Goal: Task Accomplishment & Management: Manage account settings

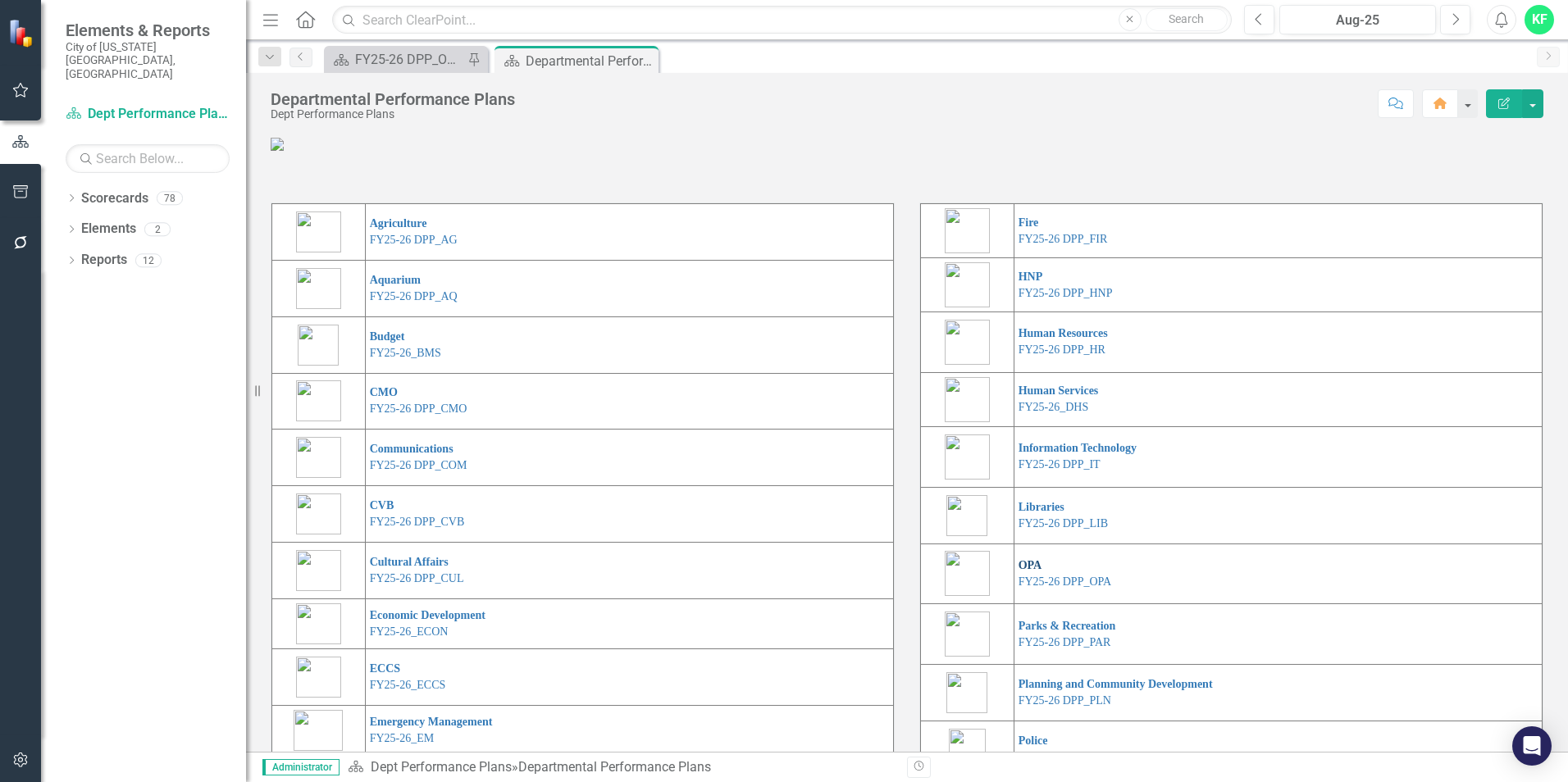
click at [1027, 572] on link "OPA" at bounding box center [1031, 564] width 24 height 12
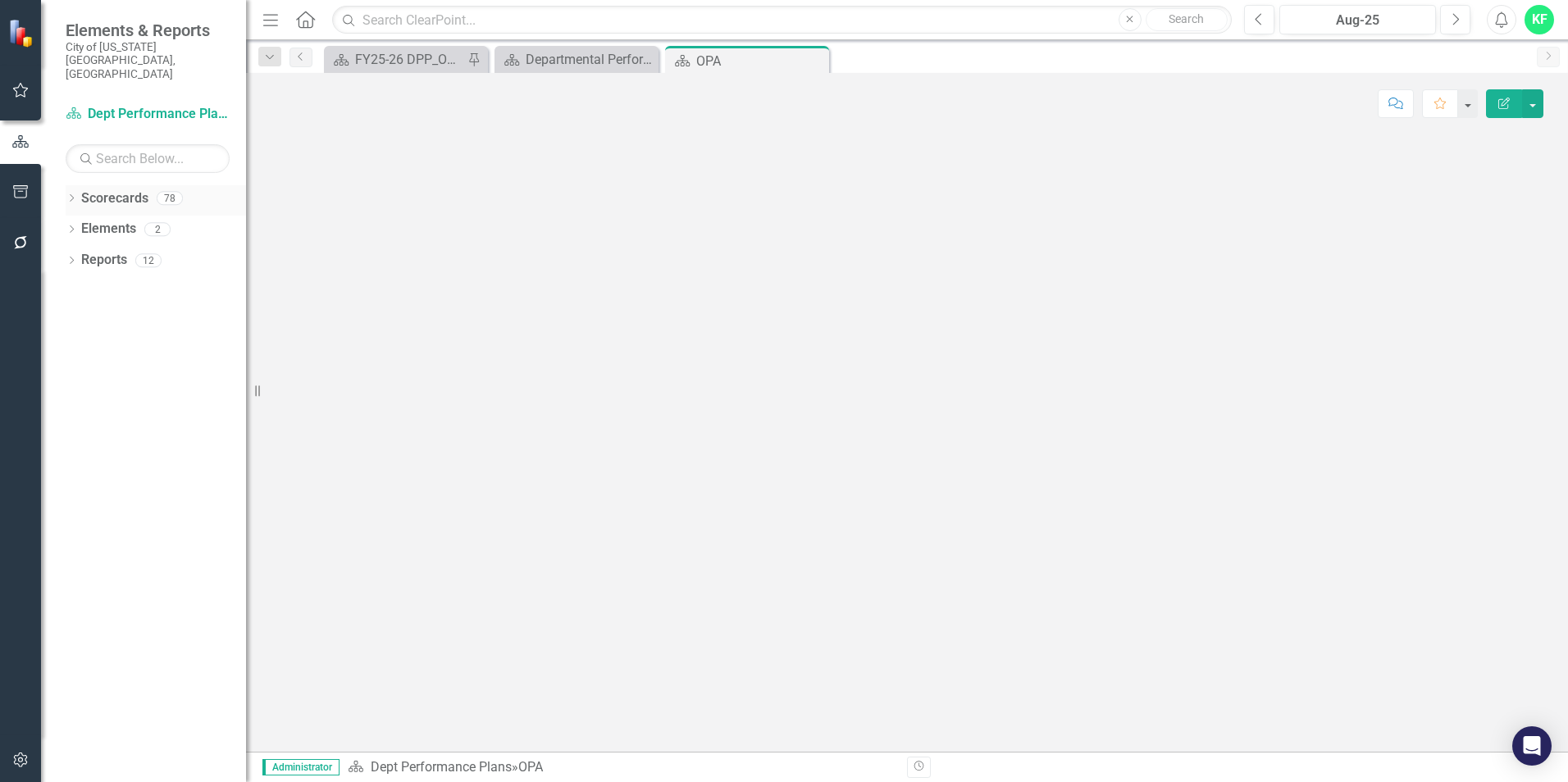
click at [67, 196] on icon "Dropdown" at bounding box center [71, 200] width 12 height 9
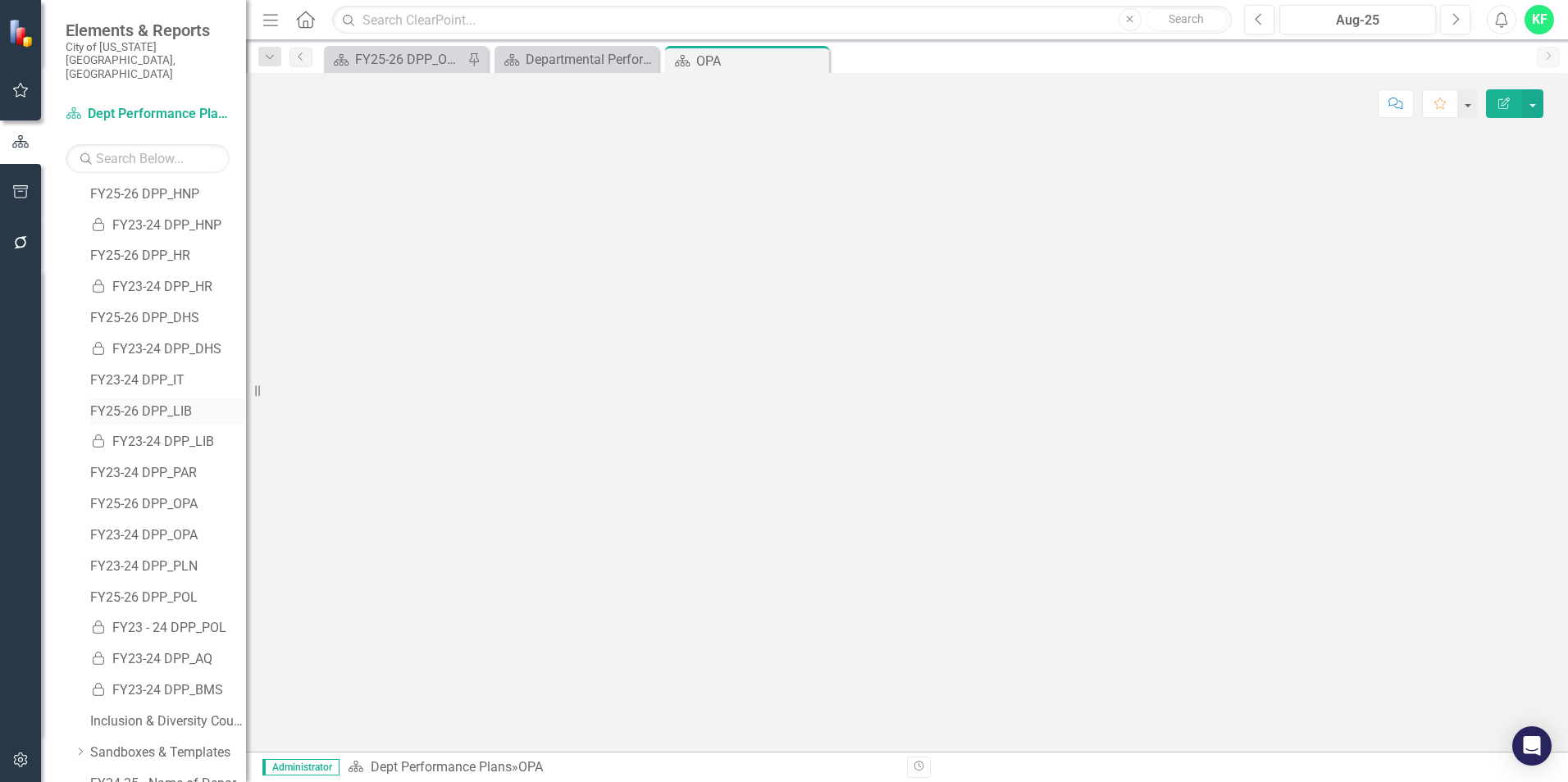
scroll to position [656, 0]
click at [151, 433] on link "FY25-26 DPP_OPA" at bounding box center [168, 442] width 156 height 19
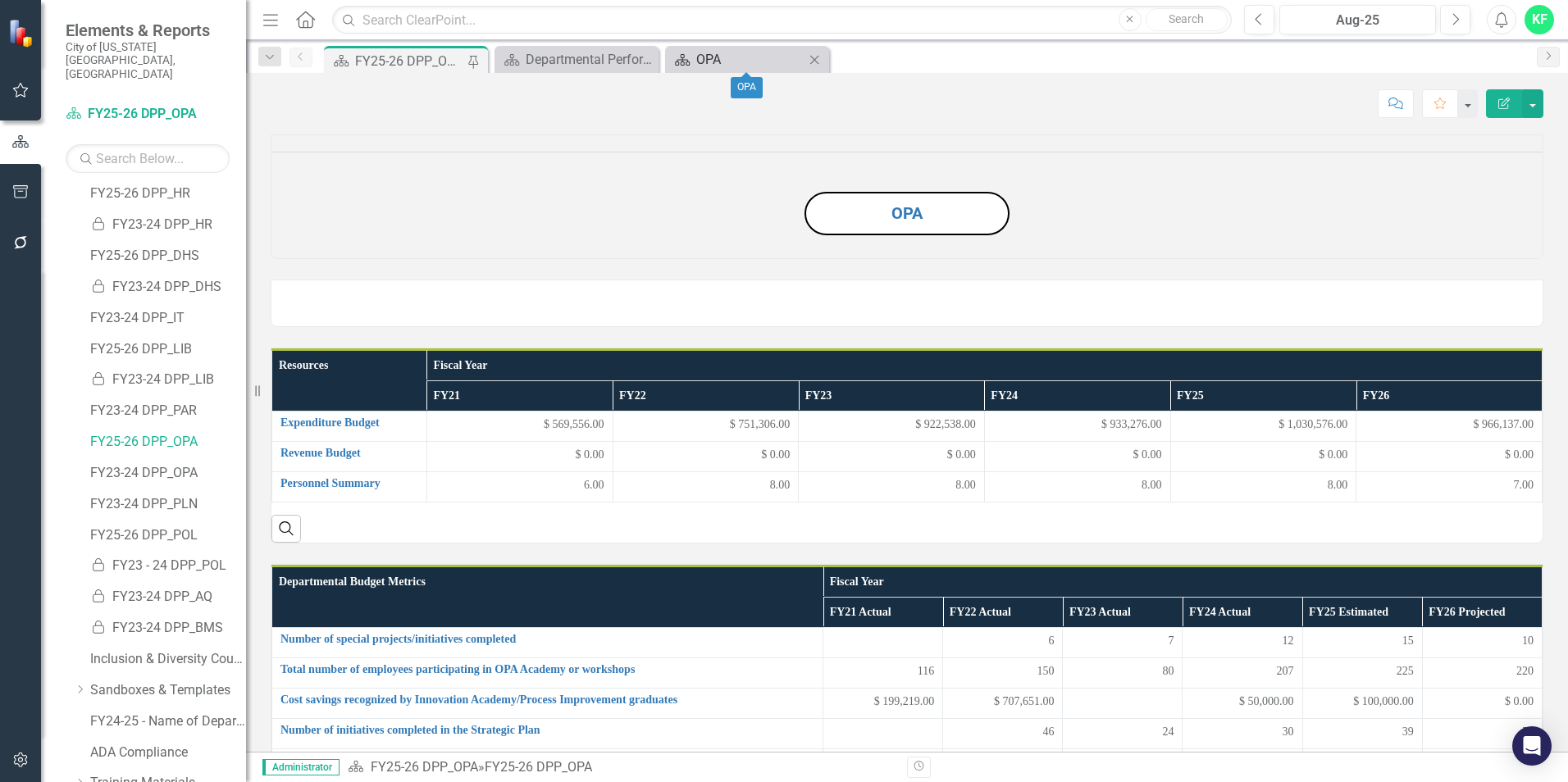
click at [744, 61] on div "OPA" at bounding box center [751, 60] width 108 height 20
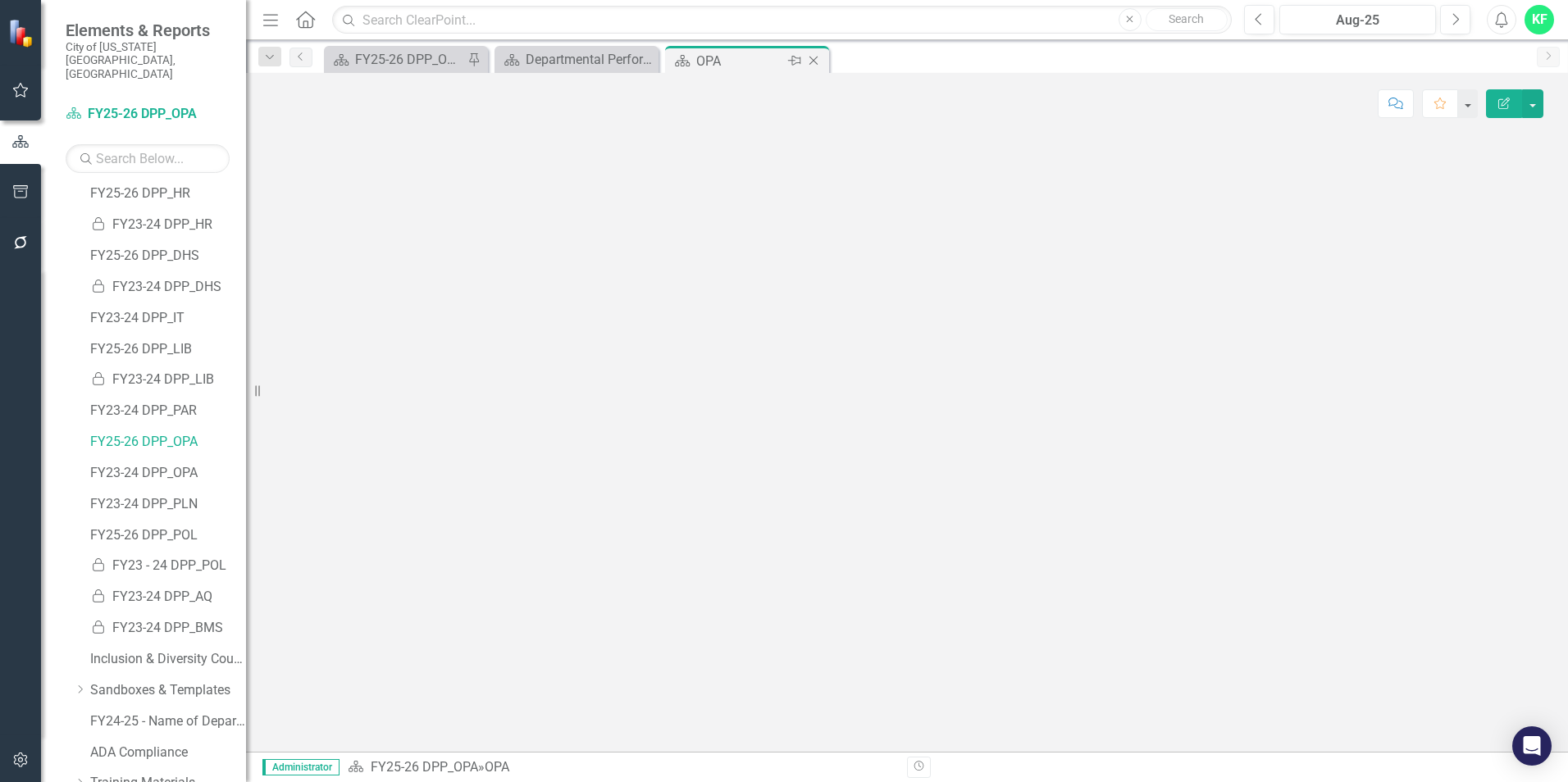
click at [817, 61] on icon "Close" at bounding box center [813, 61] width 17 height 13
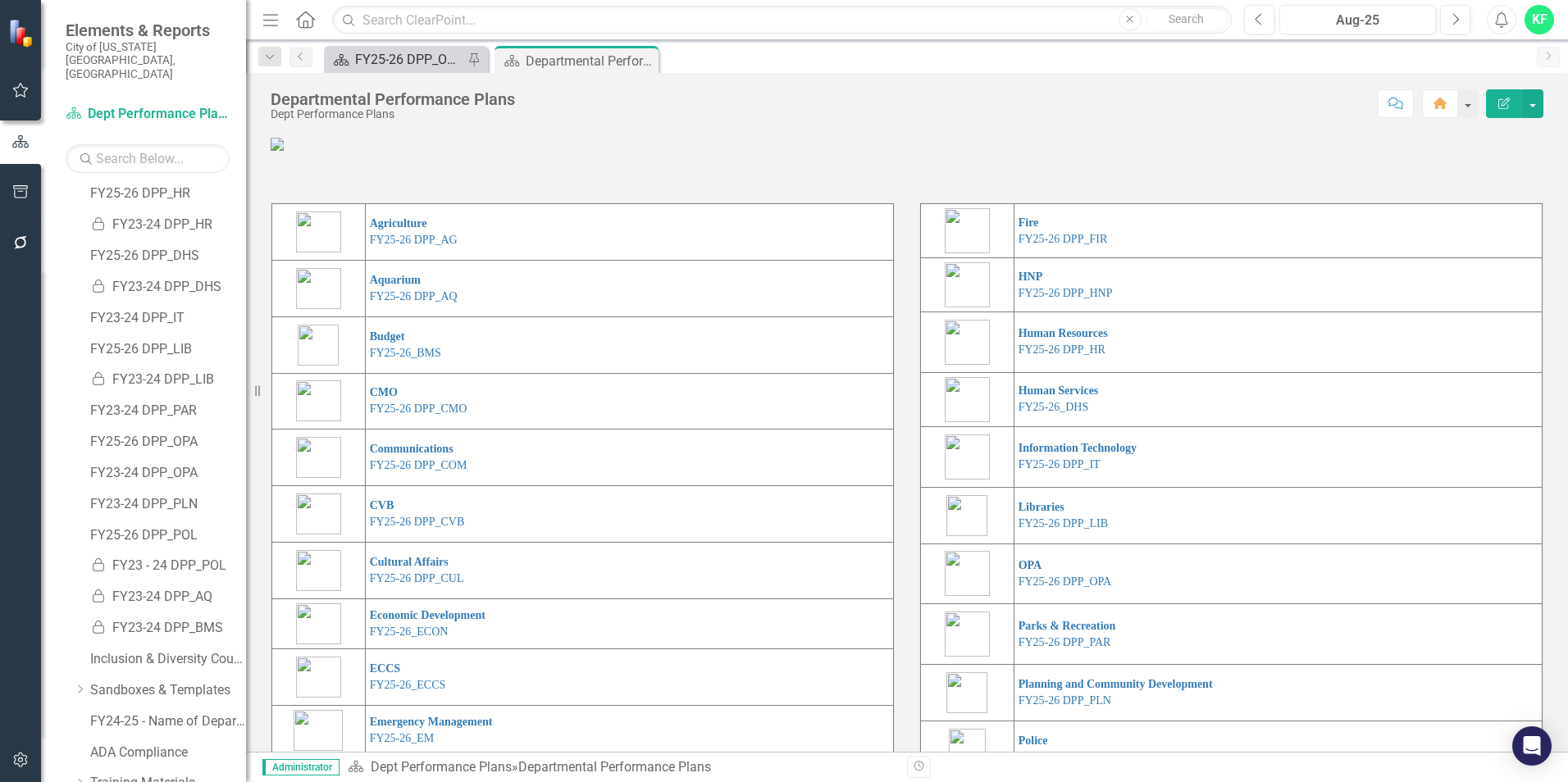
click at [442, 58] on div "FY25-26 DPP_OPA" at bounding box center [409, 60] width 108 height 20
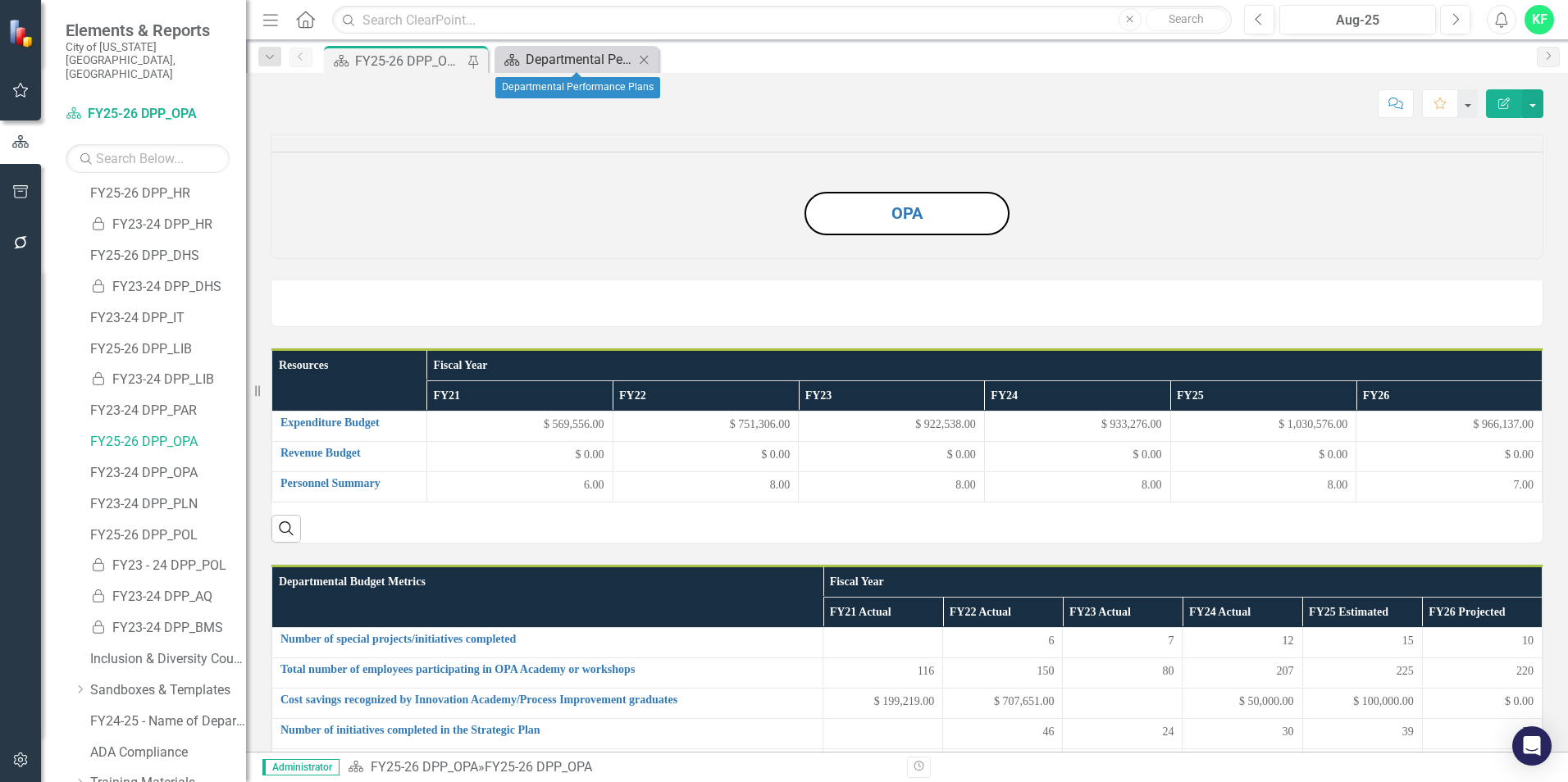
click at [573, 68] on div "Departmental Performance Plans" at bounding box center [580, 60] width 108 height 20
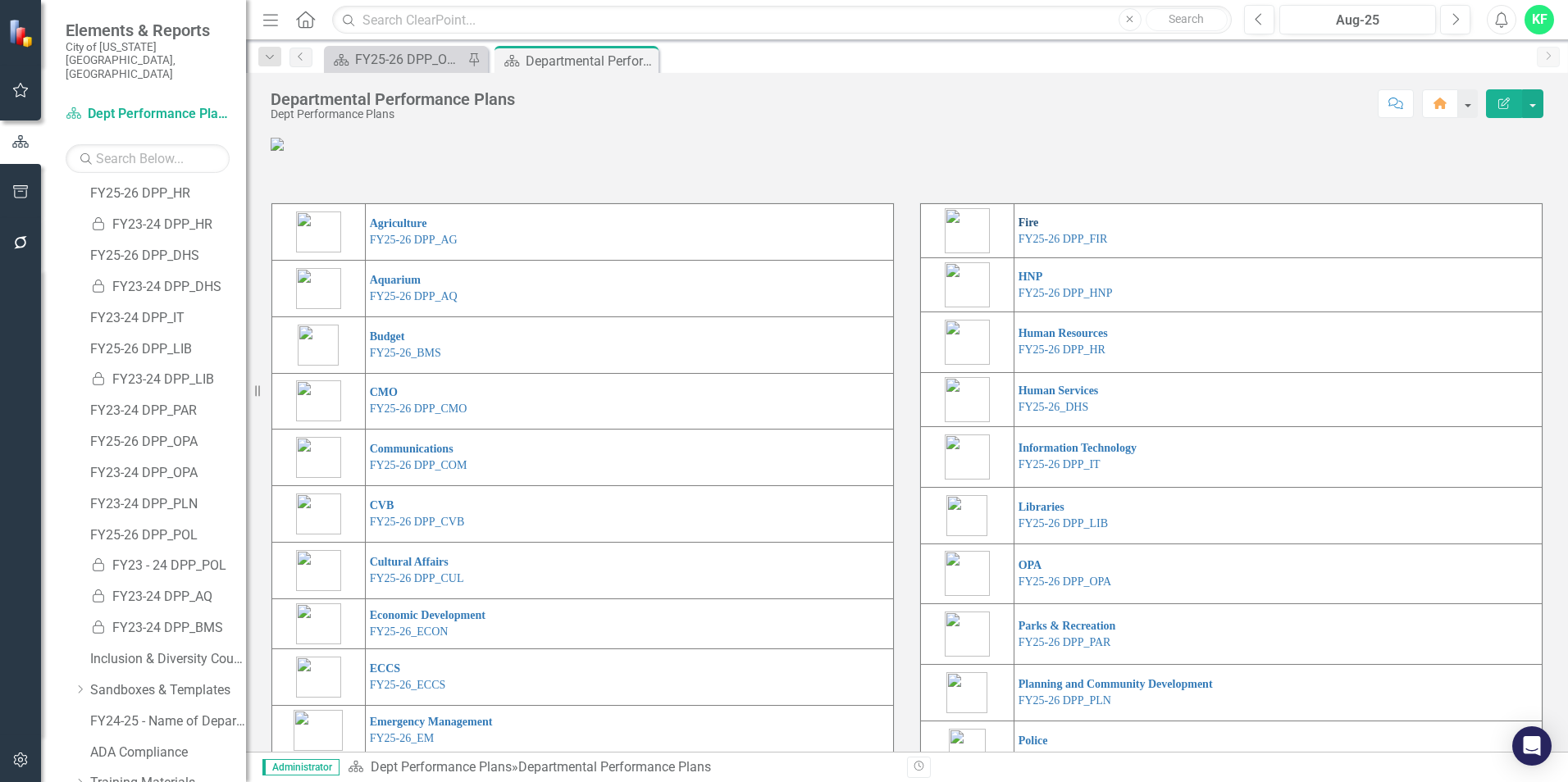
click at [1022, 229] on link "Fire" at bounding box center [1029, 222] width 20 height 12
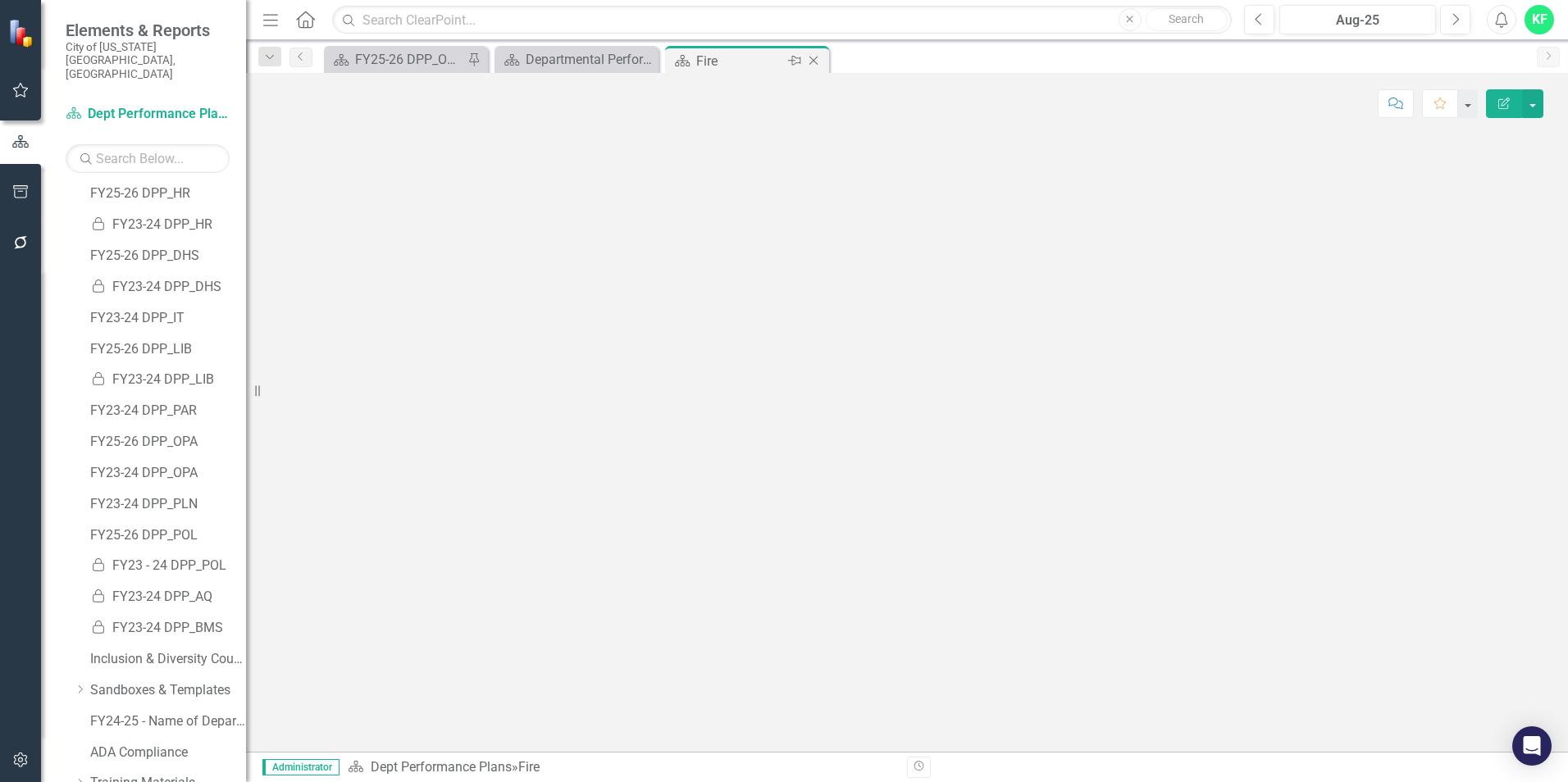
click at [814, 58] on icon "Close" at bounding box center [813, 61] width 17 height 13
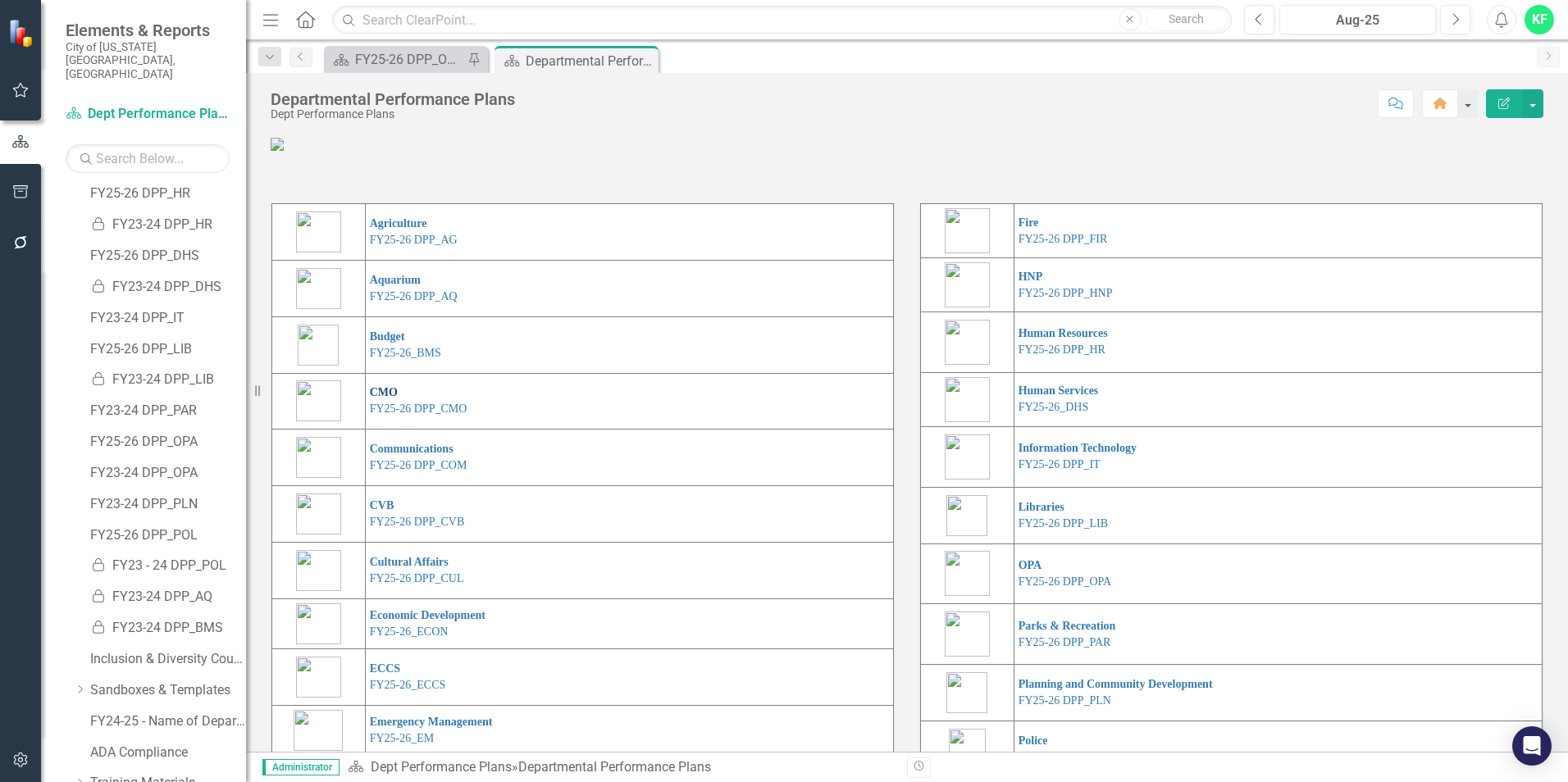
click at [377, 398] on link "CMO" at bounding box center [384, 392] width 28 height 12
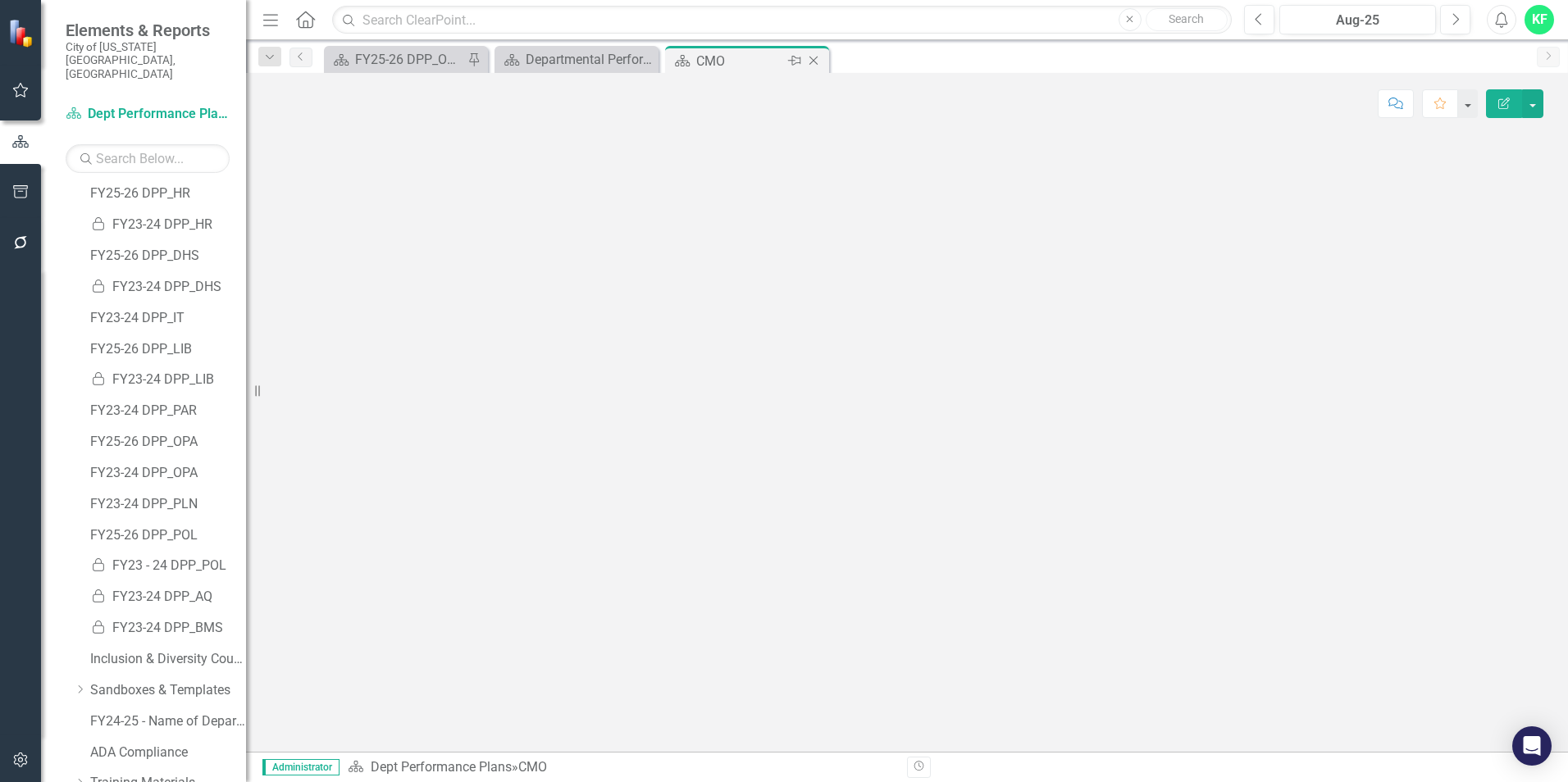
click at [812, 61] on icon at bounding box center [814, 61] width 9 height 9
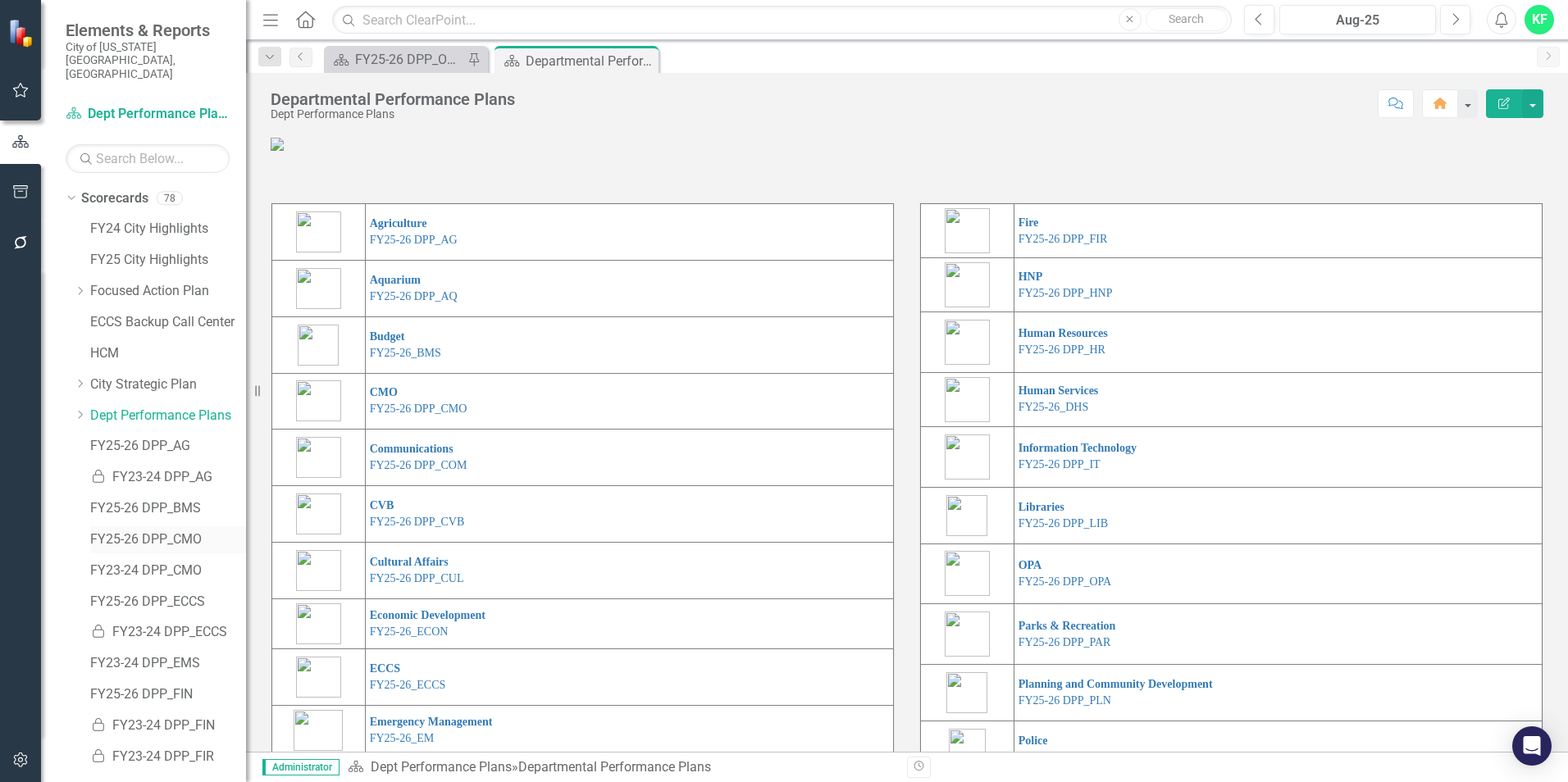
click at [147, 531] on link "FY25-26 DPP_CMO" at bounding box center [168, 540] width 156 height 19
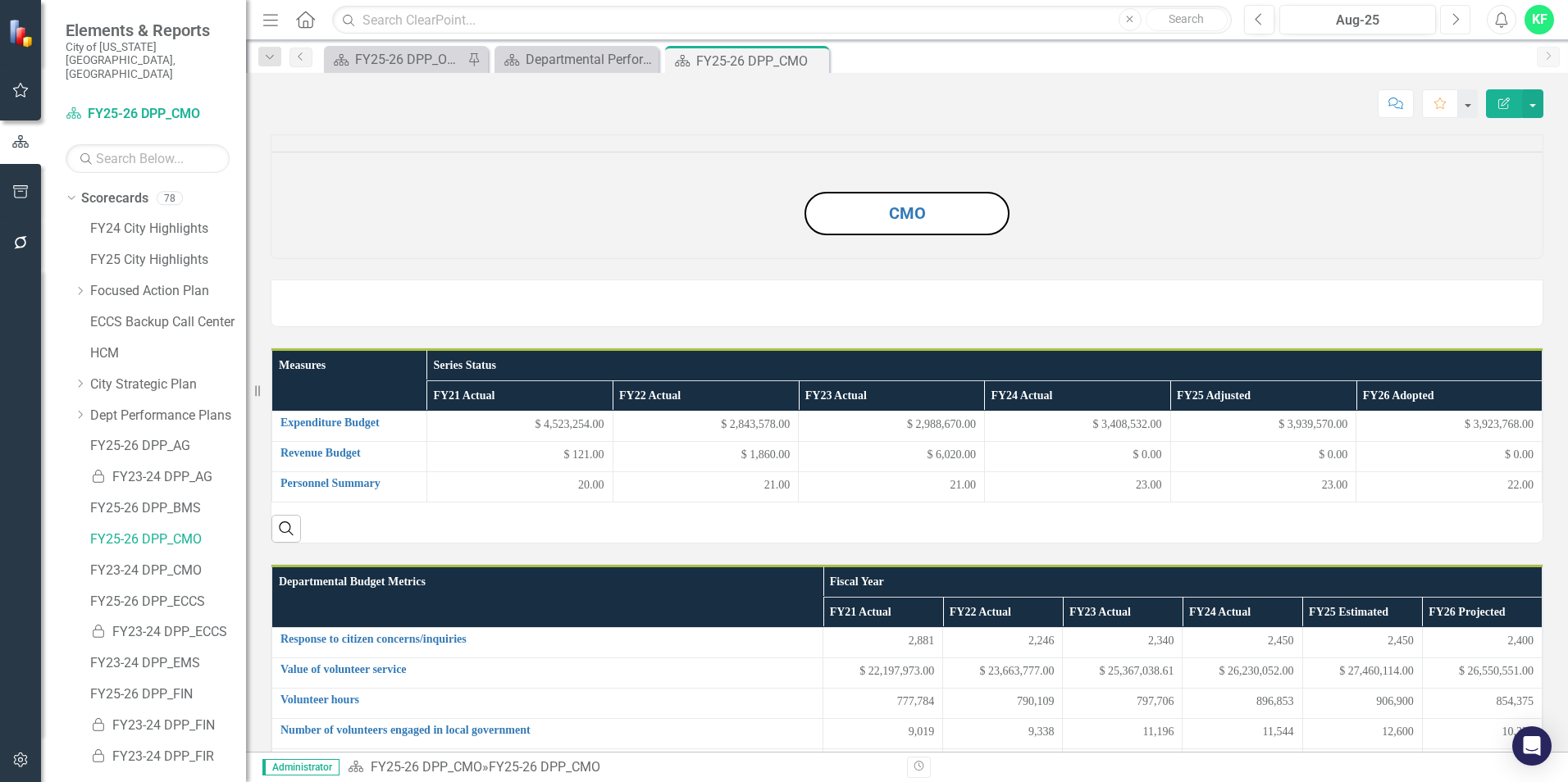
click at [1458, 18] on icon "button" at bounding box center [1456, 18] width 6 height 12
click at [907, 178] on img at bounding box center [907, 178] width 0 height 0
click at [909, 223] on link "CMO" at bounding box center [908, 213] width 37 height 19
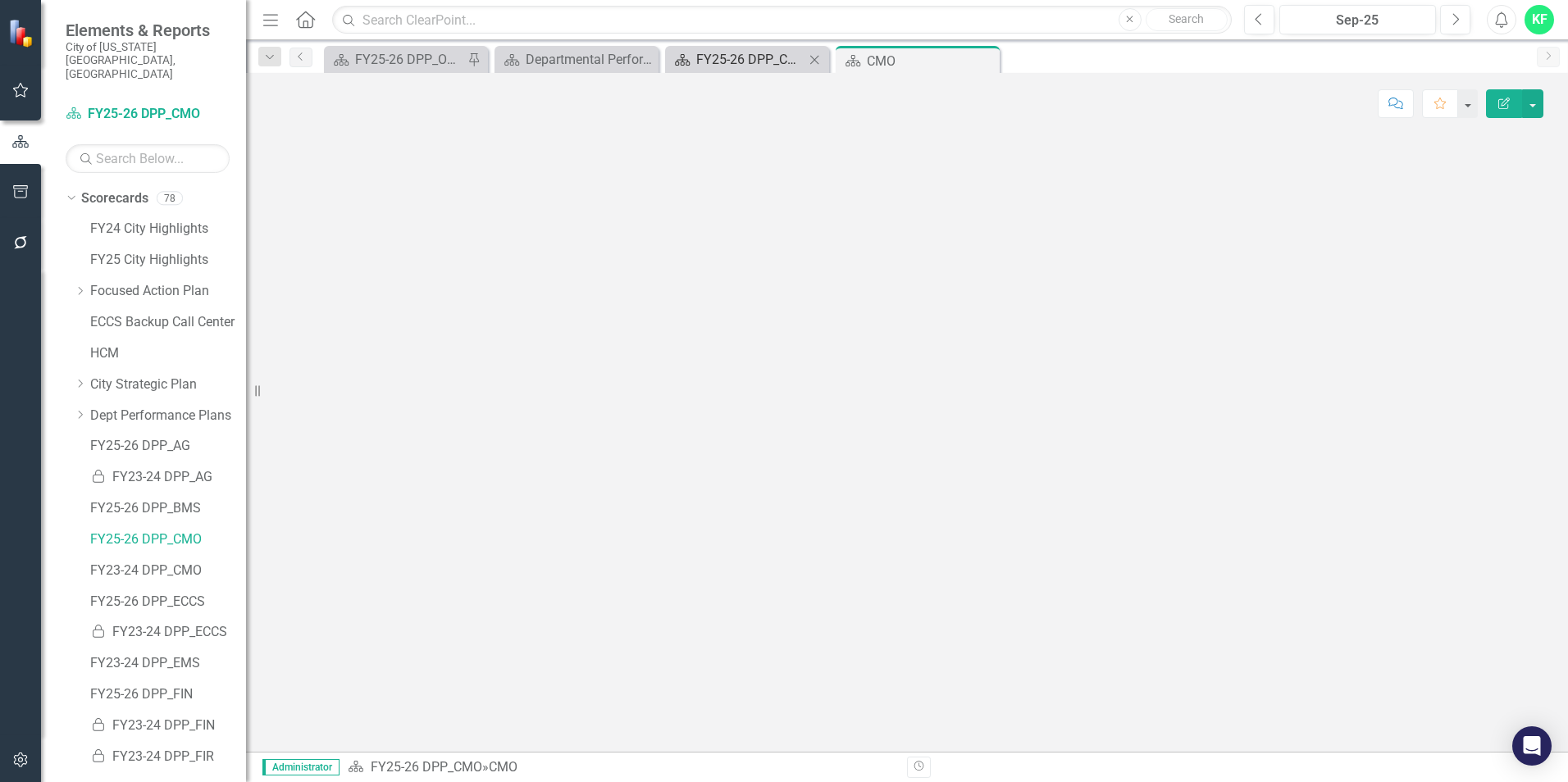
click at [772, 58] on div "FY25-26 DPP_CMO" at bounding box center [751, 60] width 108 height 20
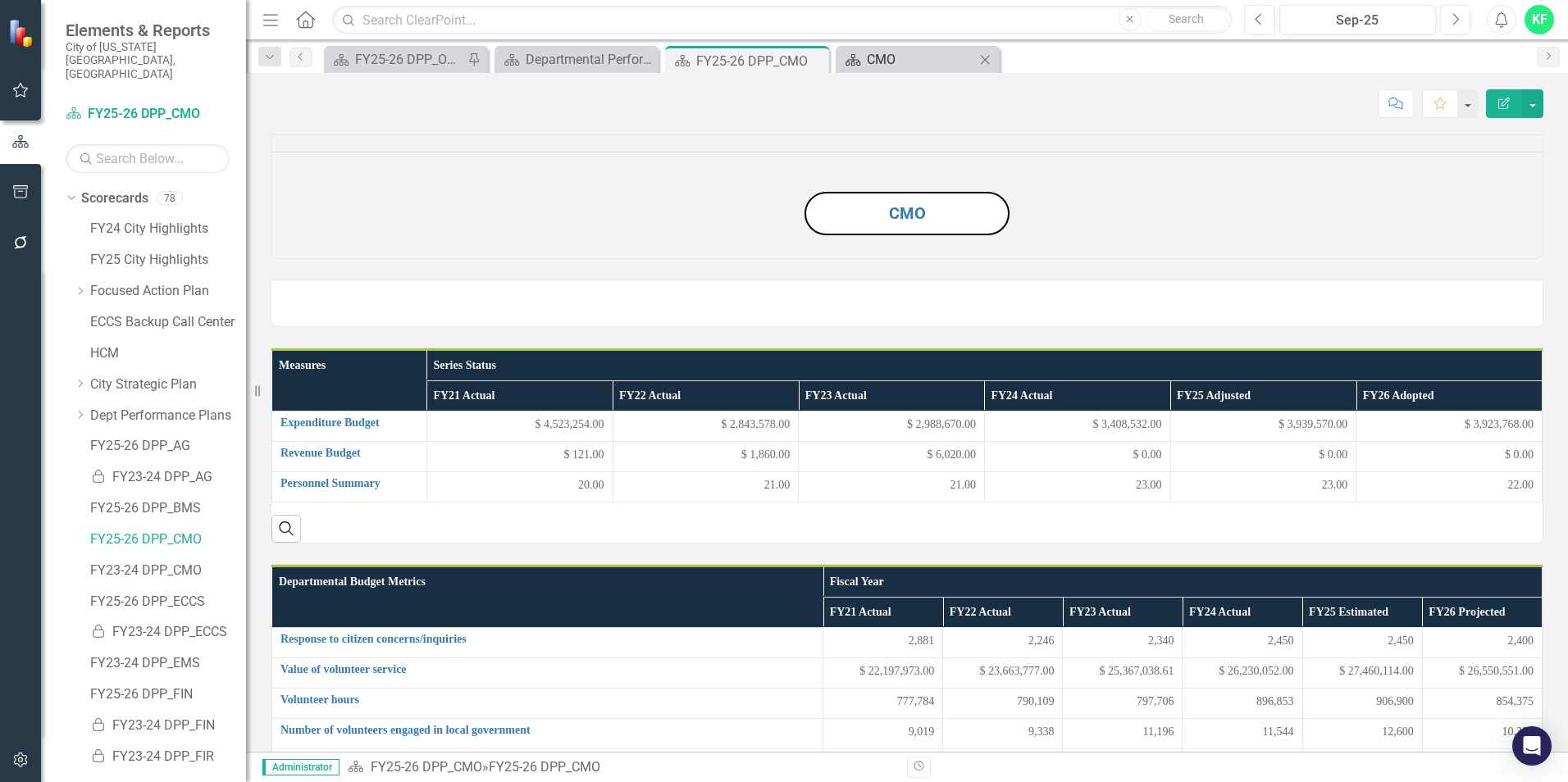
click at [973, 57] on div "CMO" at bounding box center [921, 60] width 108 height 20
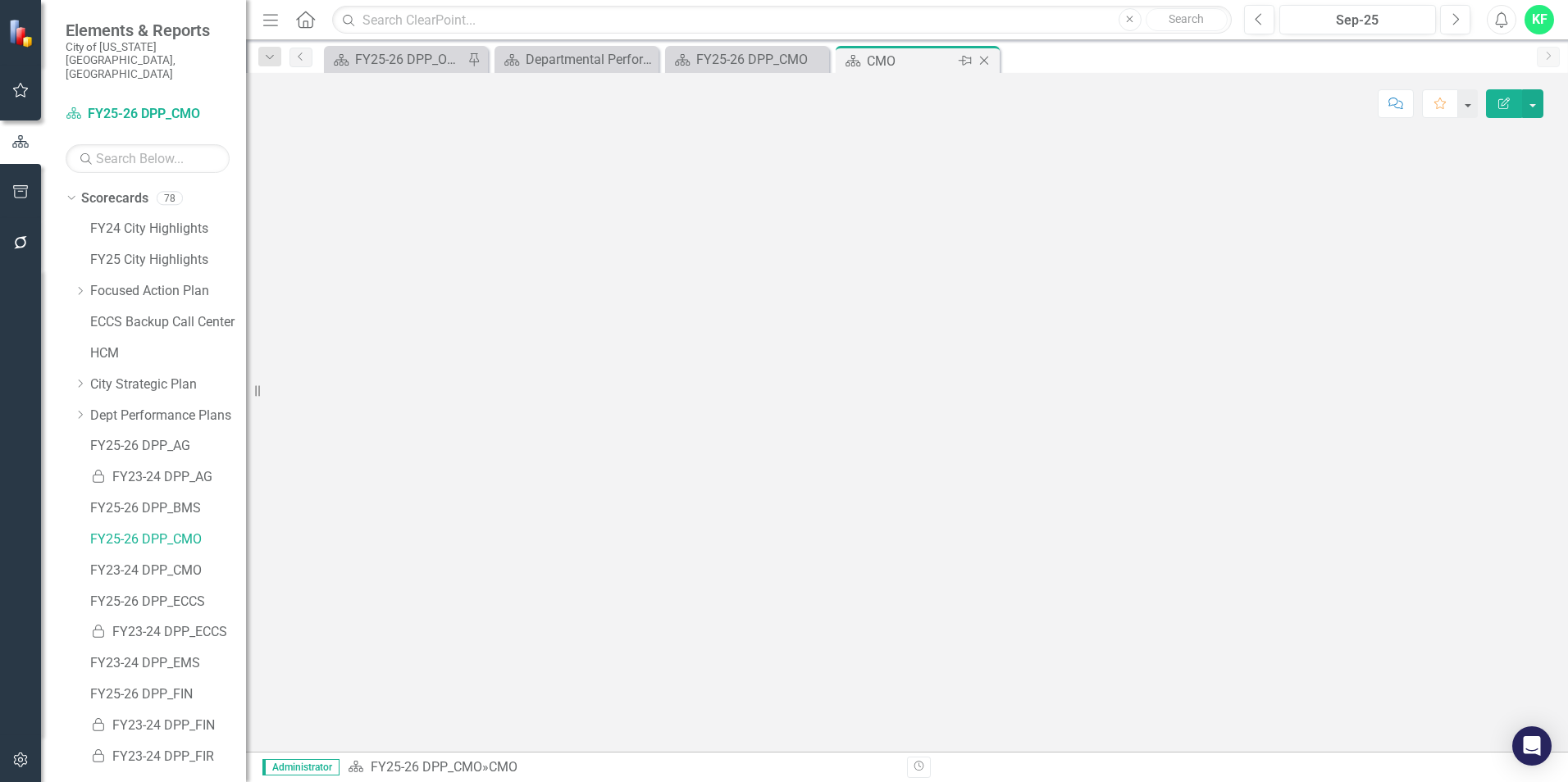
click at [982, 61] on icon "Close" at bounding box center [984, 61] width 17 height 13
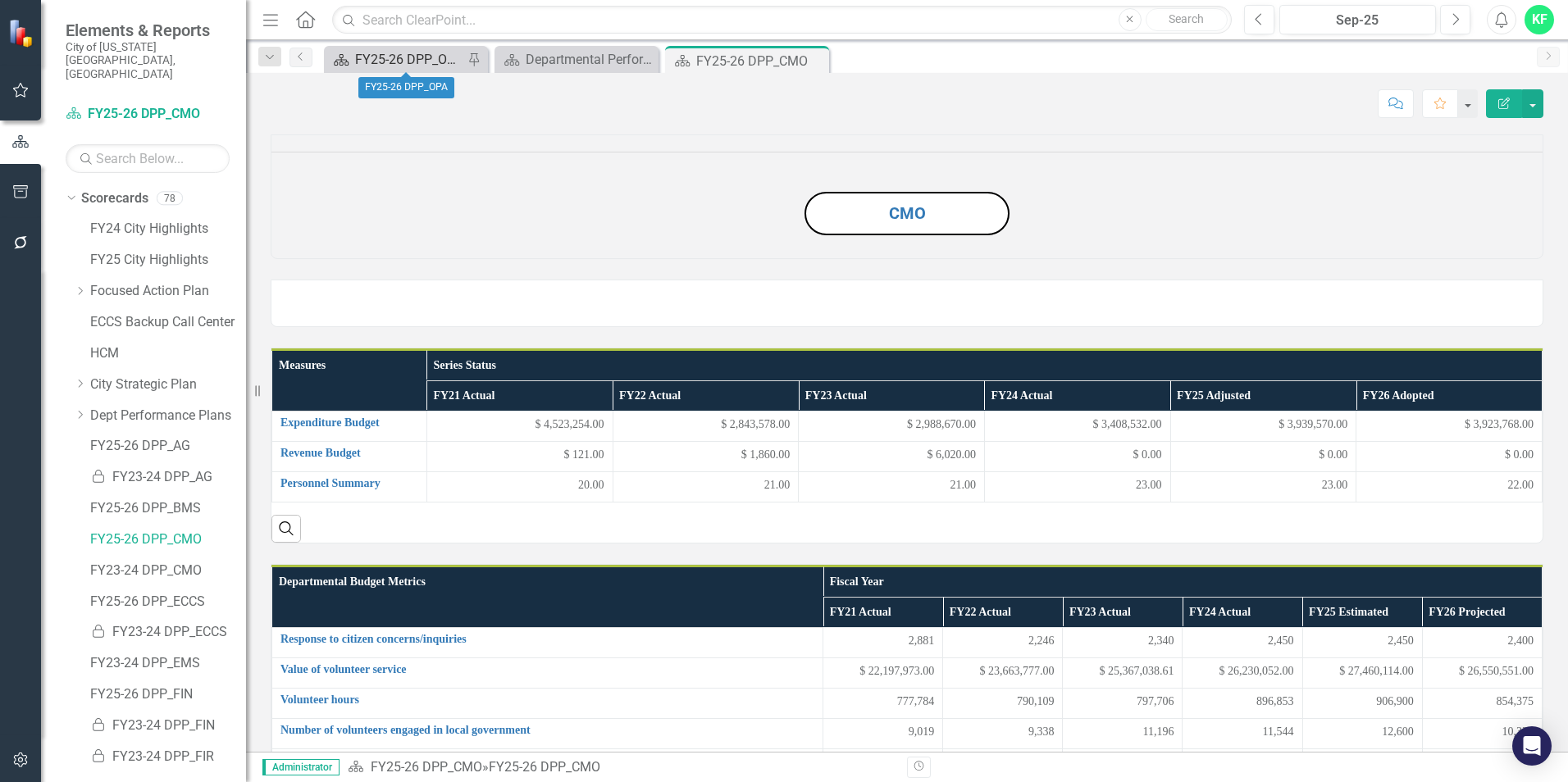
click at [450, 65] on div "FY25-26 DPP_OPA" at bounding box center [409, 60] width 108 height 20
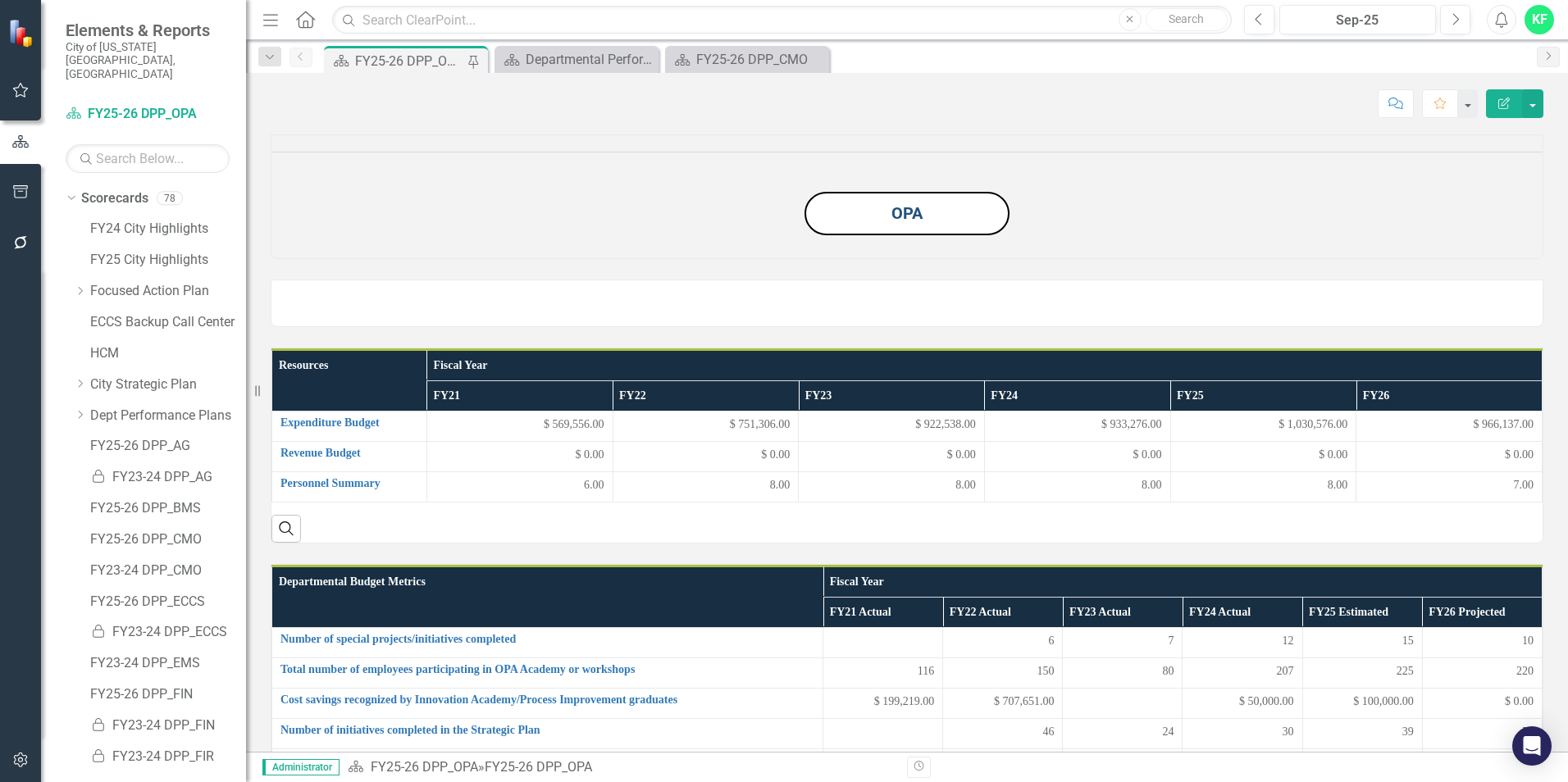
click at [913, 223] on link "OPA" at bounding box center [907, 213] width 31 height 19
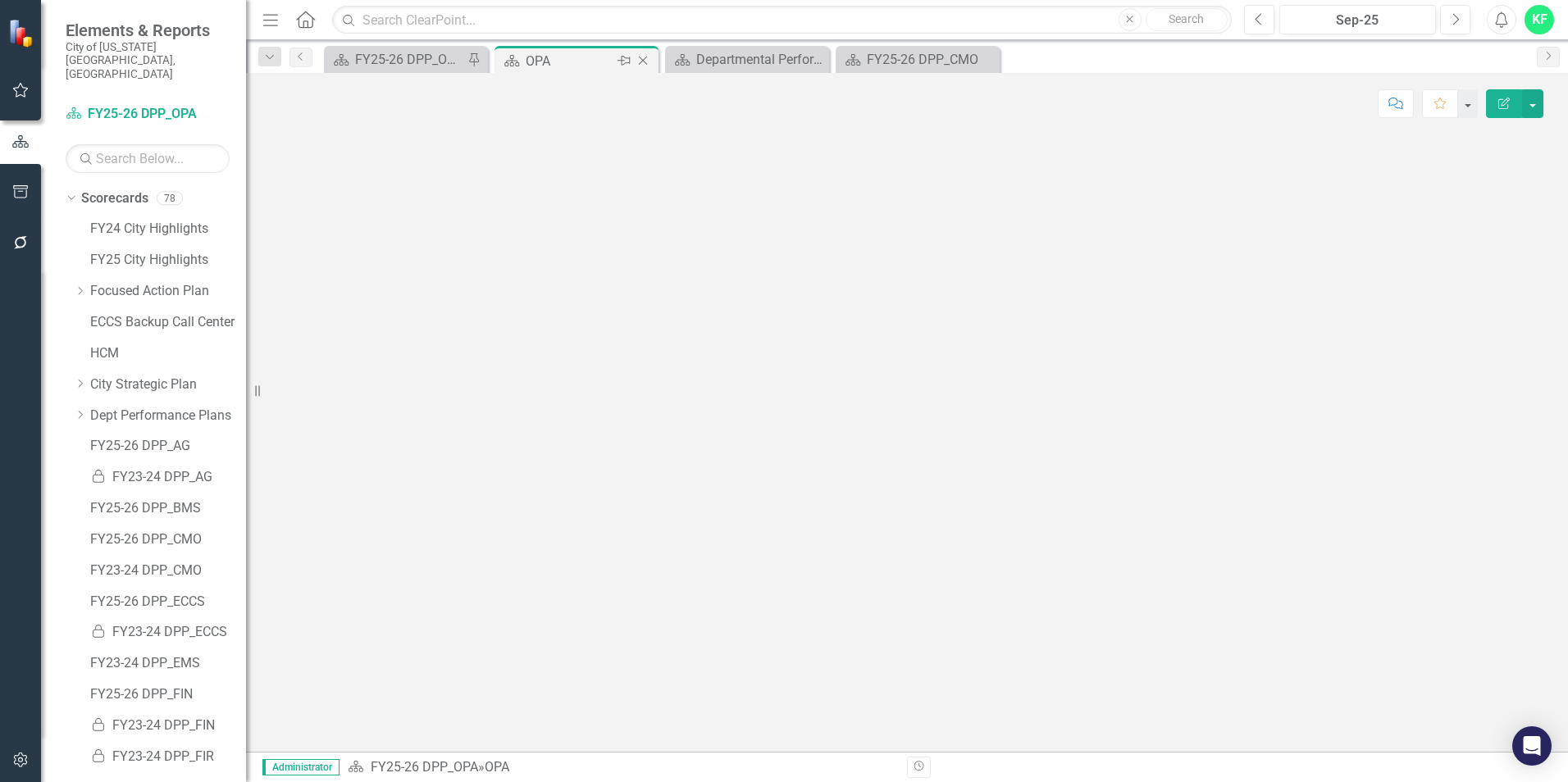
click at [644, 58] on icon "Close" at bounding box center [644, 61] width 17 height 13
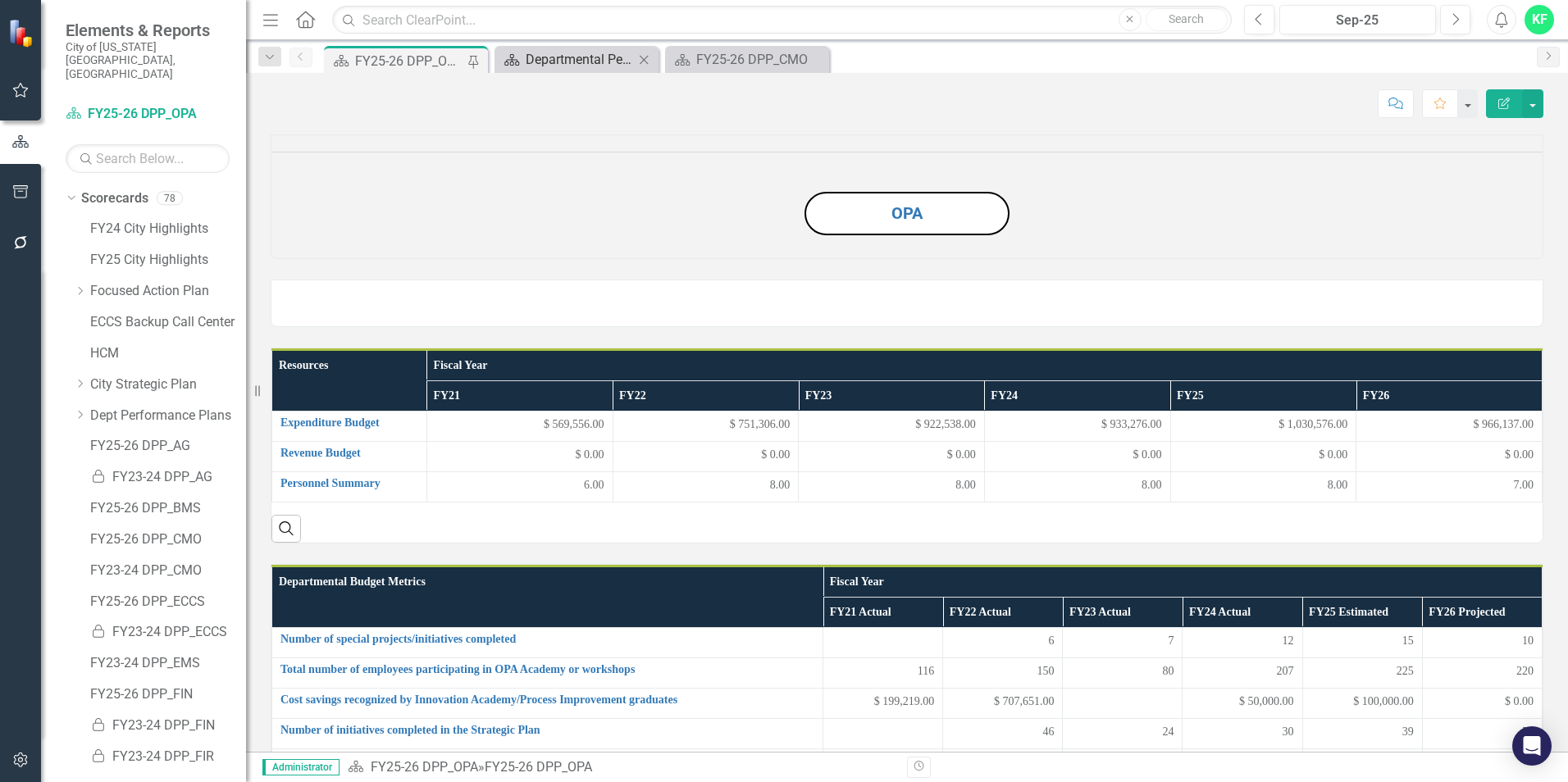
click at [560, 66] on div "Departmental Performance Plans" at bounding box center [580, 60] width 108 height 20
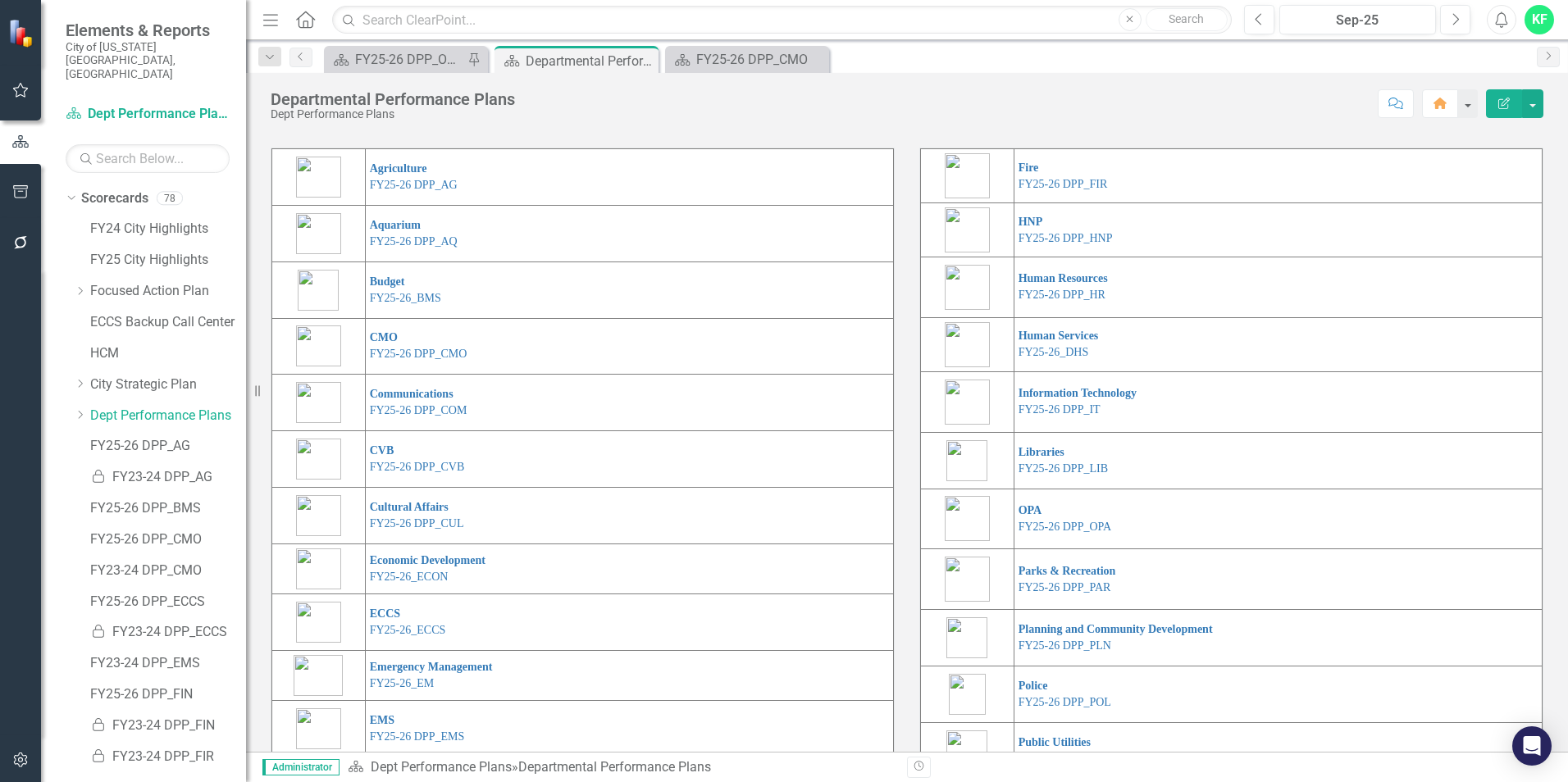
scroll to position [82, 0]
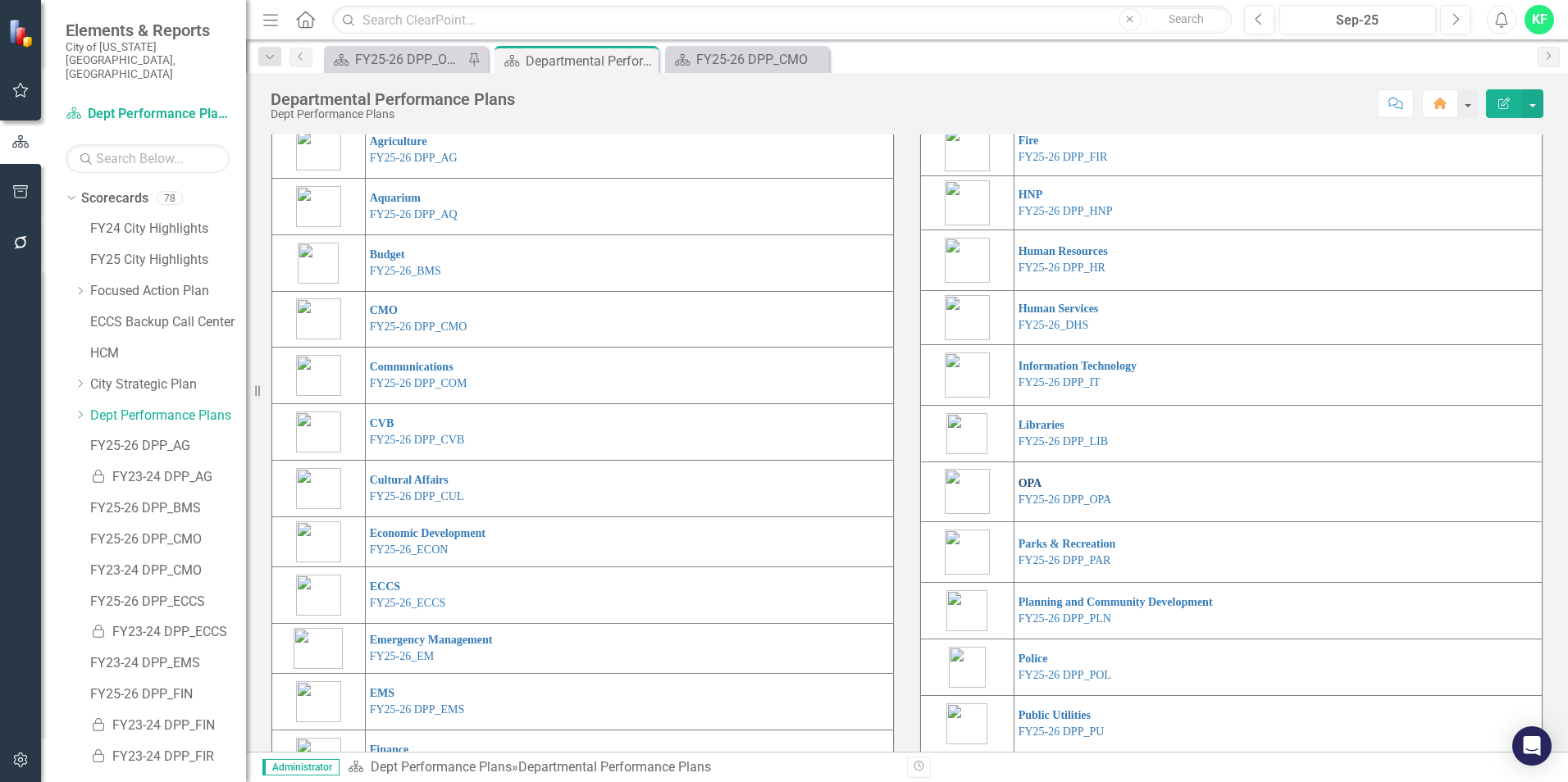
click at [1024, 489] on link "OPA" at bounding box center [1031, 483] width 24 height 12
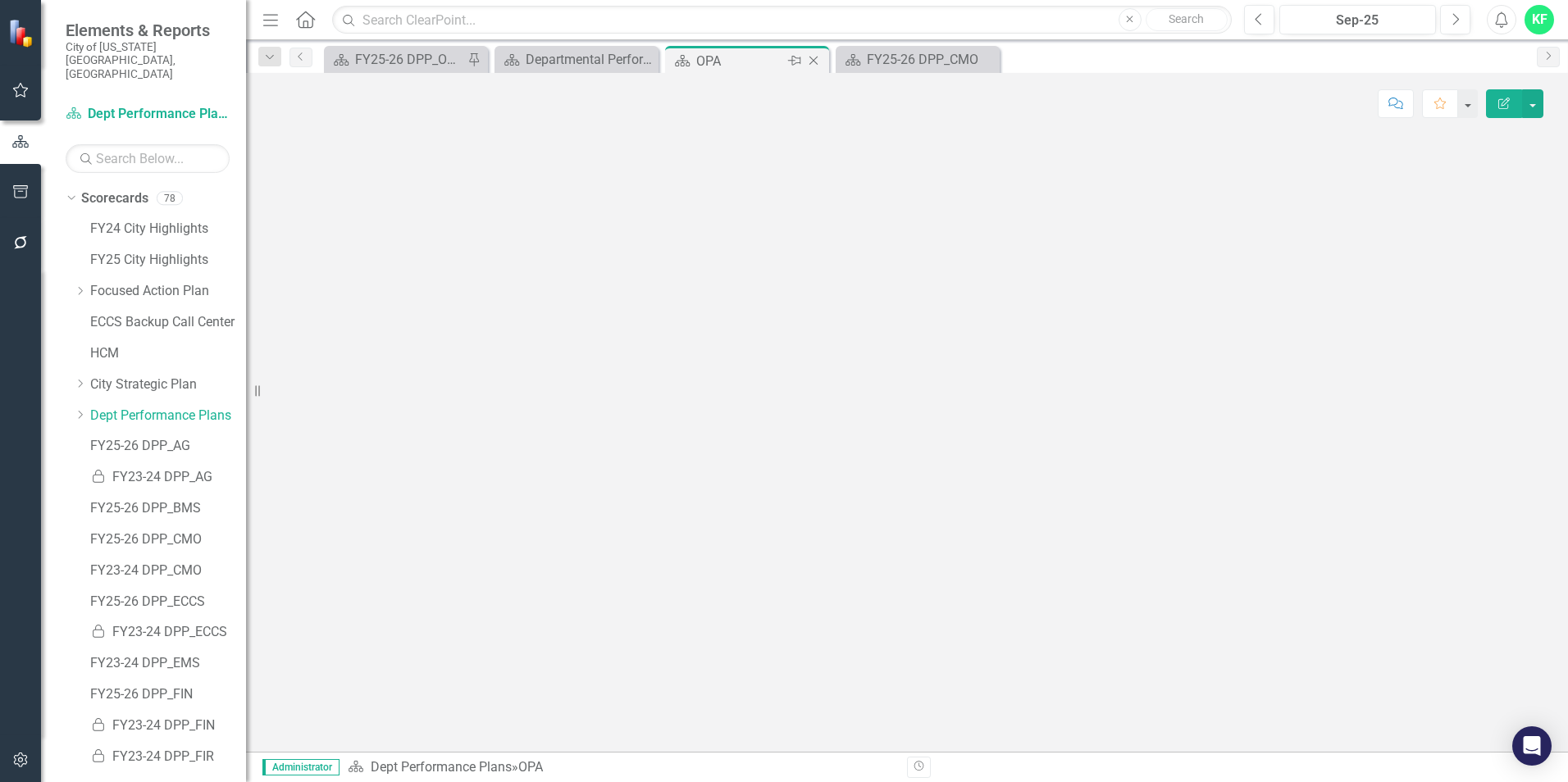
click at [813, 60] on icon "Close" at bounding box center [813, 61] width 17 height 13
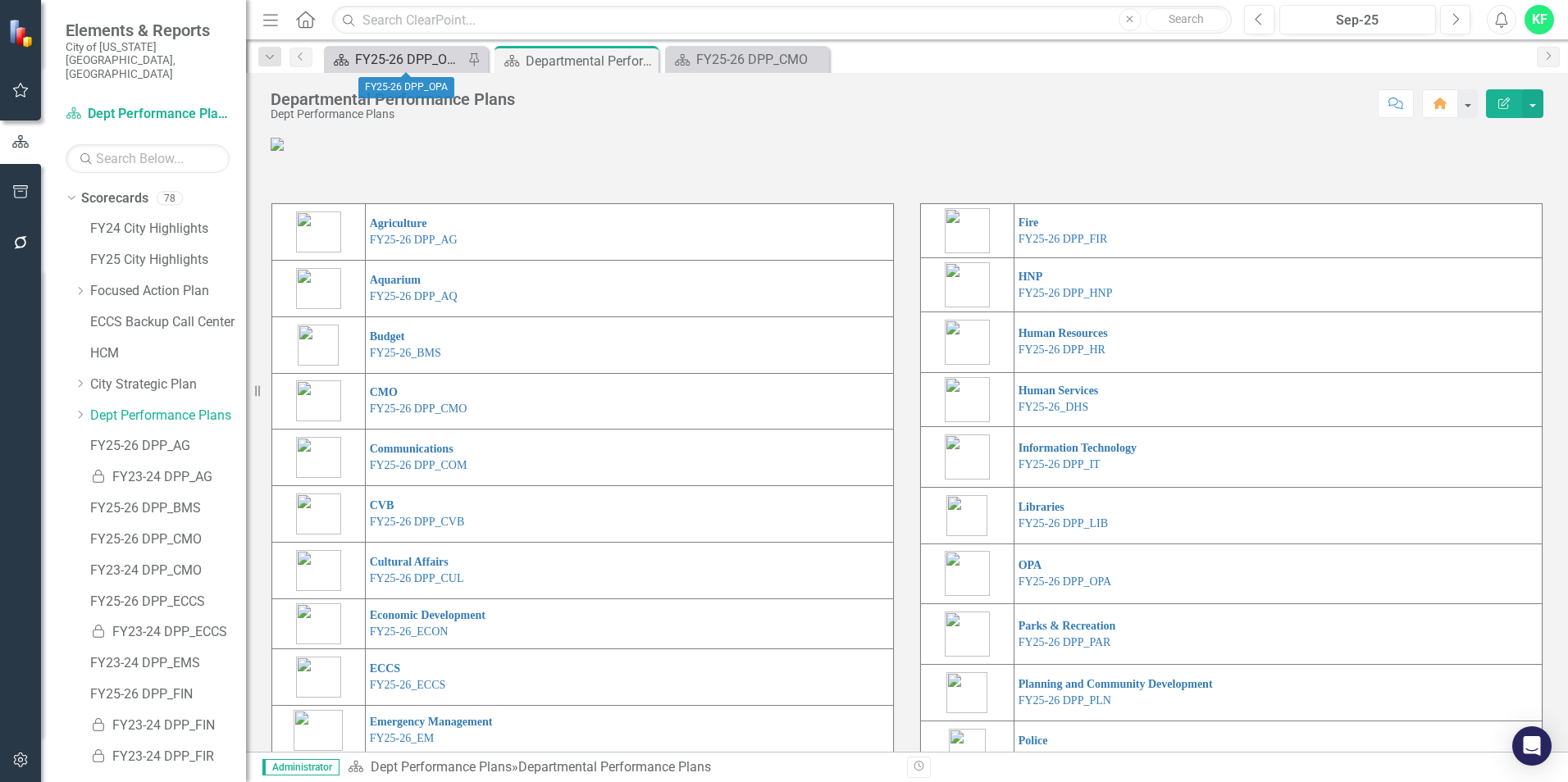
click at [406, 61] on div "FY25-26 DPP_OPA" at bounding box center [409, 60] width 108 height 20
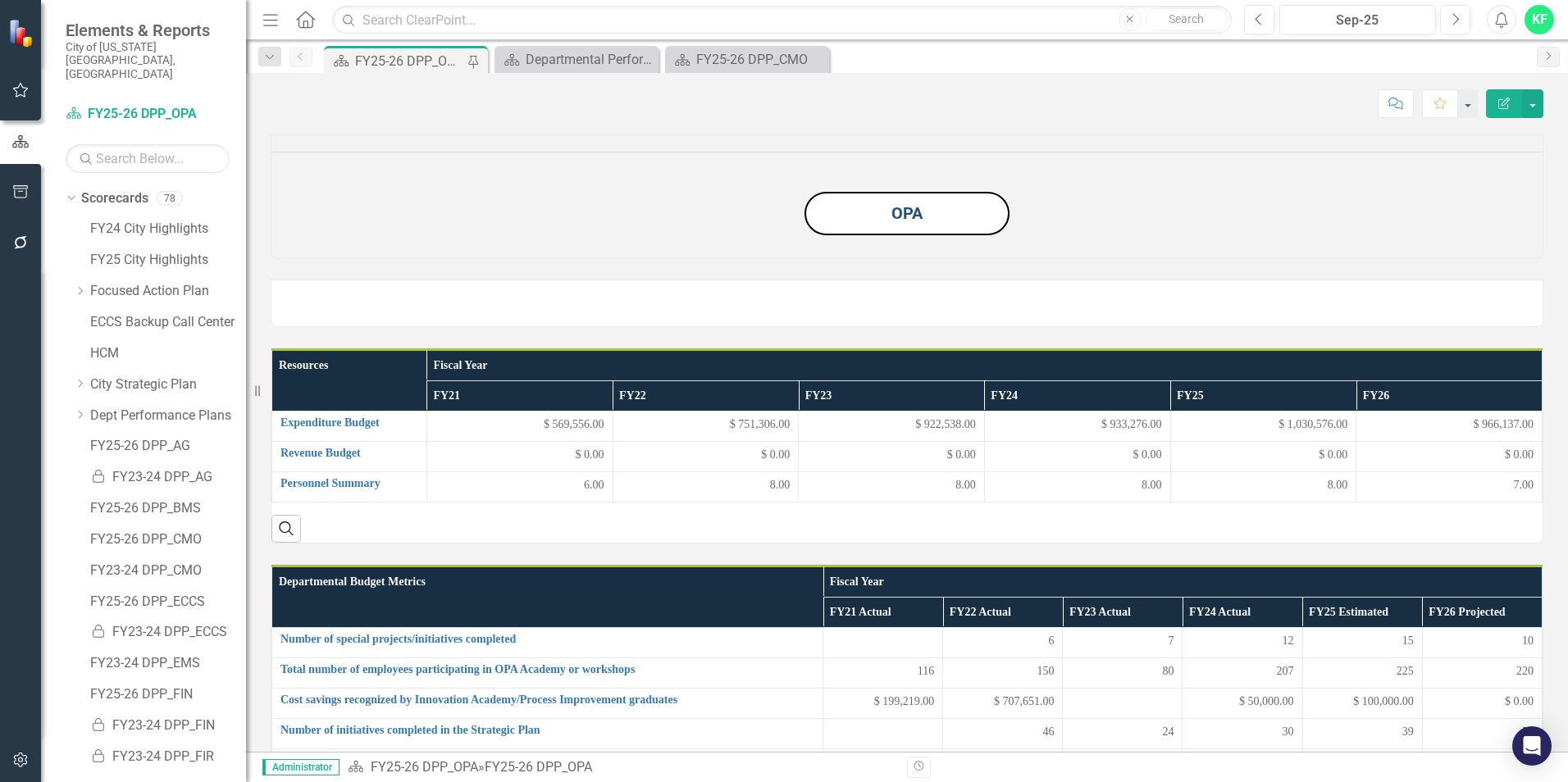
click at [903, 223] on link "OPA" at bounding box center [907, 213] width 31 height 19
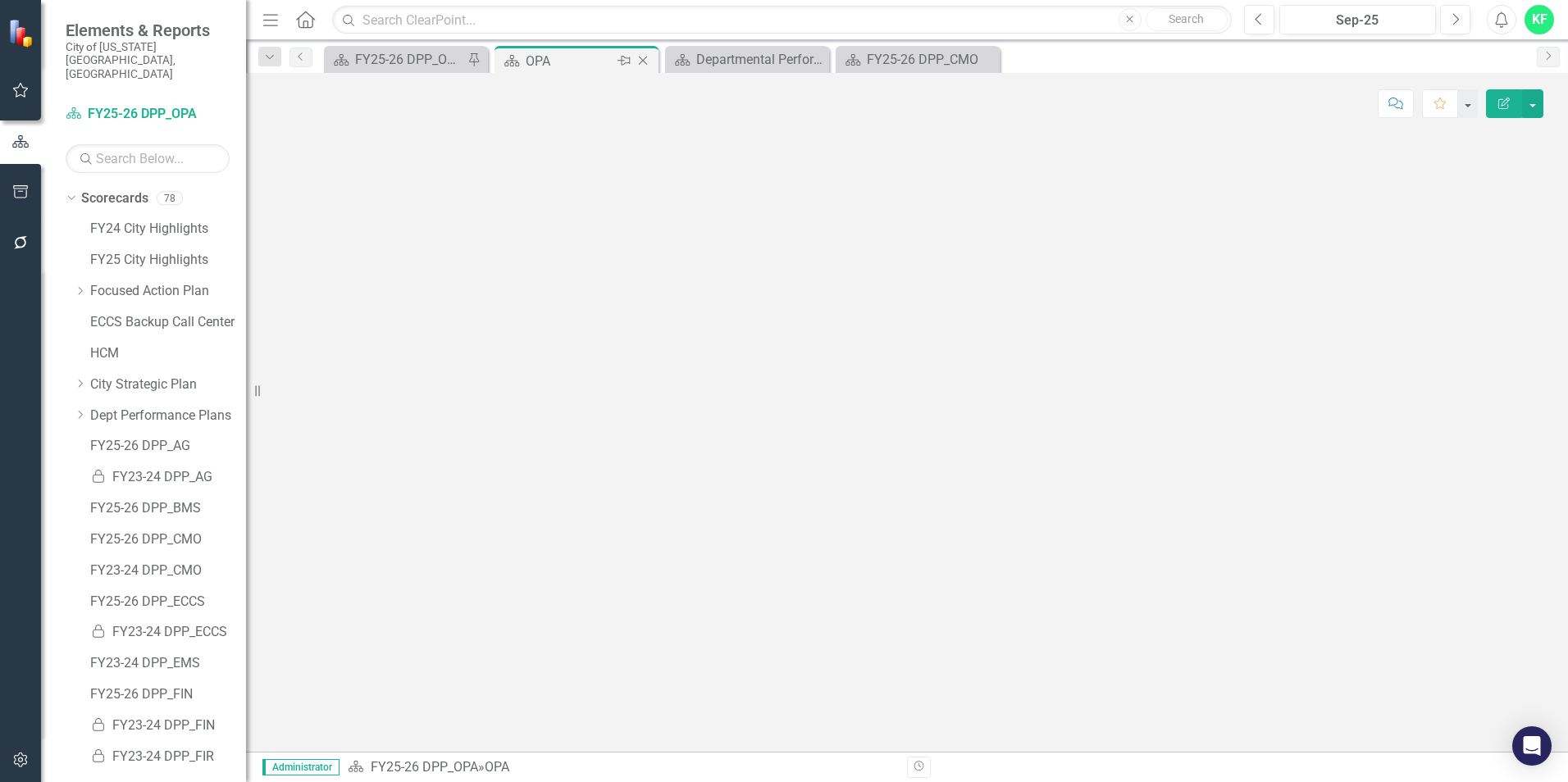
click at [644, 56] on icon "Close" at bounding box center [644, 61] width 17 height 13
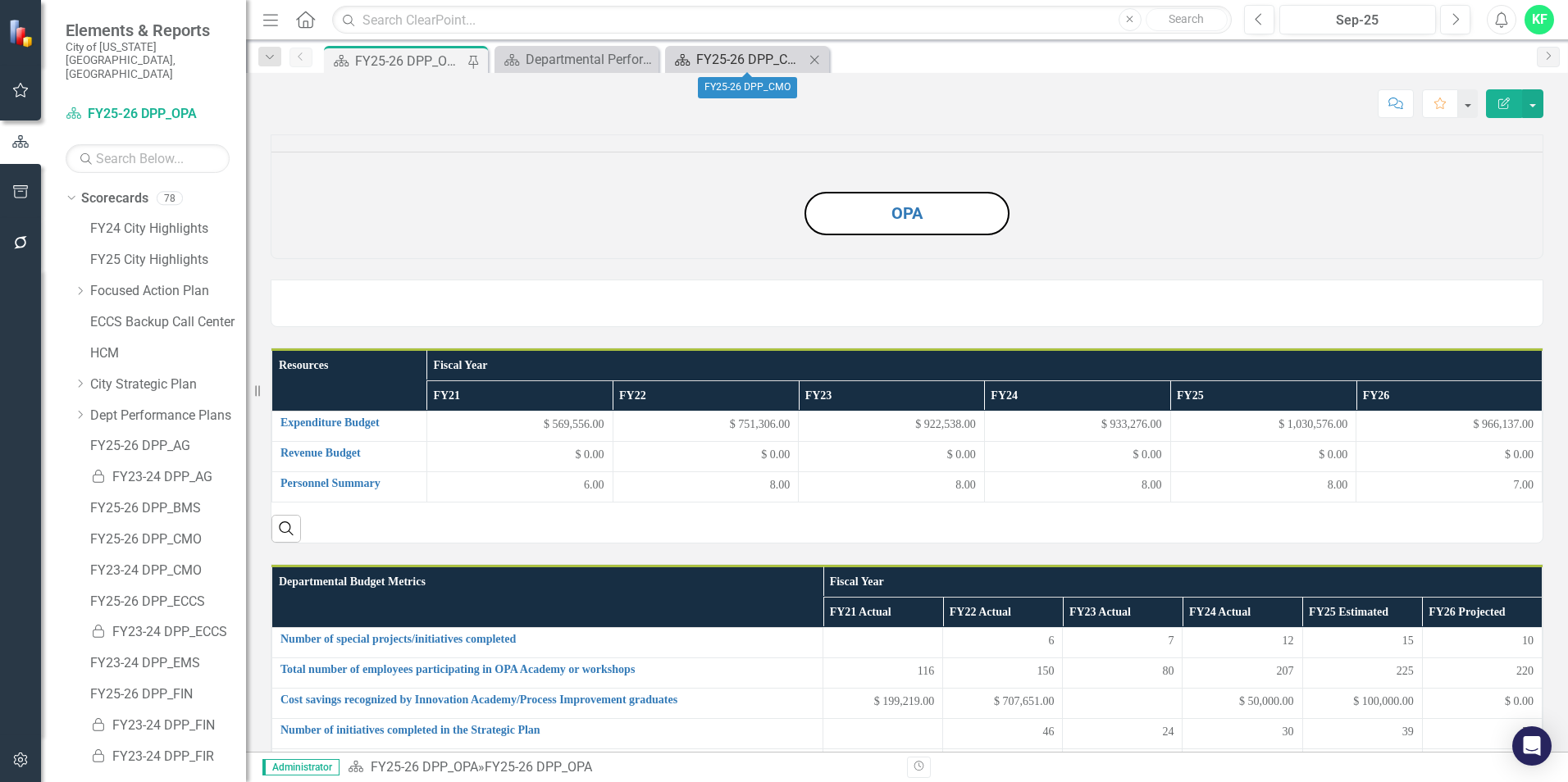
click at [777, 54] on div "FY25-26 DPP_CMO" at bounding box center [751, 60] width 108 height 20
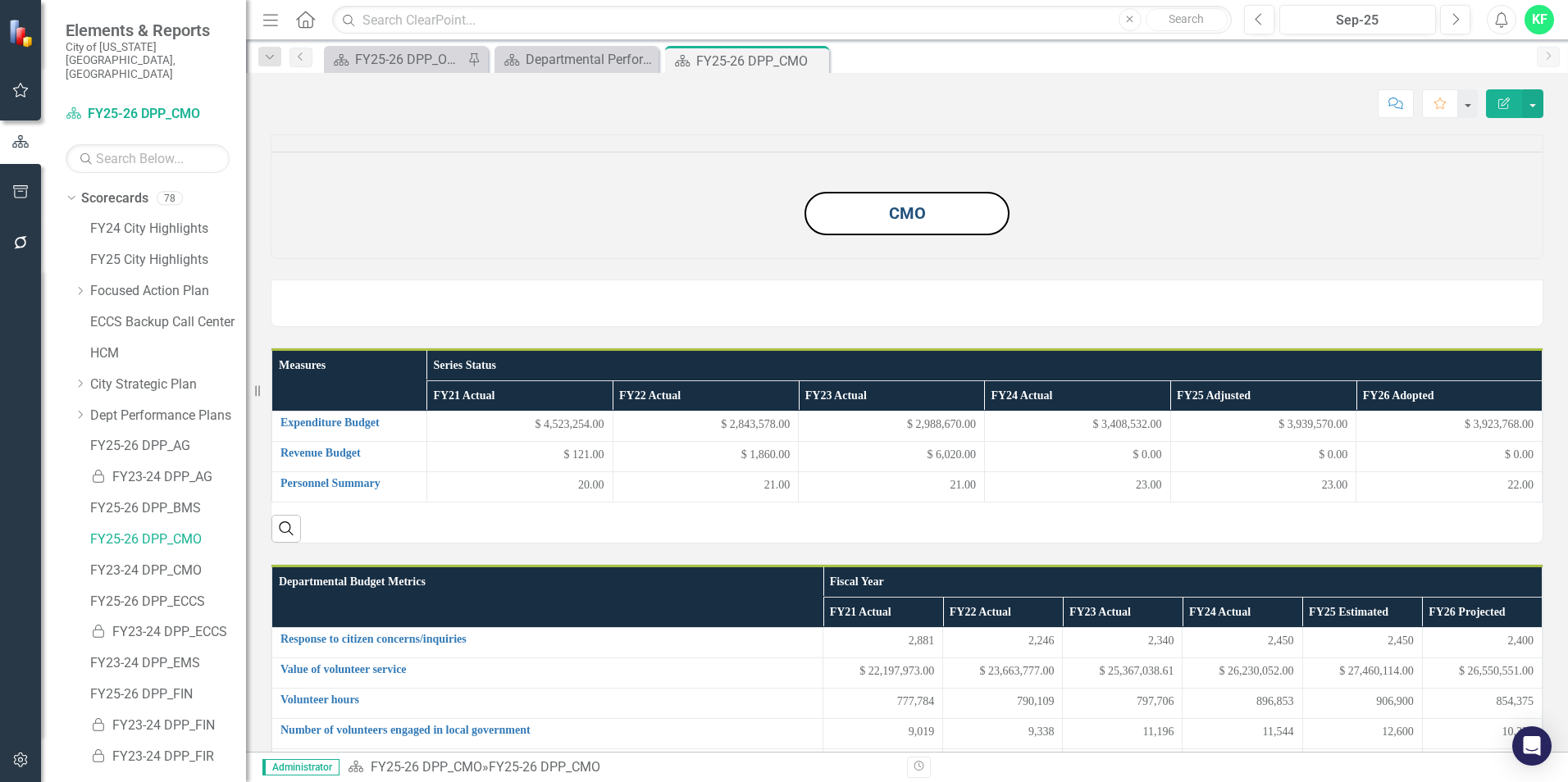
click at [902, 223] on link "CMO" at bounding box center [908, 213] width 37 height 19
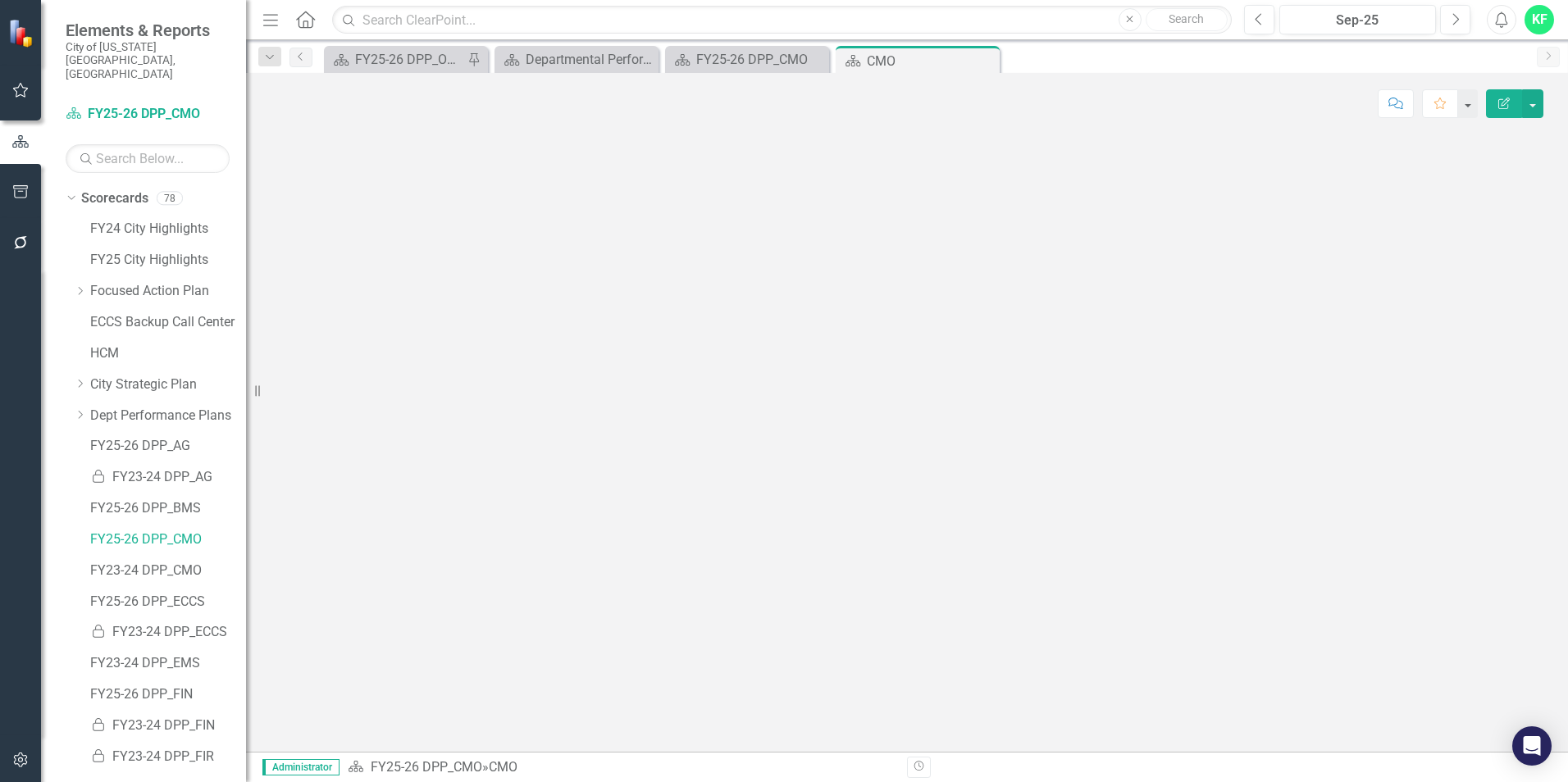
click at [0, 0] on icon "Close" at bounding box center [0, 0] width 0 height 0
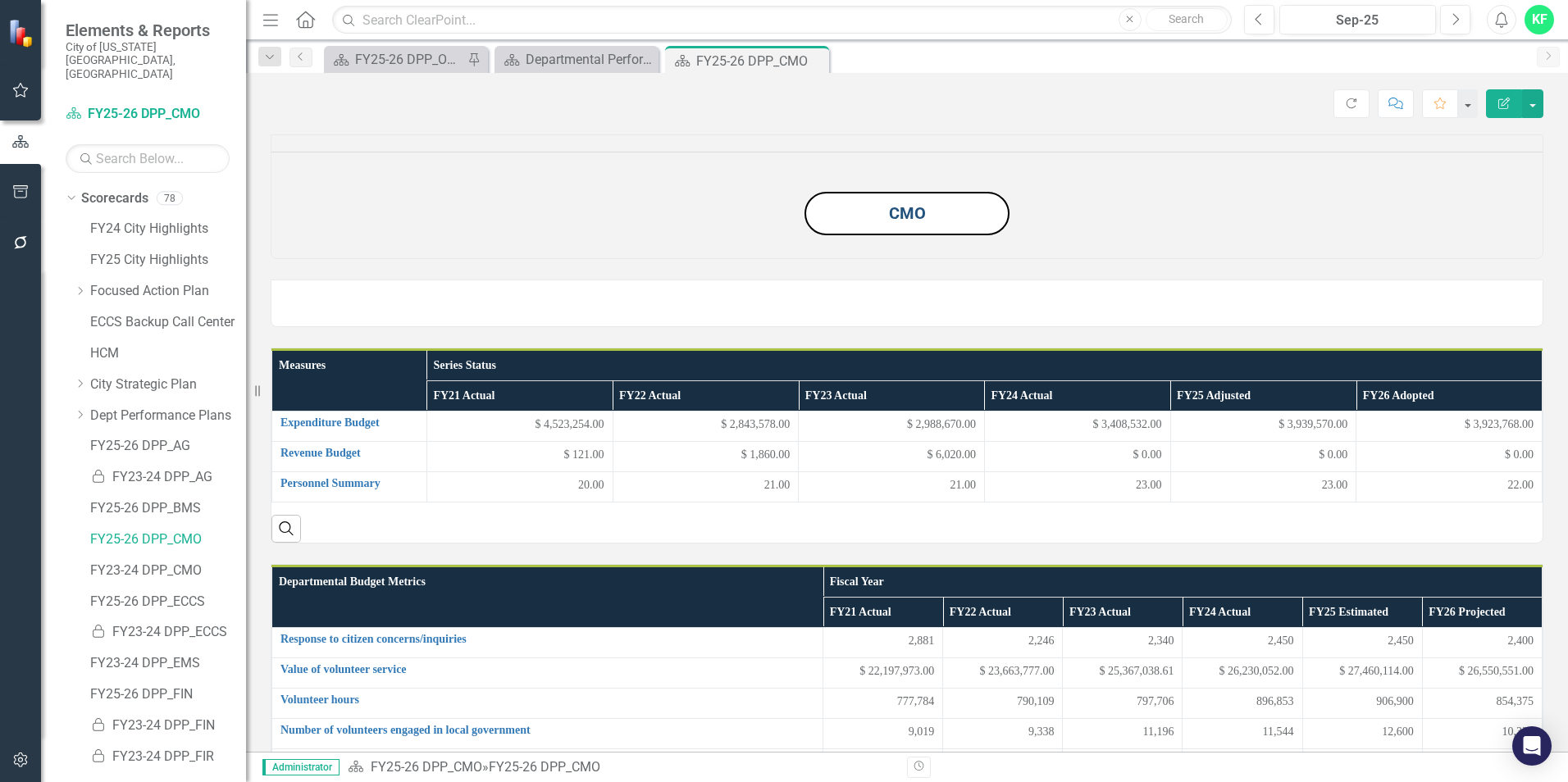
click at [898, 223] on link "CMO" at bounding box center [908, 213] width 37 height 19
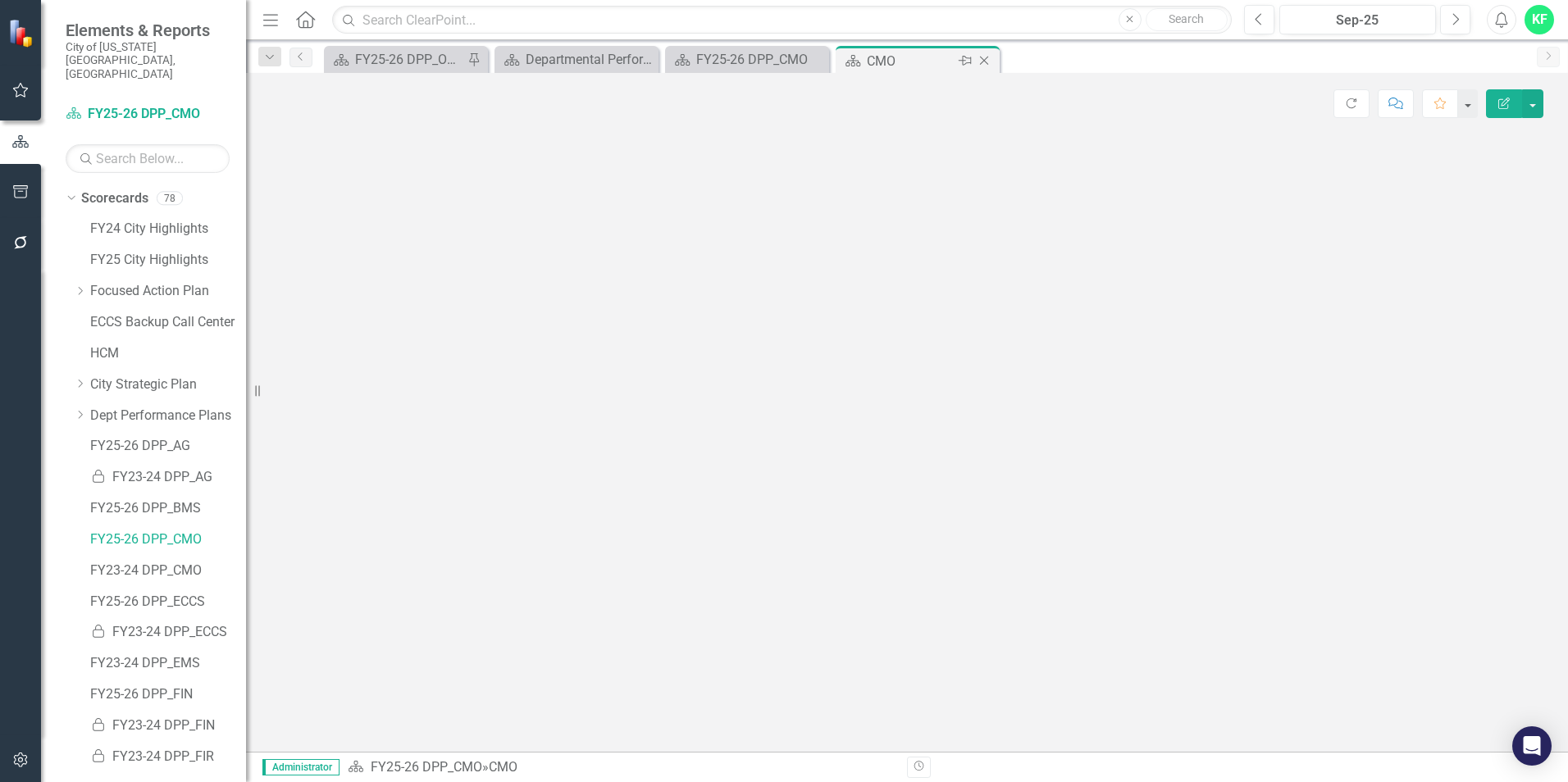
click at [988, 61] on icon "Close" at bounding box center [984, 61] width 17 height 13
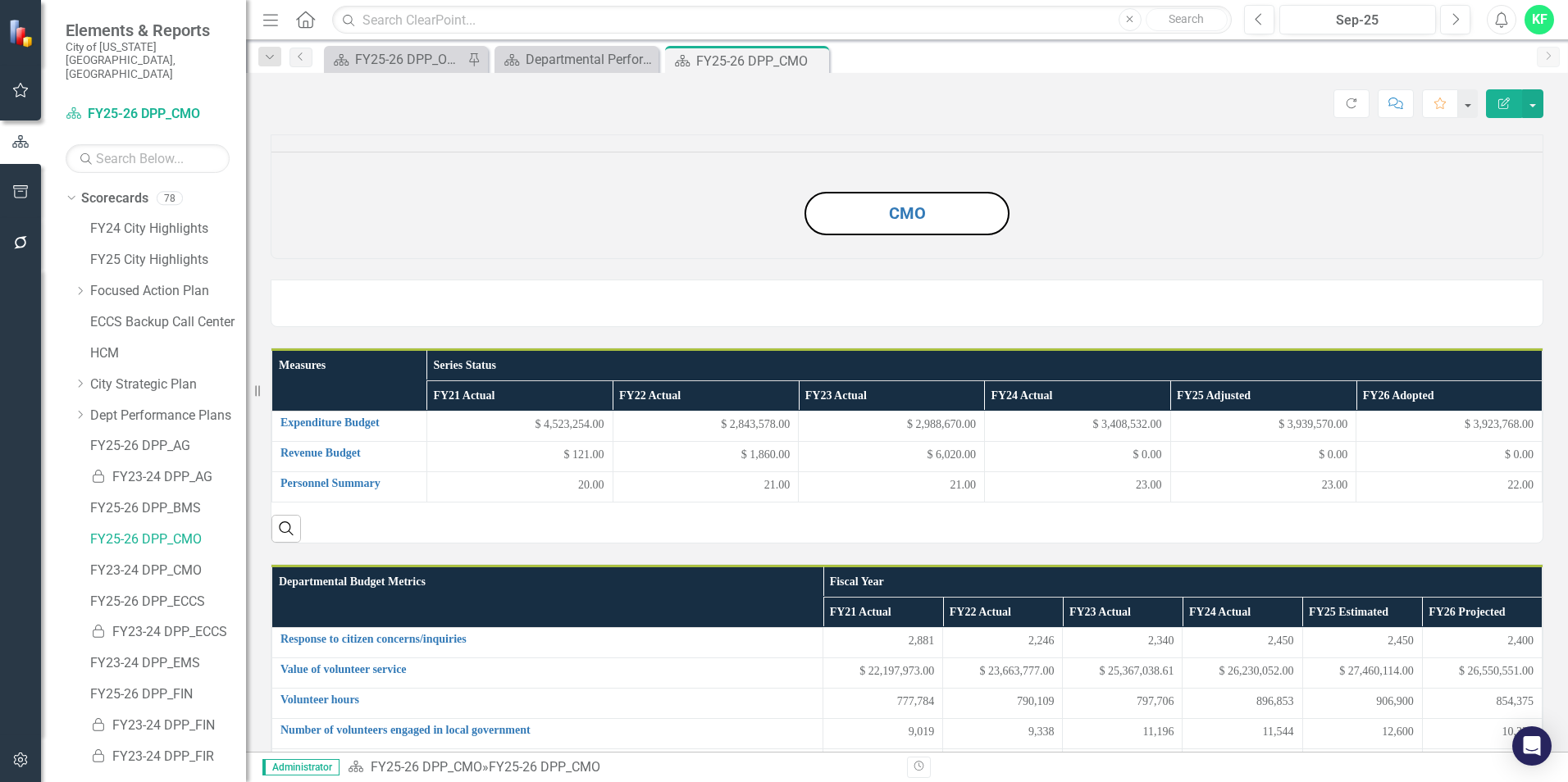
click at [1529, 9] on div "KF" at bounding box center [1540, 19] width 29 height 29
click at [1487, 237] on link "Logout Log Out" at bounding box center [1488, 237] width 129 height 30
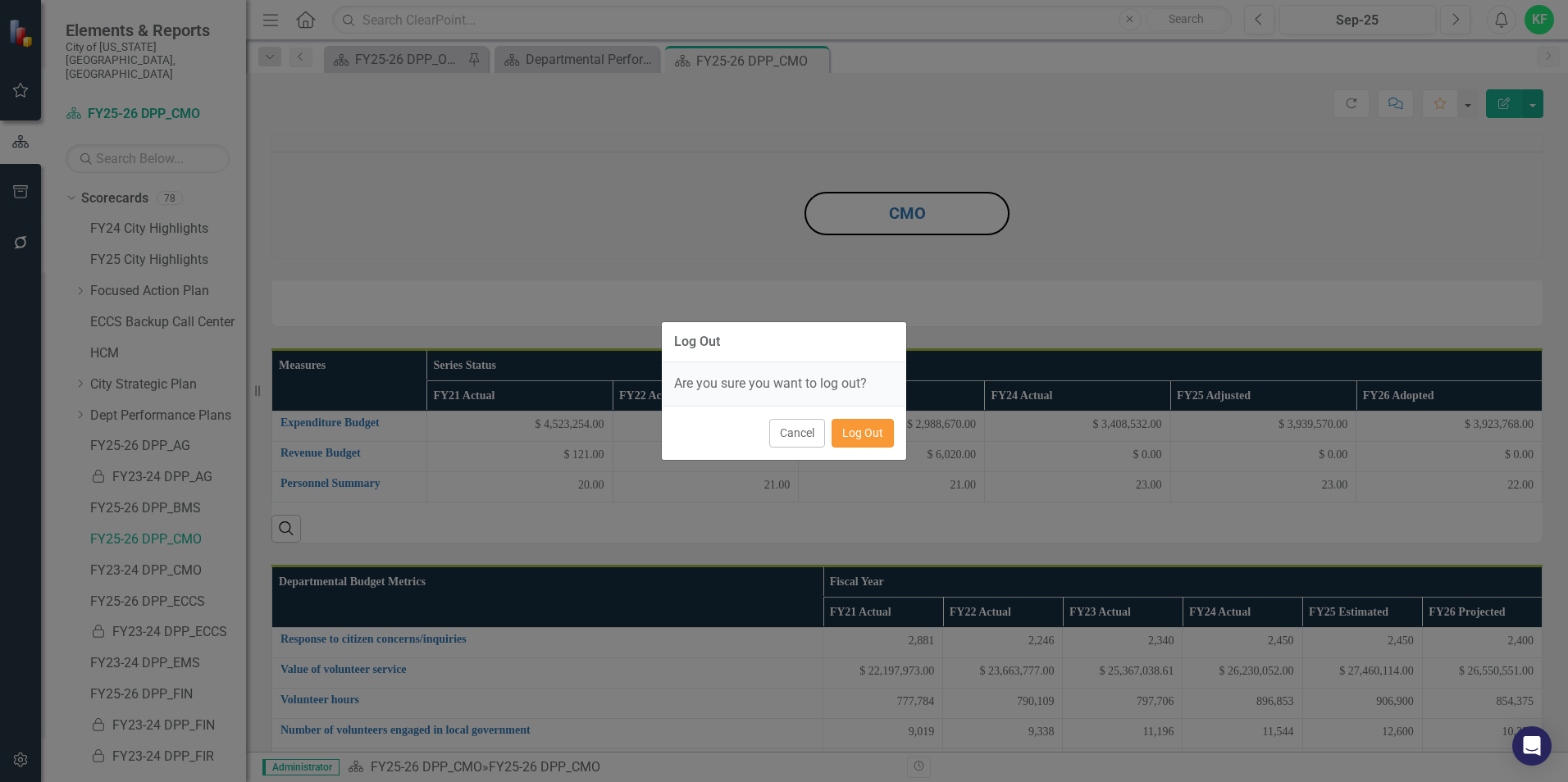
click at [868, 435] on button "Log Out" at bounding box center [863, 433] width 62 height 28
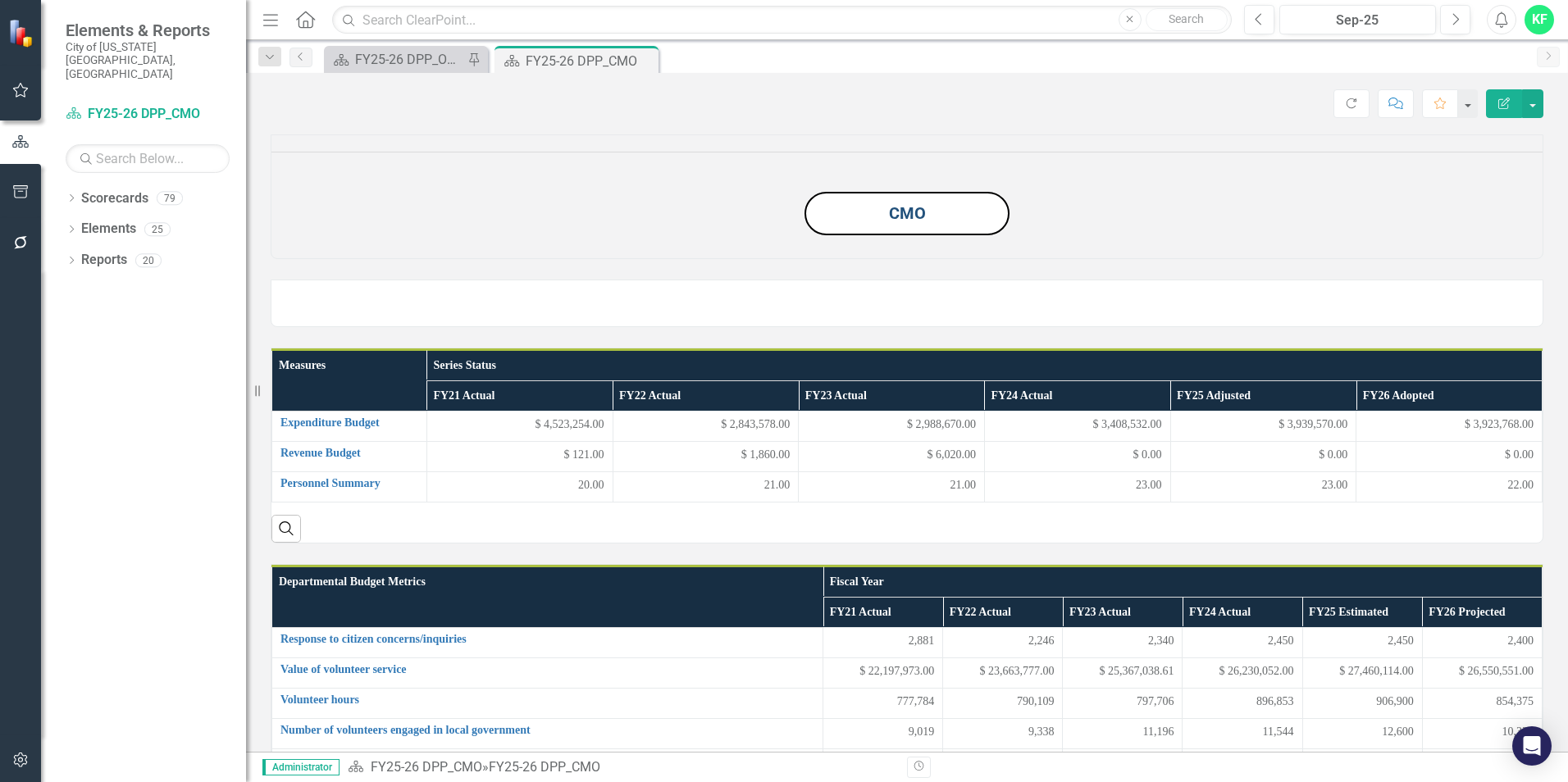
click at [915, 223] on link "CMO" at bounding box center [908, 213] width 37 height 19
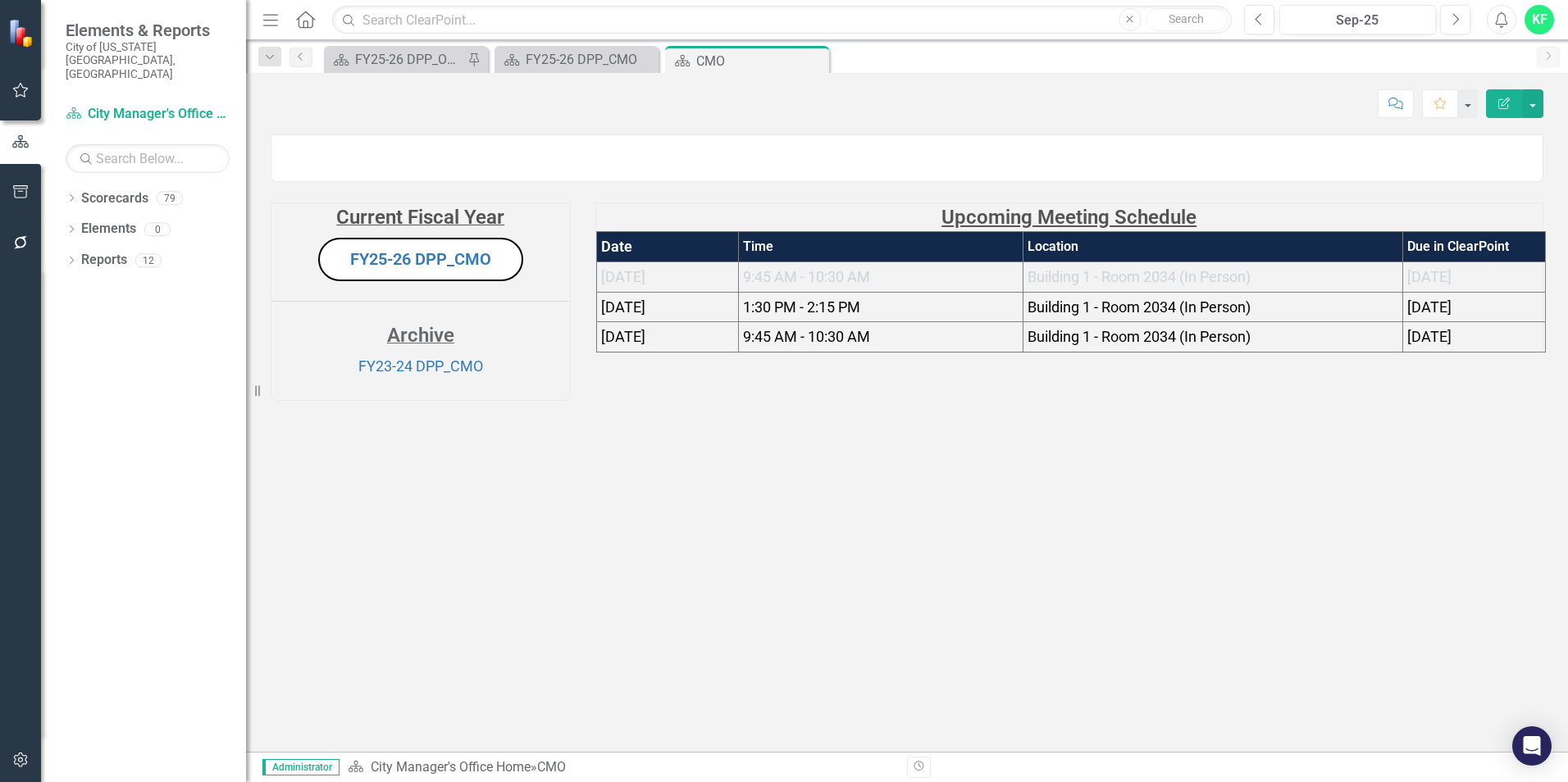
click at [1347, 322] on td "Building 1 - Room 2034 (In Person)" at bounding box center [1214, 307] width 380 height 30
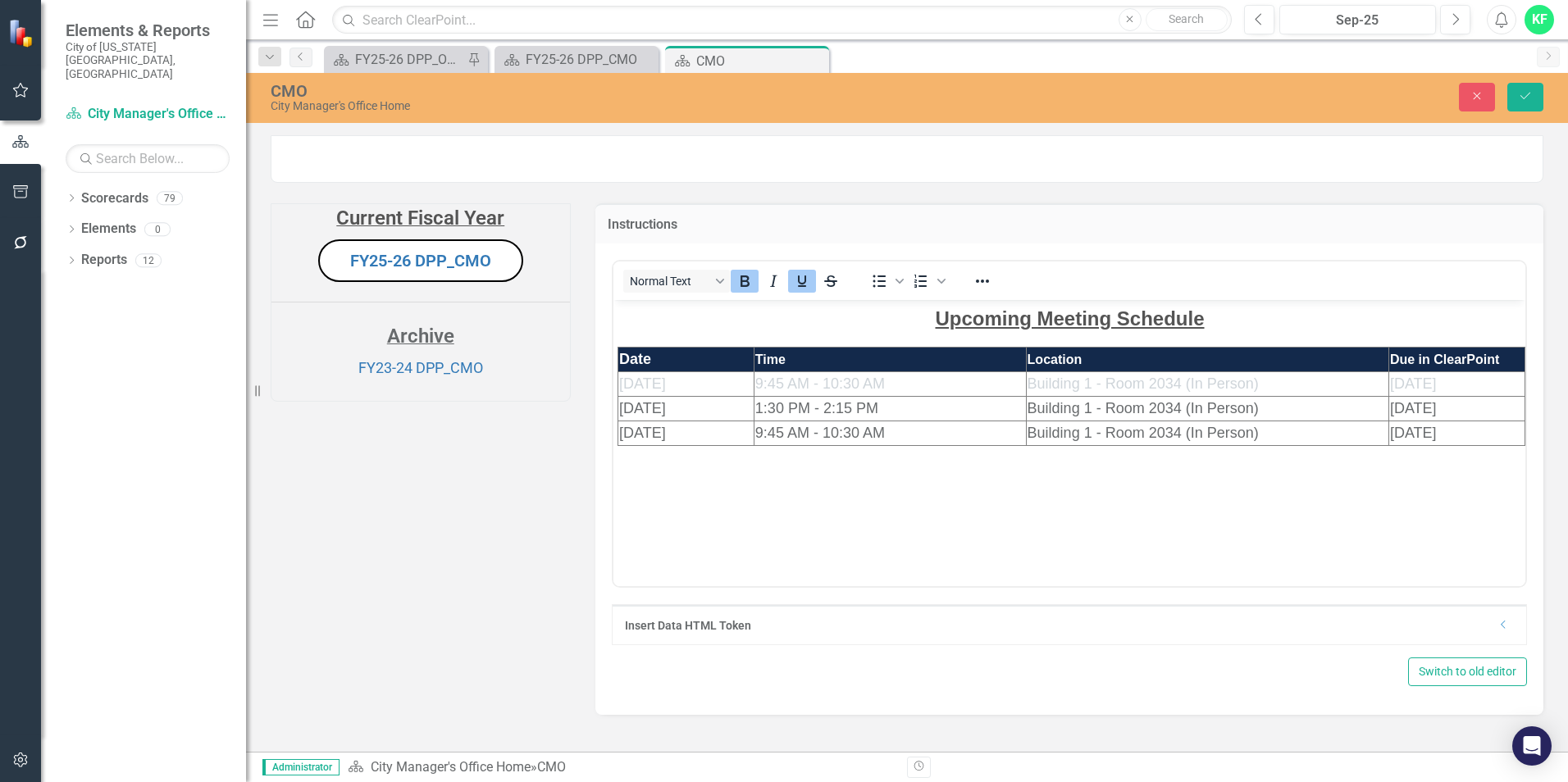
scroll to position [208, 0]
click at [707, 385] on td "10/3/2024" at bounding box center [686, 384] width 136 height 25
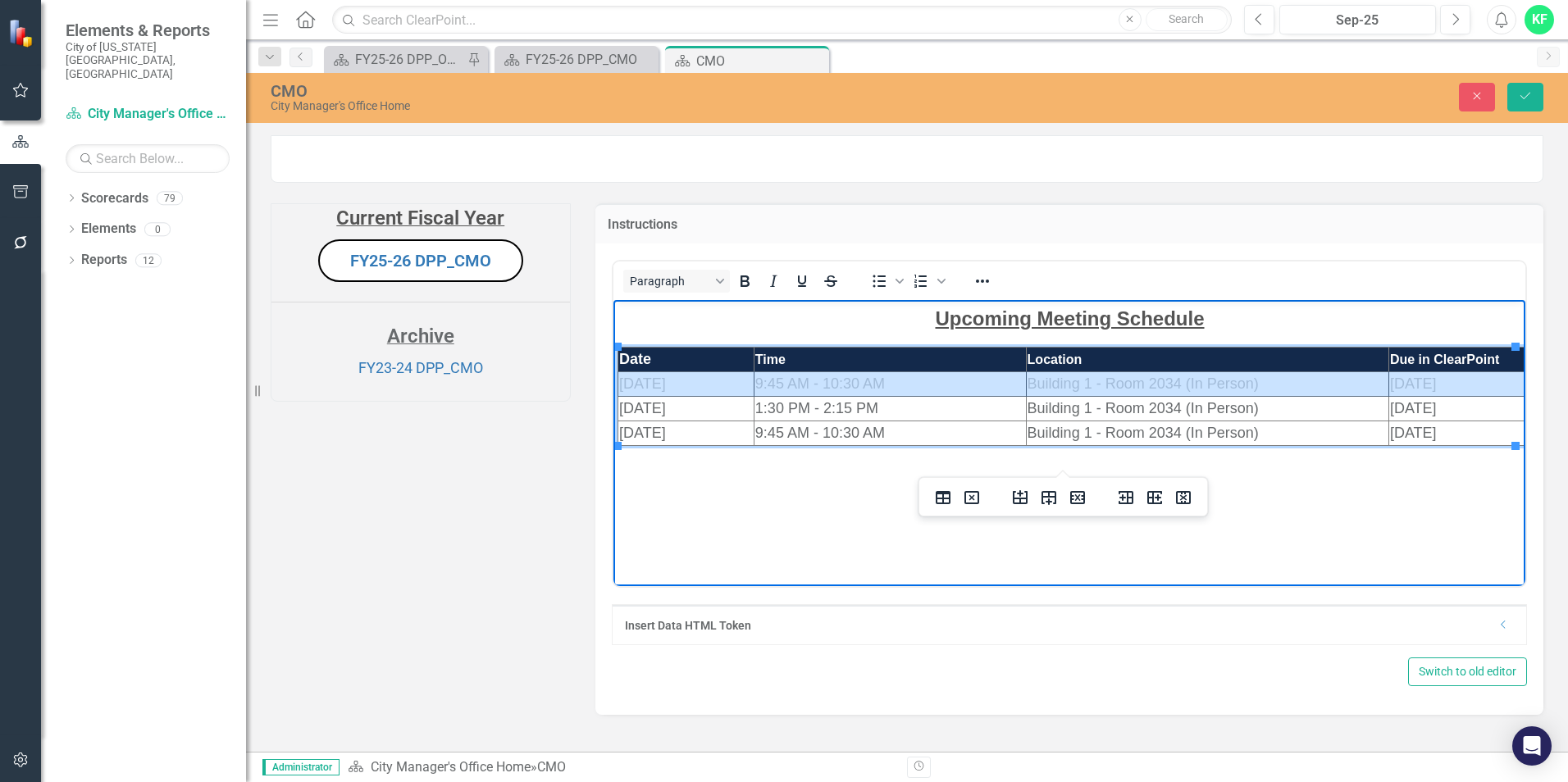
drag, startPoint x: 620, startPoint y: 380, endPoint x: 1394, endPoint y: 379, distance: 774.0
click at [1394, 379] on tr "10/3/2024 9:45 AM - 10:30 AM Building 1 - Room 2034 (In Person) 9/20/2024" at bounding box center [1071, 384] width 907 height 25
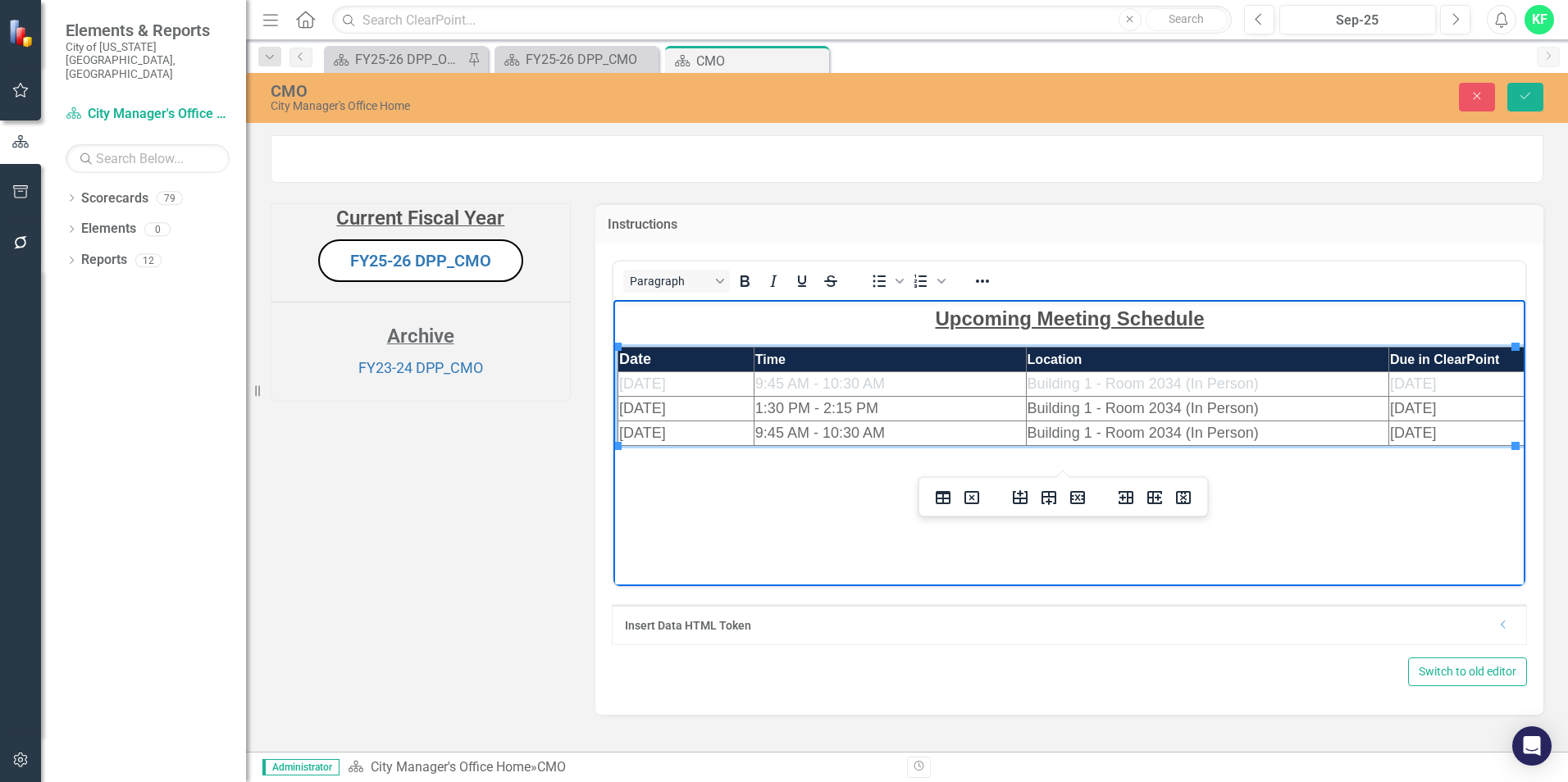
drag, startPoint x: 1077, startPoint y: 383, endPoint x: 879, endPoint y: 389, distance: 198.1
click at [879, 389] on td "9:45 AM - 10:30 AM" at bounding box center [889, 384] width 273 height 25
click at [744, 387] on td "10/3/2024" at bounding box center [686, 384] width 136 height 25
click at [633, 386] on span "10/3/2024" at bounding box center [642, 383] width 47 height 17
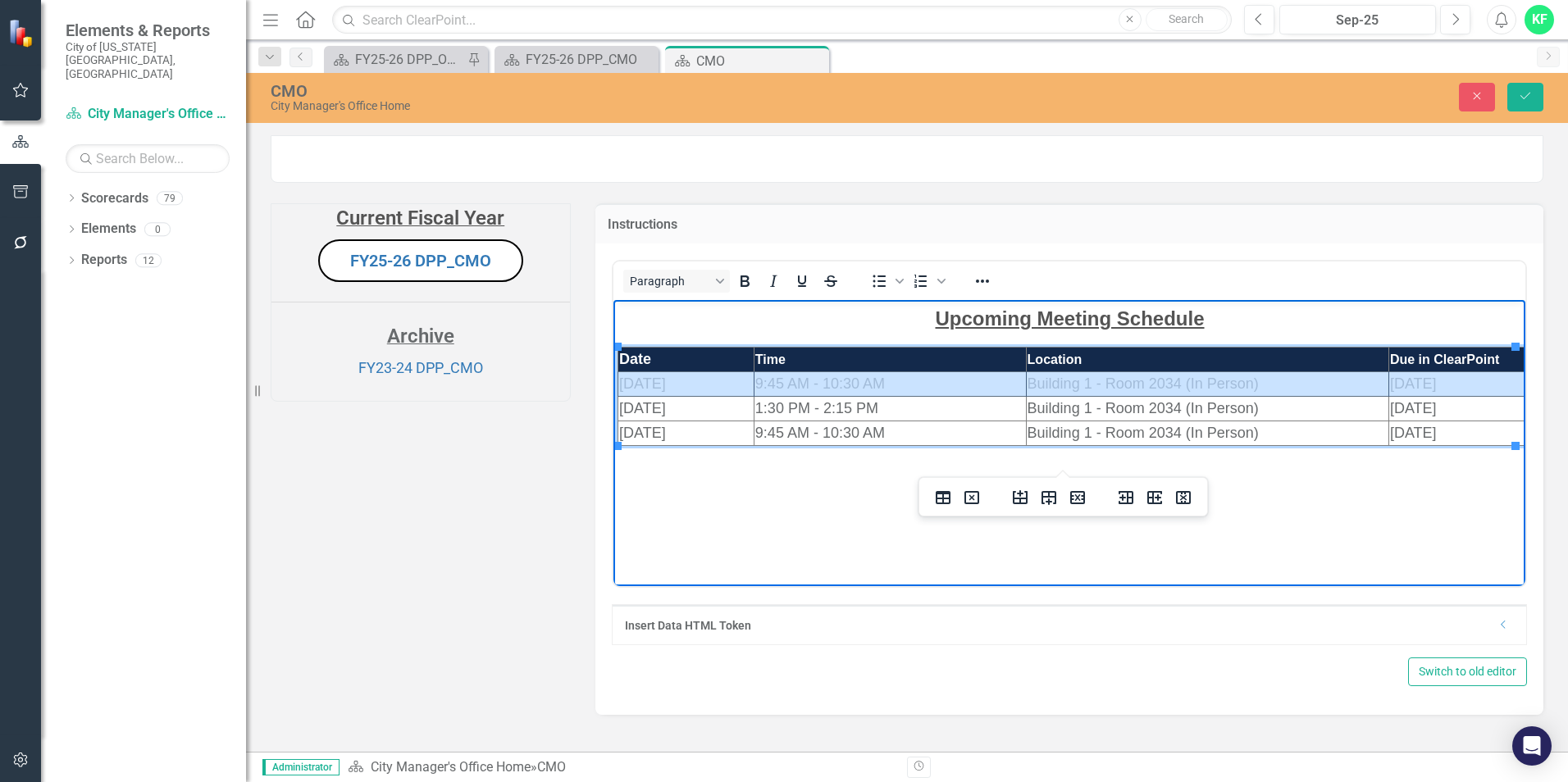
drag, startPoint x: 624, startPoint y: 382, endPoint x: 1421, endPoint y: 380, distance: 797.0
click at [1421, 380] on tr "10/3/2024 9:45 AM - 10:30 AM Building 1 - Room 2034 (In Person) 9/20/2024" at bounding box center [1071, 384] width 907 height 25
click at [974, 291] on icon "Reveal or hide additional toolbar items" at bounding box center [982, 281] width 19 height 19
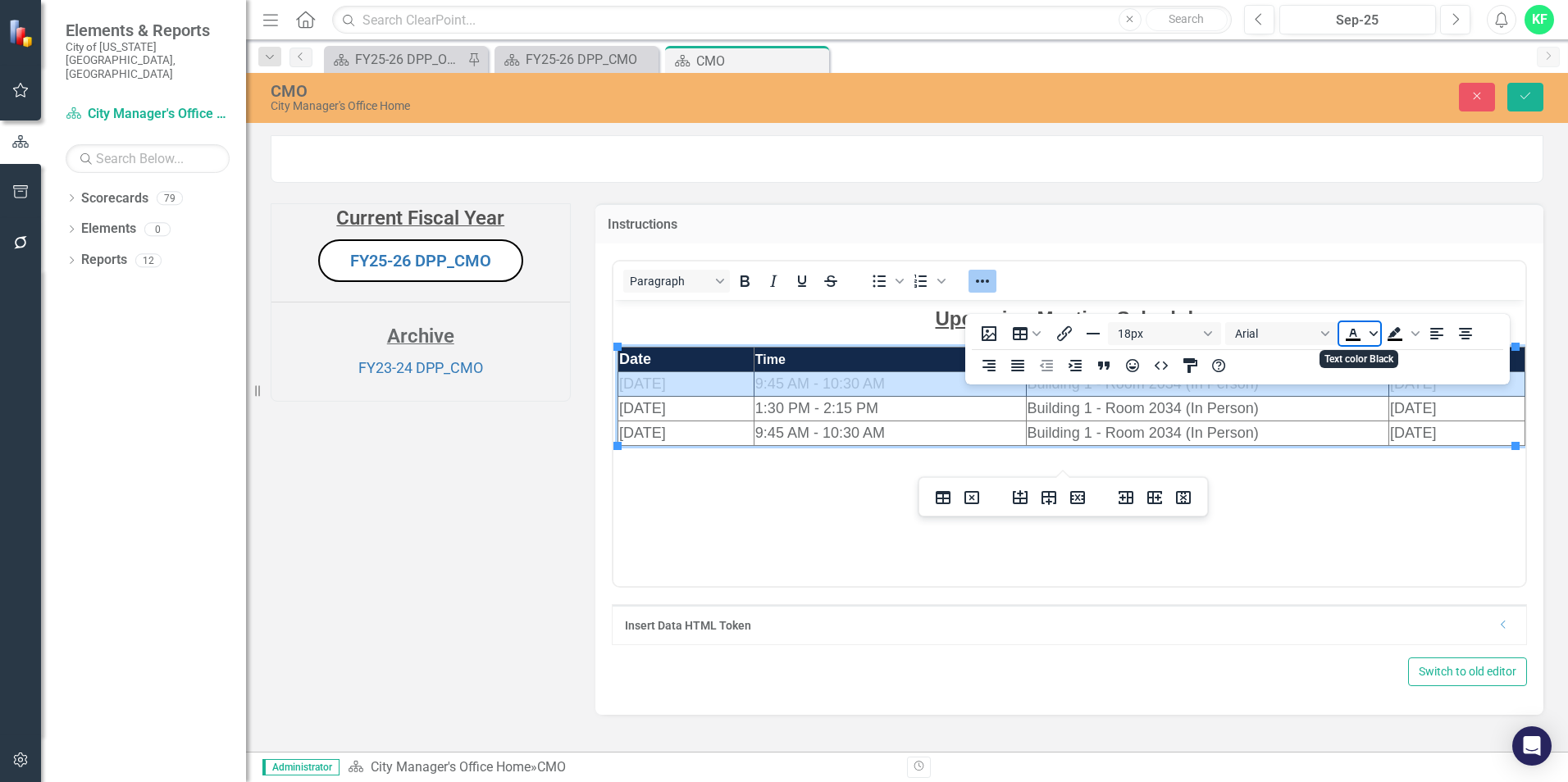
click at [1372, 338] on span "Text color Black" at bounding box center [1373, 333] width 13 height 23
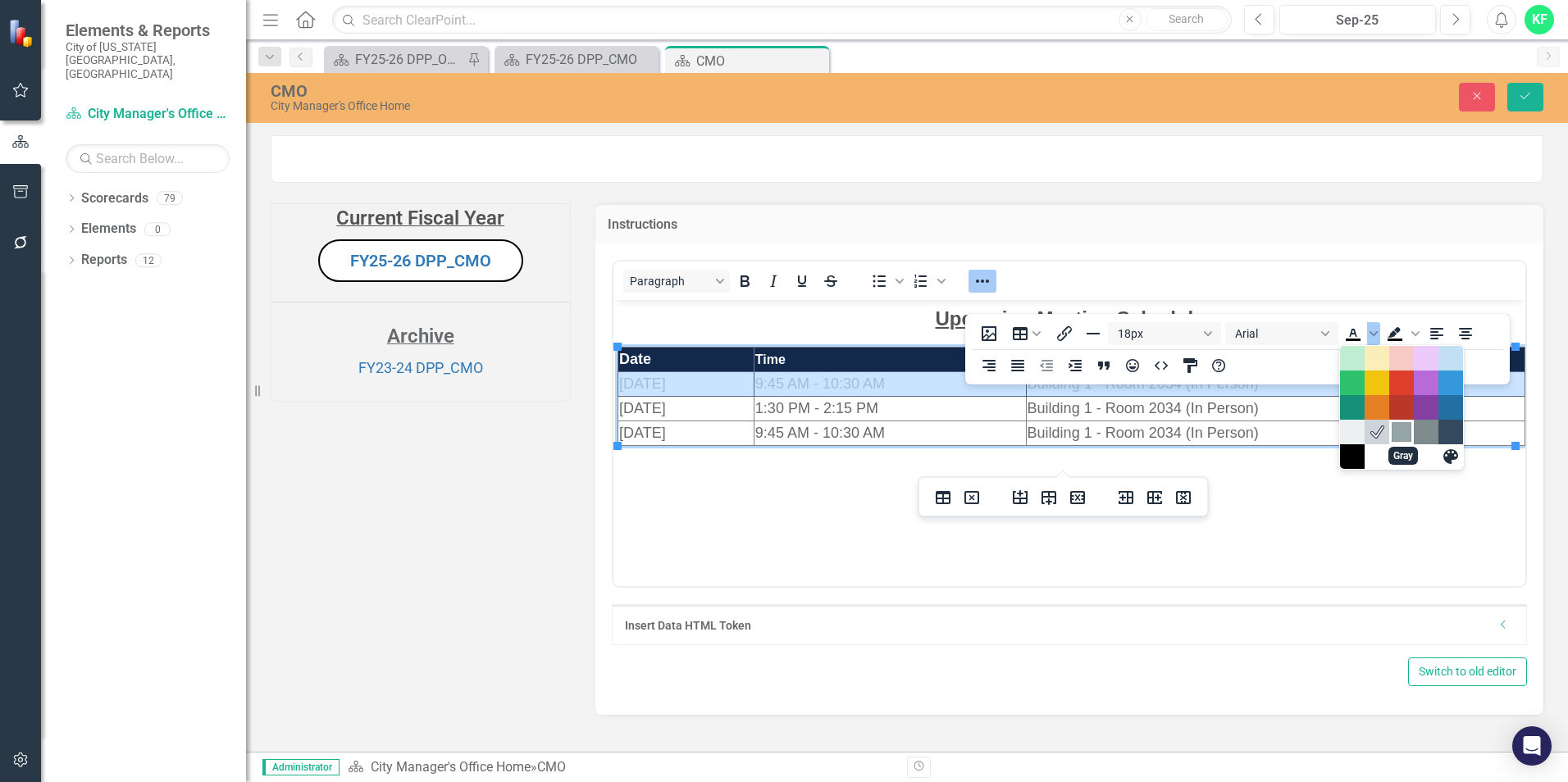
click at [1406, 433] on div "Gray" at bounding box center [1401, 431] width 19 height 19
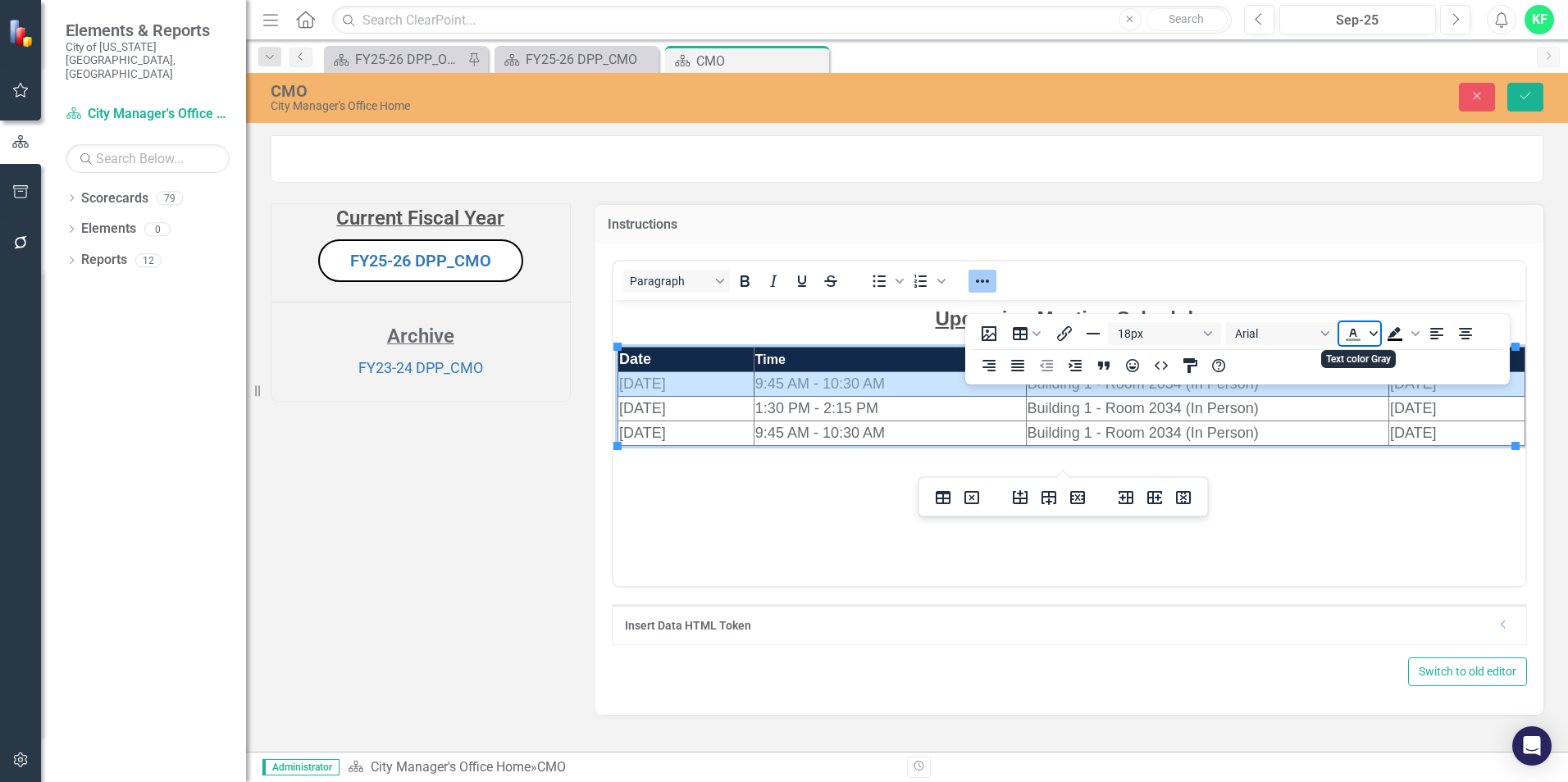
click at [1370, 331] on icon "Text color Gray" at bounding box center [1373, 333] width 8 height 8
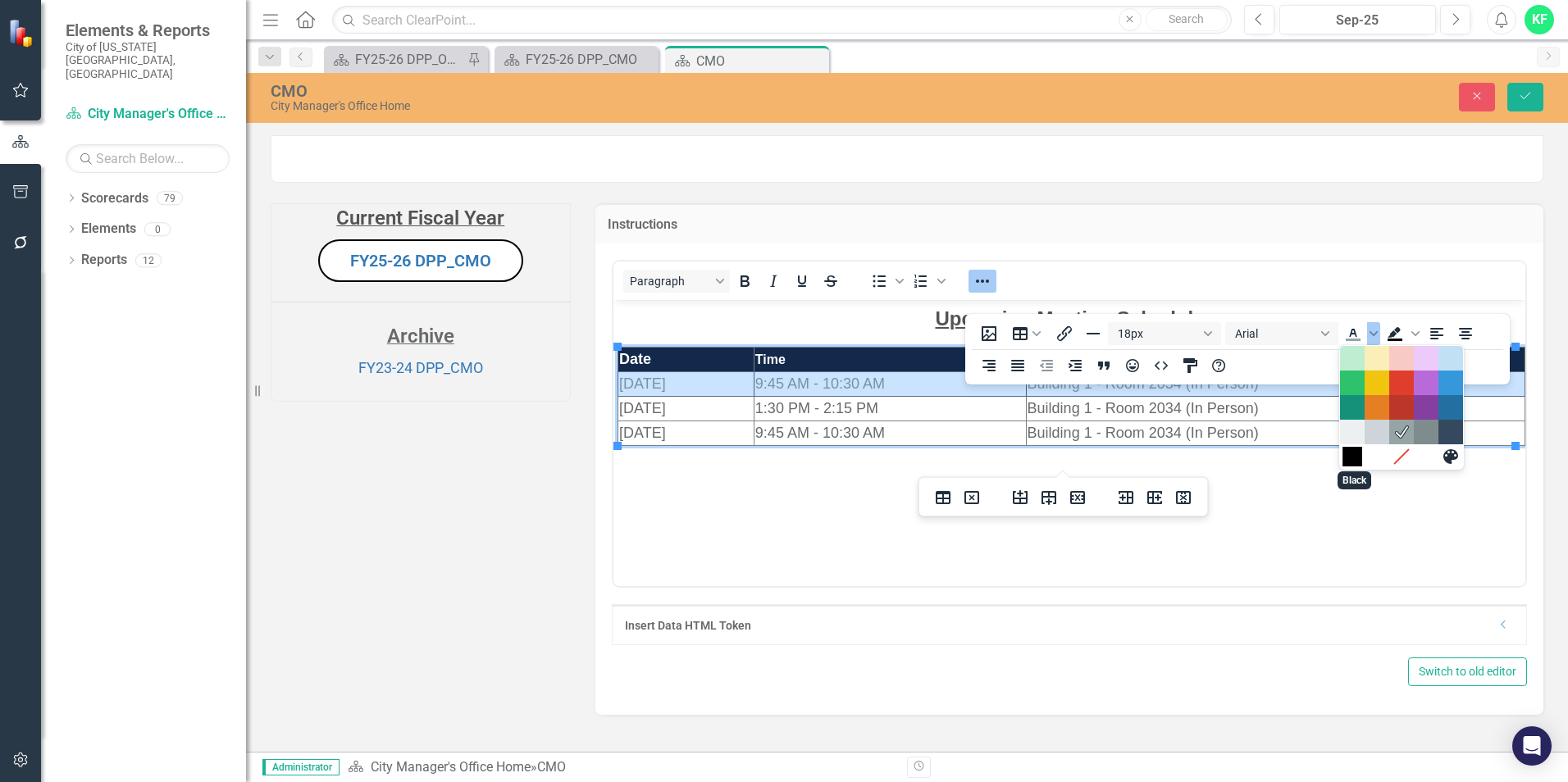
click at [1347, 461] on div "Black" at bounding box center [1352, 456] width 19 height 19
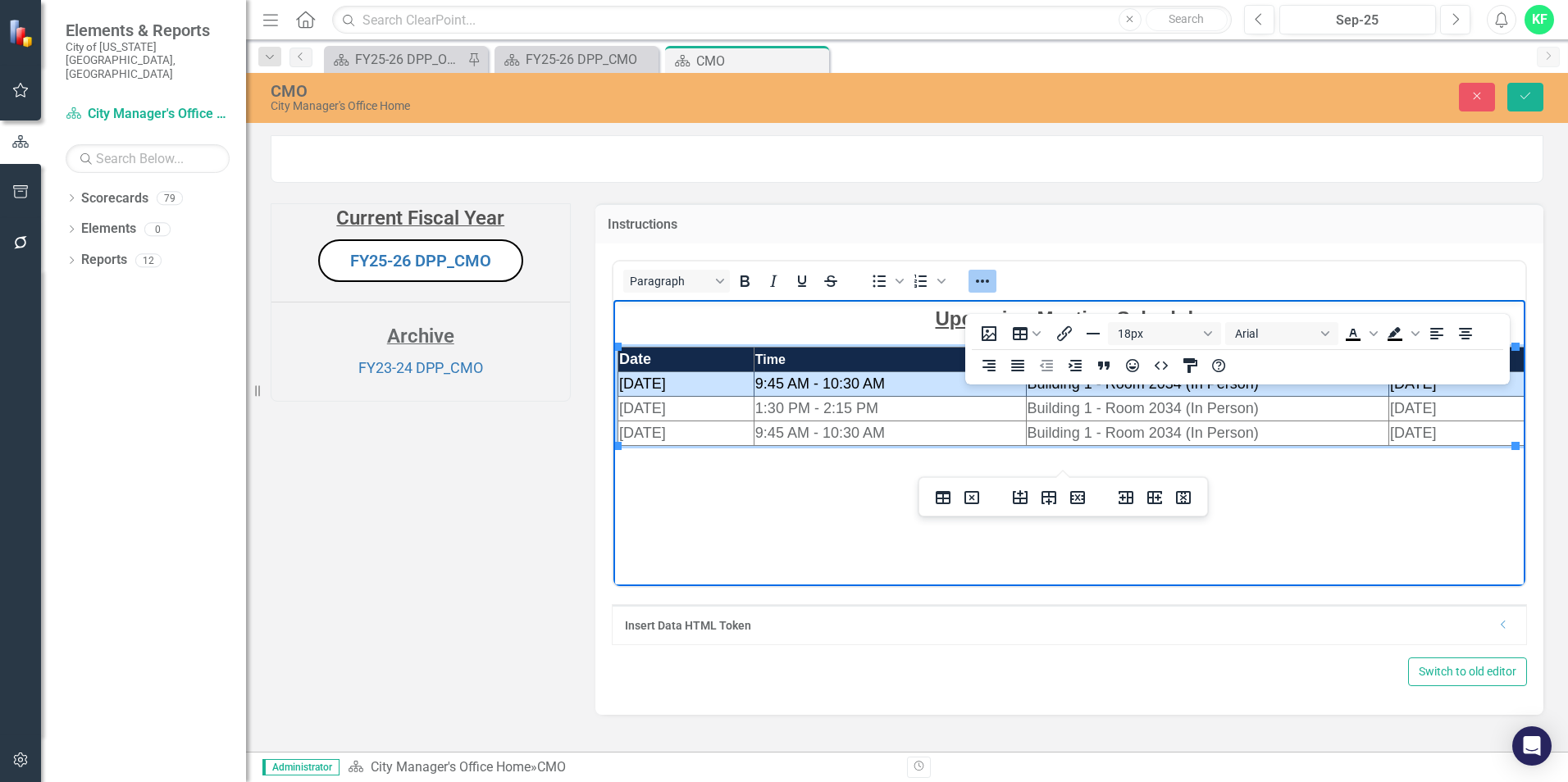
click at [874, 425] on span "9:45 AM - 10:30 AM" at bounding box center [819, 432] width 129 height 17
drag, startPoint x: 623, startPoint y: 384, endPoint x: 1399, endPoint y: 384, distance: 776.0
click at [1399, 384] on tr "10/3/2024 9:45 AM - 10:30 AM Building 1 - Room 2034 (In Person) 9/20/2024" at bounding box center [1071, 384] width 907 height 25
click at [975, 291] on icon "Reveal or hide additional toolbar items" at bounding box center [982, 281] width 19 height 19
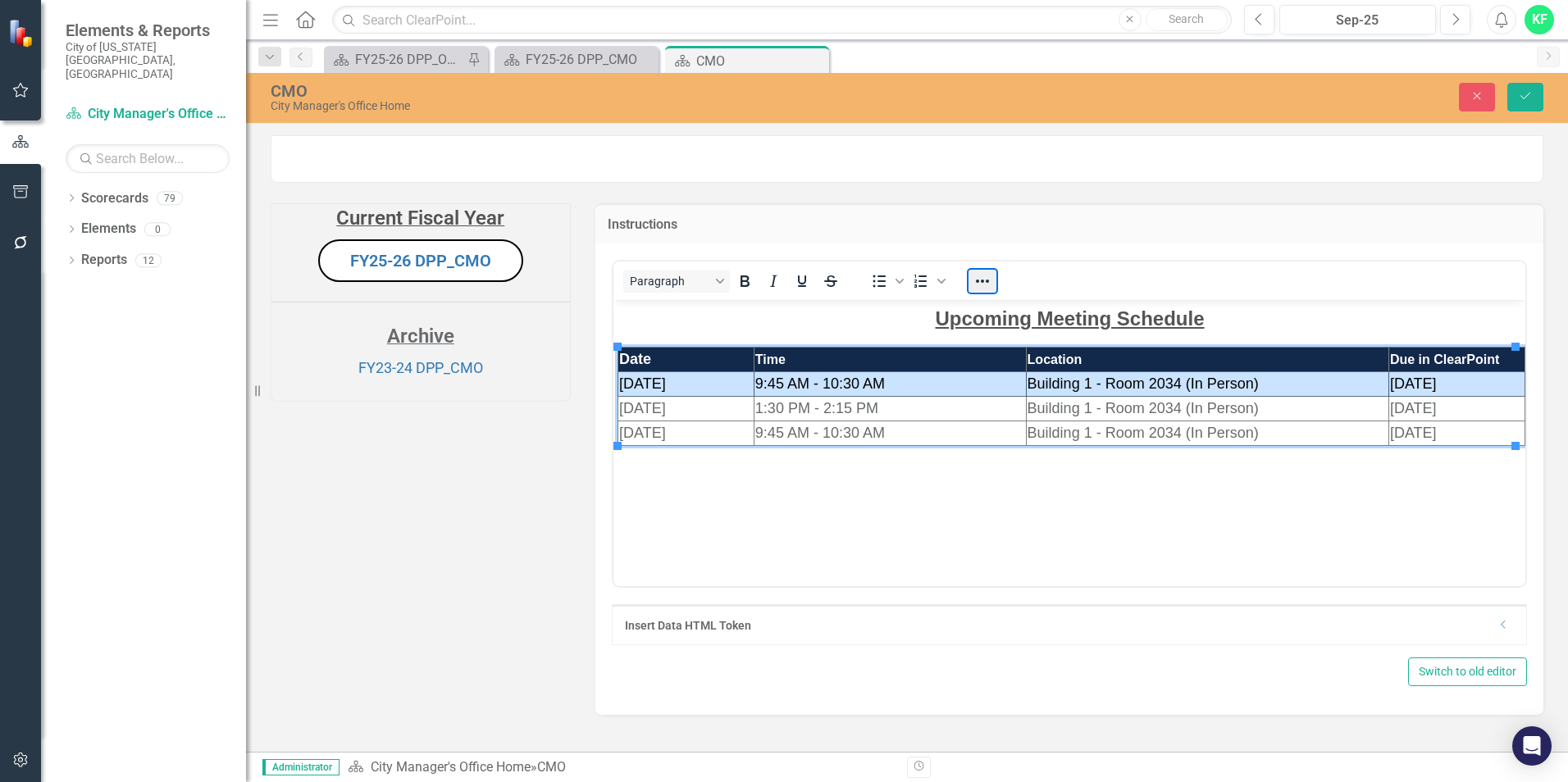
click at [975, 293] on button "Reveal or hide additional toolbar items" at bounding box center [982, 281] width 28 height 23
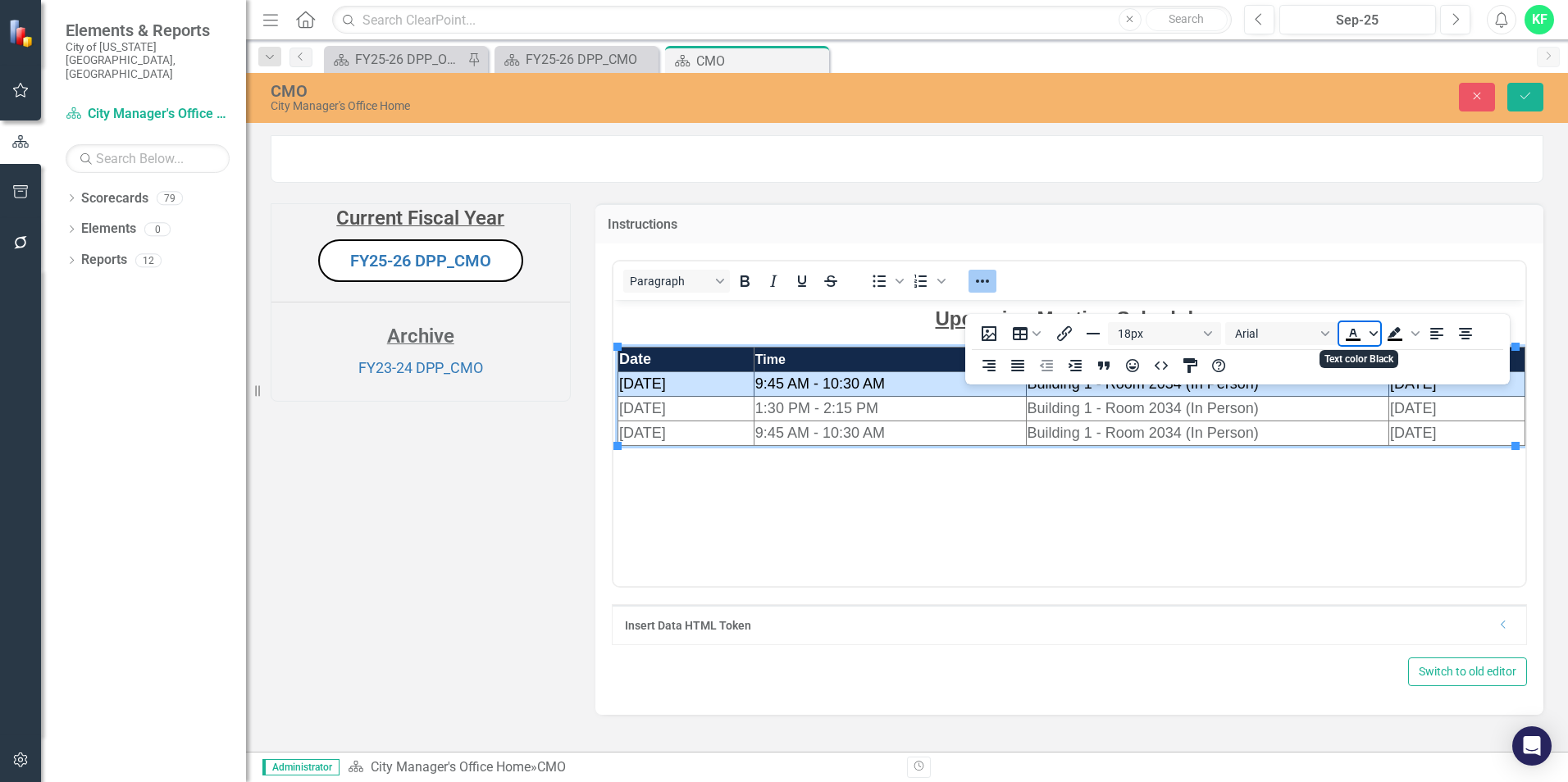
click at [1367, 335] on span "Text color Black" at bounding box center [1373, 333] width 13 height 23
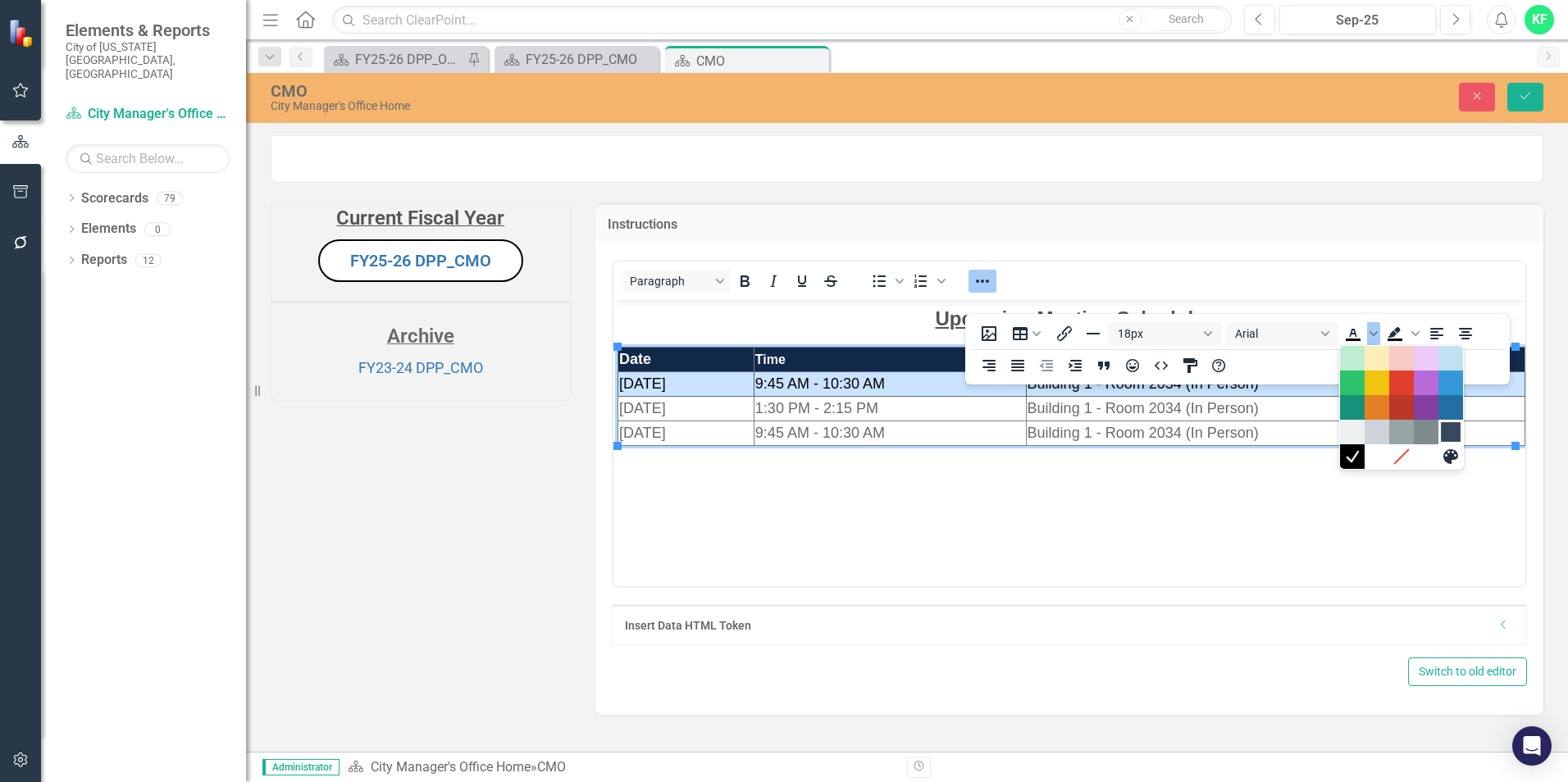
click at [1441, 430] on div "Navy Blue" at bounding box center [1450, 431] width 19 height 19
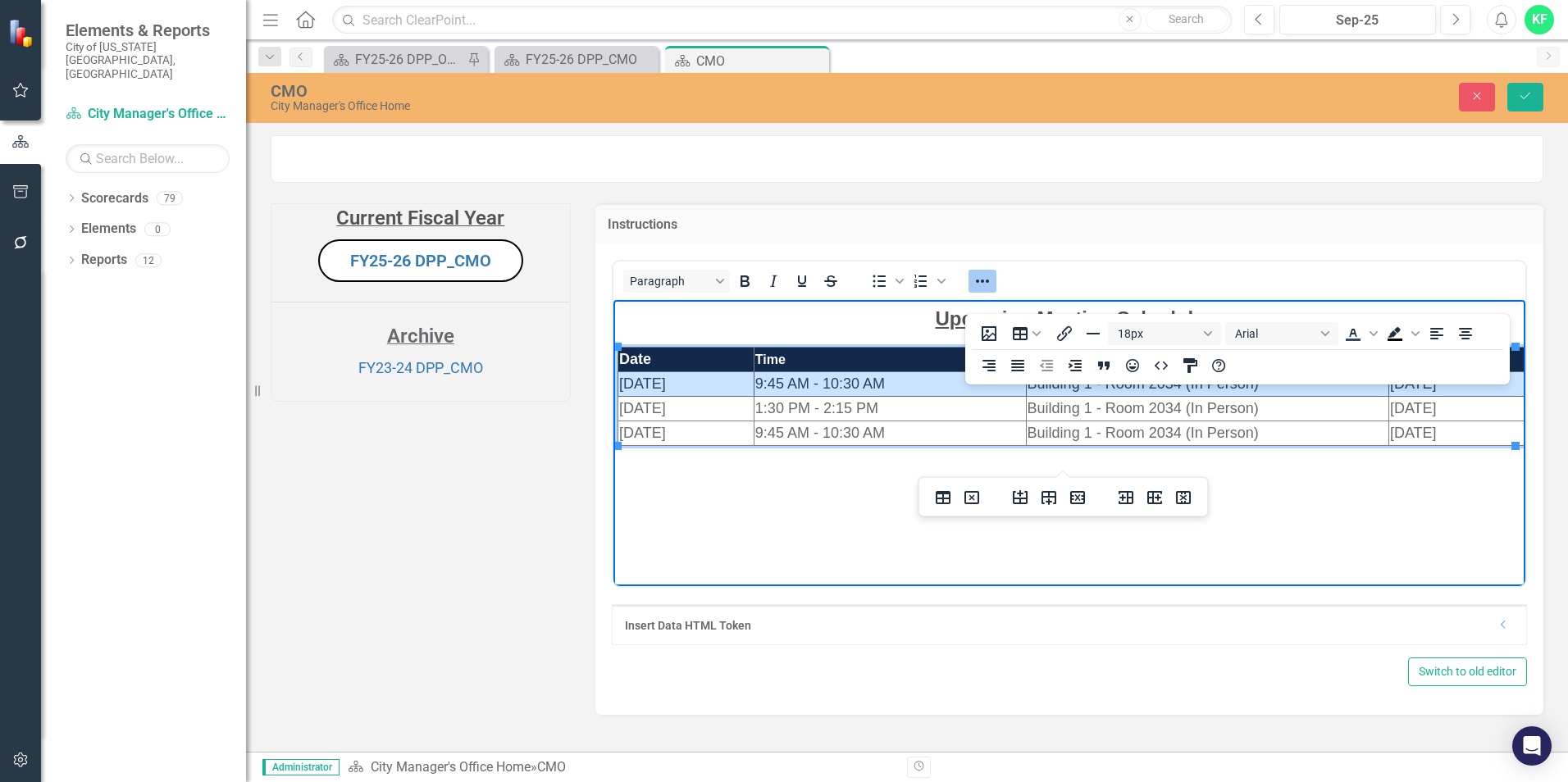
click at [990, 486] on div at bounding box center [958, 497] width 77 height 32
click at [934, 402] on td "1:30 PM - 2:15 PM" at bounding box center [889, 408] width 273 height 25
drag, startPoint x: 622, startPoint y: 383, endPoint x: 1397, endPoint y: 383, distance: 775.0
click at [1397, 383] on tr "10/3/2024 9:45 AM - 10:30 AM Building 1 - Room 2034 (In Person) 9/20/2024" at bounding box center [1071, 384] width 907 height 25
click at [767, 439] on span "9:45 AM - 10:30 AM" at bounding box center [819, 432] width 129 height 17
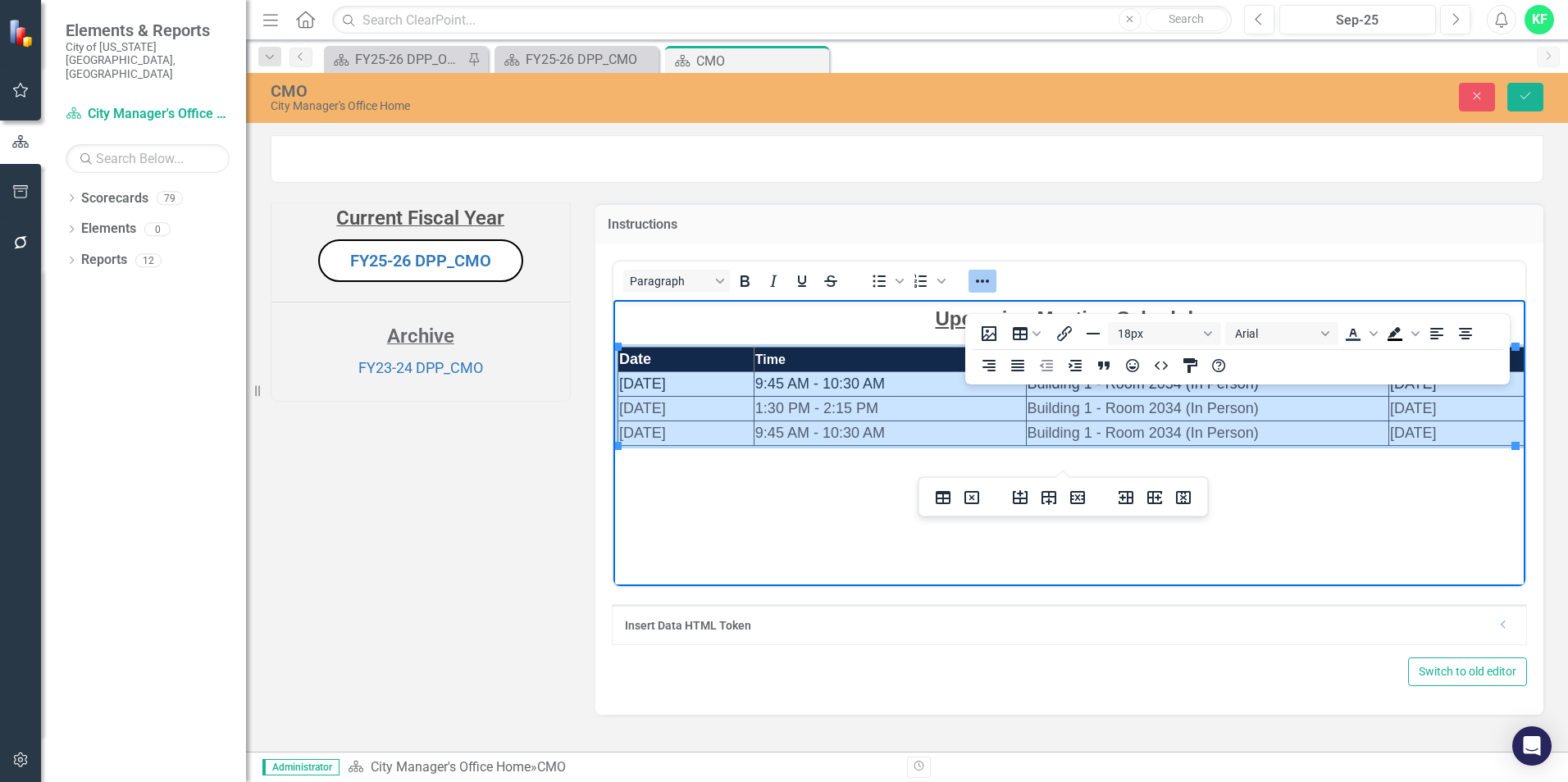
drag, startPoint x: 620, startPoint y: 383, endPoint x: 1446, endPoint y: 428, distance: 827.2
click at [1446, 428] on tbody "Date Time Location Due in ClearPoint 10/3/2024 9:45 AM - 10:30 AM Building 1 - …" at bounding box center [1071, 396] width 907 height 98
click at [1369, 333] on span "Text color Navy Blue" at bounding box center [1373, 333] width 13 height 23
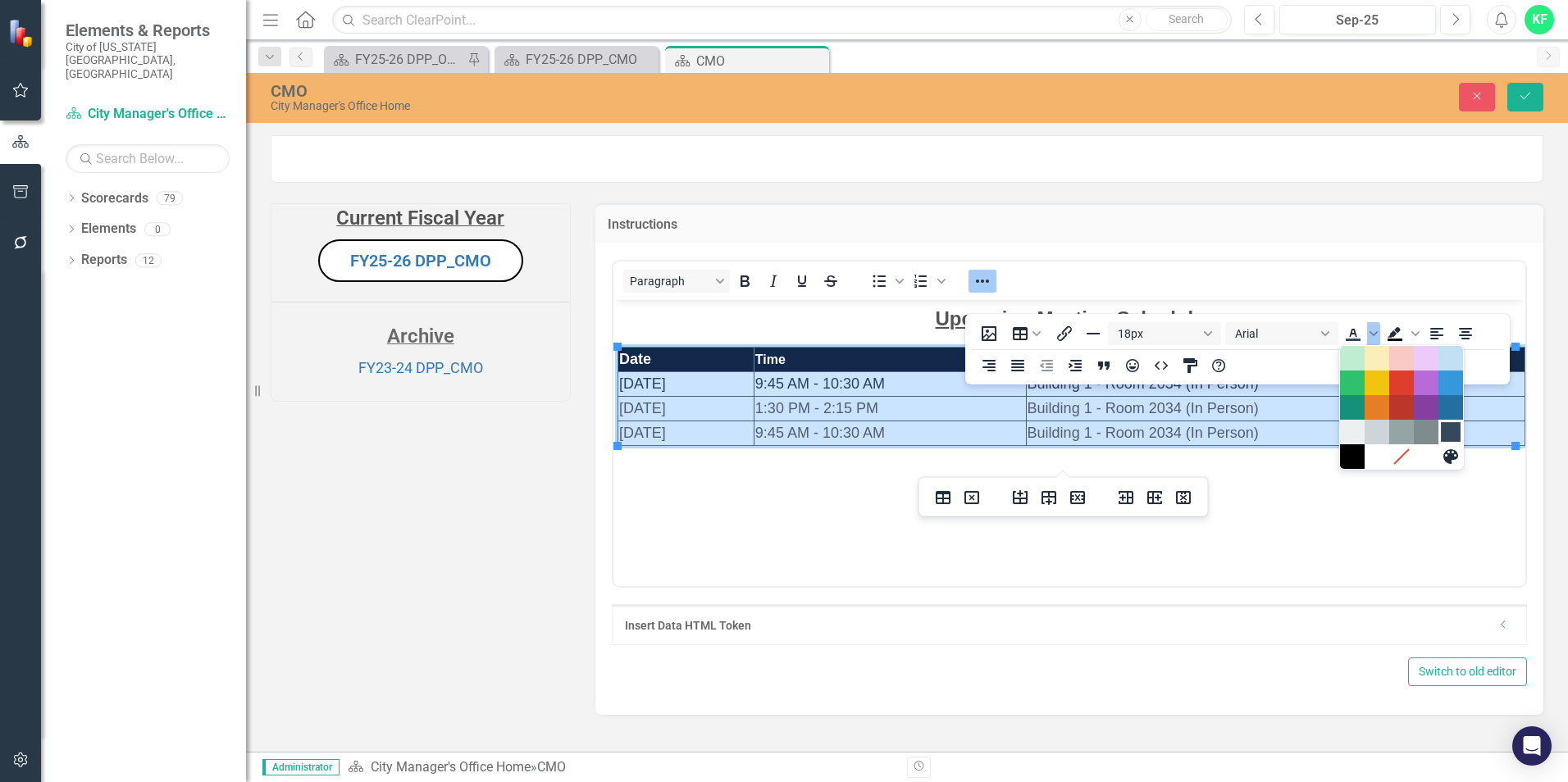
click at [1450, 429] on div "Navy Blue" at bounding box center [1450, 431] width 19 height 19
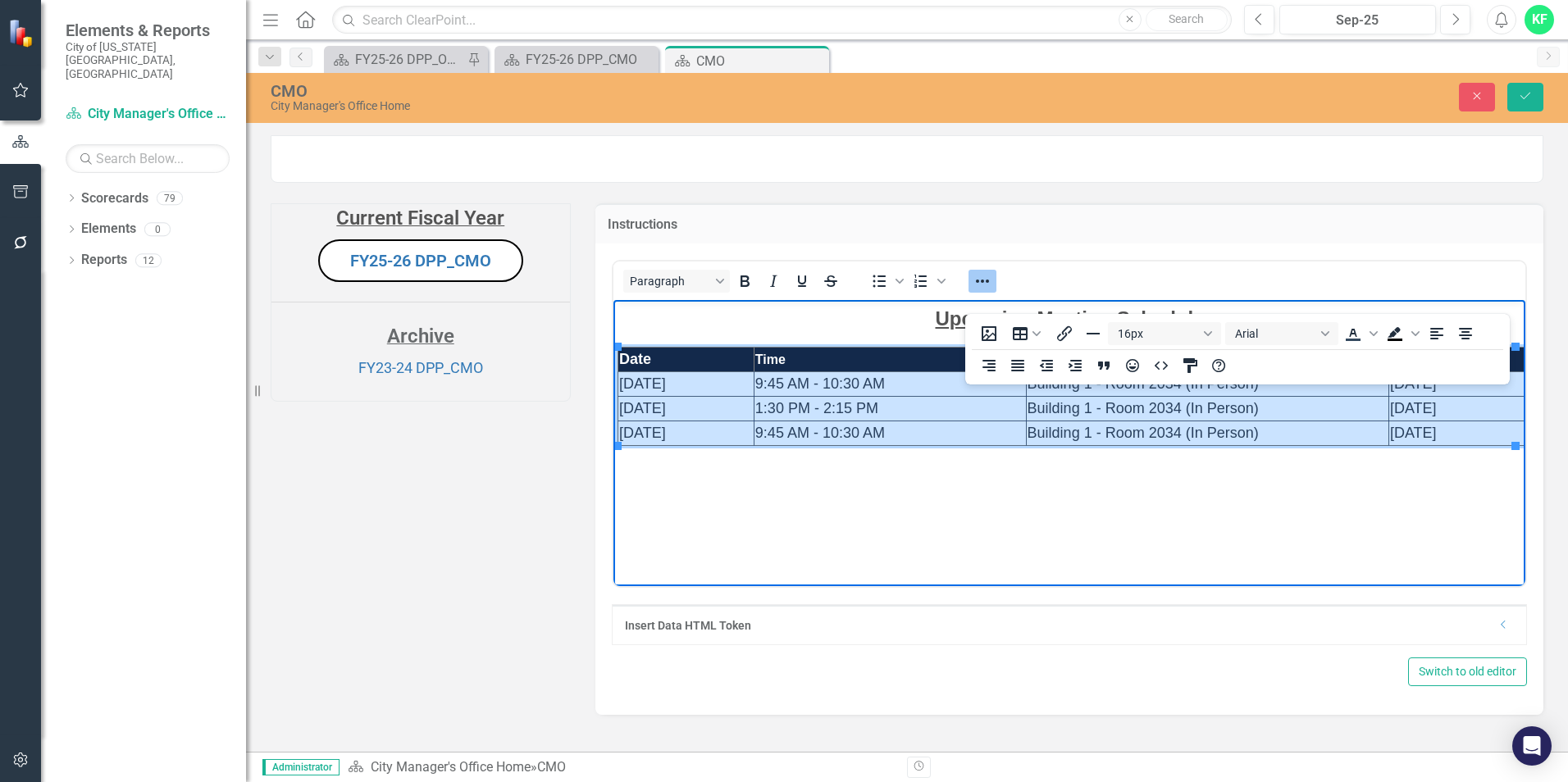
click at [1327, 498] on body "Upcoming Meeting Schedule Date Time Location Due in ClearPoint 10/3/2024 9:45 A…" at bounding box center [1069, 422] width 913 height 246
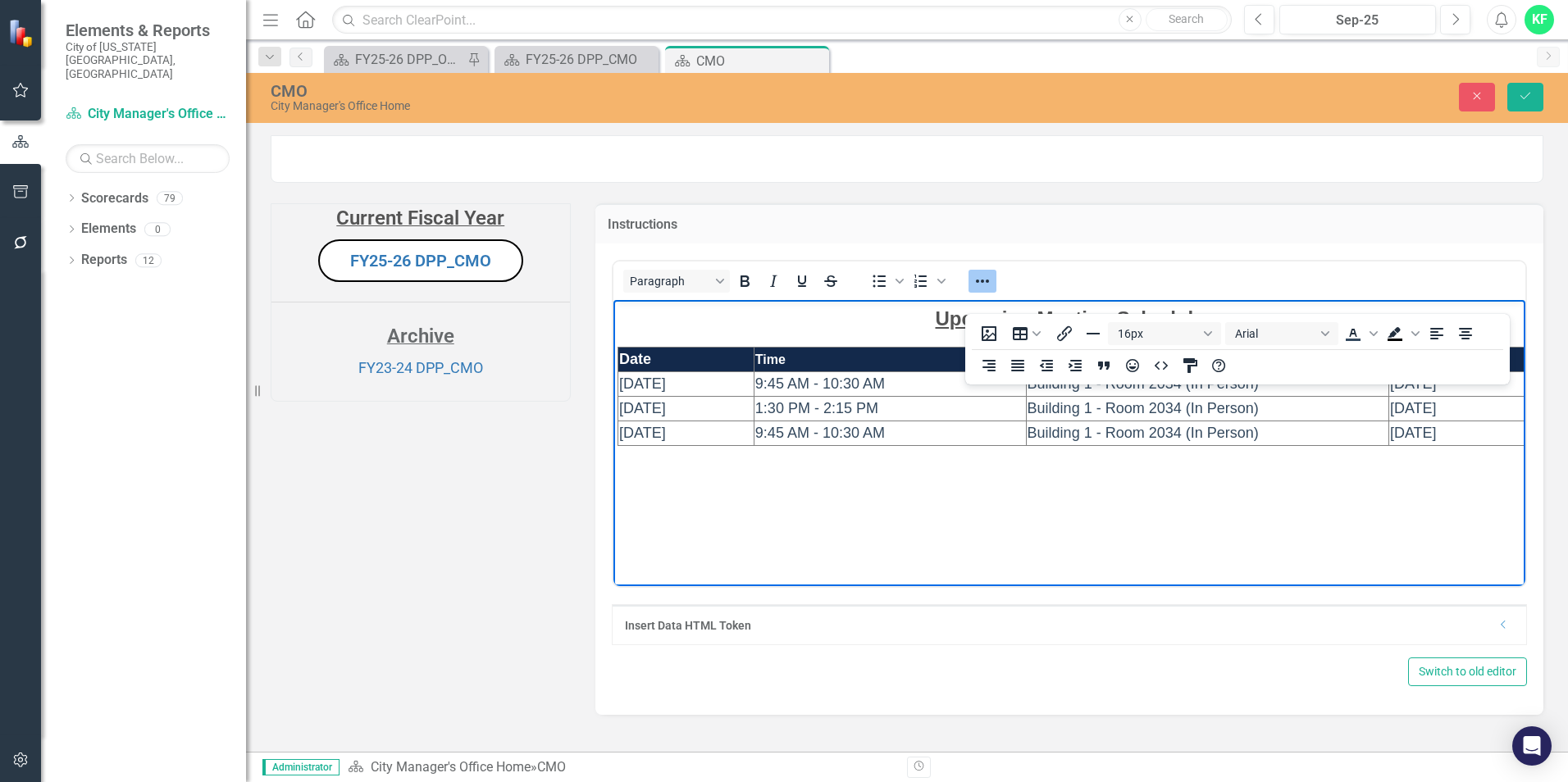
click at [1252, 237] on td "Instructions" at bounding box center [1070, 226] width 924 height 21
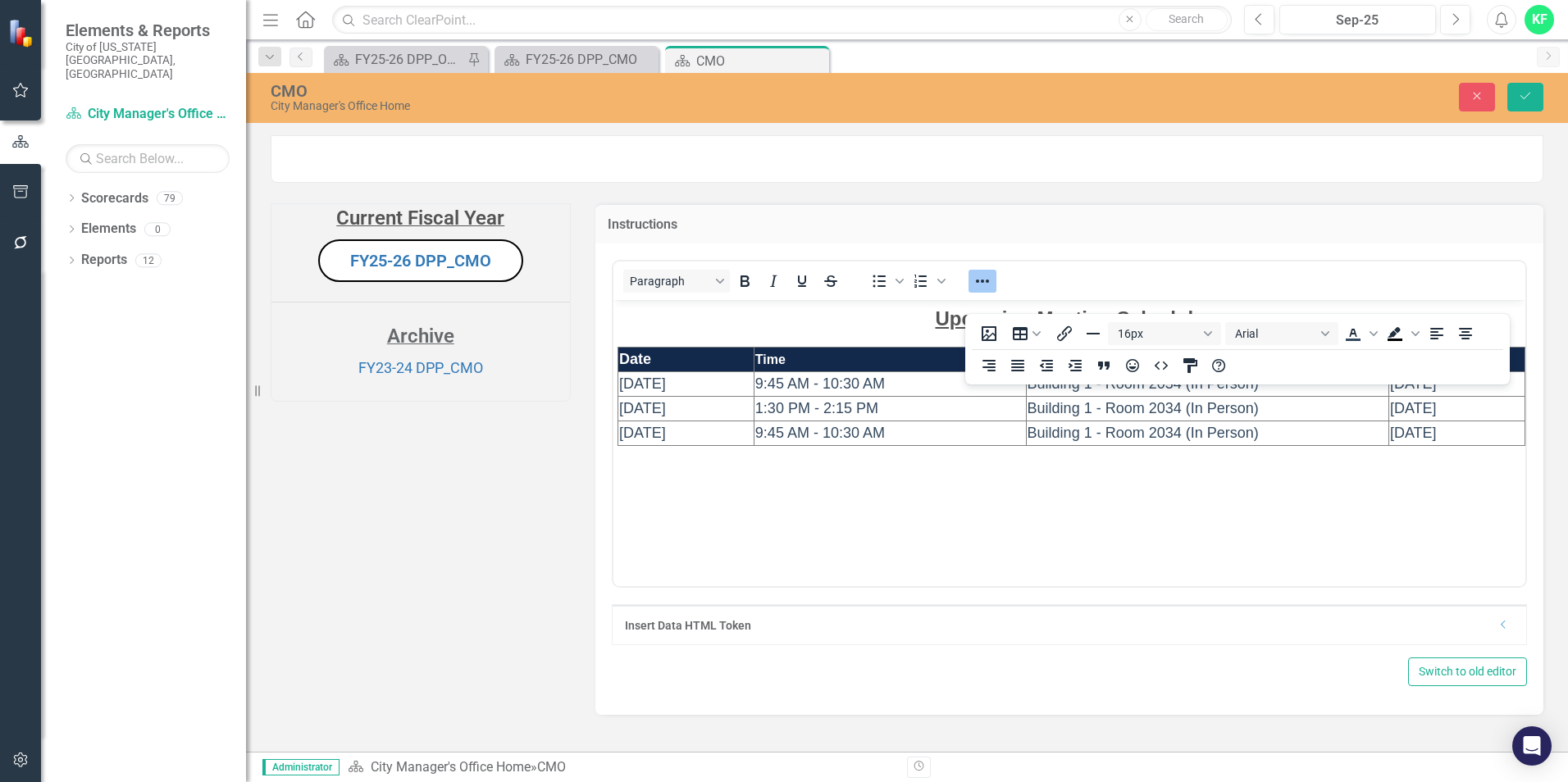
click at [977, 291] on icon "Reveal or hide additional toolbar items" at bounding box center [982, 281] width 19 height 19
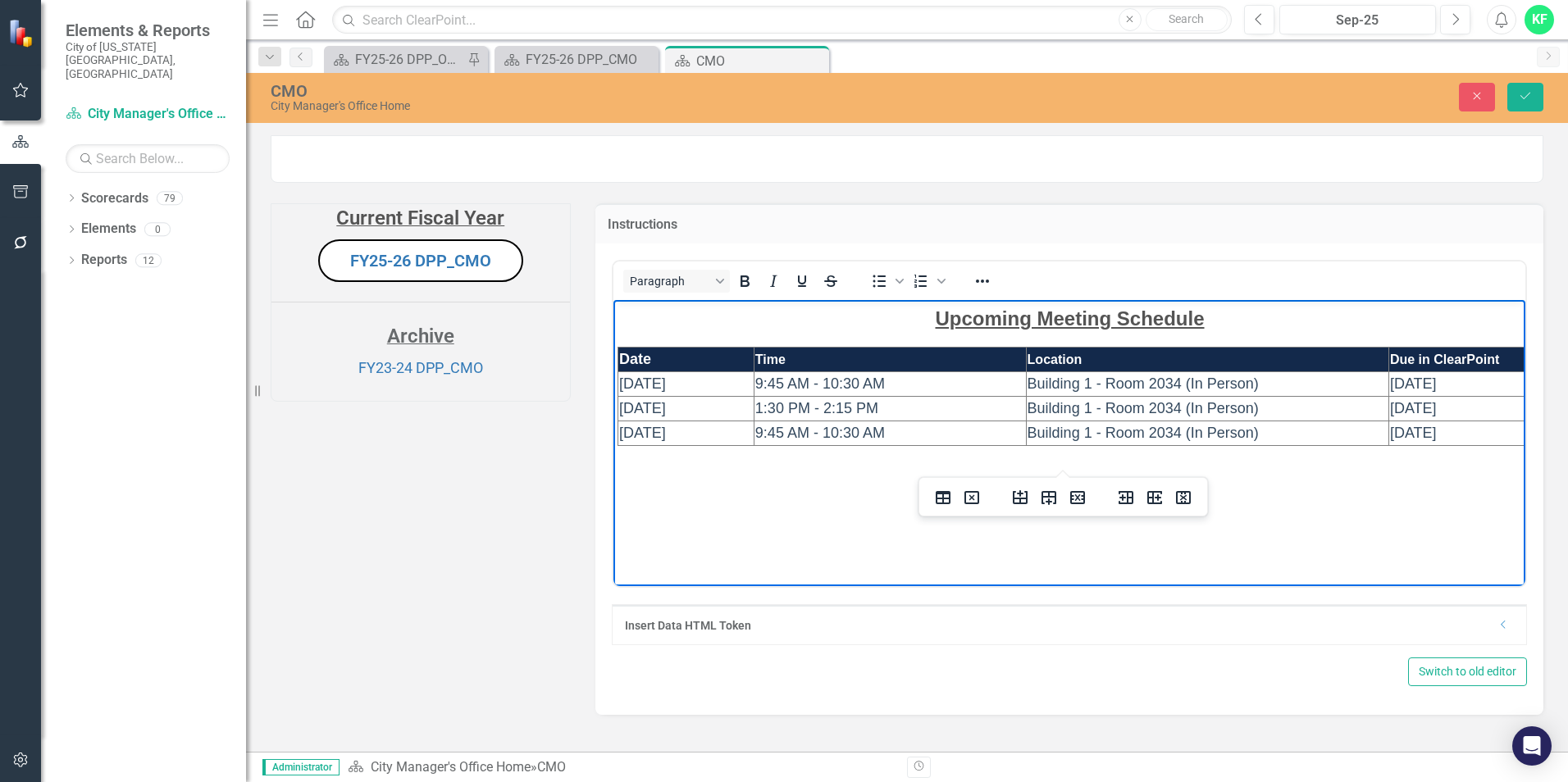
click at [1444, 432] on td "5/9/2025" at bounding box center [1456, 432] width 136 height 25
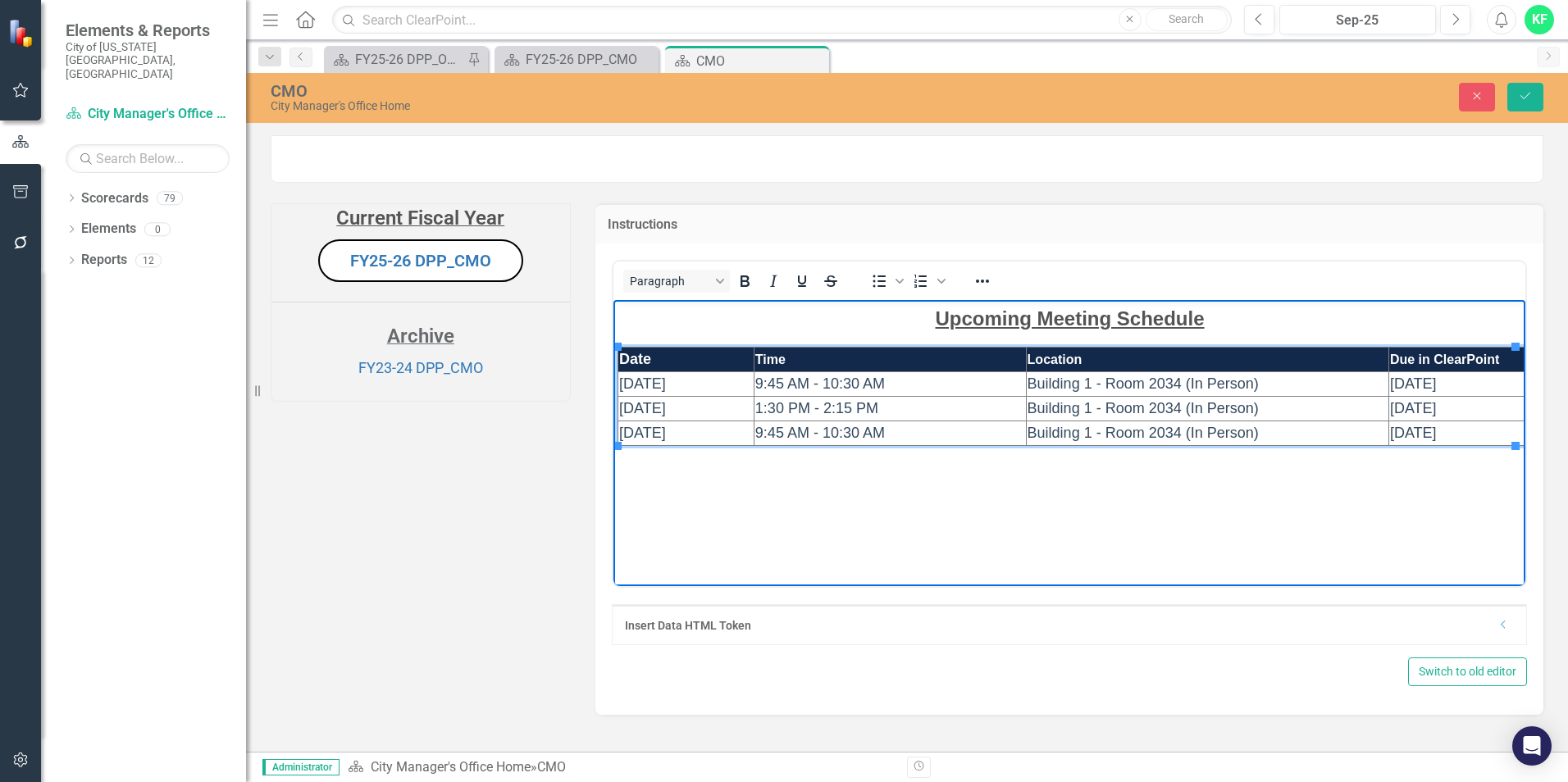
click at [702, 383] on td "10/3/2024" at bounding box center [686, 384] width 136 height 25
drag, startPoint x: 692, startPoint y: 376, endPoint x: 1222, endPoint y: 700, distance: 621.2
click at [612, 379] on html "Upcoming Meeting Schedule Date Time Location Due in ClearPoint 10/3/2024 9:45 A…" at bounding box center [1069, 422] width 913 height 246
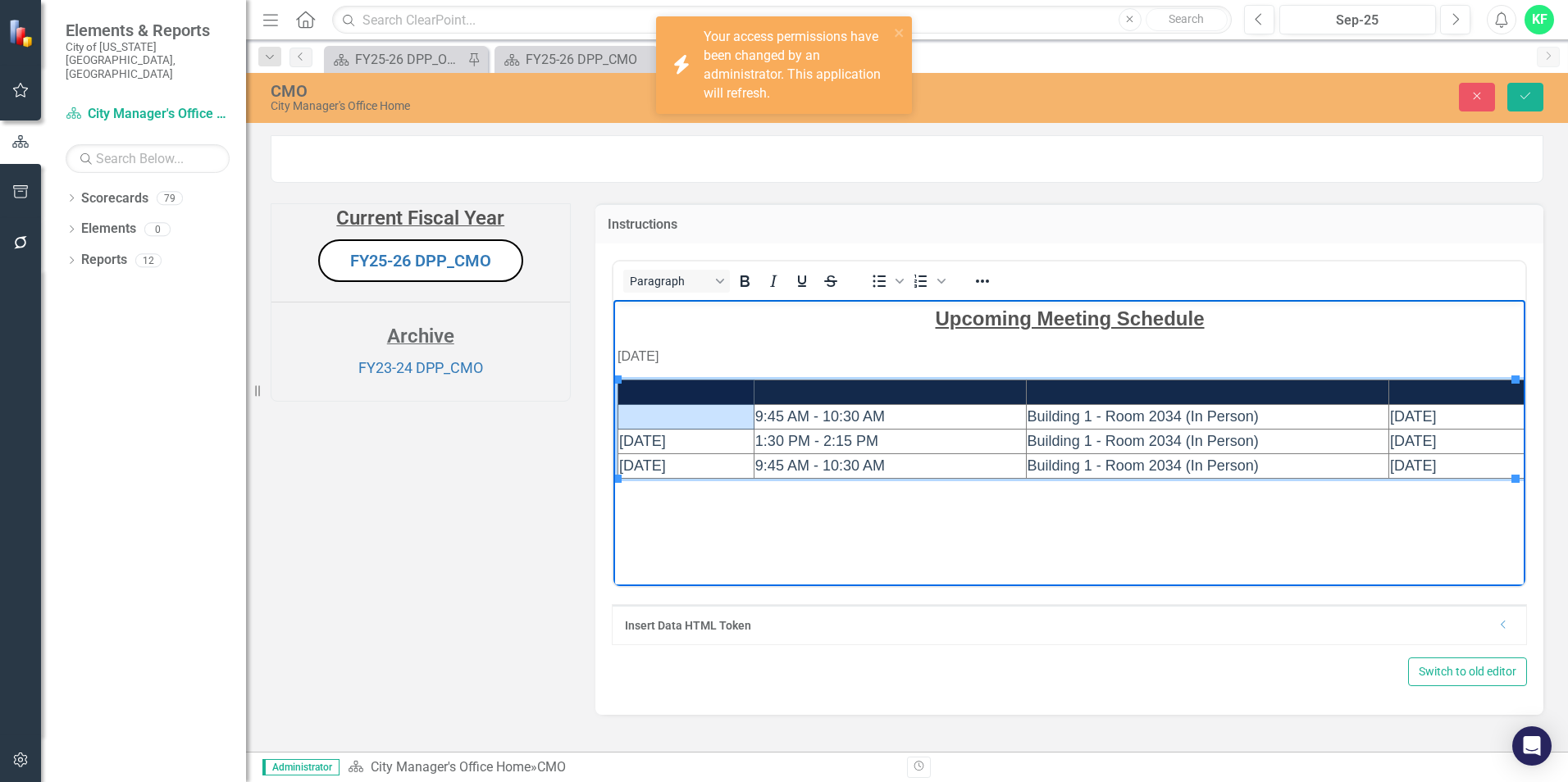
click at [697, 403] on html "Upcoming Meeting Schedule 09/25/2025 9:45 AM - 10:30 AM Building 1 - Room 2034 …" at bounding box center [1069, 422] width 913 height 246
click at [693, 412] on td "Rich Text Area. Press ALT-0 for help." at bounding box center [686, 416] width 136 height 25
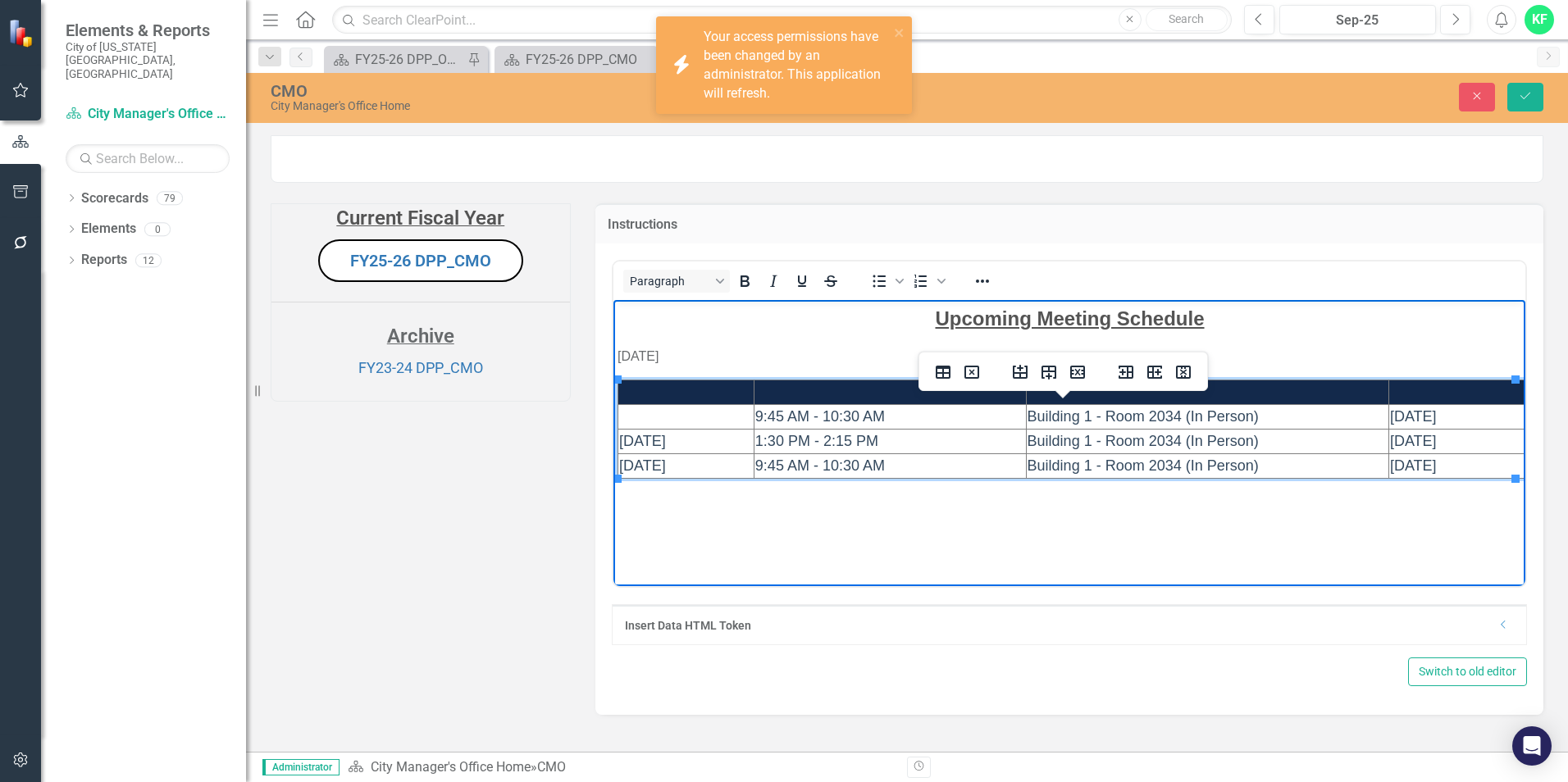
click at [687, 418] on td "Rich Text Area. Press ALT-0 for help." at bounding box center [686, 416] width 136 height 25
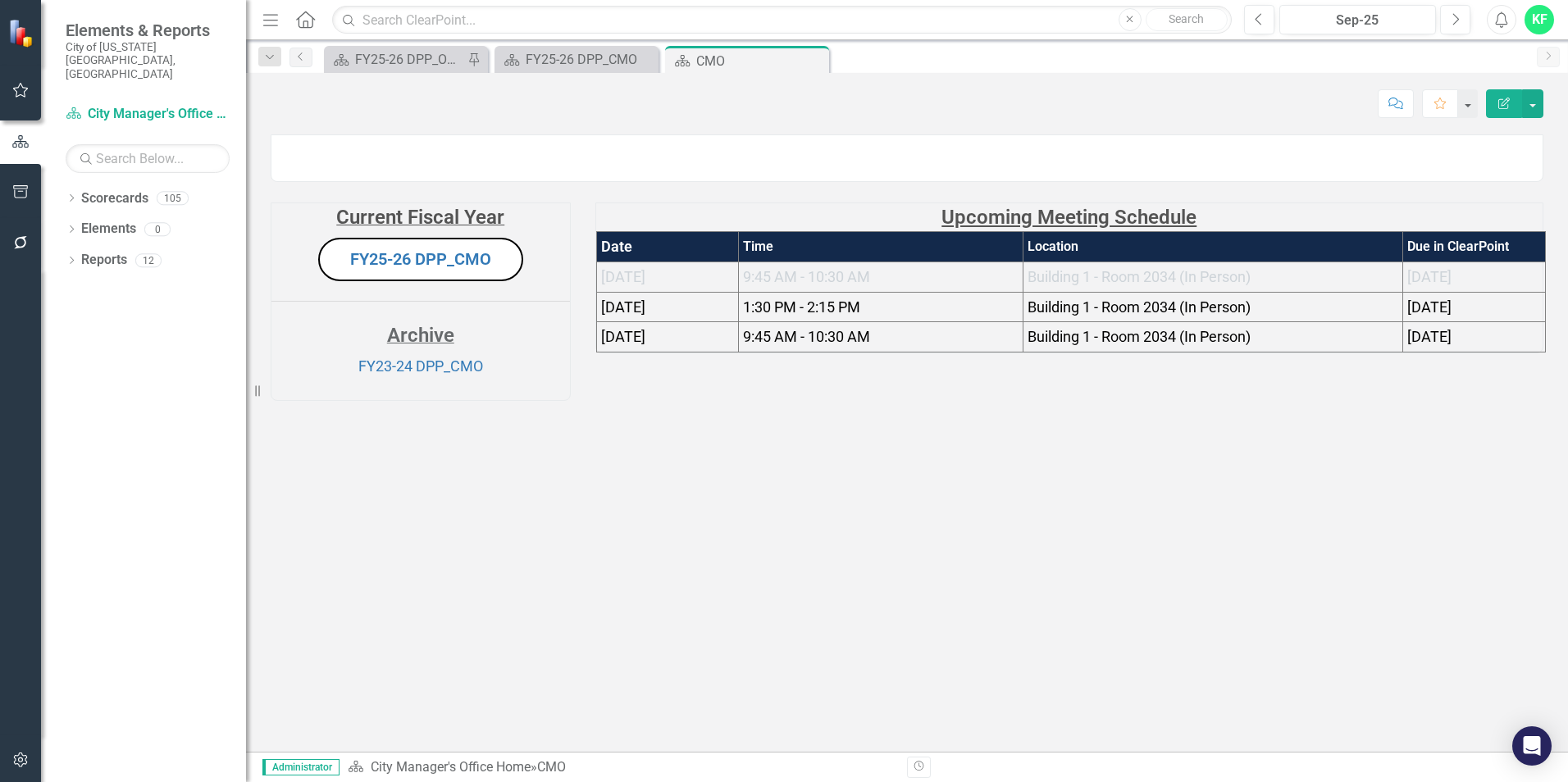
click at [986, 263] on td "Time" at bounding box center [881, 247] width 285 height 30
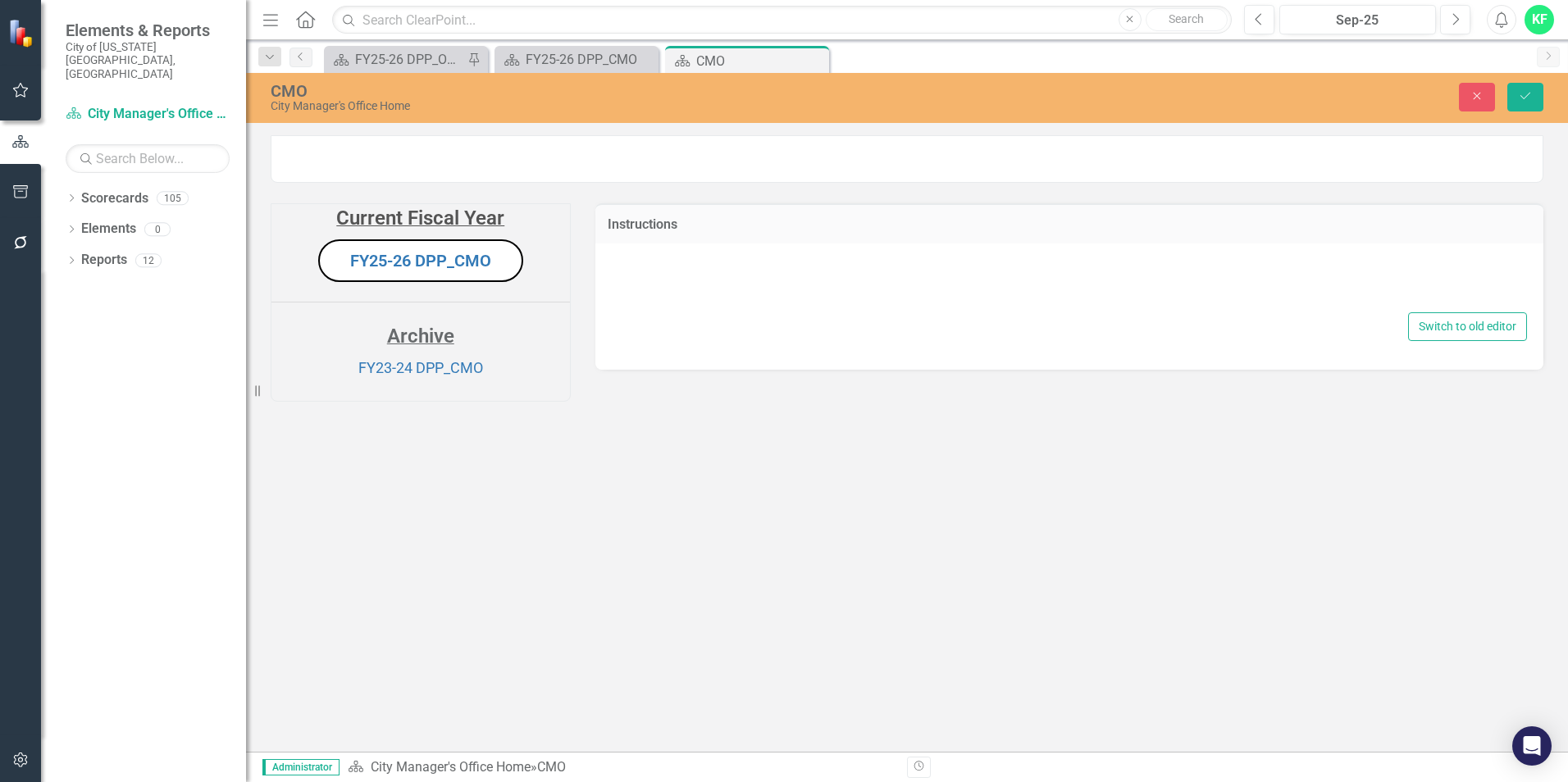
type textarea "<p style="text-align: center;"><span style="text-decoration: underline; font-si…"
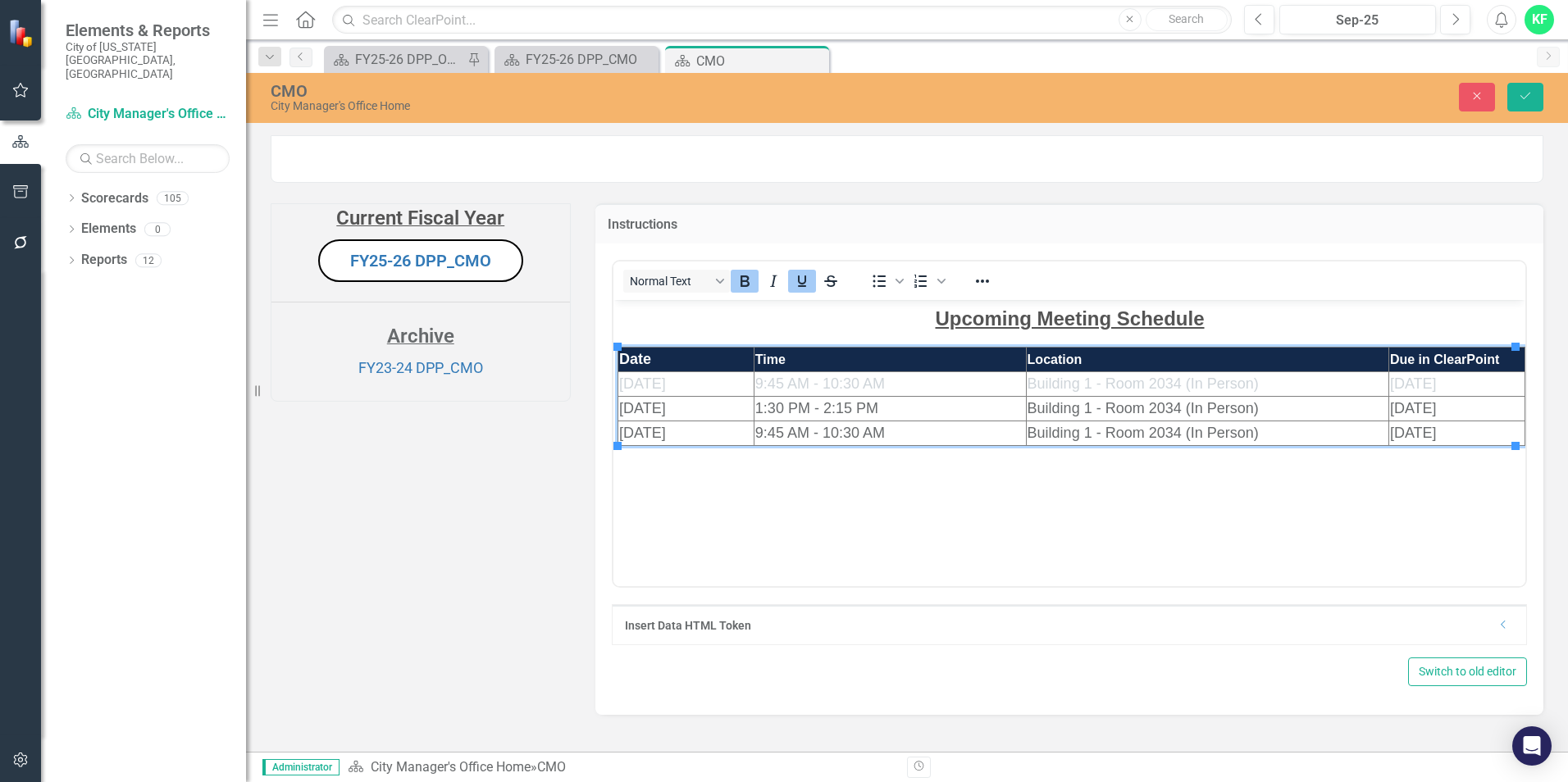
click at [696, 387] on td "10/3/2024" at bounding box center [686, 384] width 136 height 25
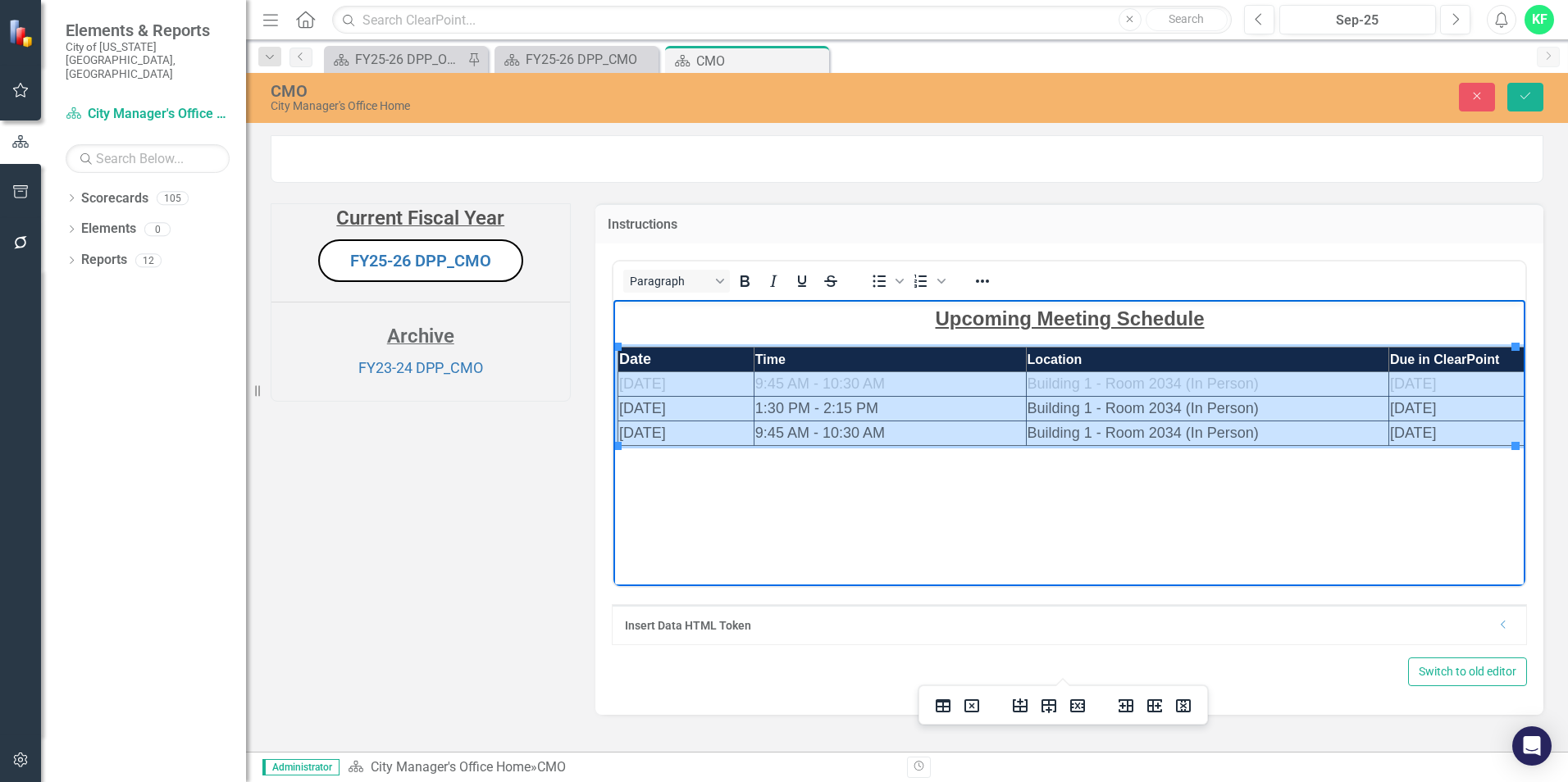
drag, startPoint x: 620, startPoint y: 385, endPoint x: 1417, endPoint y: 423, distance: 797.9
click at [1417, 423] on tbody "Date Time Location Due in ClearPoint 10/3/2024 9:45 AM - 10:30 AM Building 1 - …" at bounding box center [1071, 396] width 907 height 98
click at [983, 283] on icon "Reveal or hide additional toolbar items" at bounding box center [982, 282] width 13 height 4
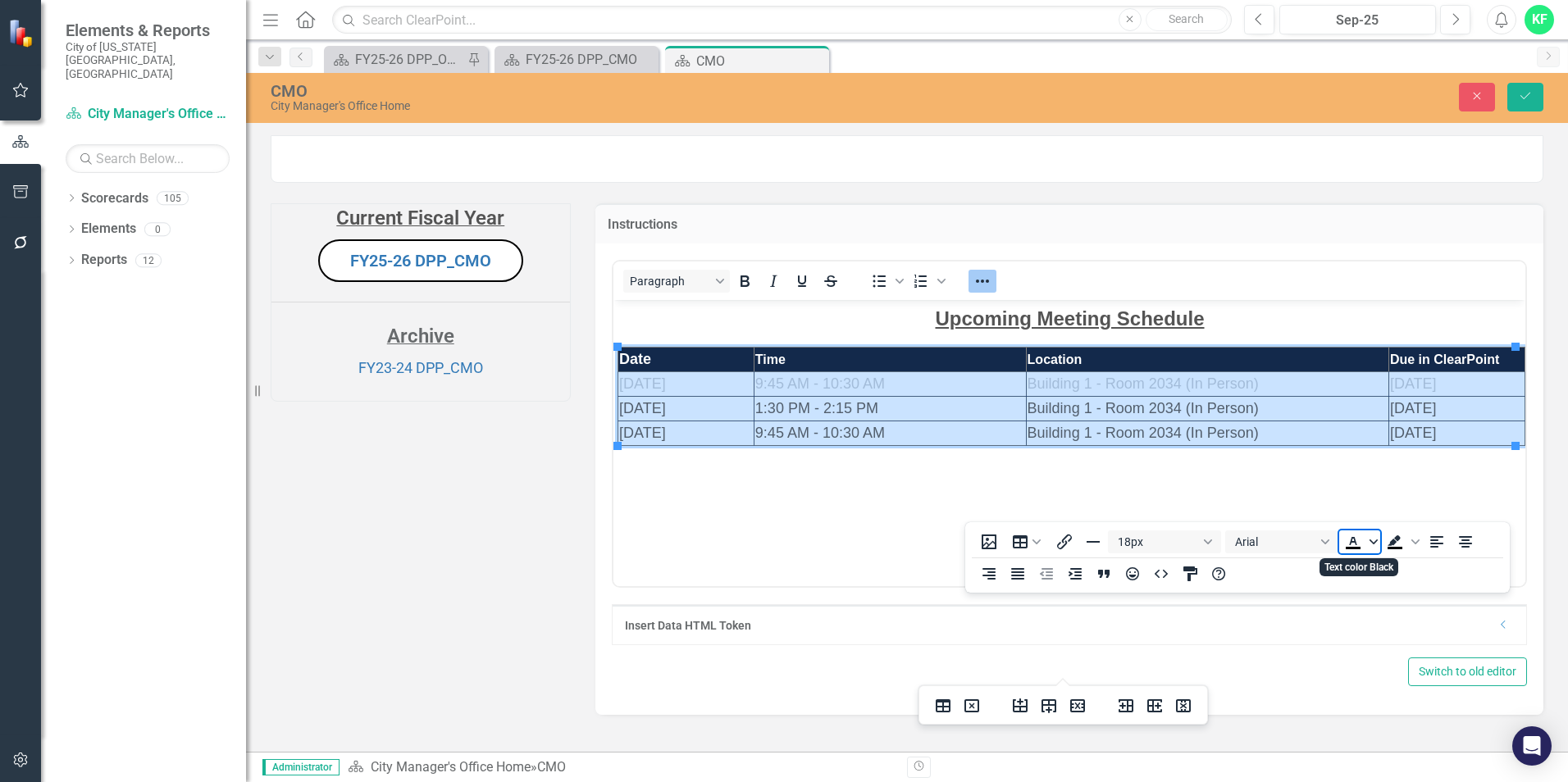
click at [1374, 544] on icon "Text color Black" at bounding box center [1373, 542] width 8 height 8
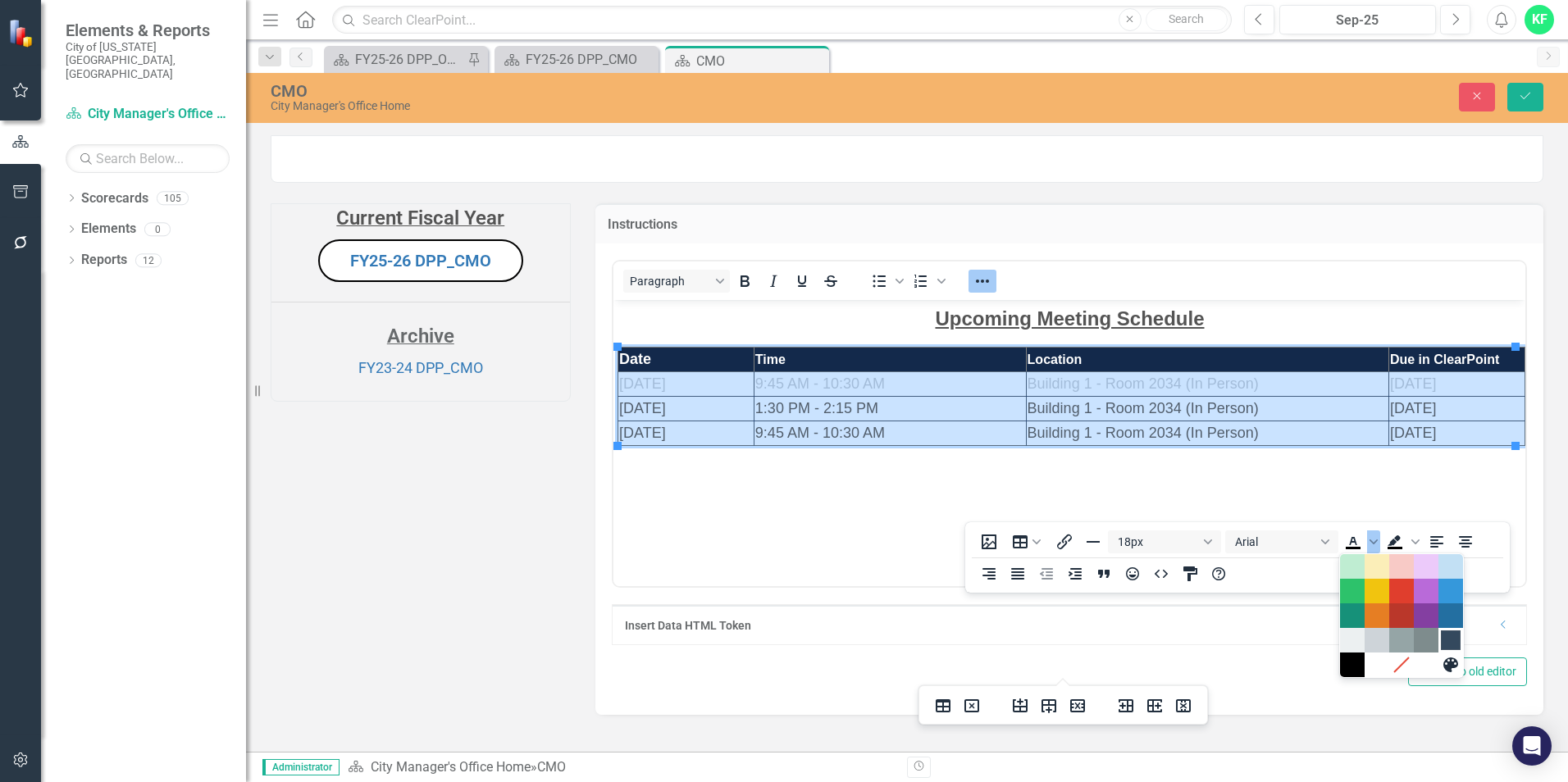
drag, startPoint x: 1456, startPoint y: 639, endPoint x: 841, endPoint y: 111, distance: 810.6
click at [1456, 639] on div "Navy Blue" at bounding box center [1450, 640] width 19 height 19
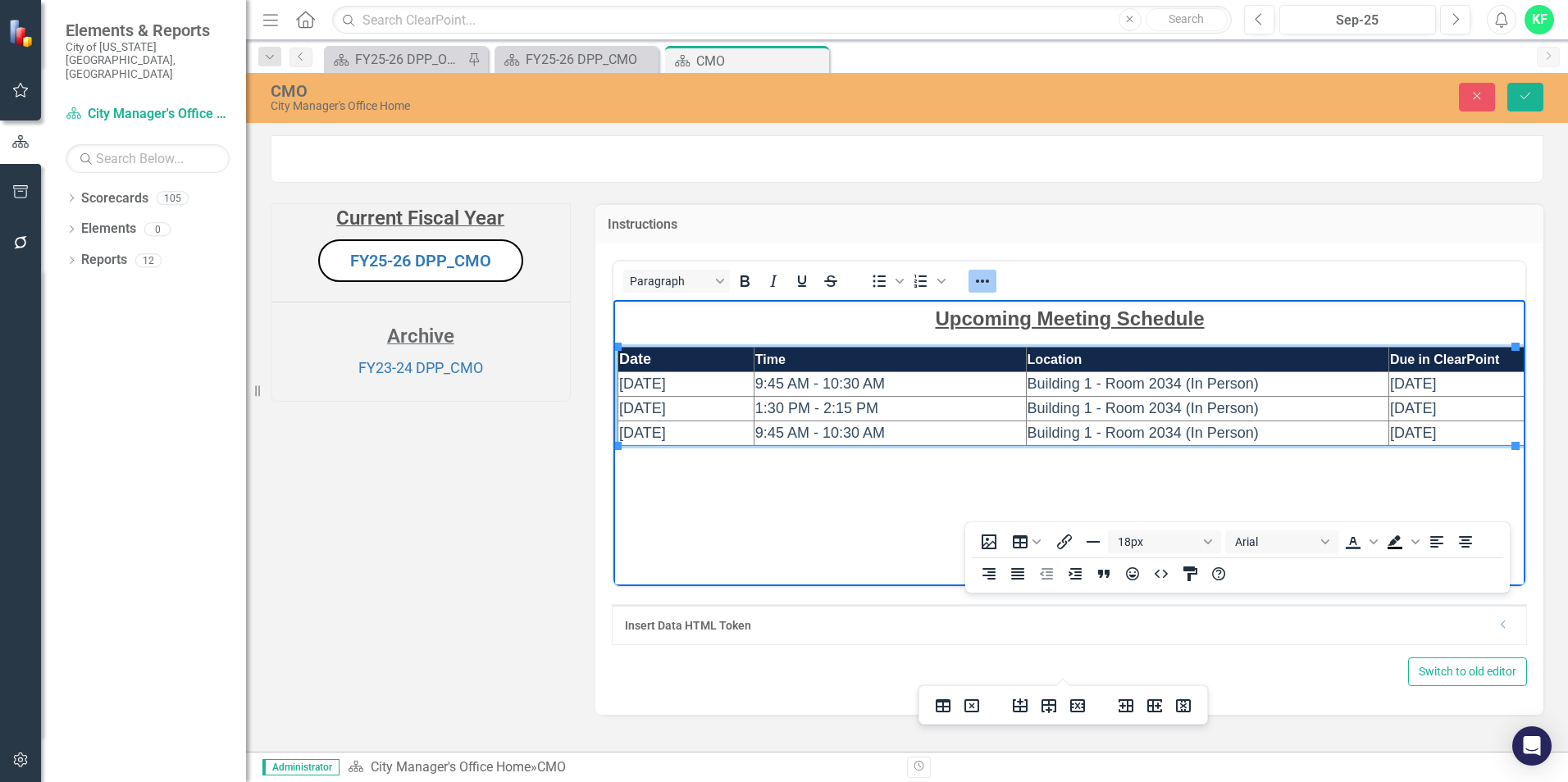
click at [700, 379] on td "10/3/2024" at bounding box center [686, 384] width 136 height 25
click at [696, 381] on td "10/3/2024" at bounding box center [686, 384] width 136 height 25
click at [977, 291] on icon "Reveal or hide additional toolbar items" at bounding box center [982, 281] width 19 height 19
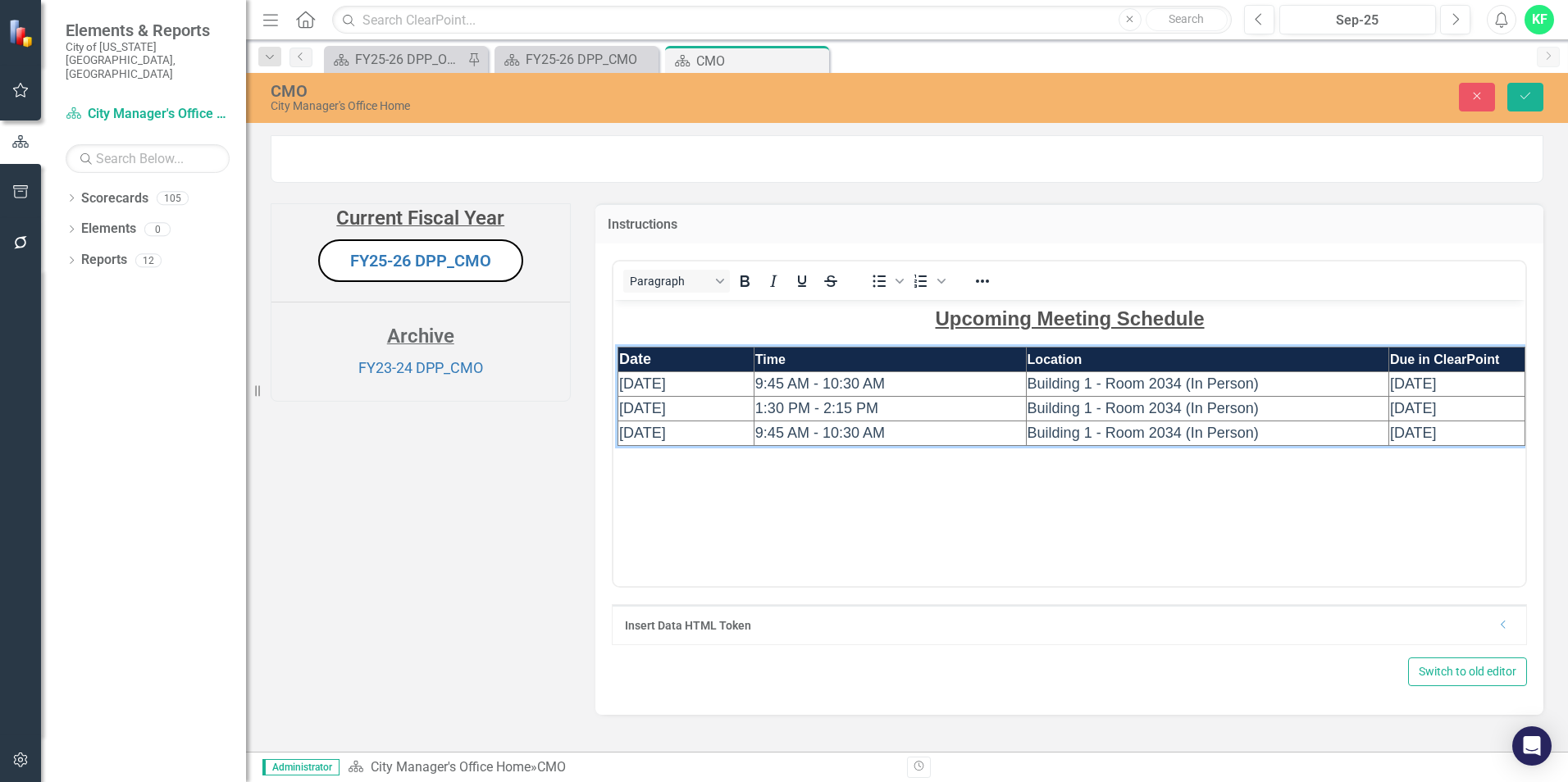
click at [1453, 382] on td "9/20/2024" at bounding box center [1456, 384] width 136 height 25
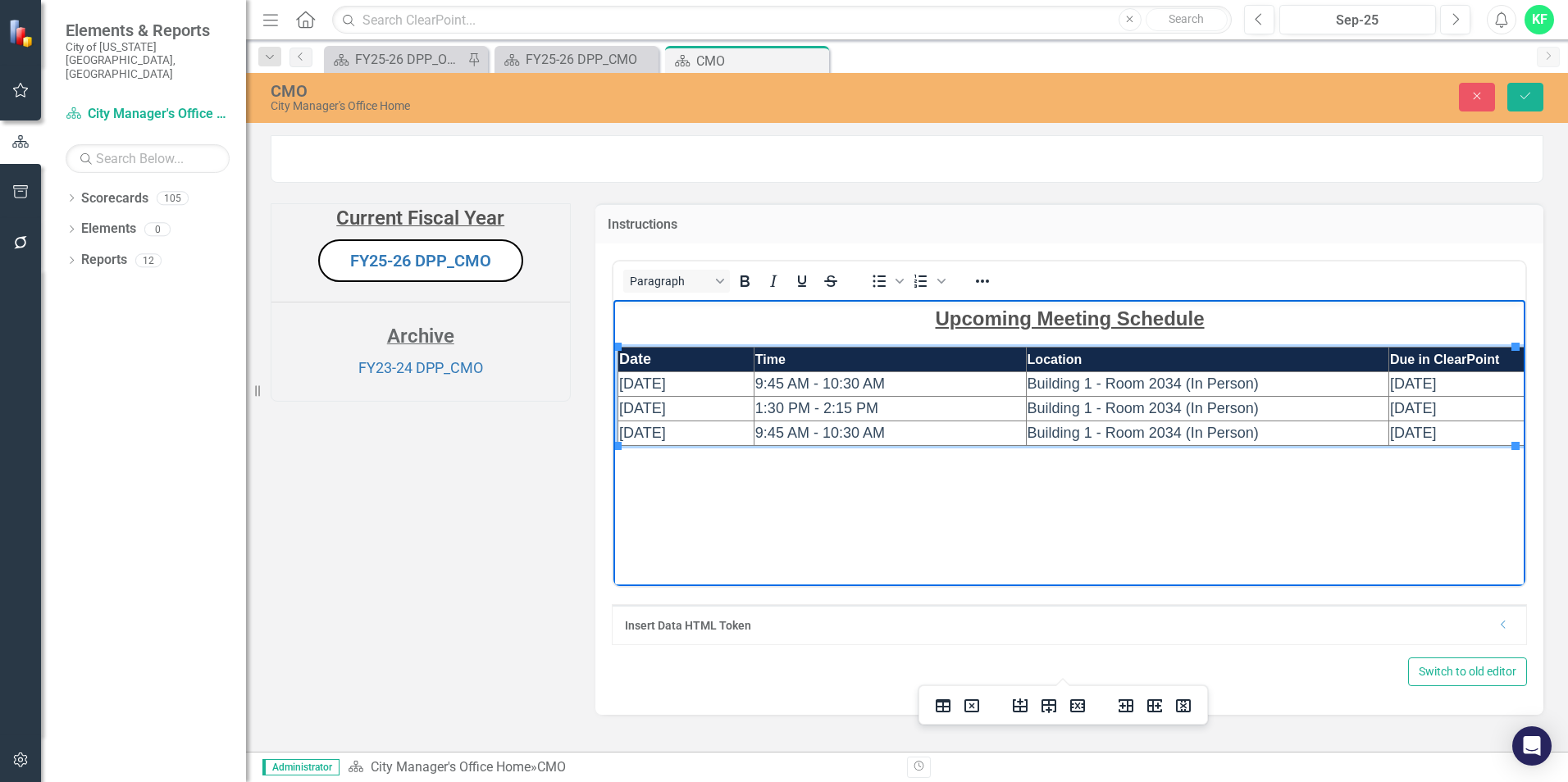
click at [627, 381] on span "09/25/2025" at bounding box center [642, 383] width 47 height 17
click at [902, 382] on td "9:45 AM - 10:30 AM" at bounding box center [889, 384] width 273 height 25
click at [697, 430] on td "5/22/2025" at bounding box center [686, 432] width 136 height 25
drag, startPoint x: 849, startPoint y: 430, endPoint x: 751, endPoint y: 427, distance: 98.0
click at [751, 427] on html "Upcoming Meeting Schedule Date Time Location Due in ClearPoint 9/25/2025 9:45 A…" at bounding box center [1069, 422] width 913 height 246
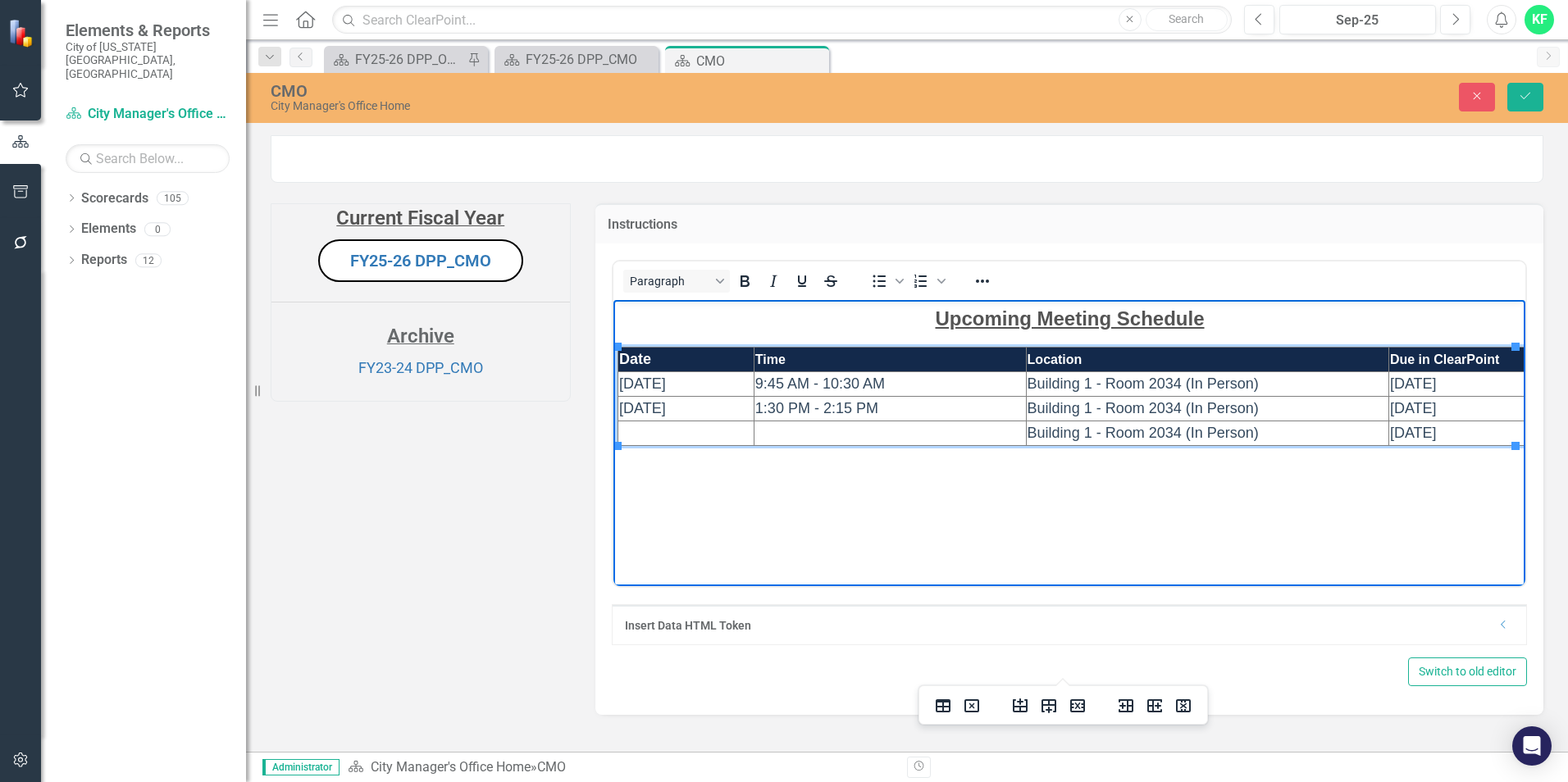
drag, startPoint x: 1451, startPoint y: 435, endPoint x: 1382, endPoint y: 428, distance: 69.4
click at [1382, 428] on html "Upcoming Meeting Schedule Date Time Location Due in ClearPoint 9/25/2025 9:45 A…" at bounding box center [1069, 422] width 913 height 246
click at [688, 435] on td "Rich Text Area. Press ALT-0 for help." at bounding box center [686, 432] width 136 height 25
drag, startPoint x: 667, startPoint y: 435, endPoint x: 620, endPoint y: 432, distance: 47.1
click at [620, 432] on td "TBD" at bounding box center [686, 432] width 136 height 25
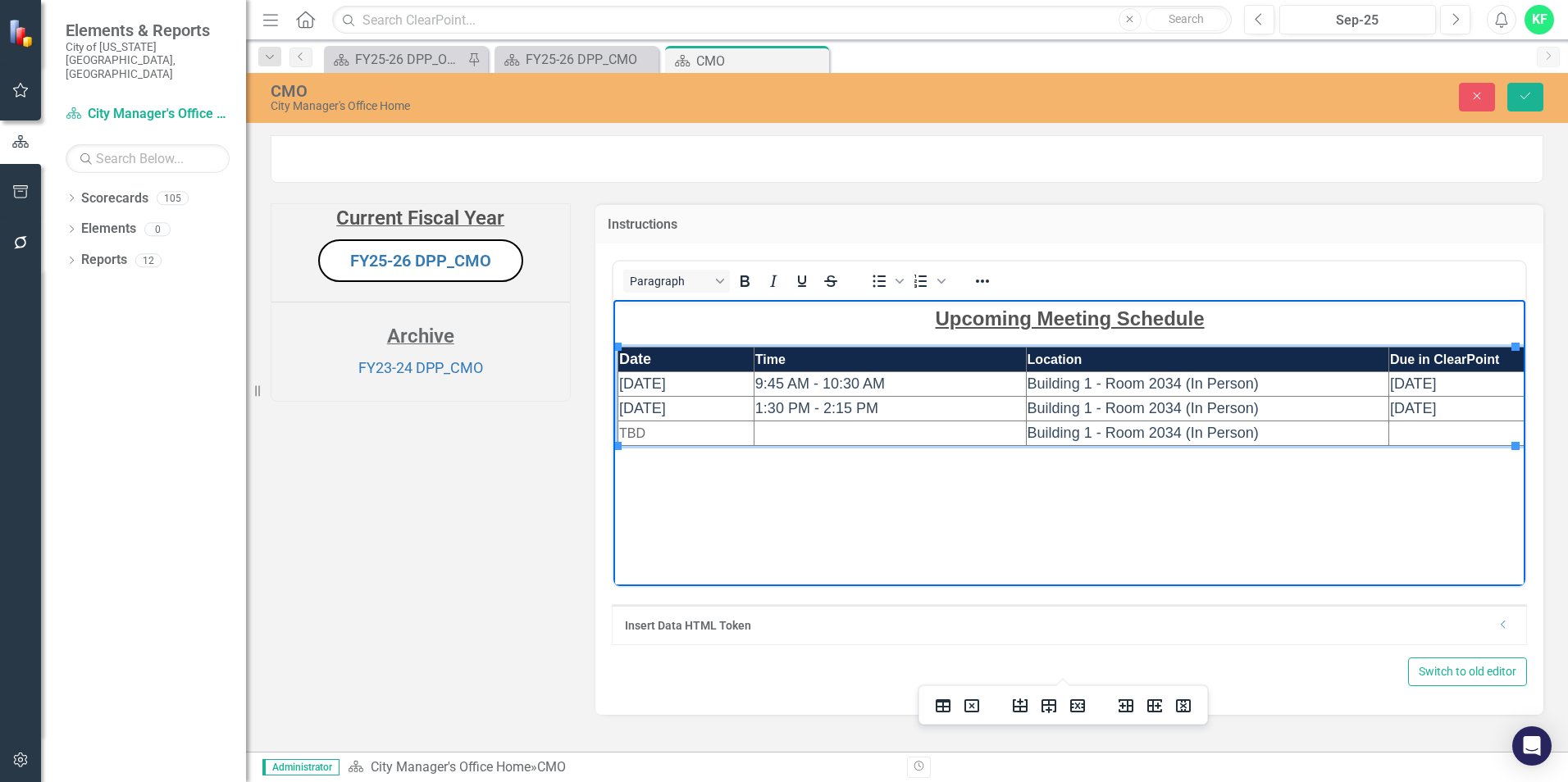
click at [846, 425] on td "Rich Text Area. Press ALT-0 for help." at bounding box center [889, 432] width 273 height 25
click at [1039, 429] on span "Building 1 - Room 2034 (In Person)" at bounding box center [1143, 432] width 231 height 17
click at [624, 384] on span "9/25/2025" at bounding box center [642, 383] width 47 height 17
click at [627, 406] on span "3/27/2025" at bounding box center [642, 408] width 47 height 17
click at [1451, 383] on td "9/11/2025" at bounding box center [1456, 384] width 136 height 25
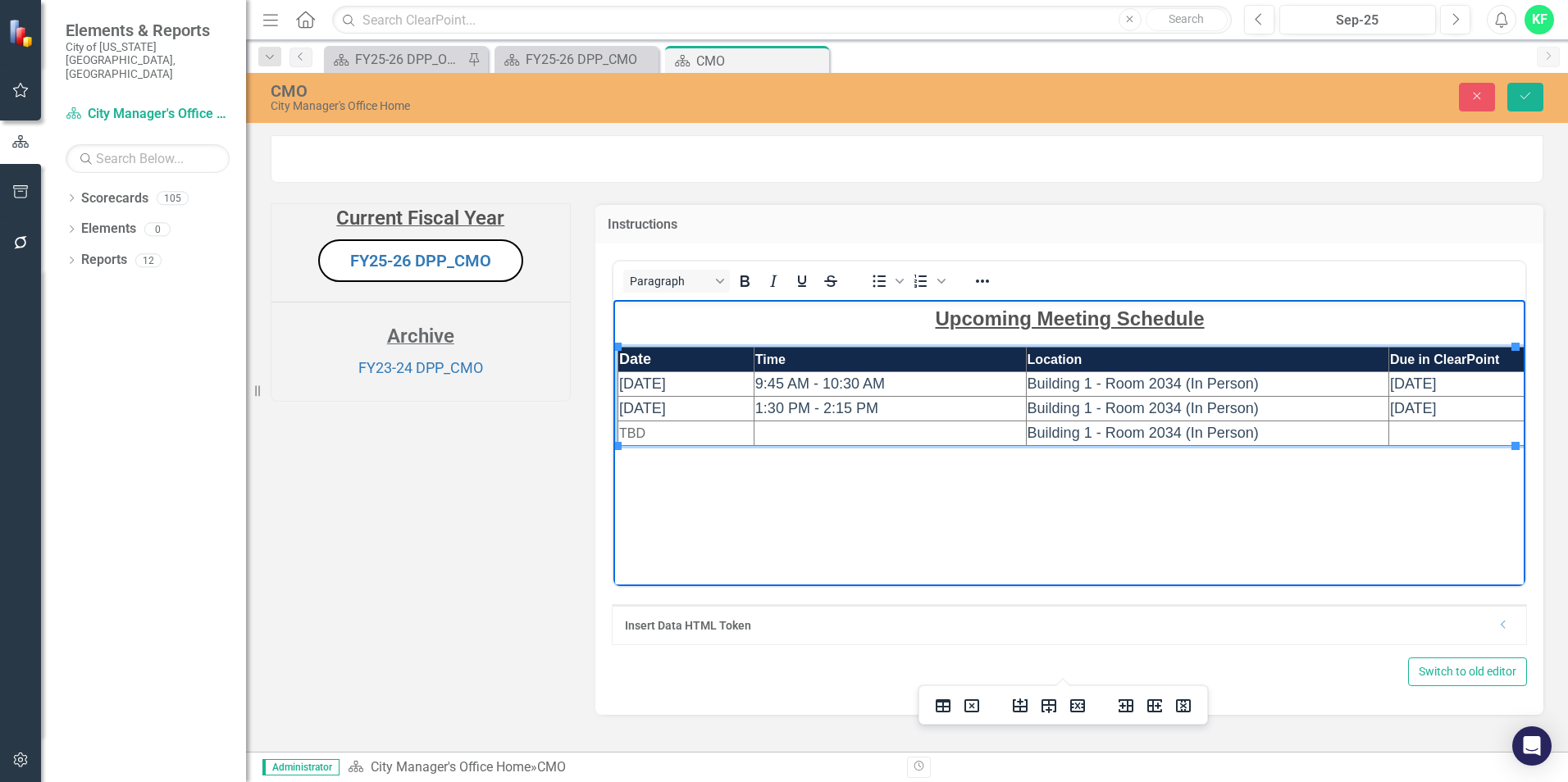
click at [1407, 383] on span "9/11/2025" at bounding box center [1413, 383] width 47 height 17
click at [1390, 405] on span "3/14/2025" at bounding box center [1413, 408] width 47 height 17
click at [991, 406] on td "1:30 PM - 2:15 PM" at bounding box center [889, 408] width 273 height 25
click at [800, 439] on td "Rich Text Area. Press ALT-0 for help." at bounding box center [889, 432] width 273 height 25
click at [1425, 430] on td "Rich Text Area. Press ALT-0 for help." at bounding box center [1456, 432] width 136 height 25
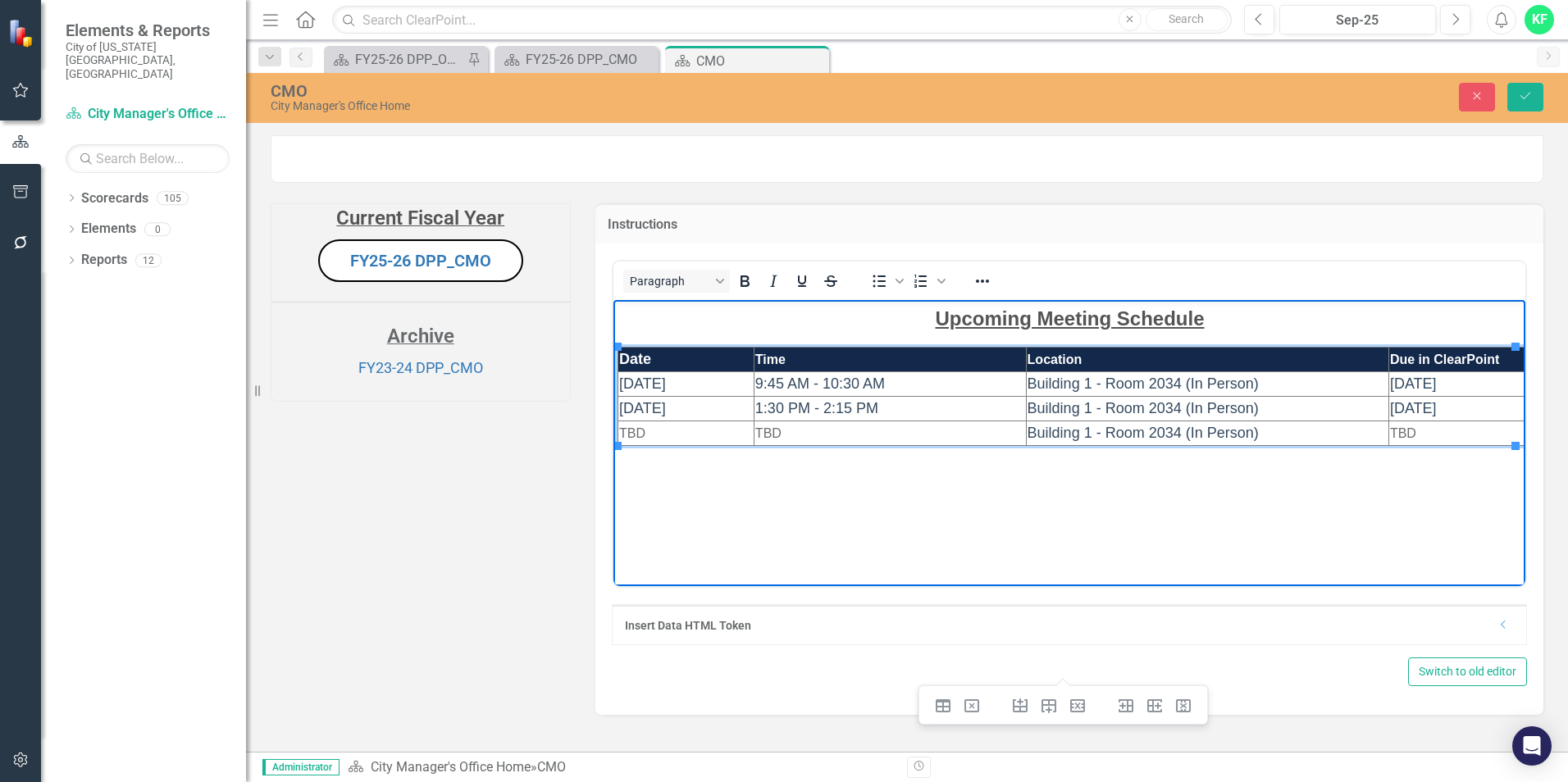
click at [1320, 334] on body "Upcoming Meeting Schedule Date Time Location Due in ClearPoint 10/02/2025 9:45 …" at bounding box center [1069, 422] width 913 height 246
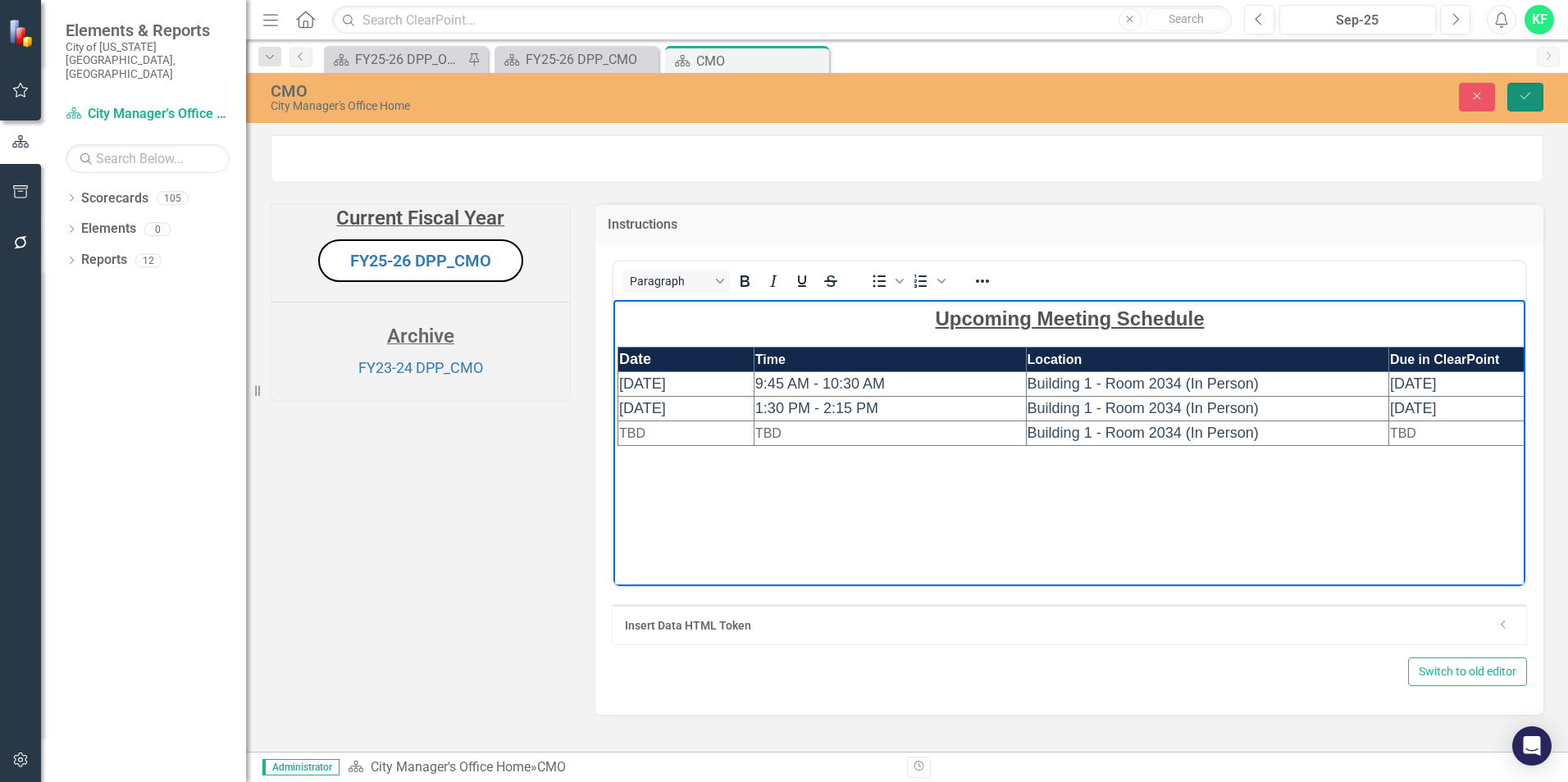
click at [1522, 88] on button "Save" at bounding box center [1525, 96] width 36 height 28
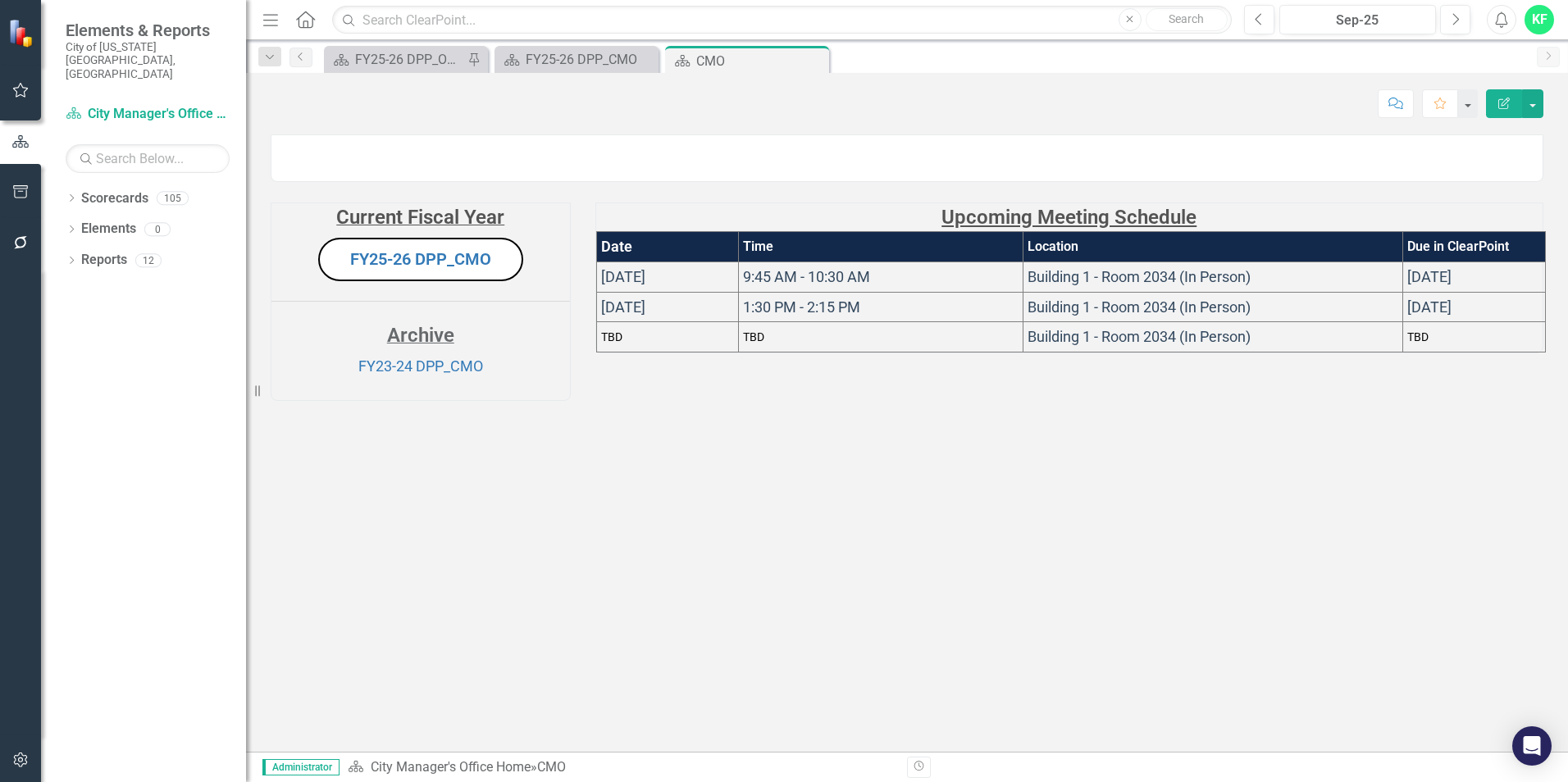
click at [792, 352] on td "TBD" at bounding box center [881, 337] width 285 height 30
click at [800, 352] on td "TBD" at bounding box center [881, 337] width 285 height 30
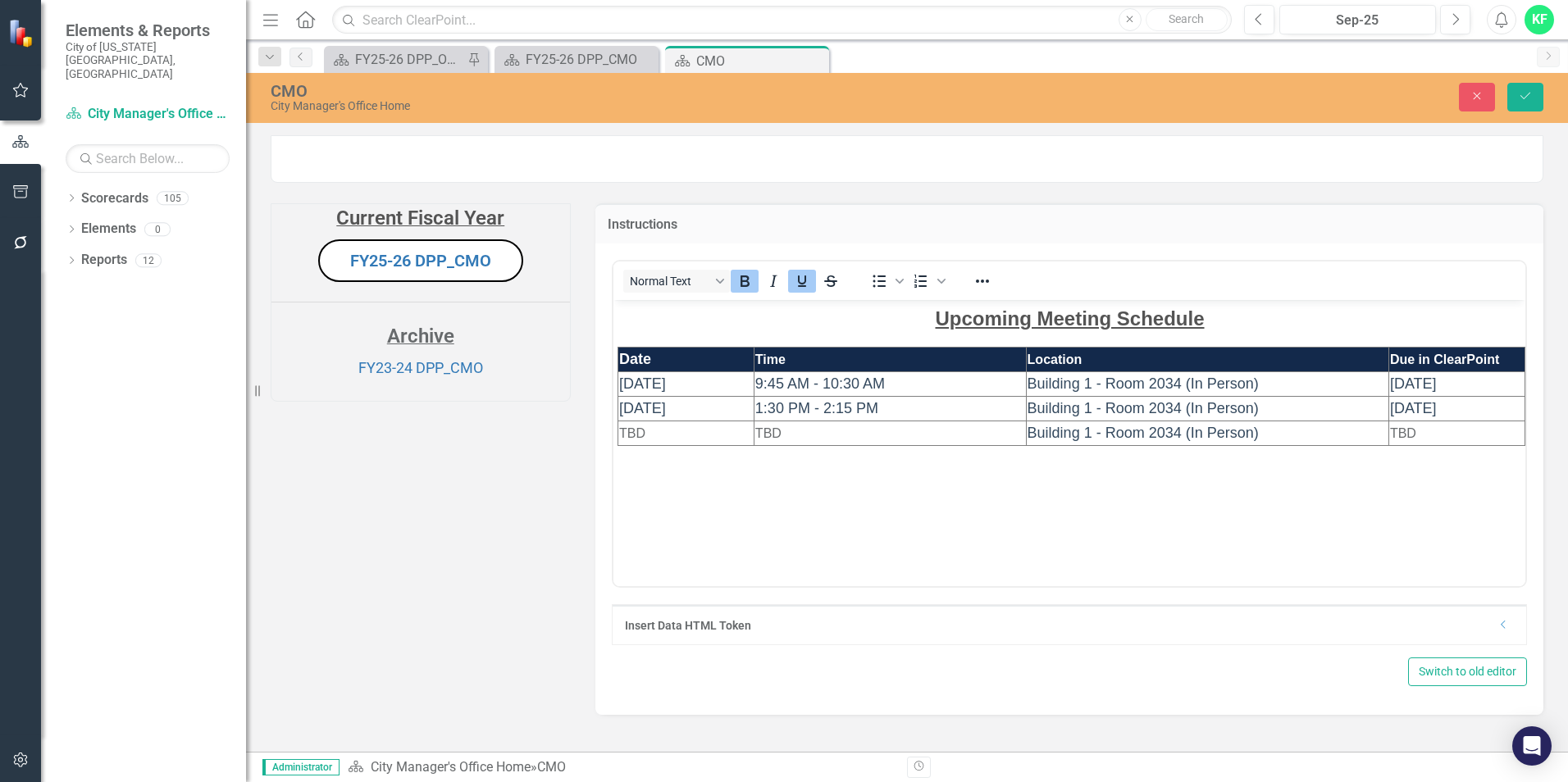
click at [782, 437] on td "TBD" at bounding box center [889, 432] width 273 height 25
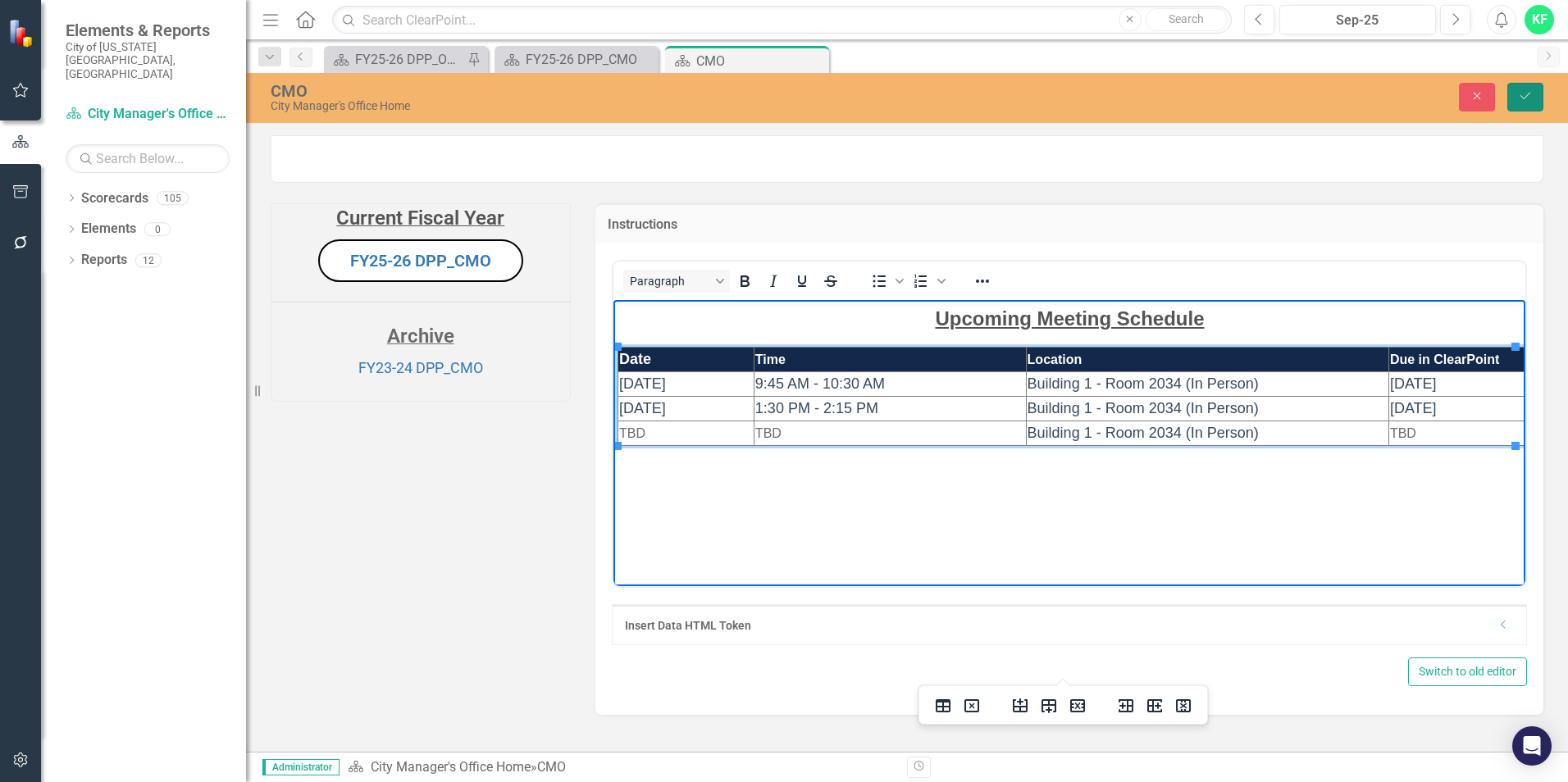
click at [1527, 93] on icon "Save" at bounding box center [1526, 95] width 15 height 12
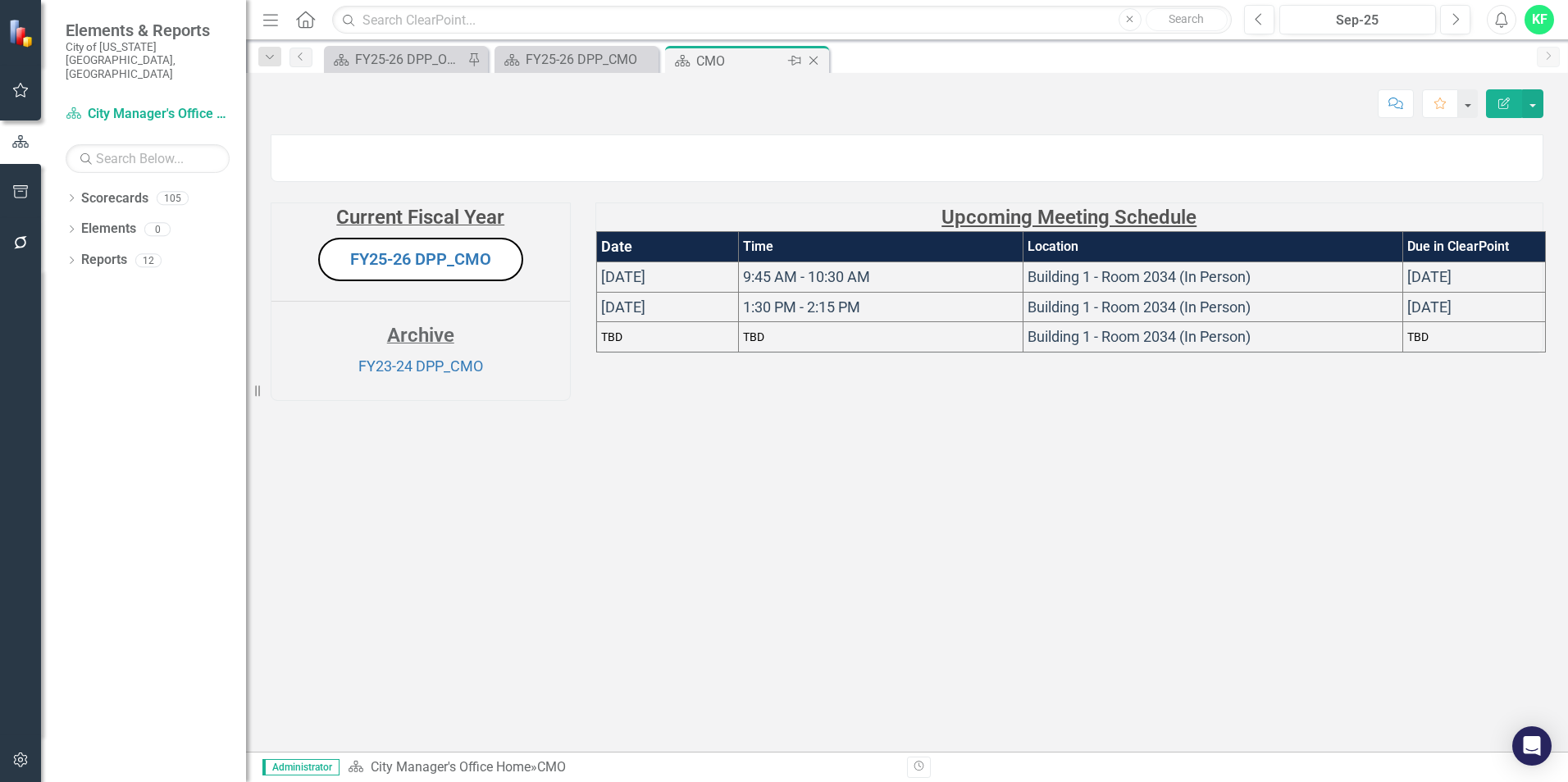
click at [814, 61] on icon "Close" at bounding box center [813, 61] width 17 height 13
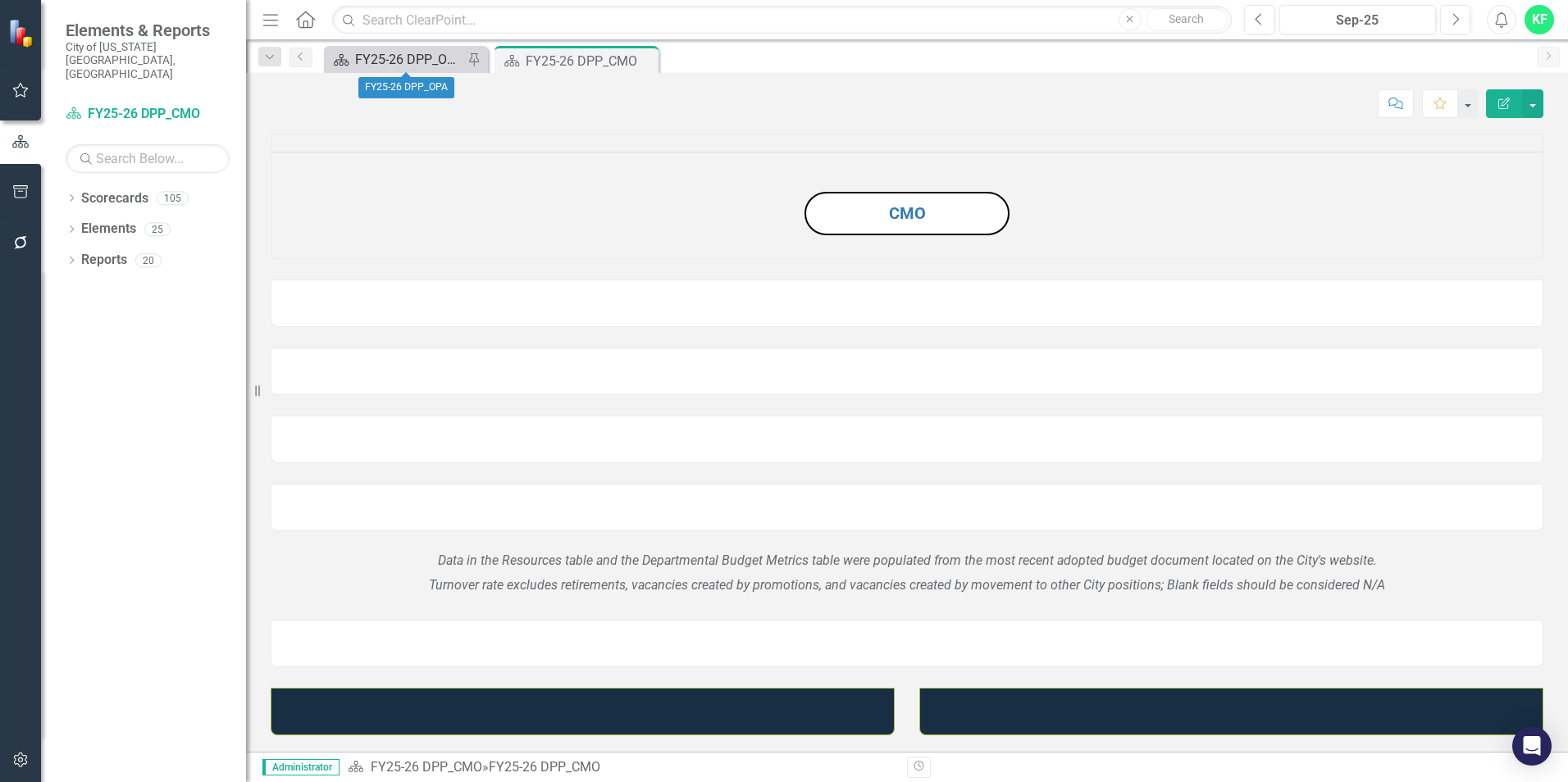
click at [391, 55] on div "FY25-26 DPP_OPA" at bounding box center [409, 60] width 108 height 20
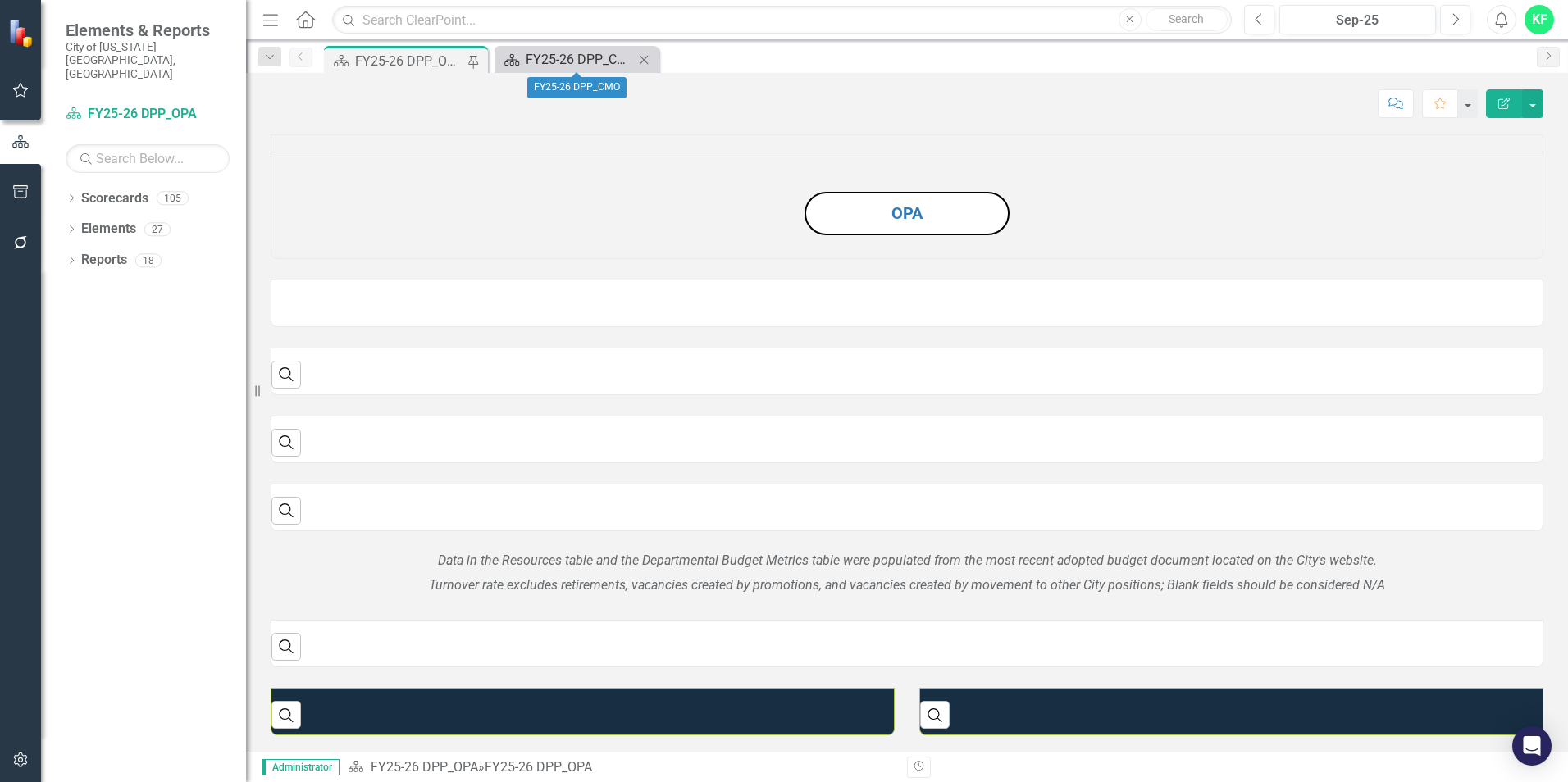
click at [581, 55] on div "FY25-26 DPP_CMO" at bounding box center [580, 60] width 108 height 20
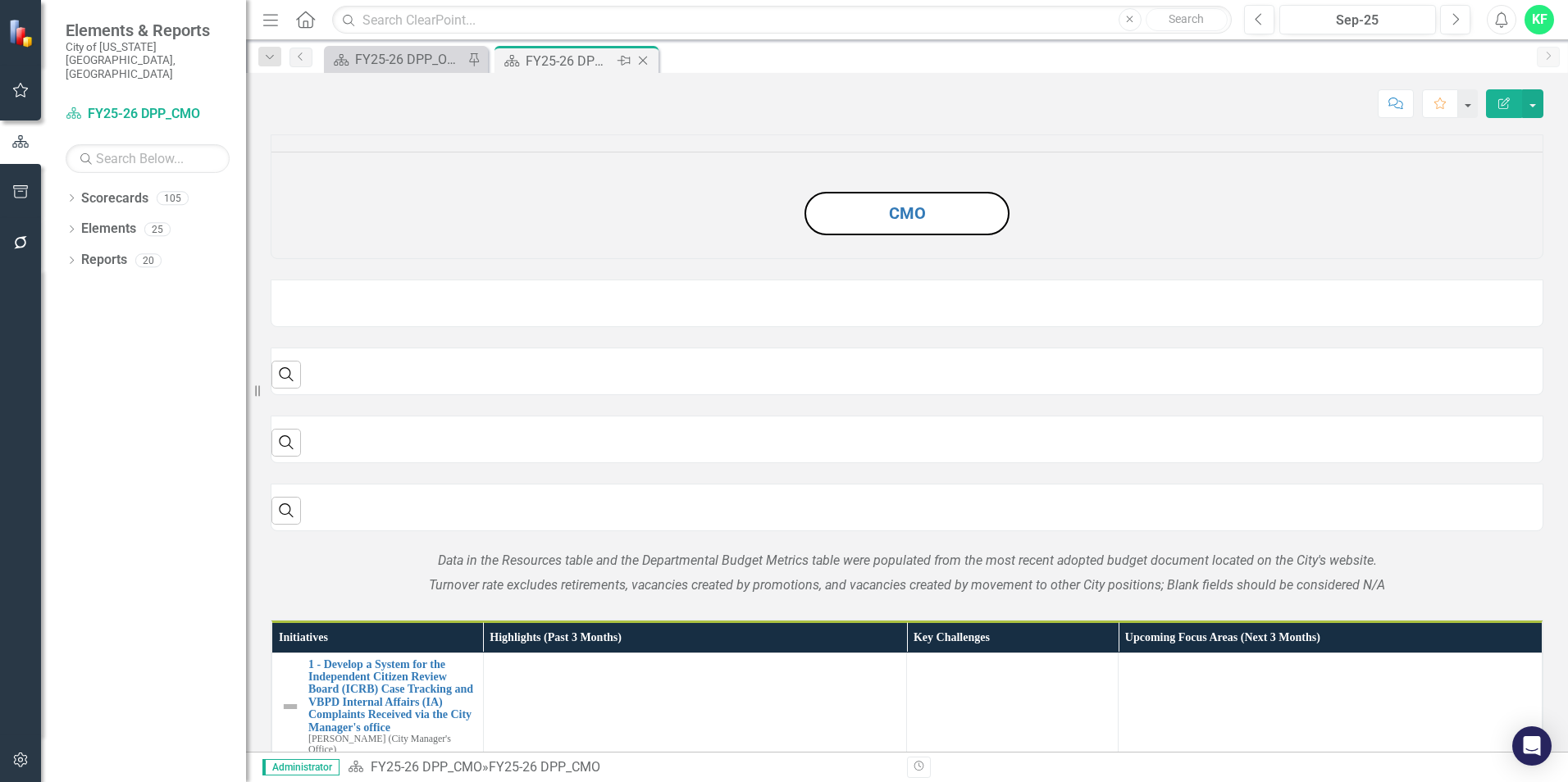
click at [643, 57] on icon "Close" at bounding box center [644, 61] width 17 height 13
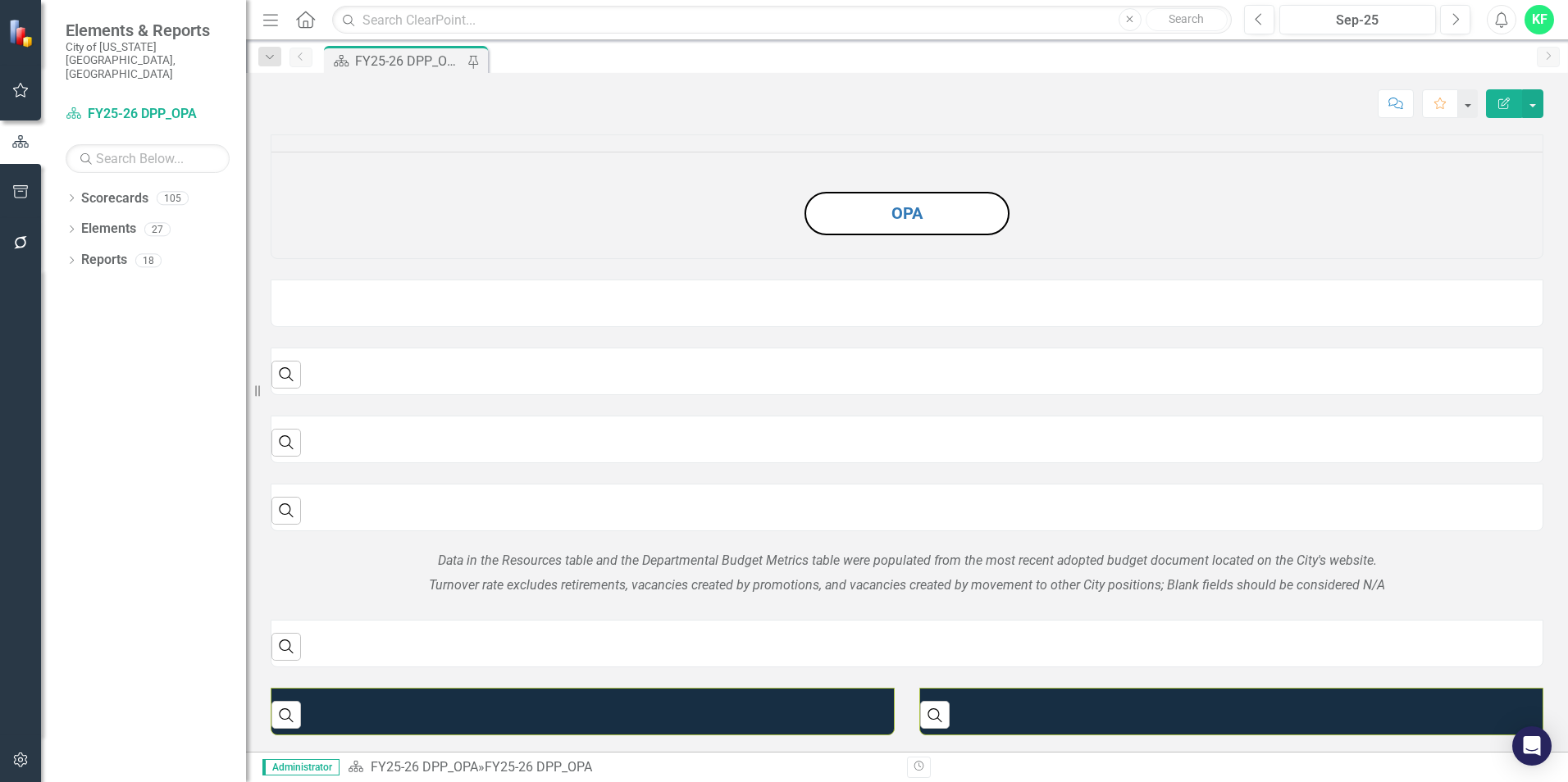
click at [401, 50] on div "FY25-26 DPP_OPA" at bounding box center [409, 61] width 108 height 20
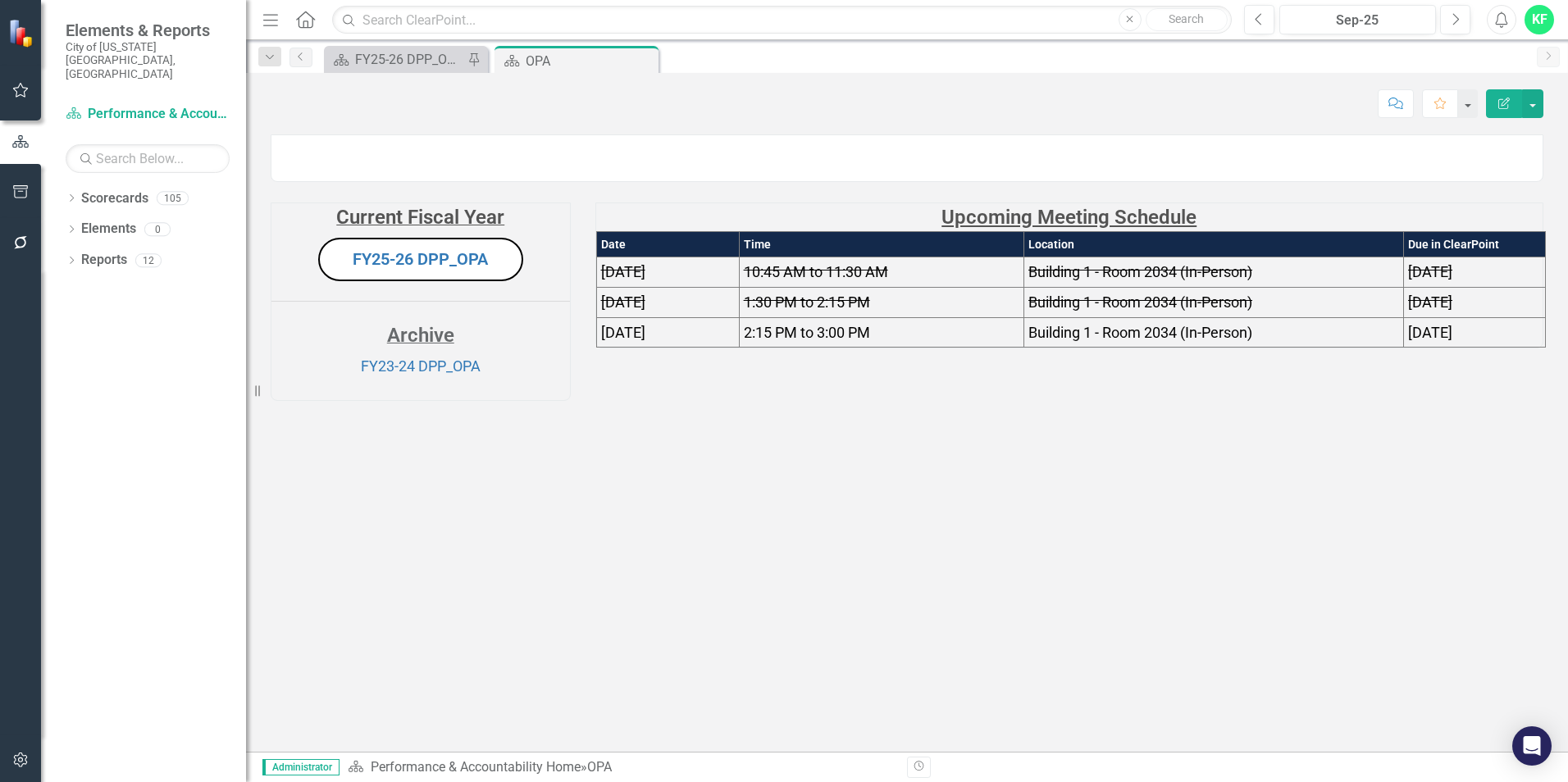
click at [913, 288] on td "10:45 AM to 11:30 AM" at bounding box center [881, 273] width 285 height 30
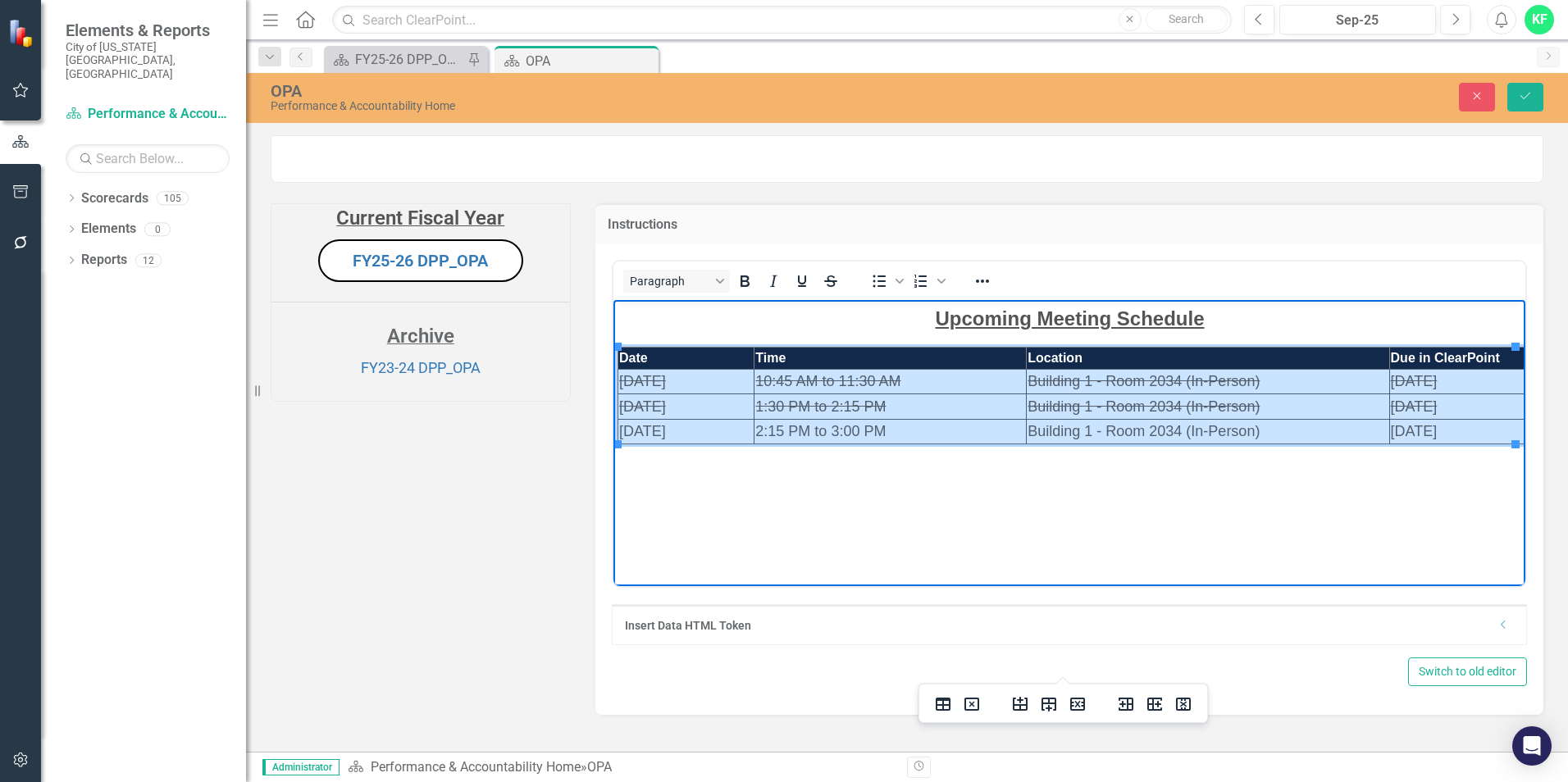
drag, startPoint x: 620, startPoint y: 379, endPoint x: 1411, endPoint y: 427, distance: 792.5
click at [1411, 427] on tbody "Date Time Location Due in ClearPoint 9/5/2024 10:45 AM to 11:30 AM Building 1 -…" at bounding box center [1071, 395] width 907 height 96
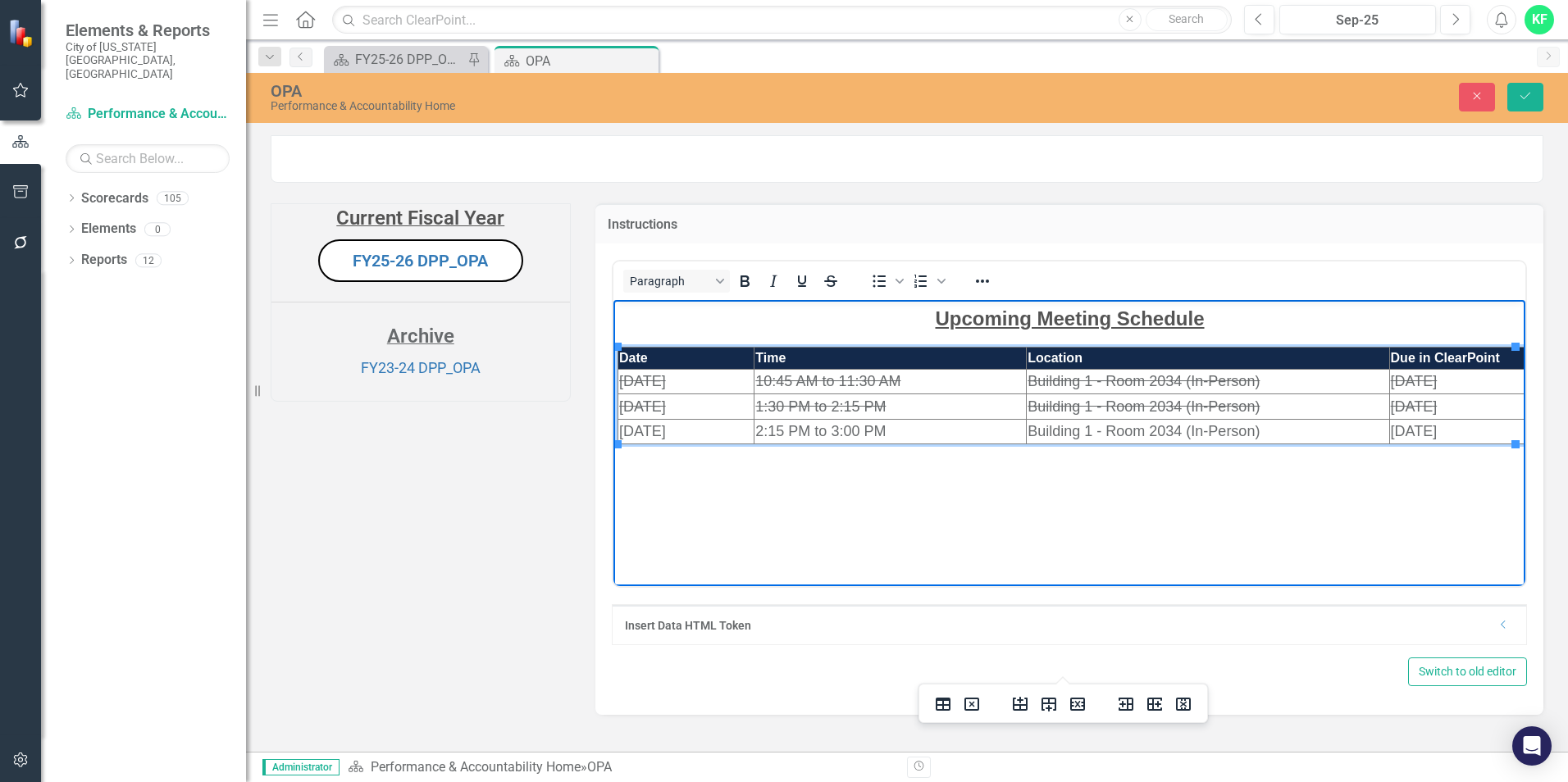
drag, startPoint x: 1107, startPoint y: 396, endPoint x: 1037, endPoint y: 398, distance: 70.0
click at [1037, 398] on td "Building 1 - Room 2034 (In-Person)" at bounding box center [1207, 406] width 363 height 25
click at [987, 291] on icon "Reveal or hide additional toolbar items" at bounding box center [982, 281] width 19 height 19
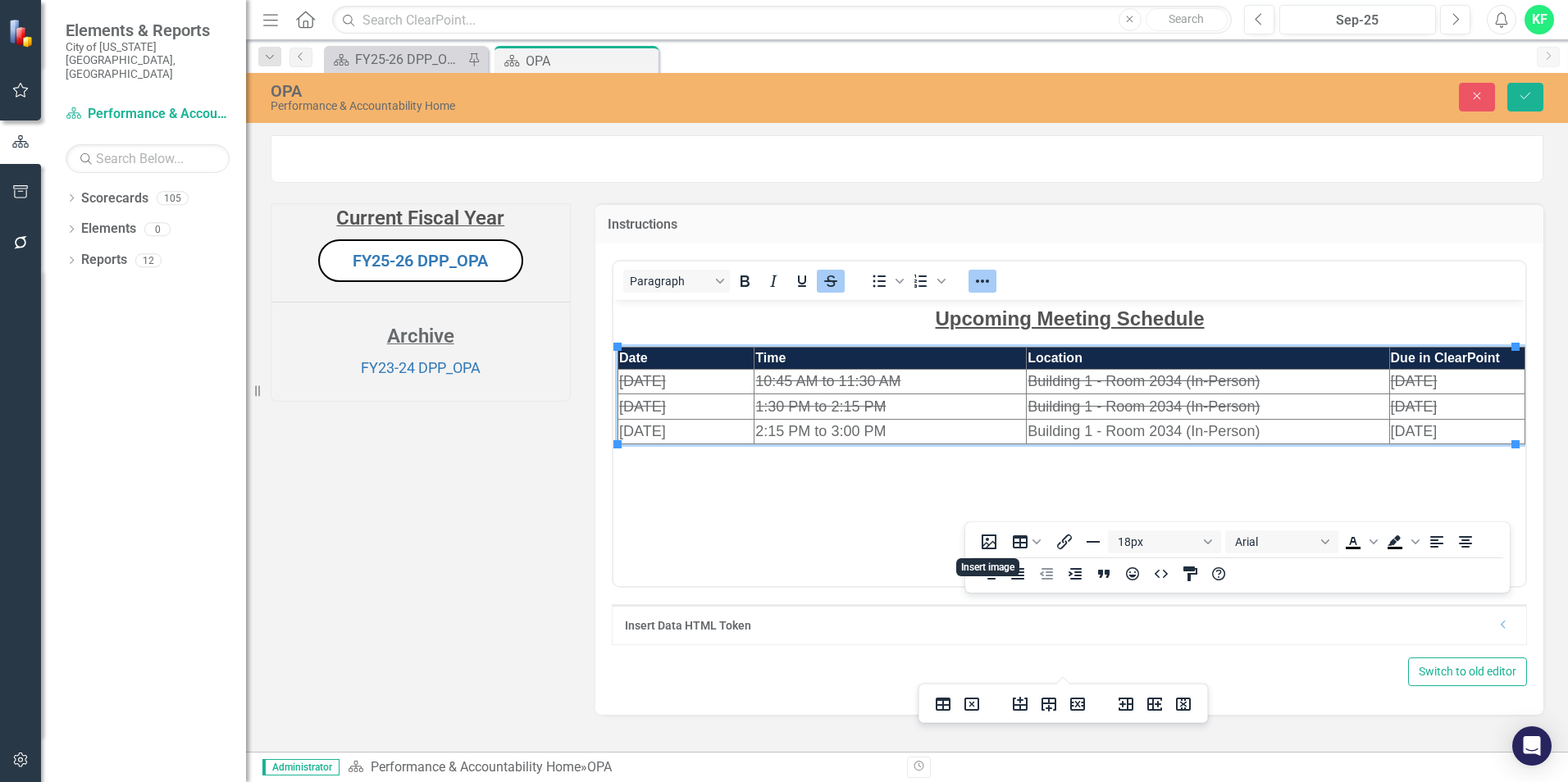
click at [1218, 410] on span "Building 1 - Room 2034 (In-Person)" at bounding box center [1143, 406] width 232 height 17
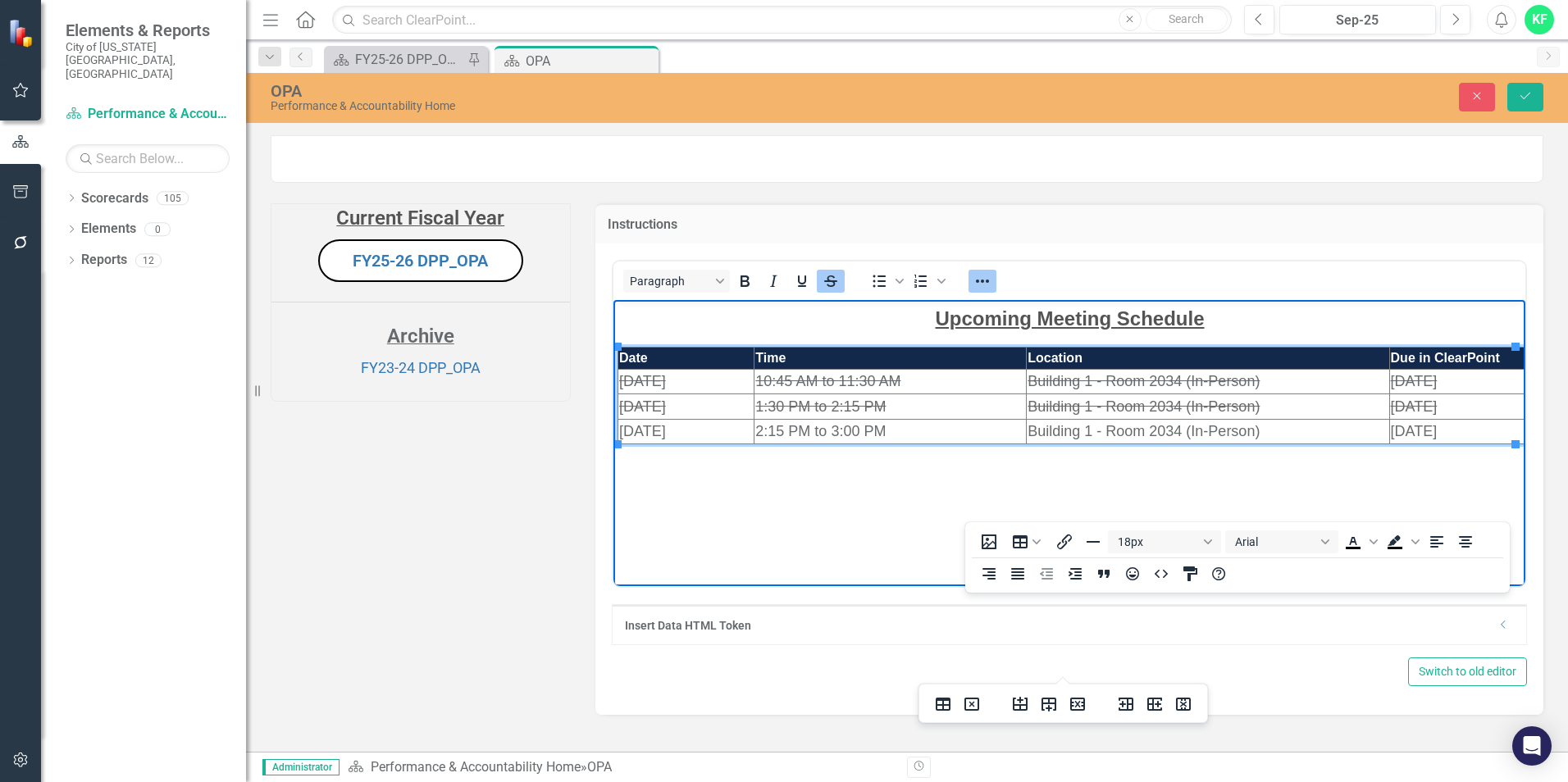
drag, startPoint x: 683, startPoint y: 386, endPoint x: 700, endPoint y: 386, distance: 17.0
click at [684, 386] on td "9/5/2024" at bounding box center [686, 381] width 136 height 25
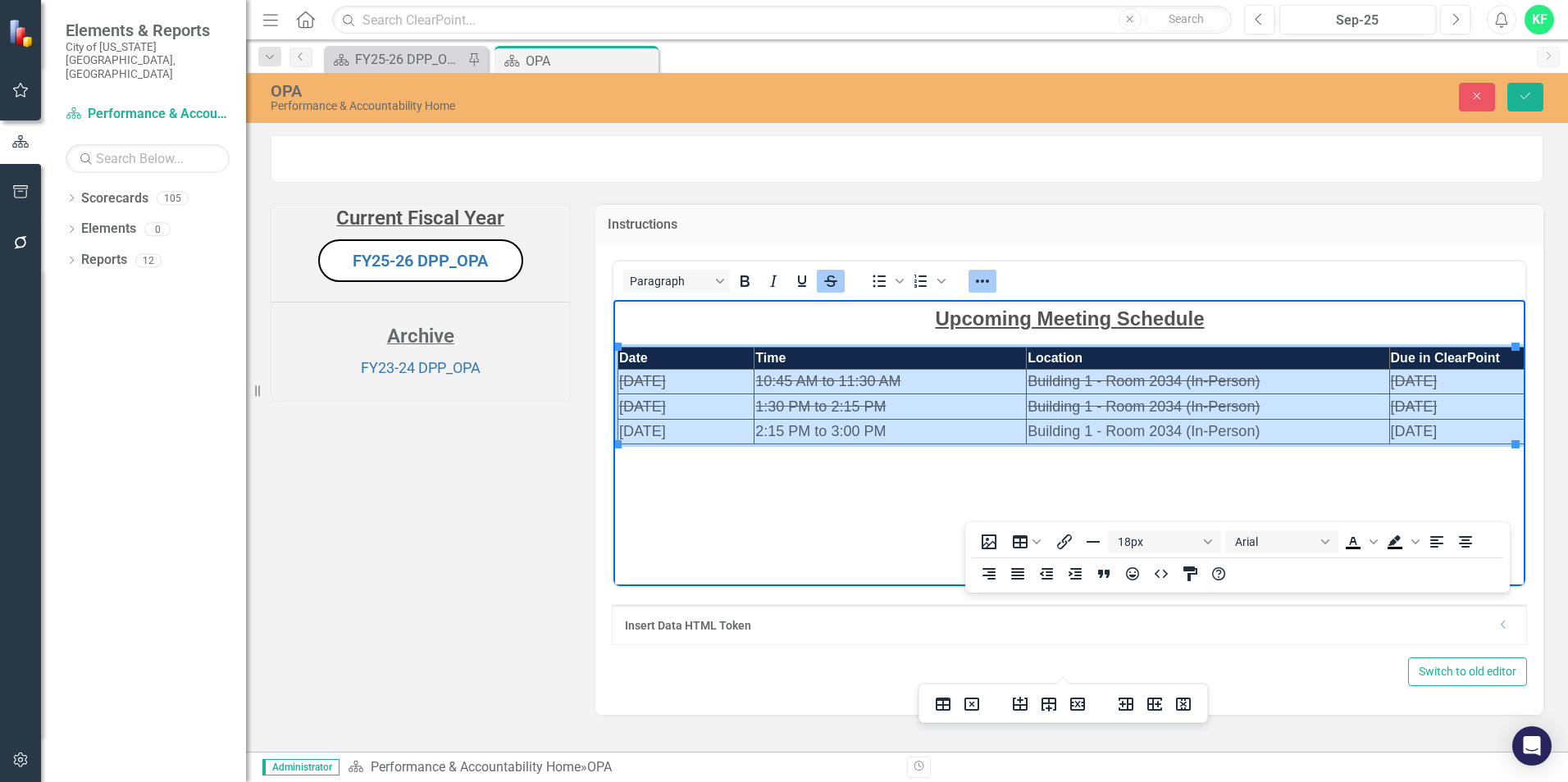
drag, startPoint x: 1451, startPoint y: 427, endPoint x: 641, endPoint y: 385, distance: 811.1
click at [641, 385] on tbody "Date Time Location Due in ClearPoint 9/5/2024 10:45 AM to 11:30 AM Building 1 -…" at bounding box center [1071, 395] width 907 height 96
click at [823, 291] on icon "Strikethrough" at bounding box center [830, 281] width 19 height 19
click at [1294, 407] on td "Building 1 - Room 2034 (In-Person)" at bounding box center [1207, 406] width 363 height 25
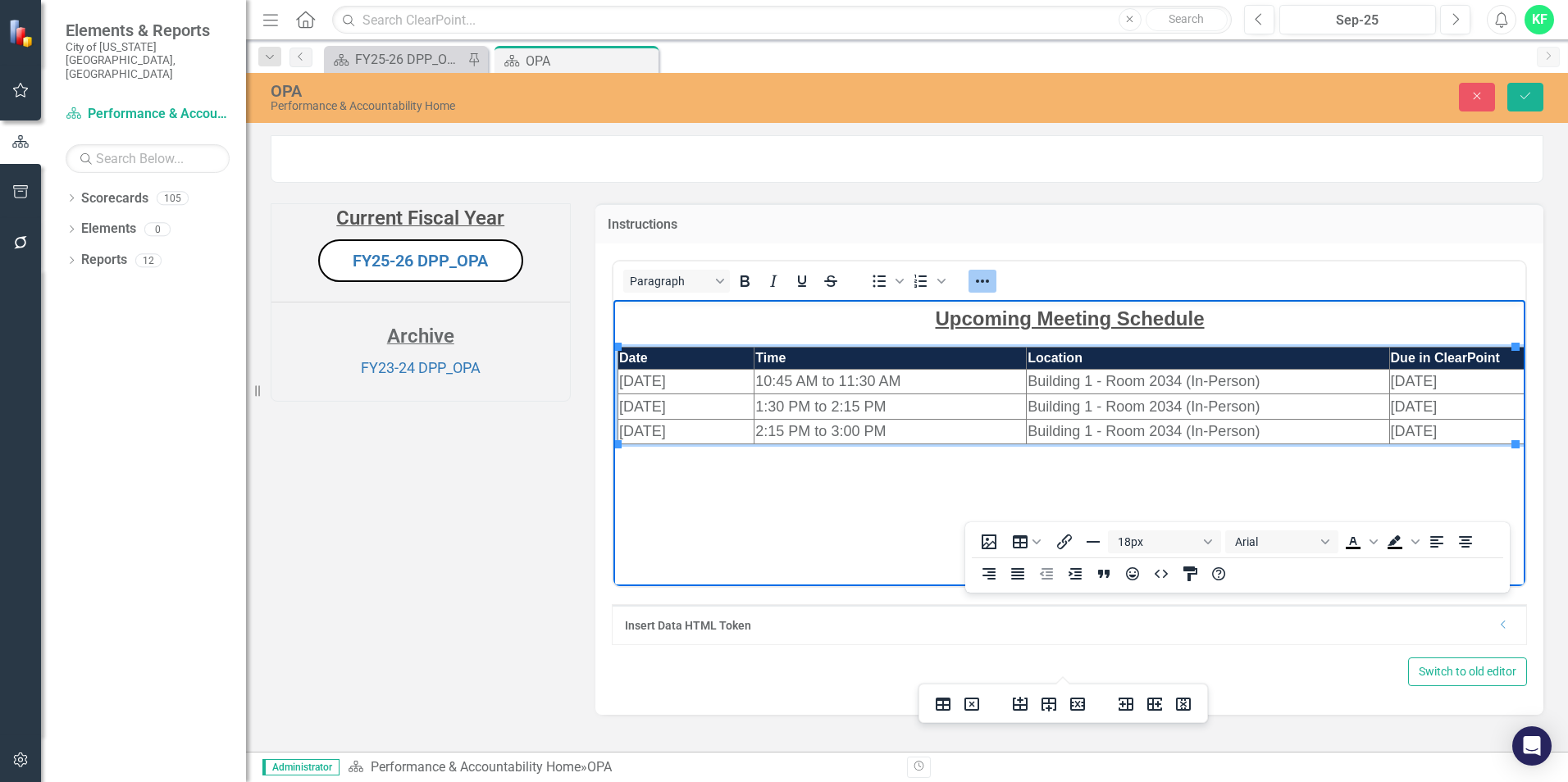
click at [977, 291] on icon "Reveal or hide additional toolbar items" at bounding box center [982, 281] width 19 height 19
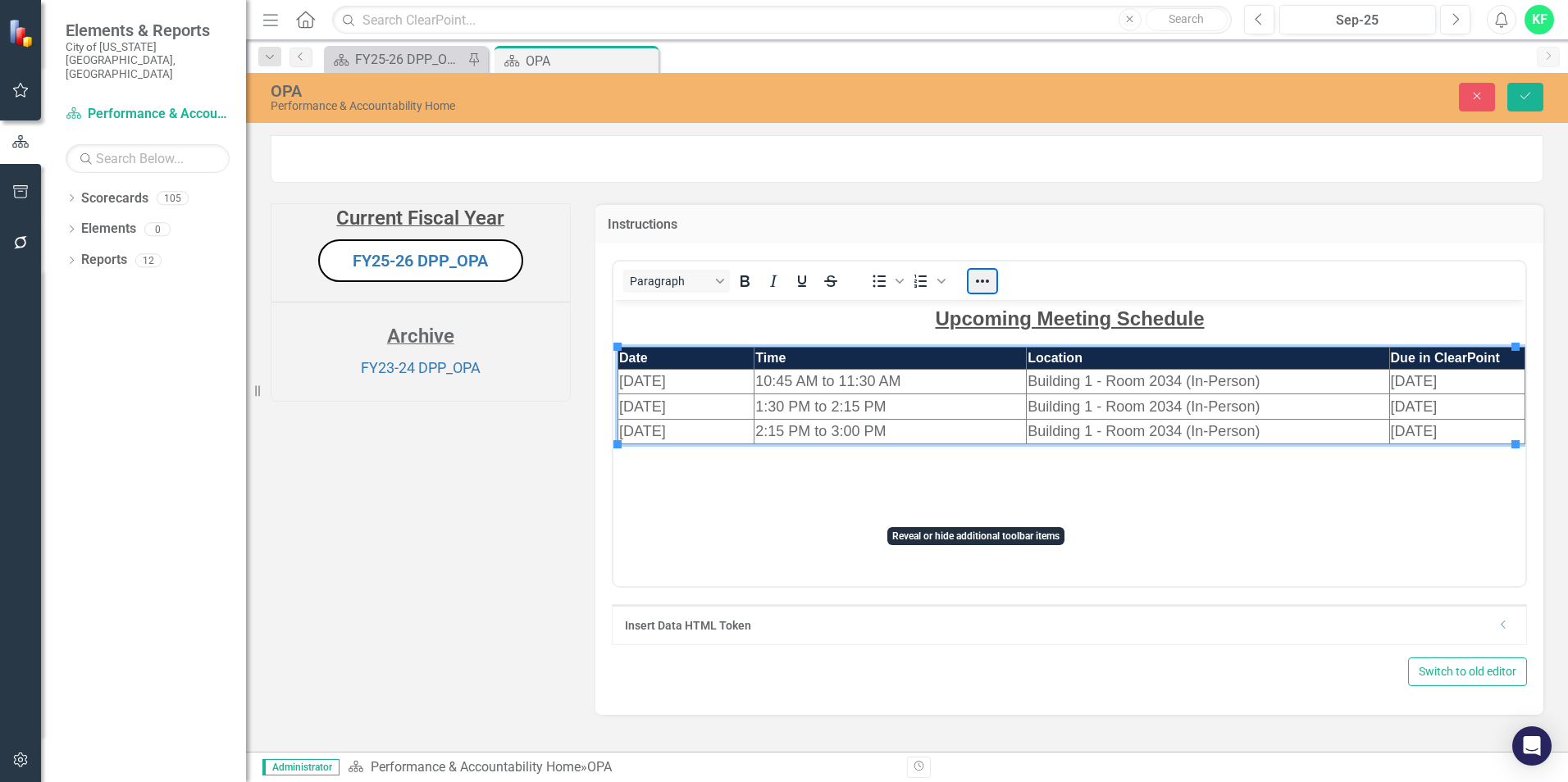
click at [977, 293] on button "Reveal or hide additional toolbar items" at bounding box center [982, 281] width 28 height 23
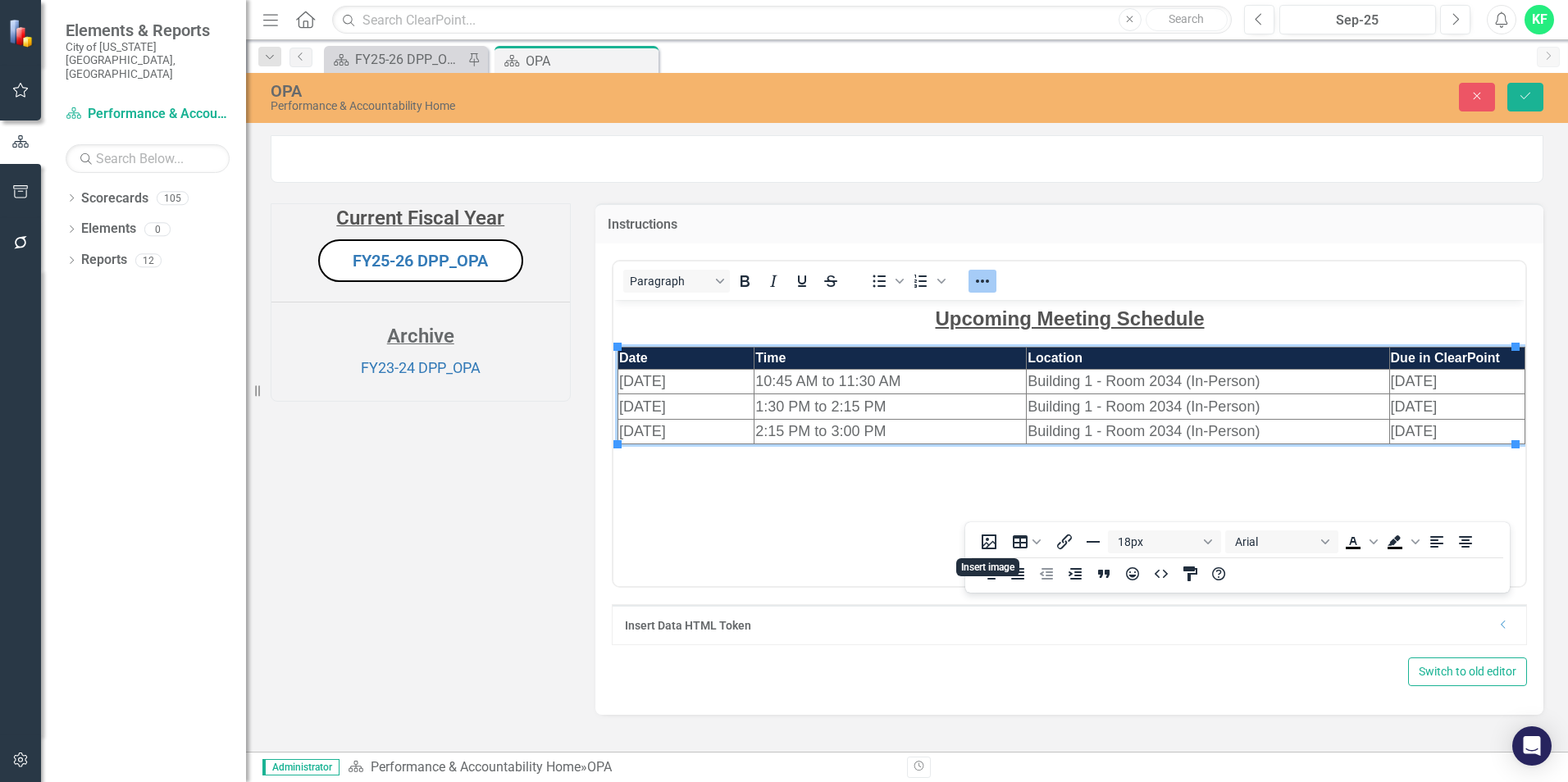
click at [628, 379] on span "9/5/2024" at bounding box center [642, 381] width 47 height 17
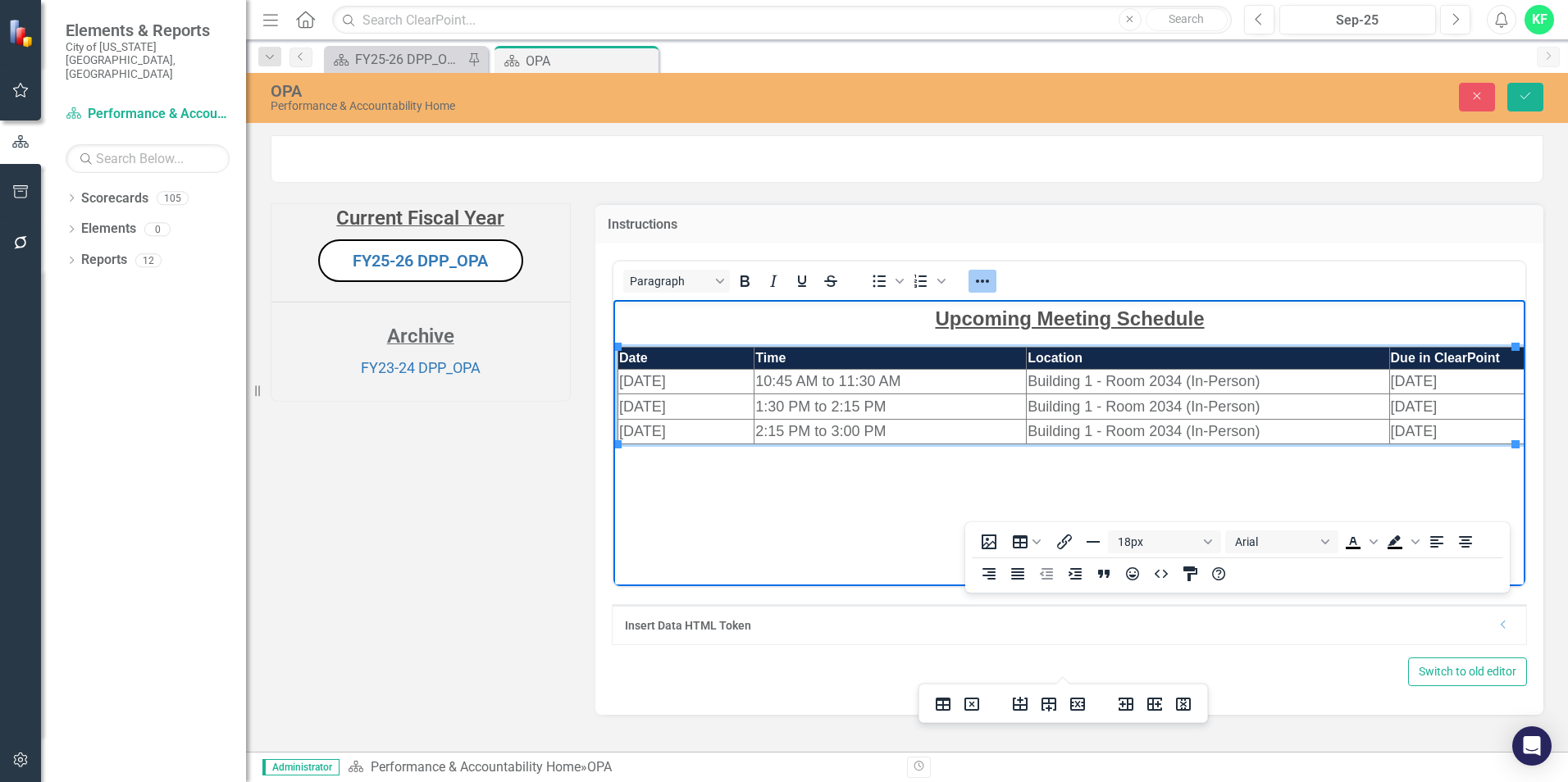
click at [633, 381] on span "9/5/2024" at bounding box center [642, 381] width 47 height 17
click at [646, 398] on span "2/13/2025" at bounding box center [642, 406] width 47 height 17
click at [695, 383] on td "9/25/2024" at bounding box center [686, 381] width 136 height 25
click at [694, 405] on td "2/12/2025" at bounding box center [686, 406] width 136 height 25
click at [769, 376] on span "10:45 AM to 11:30 AM" at bounding box center [827, 381] width 145 height 17
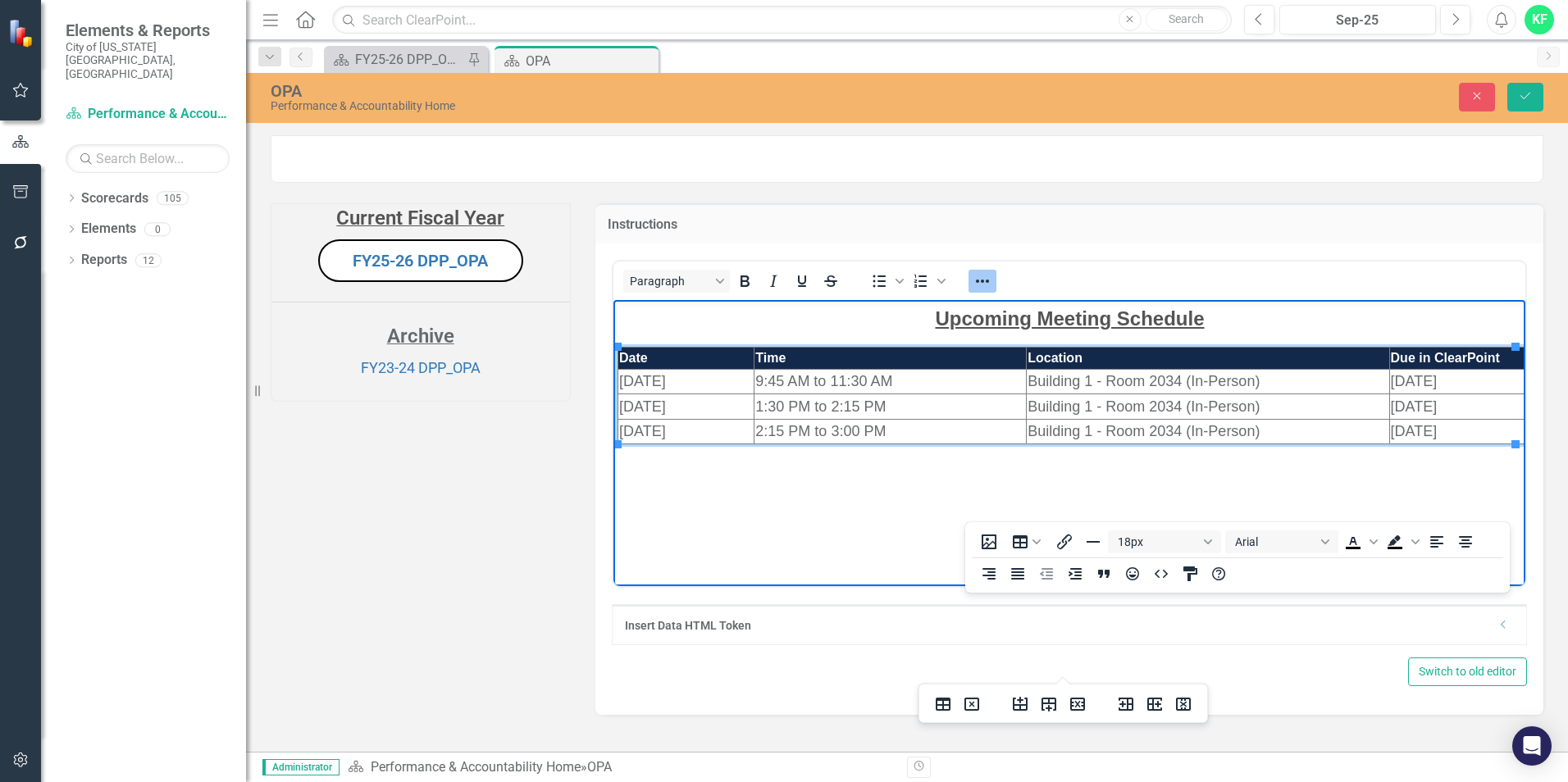
click at [842, 381] on span "9:45 AM to 11:30 AM" at bounding box center [823, 381] width 137 height 17
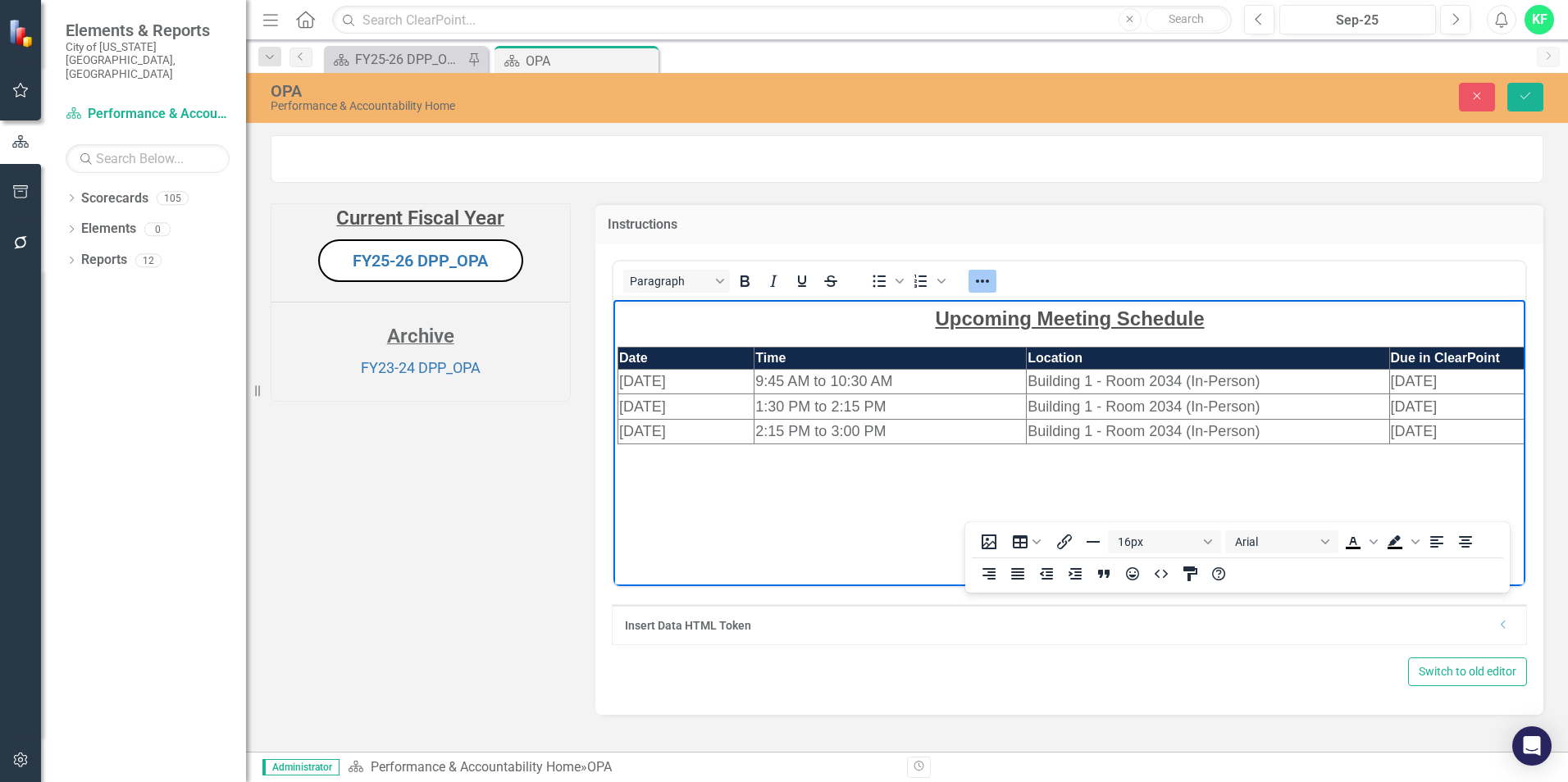
drag, startPoint x: 685, startPoint y: 431, endPoint x: 1217, endPoint y: 963, distance: 752.4
click at [612, 431] on html "Upcoming Meeting Schedule Date Time Location Due in ClearPoint 9/25/2025 9:45 A…" at bounding box center [1069, 422] width 913 height 246
click at [709, 436] on td "5/1/2025" at bounding box center [686, 430] width 136 height 25
click at [695, 436] on td "5/1/2025" at bounding box center [686, 430] width 136 height 25
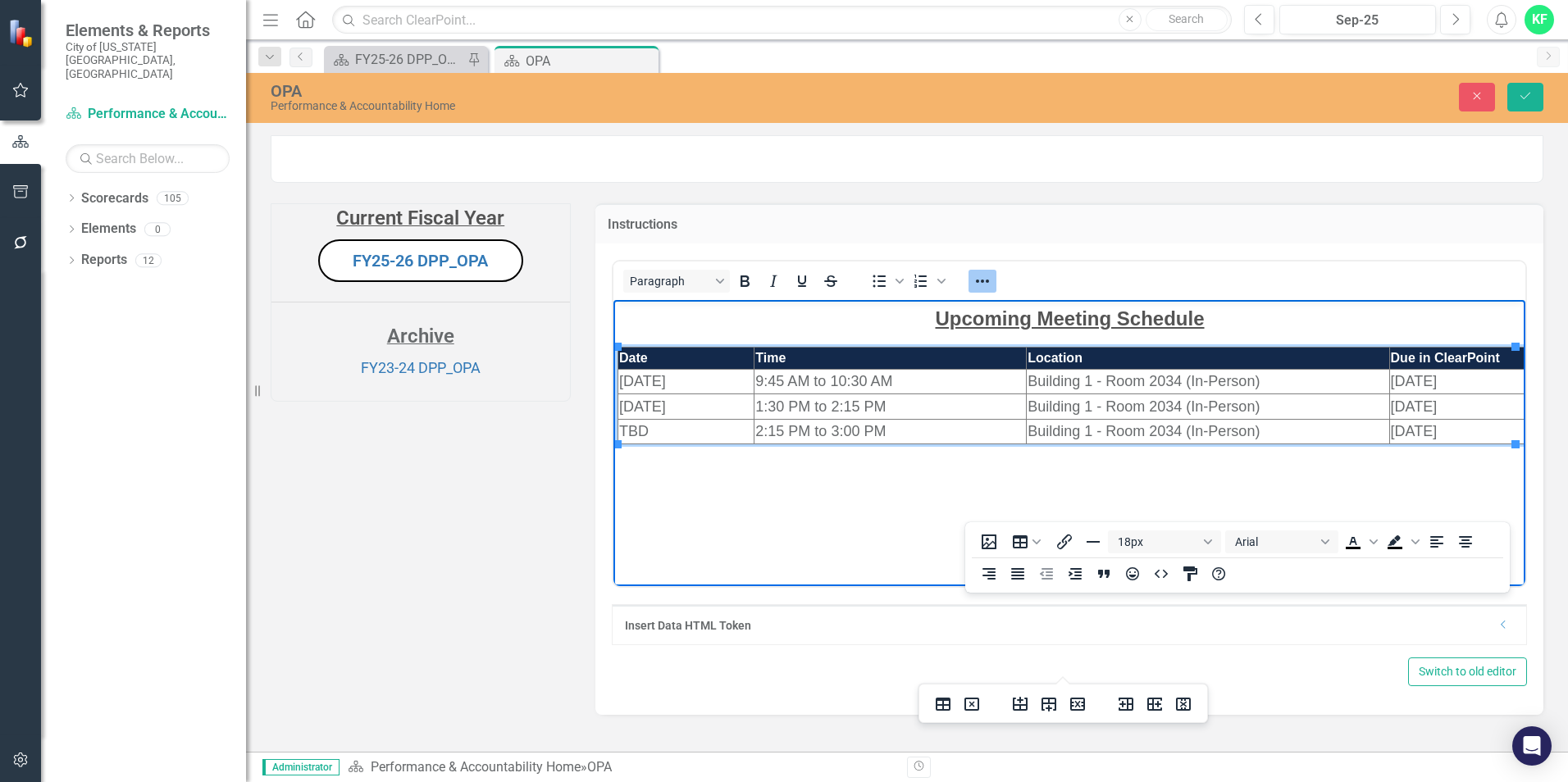
click at [903, 435] on td "2:15 PM to 3:00 PM" at bounding box center [890, 430] width 273 height 25
click at [1450, 430] on td "4/17/2025" at bounding box center [1456, 430] width 135 height 25
click at [1409, 408] on span "1/30/2025" at bounding box center [1413, 406] width 47 height 17
click at [1450, 408] on td "1/29/2025" at bounding box center [1456, 406] width 135 height 25
click at [1449, 375] on td "8/22/2024" at bounding box center [1456, 381] width 135 height 25
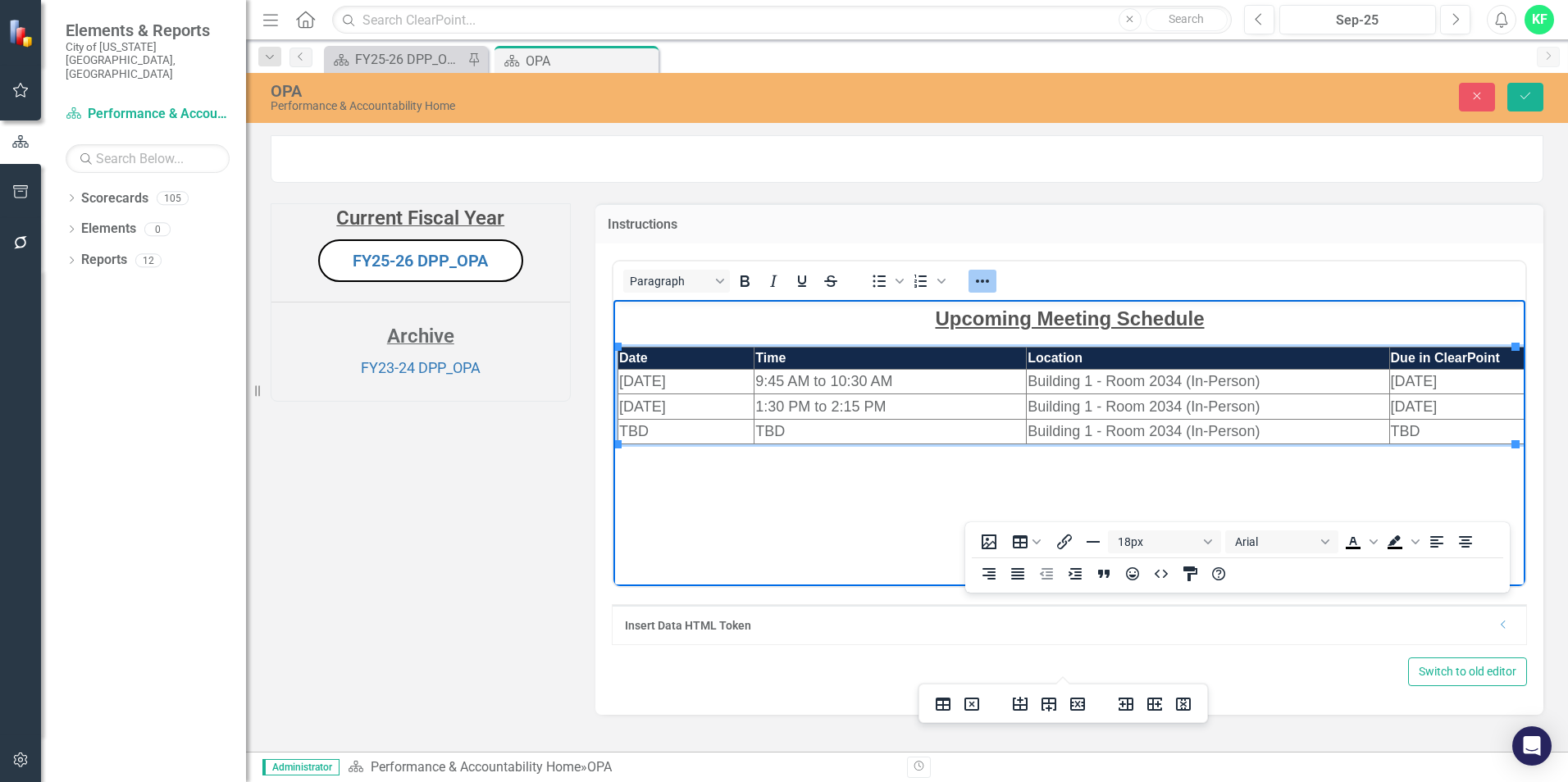
click at [1407, 380] on span "8/22/2025" at bounding box center [1413, 381] width 47 height 17
click at [1271, 474] on body "Upcoming Meeting Schedule Date Time Location Due in ClearPoint 9/25/2025 9:45 A…" at bounding box center [1069, 422] width 913 height 246
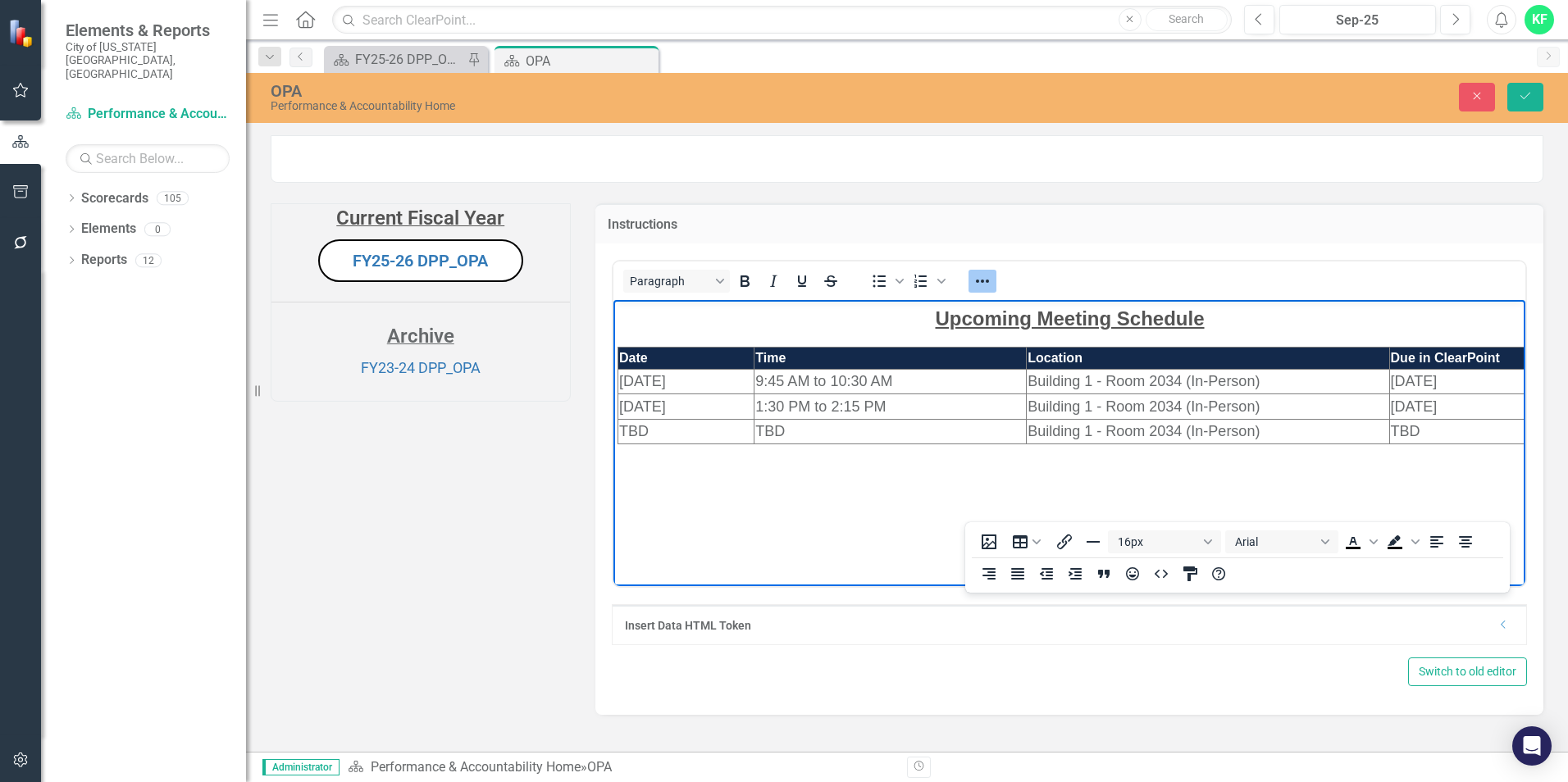
click at [984, 291] on icon "Reveal or hide additional toolbar items" at bounding box center [982, 281] width 19 height 19
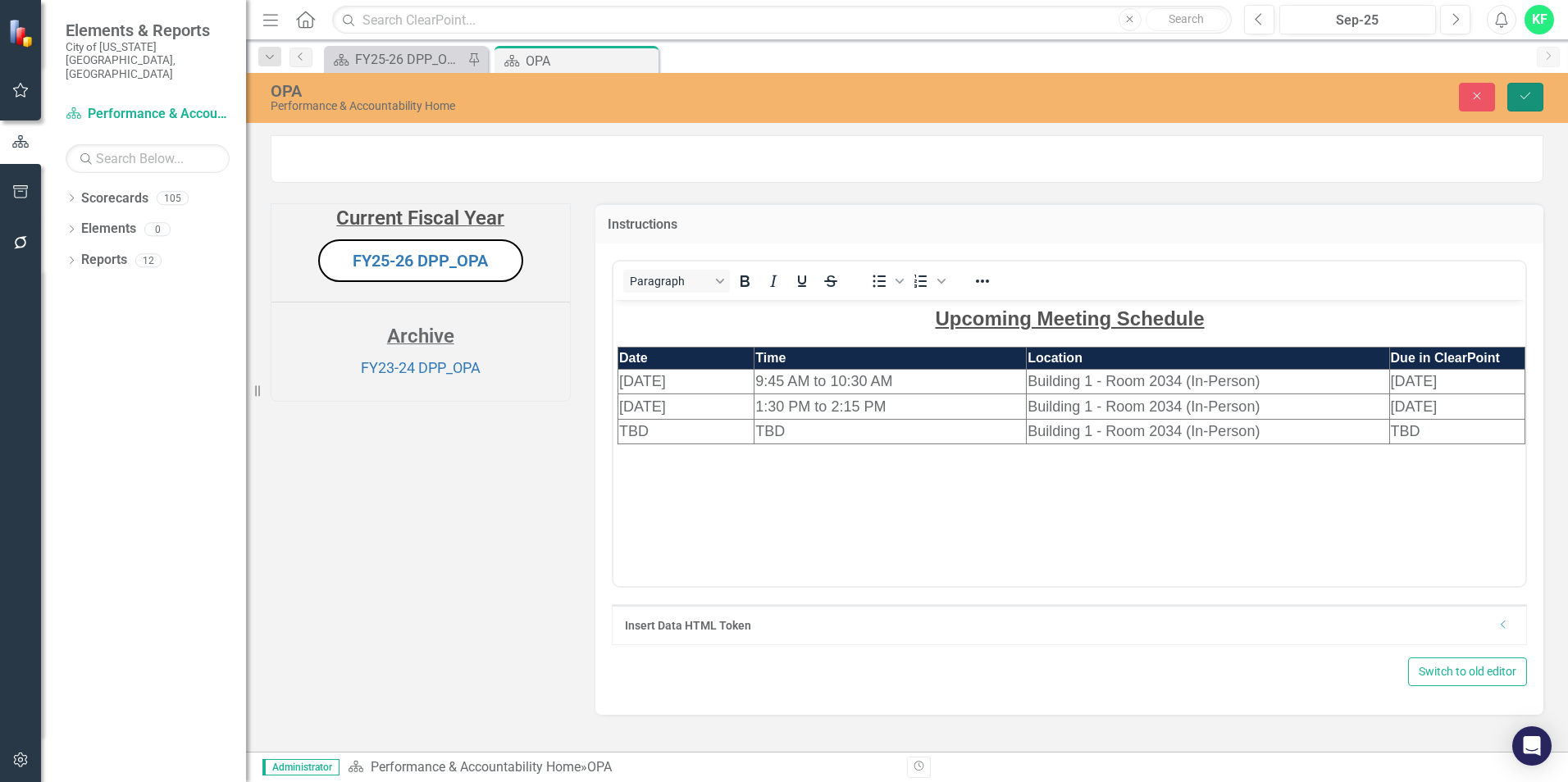
click at [1523, 90] on icon "Save" at bounding box center [1526, 95] width 15 height 12
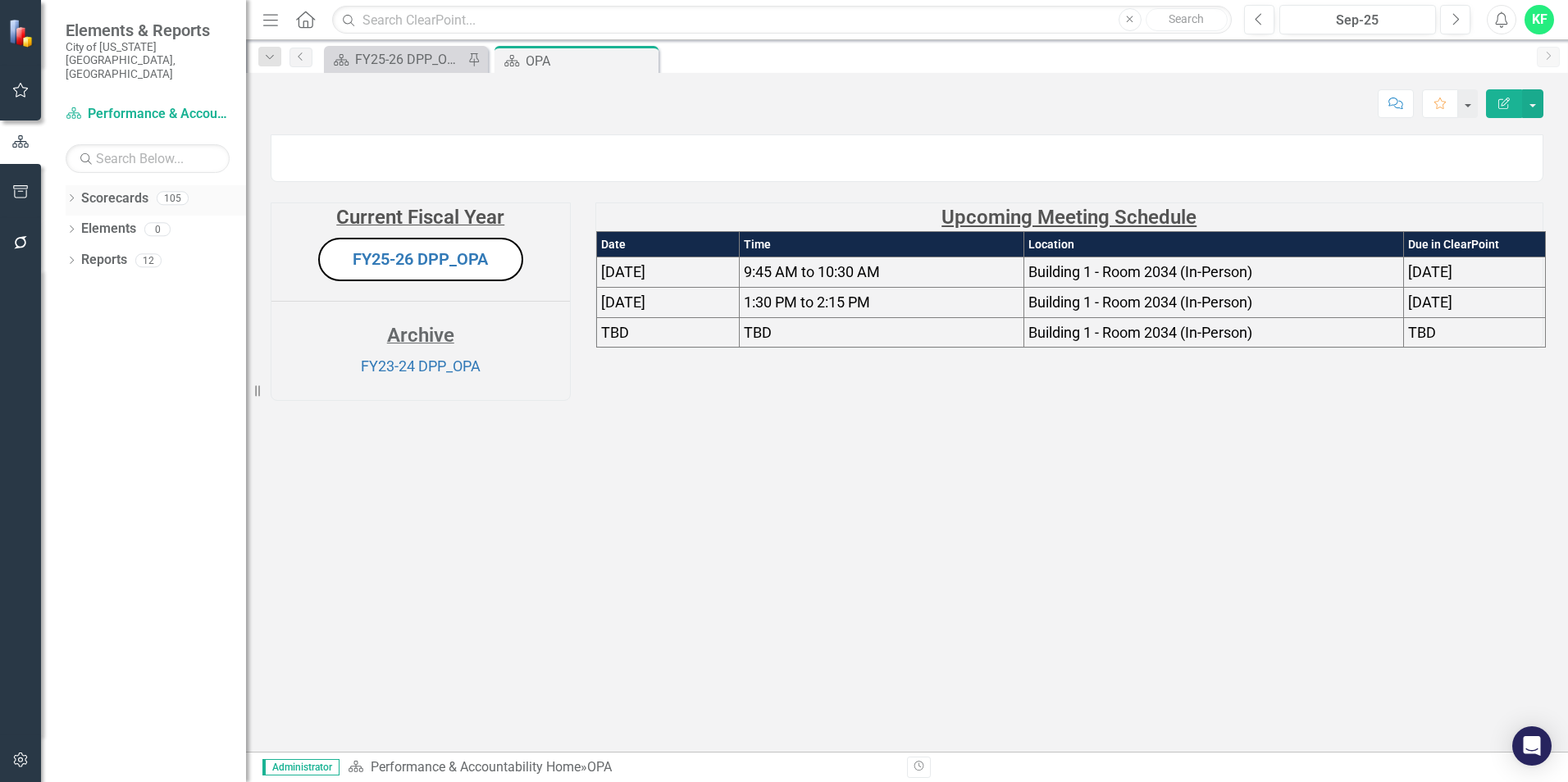
click at [123, 189] on link "Scorecards" at bounding box center [114, 198] width 67 height 19
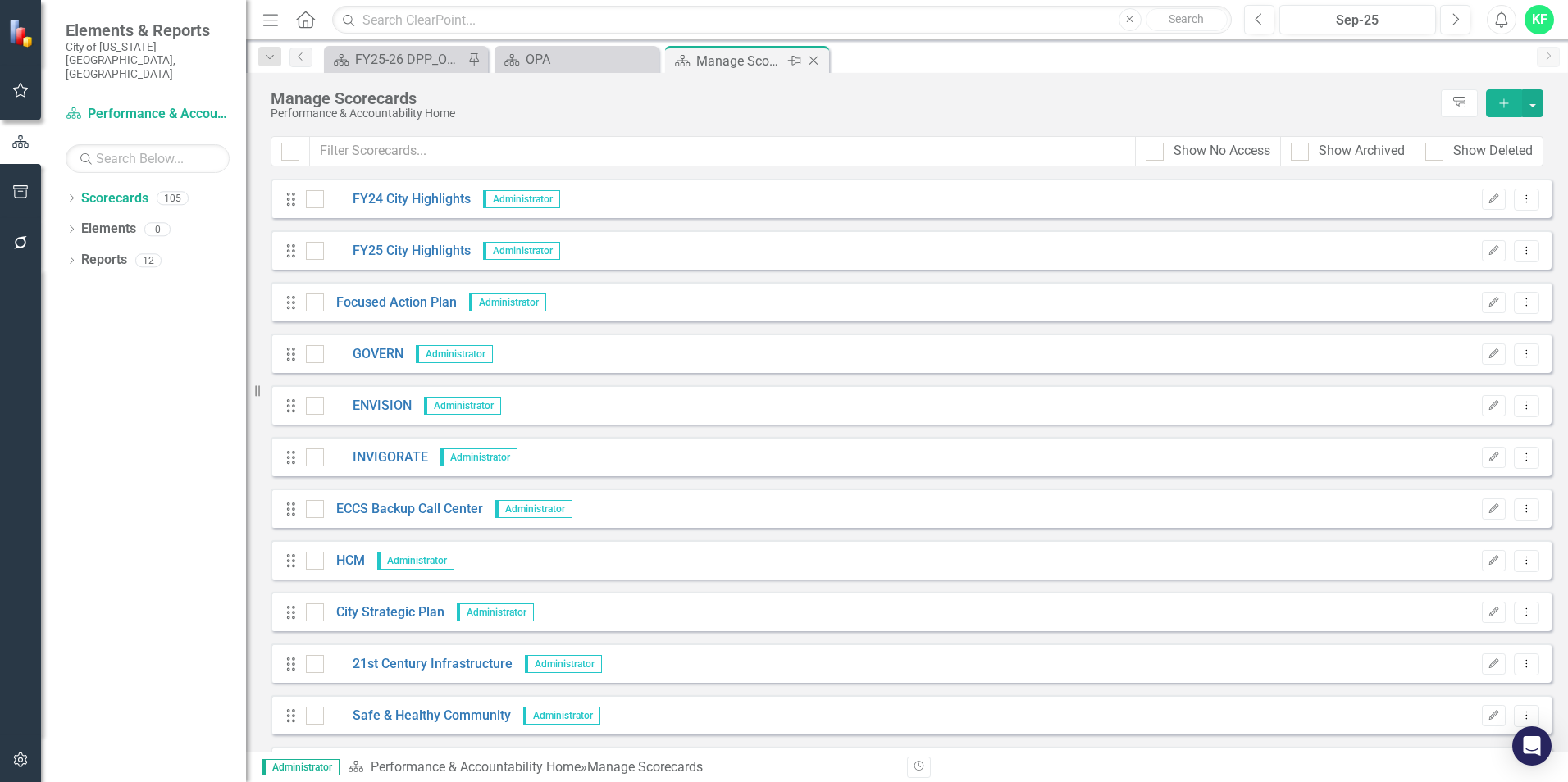
click at [812, 61] on icon "Close" at bounding box center [813, 61] width 17 height 13
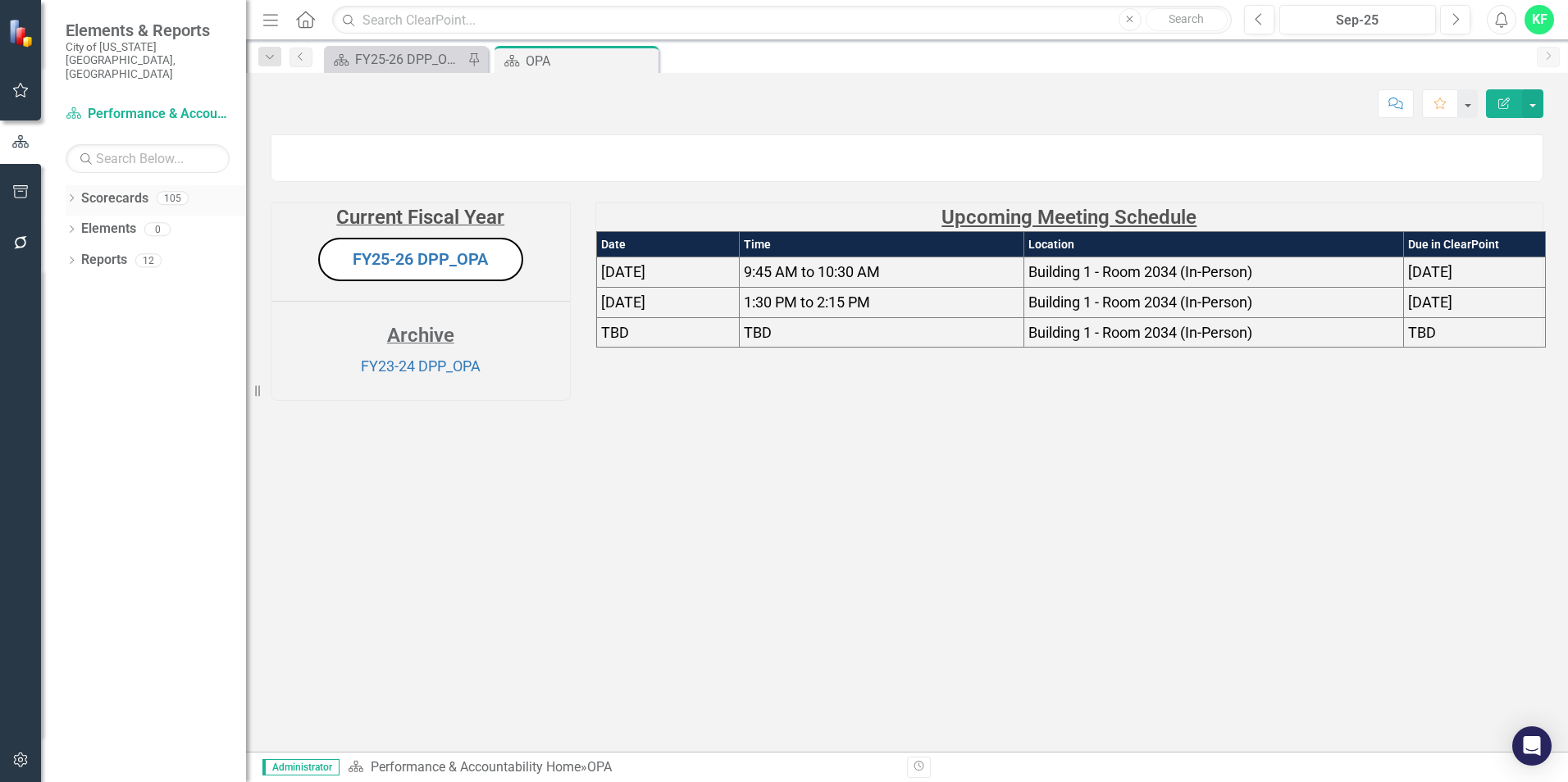
click at [68, 194] on div "Dropdown" at bounding box center [71, 200] width 12 height 14
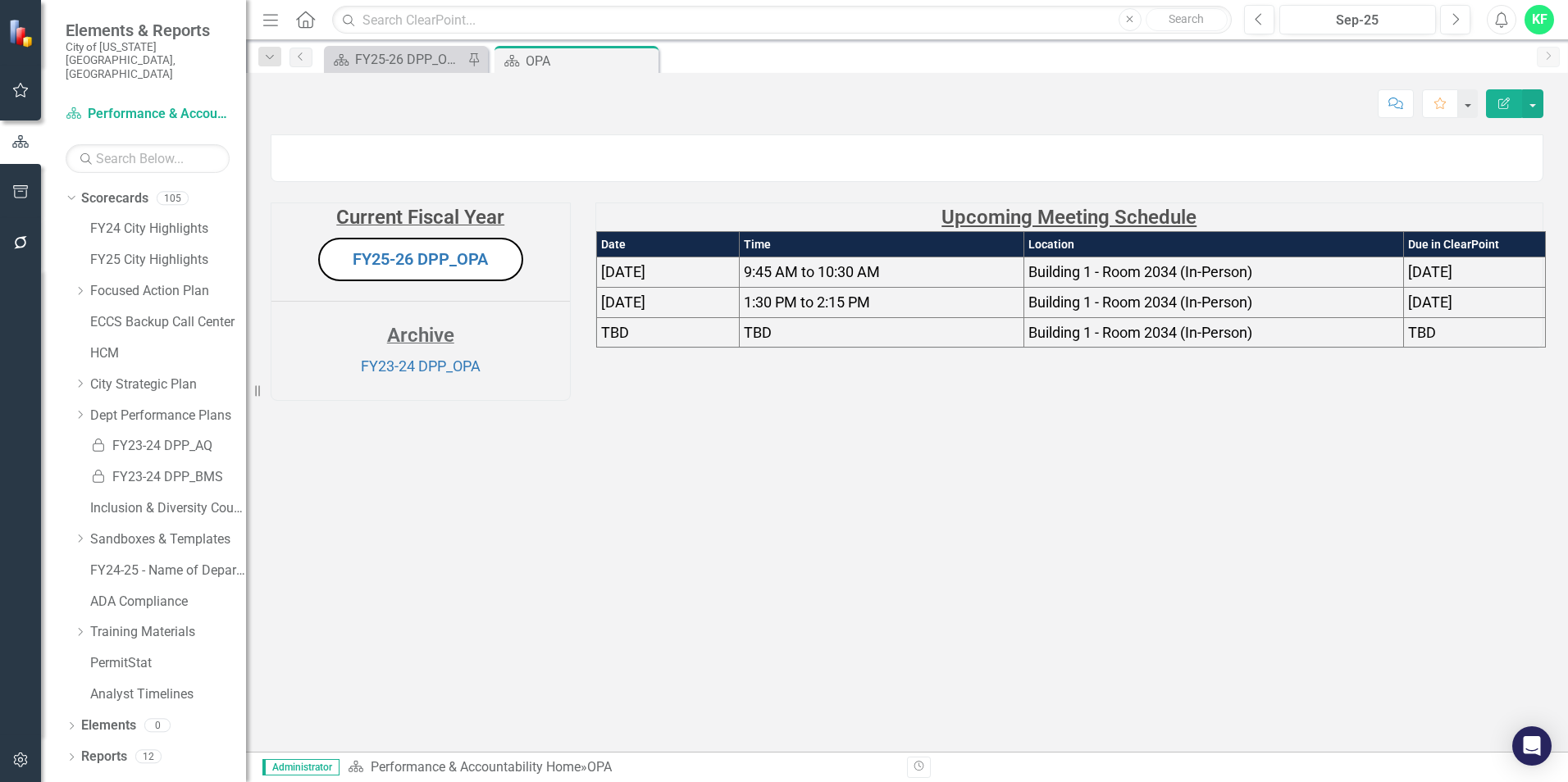
click at [715, 57] on div "Scorecard FY25-26 DPP_OPA Pin Scorecard OPA Pin Close" at bounding box center [924, 59] width 1208 height 27
drag, startPoint x: 125, startPoint y: 385, endPoint x: 187, endPoint y: 380, distance: 62.2
click at [126, 407] on link "Dept Performance Plans" at bounding box center [168, 416] width 156 height 19
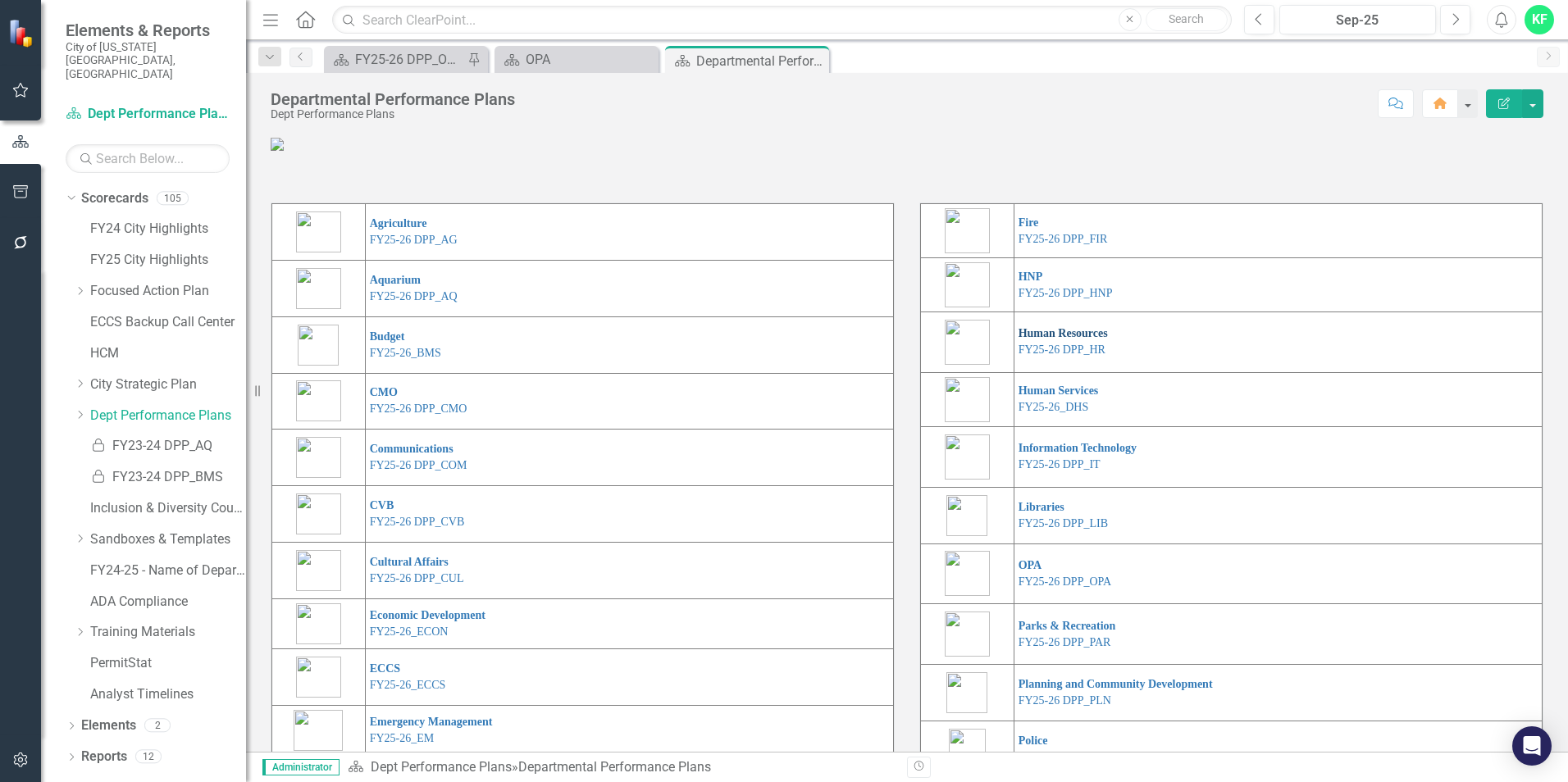
click at [1055, 340] on link "Human Resources" at bounding box center [1063, 332] width 89 height 12
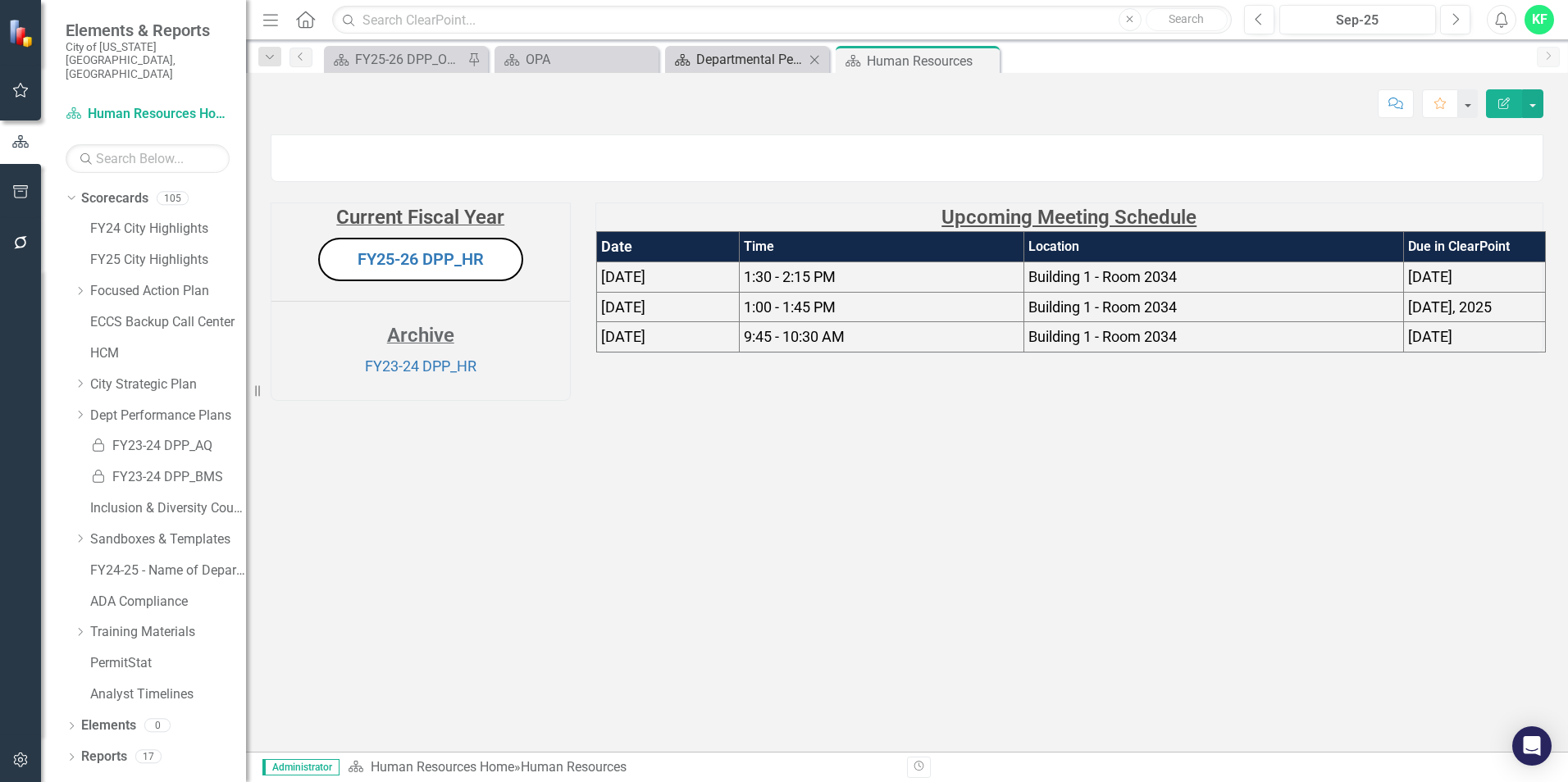
click at [691, 53] on link "Scorecard Departmental Performance Plans" at bounding box center [736, 60] width 135 height 20
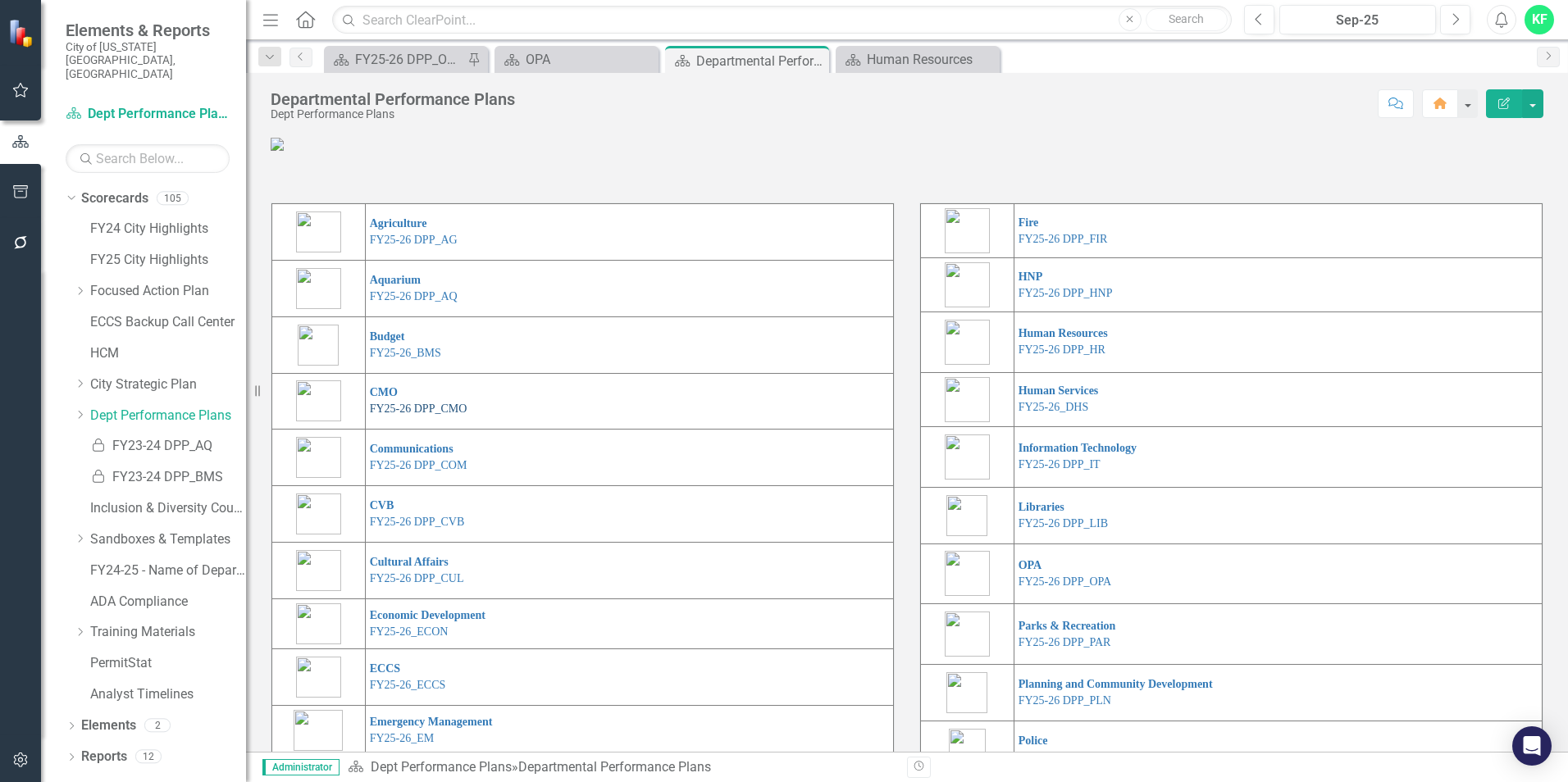
click at [427, 415] on link "FY25-26 DPP_CMO" at bounding box center [419, 408] width 97 height 12
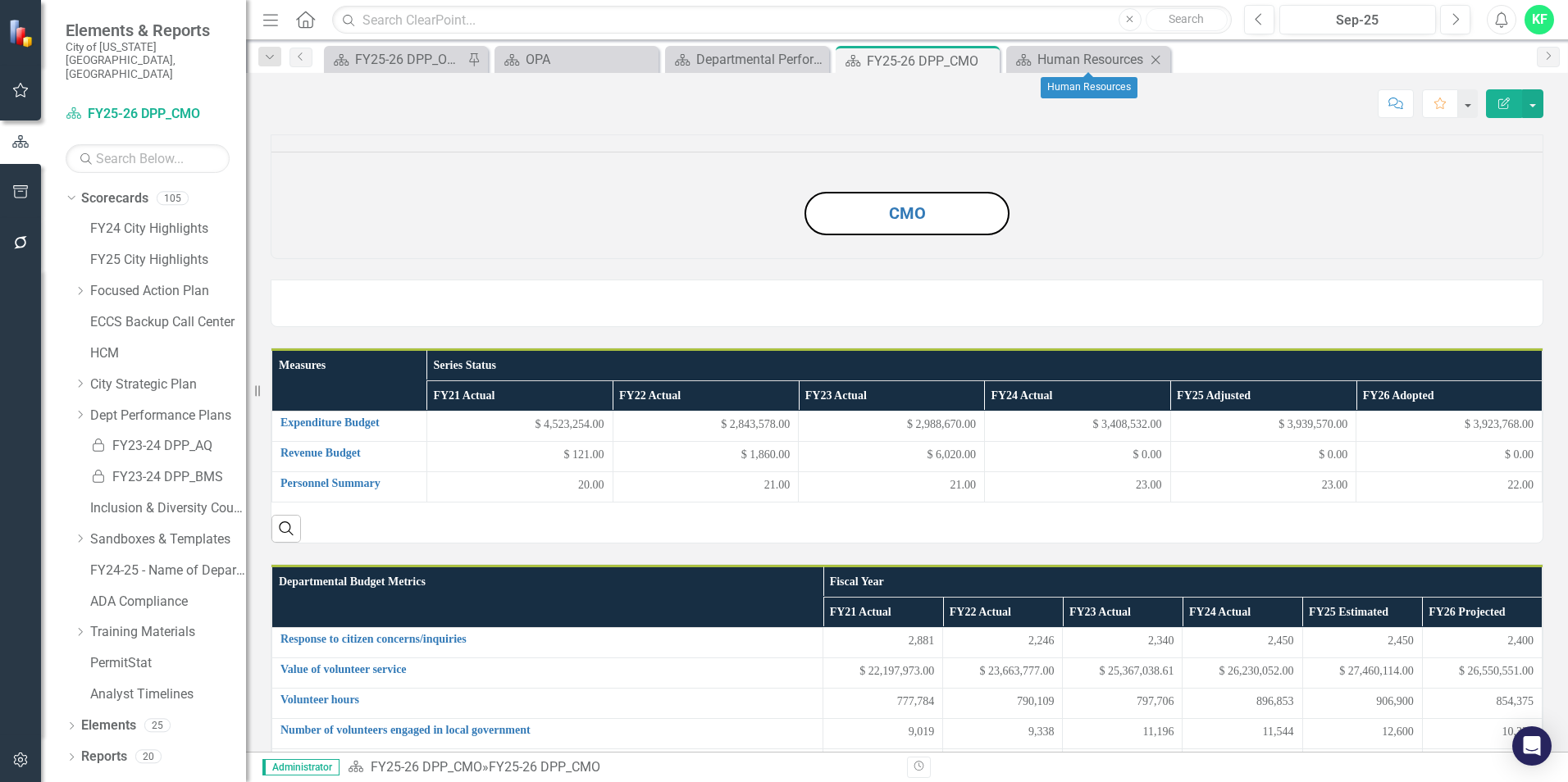
click at [1156, 61] on icon "Close" at bounding box center [1156, 60] width 17 height 13
click at [987, 59] on icon "Close" at bounding box center [984, 61] width 17 height 13
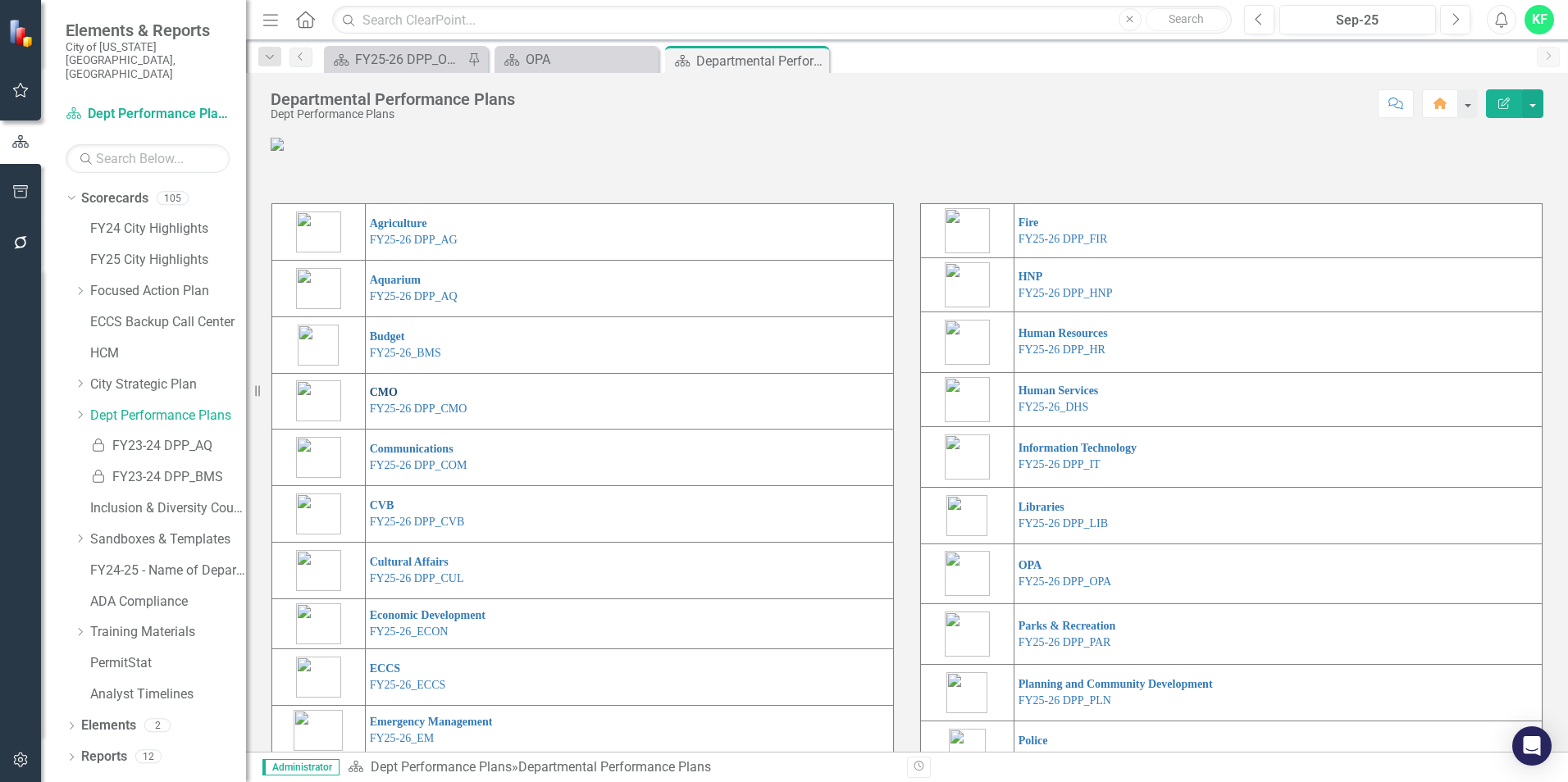
click at [381, 398] on link "CMO" at bounding box center [384, 392] width 28 height 12
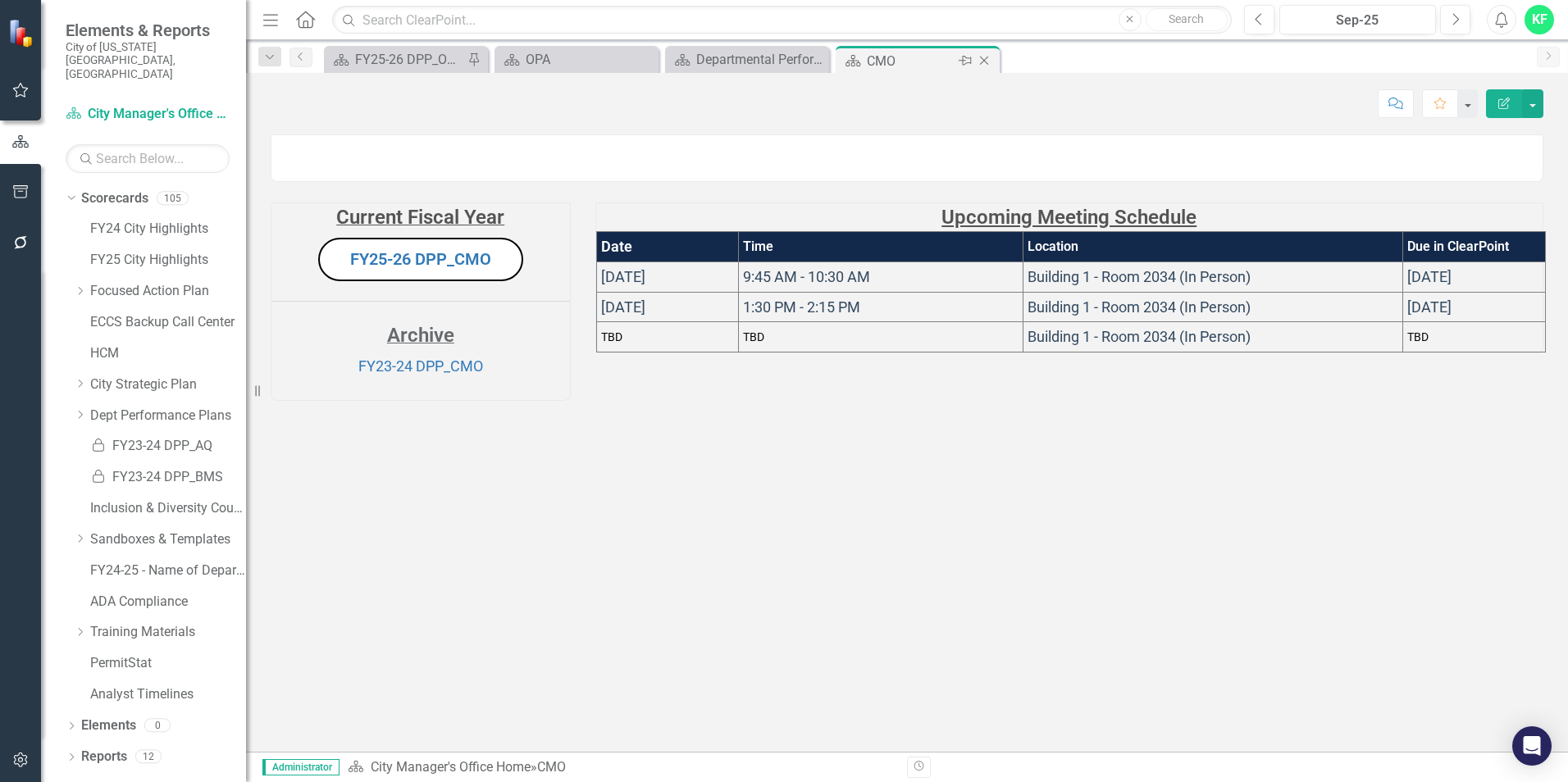
click at [984, 56] on icon "Close" at bounding box center [984, 61] width 17 height 13
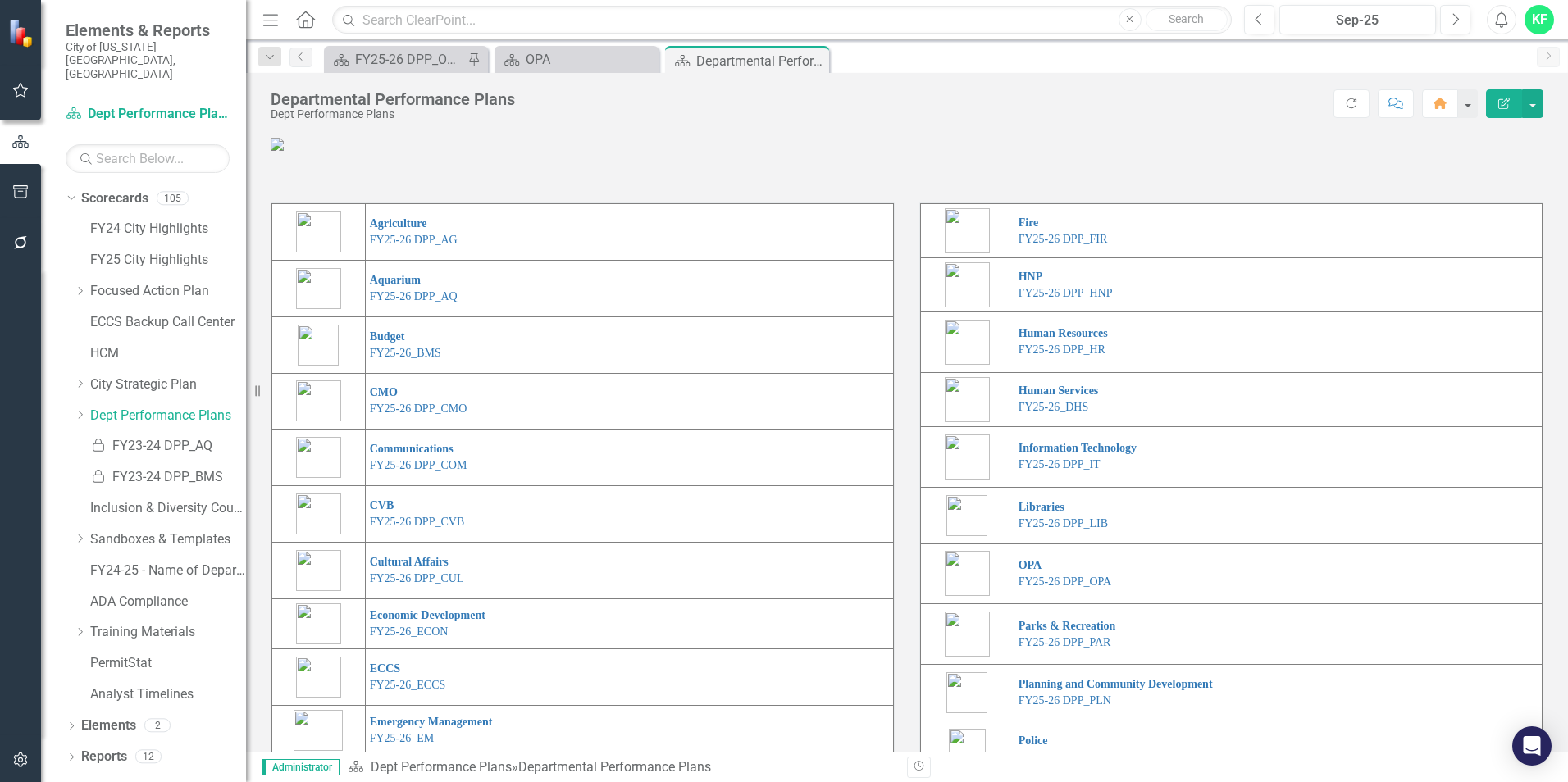
drag, startPoint x: 812, startPoint y: 61, endPoint x: 729, endPoint y: 71, distance: 83.6
click at [0, 0] on icon "Close" at bounding box center [0, 0] width 0 height 0
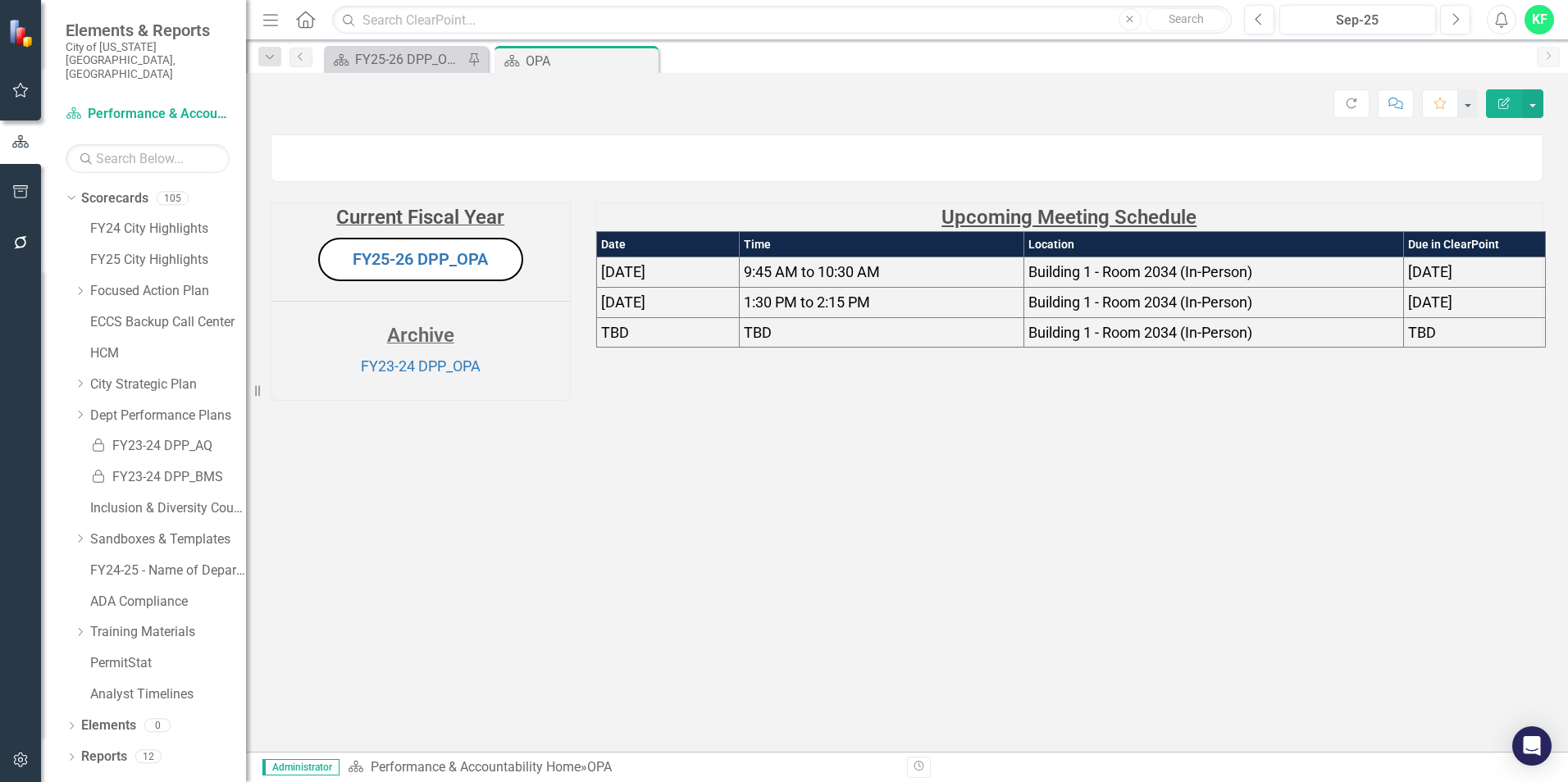
drag, startPoint x: 653, startPoint y: 61, endPoint x: 588, endPoint y: 73, distance: 66.1
click at [0, 0] on div "Close" at bounding box center [0, 0] width 0 height 0
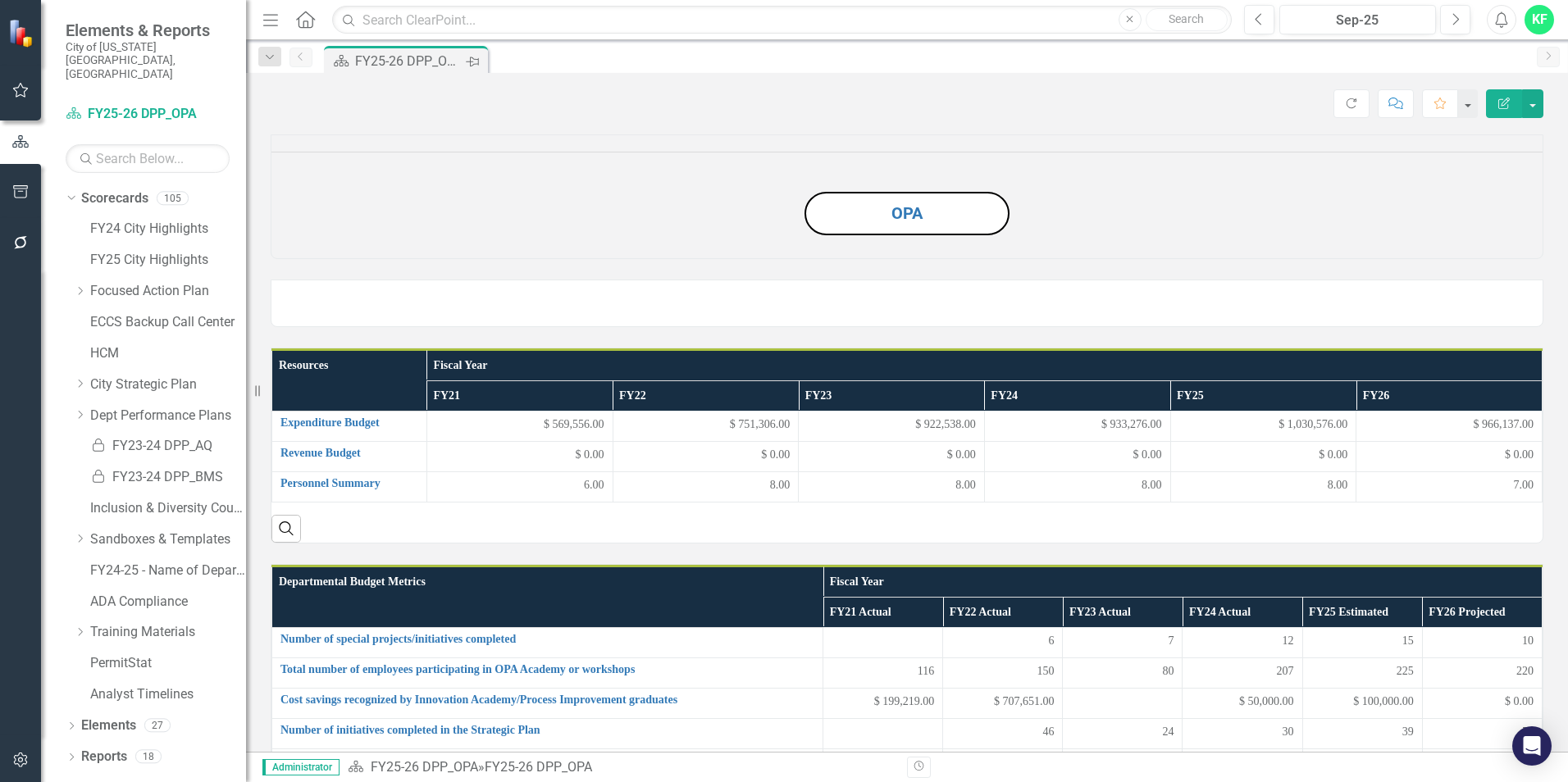
click at [476, 59] on icon "Pin" at bounding box center [472, 61] width 13 height 17
click at [1536, 106] on button "button" at bounding box center [1532, 103] width 21 height 28
click at [270, 57] on icon "Dropdown" at bounding box center [270, 57] width 15 height 12
click at [330, 131] on div "FY25-26 DPP_OPA" at bounding box center [388, 133] width 188 height 20
click at [575, 59] on div "Scorecard FY25-26 DPP_OPA Pin" at bounding box center [924, 59] width 1208 height 27
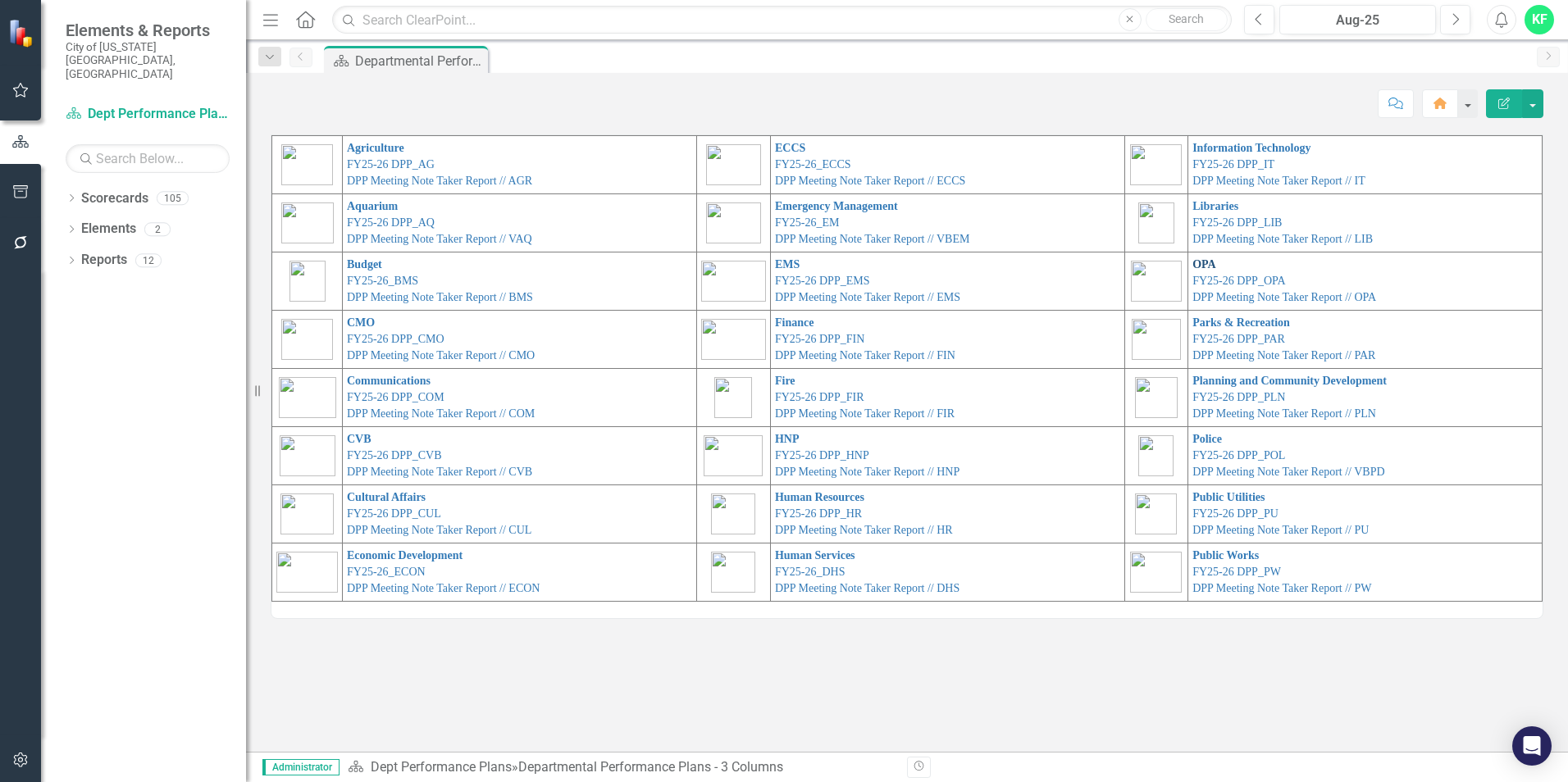
click at [1204, 258] on link "OPA" at bounding box center [1204, 263] width 24 height 12
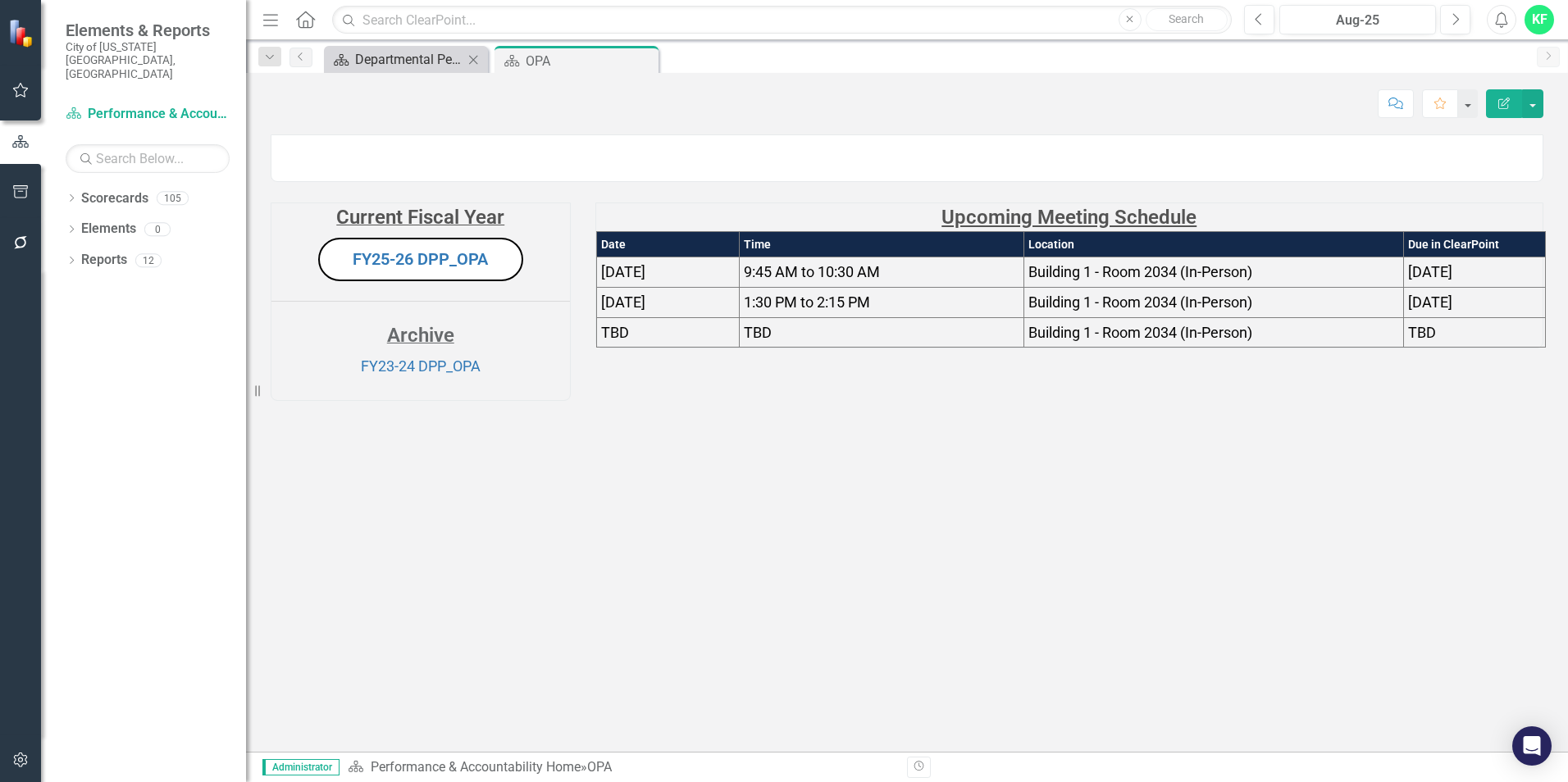
click at [399, 50] on div "Departmental Performance Plans - 3 Columns" at bounding box center [409, 60] width 108 height 20
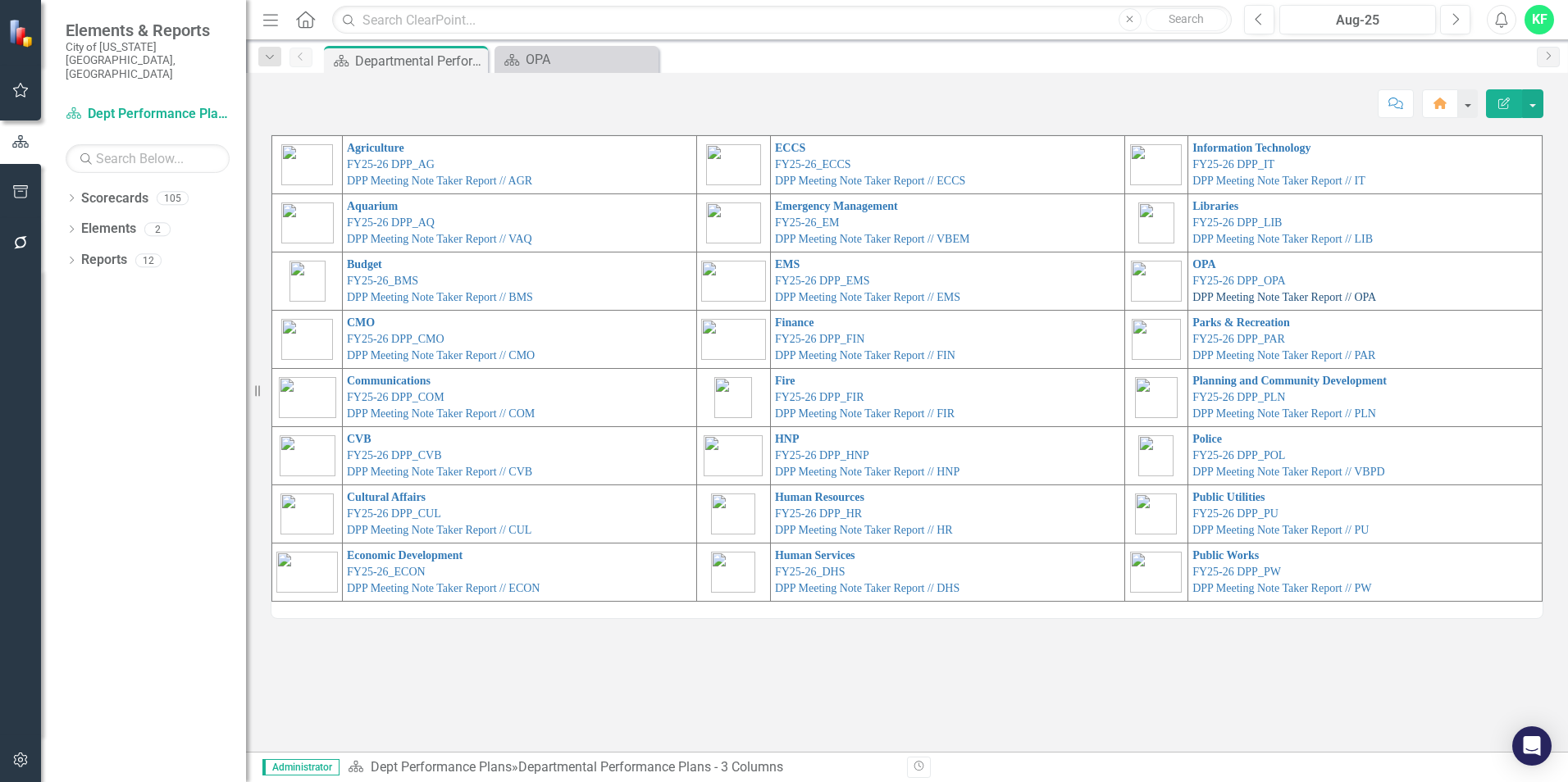
click at [1223, 298] on link "DPP Meeting Note Taker Report // OPA" at bounding box center [1284, 296] width 184 height 12
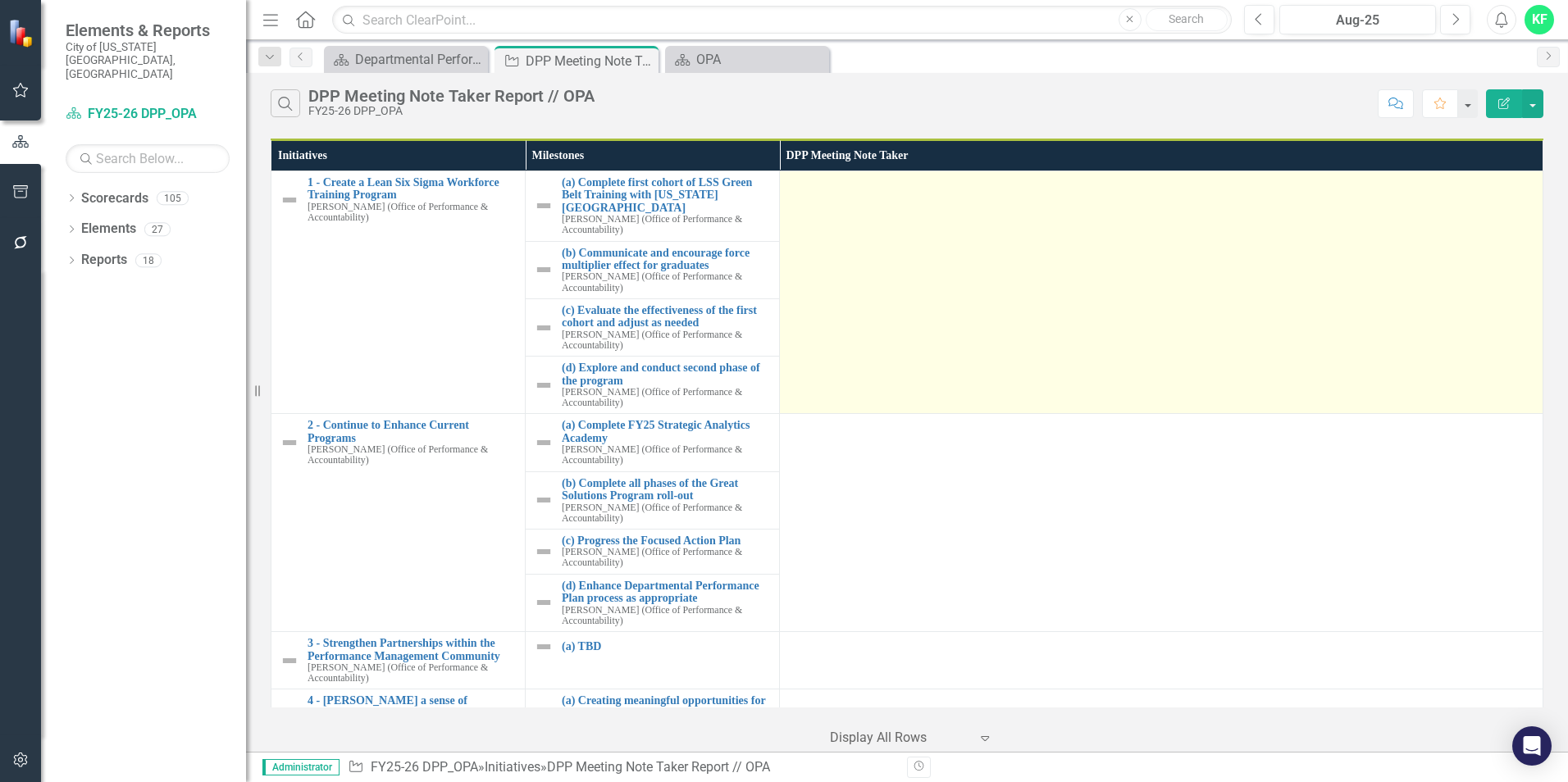
click at [857, 210] on td at bounding box center [1162, 293] width 764 height 242
click at [828, 193] on div at bounding box center [1161, 185] width 746 height 19
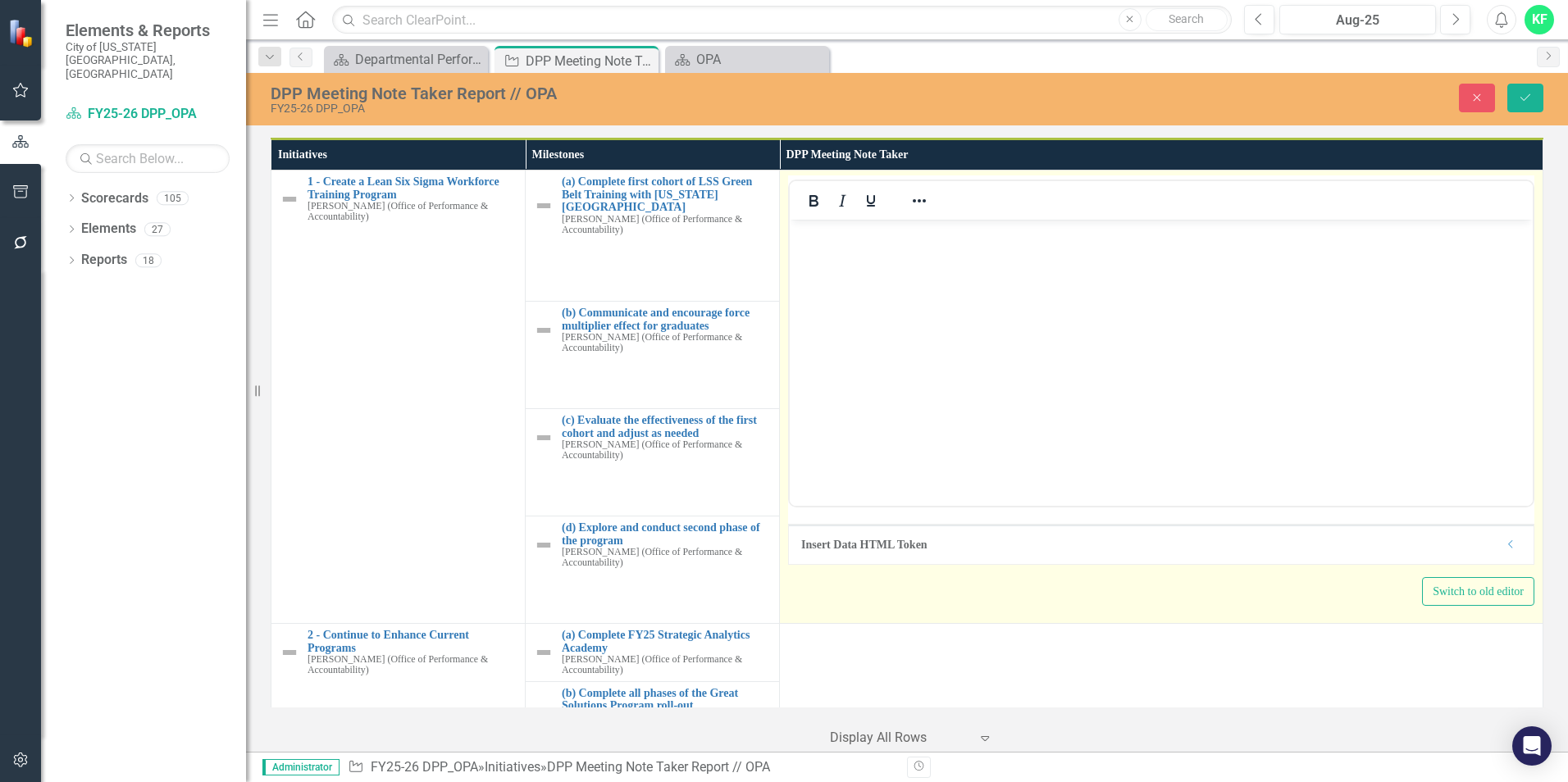
click at [807, 253] on body "Rich Text Area. Press ALT-0 for help." at bounding box center [1160, 342] width 743 height 246
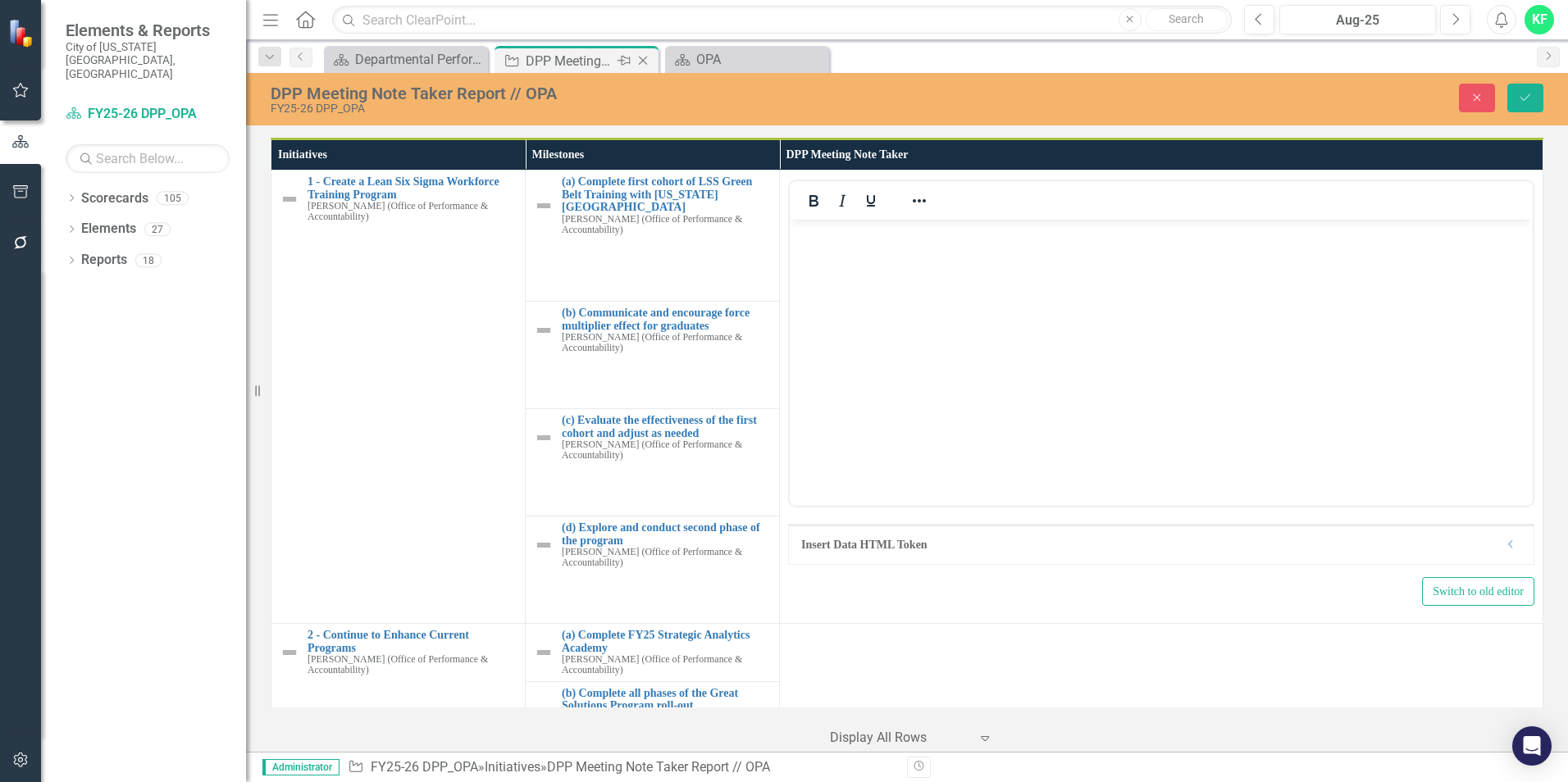
click at [566, 66] on div "DPP Meeting Note Taker Report // OPA" at bounding box center [570, 61] width 88 height 20
click at [696, 65] on link "Scorecard OPA" at bounding box center [736, 60] width 135 height 20
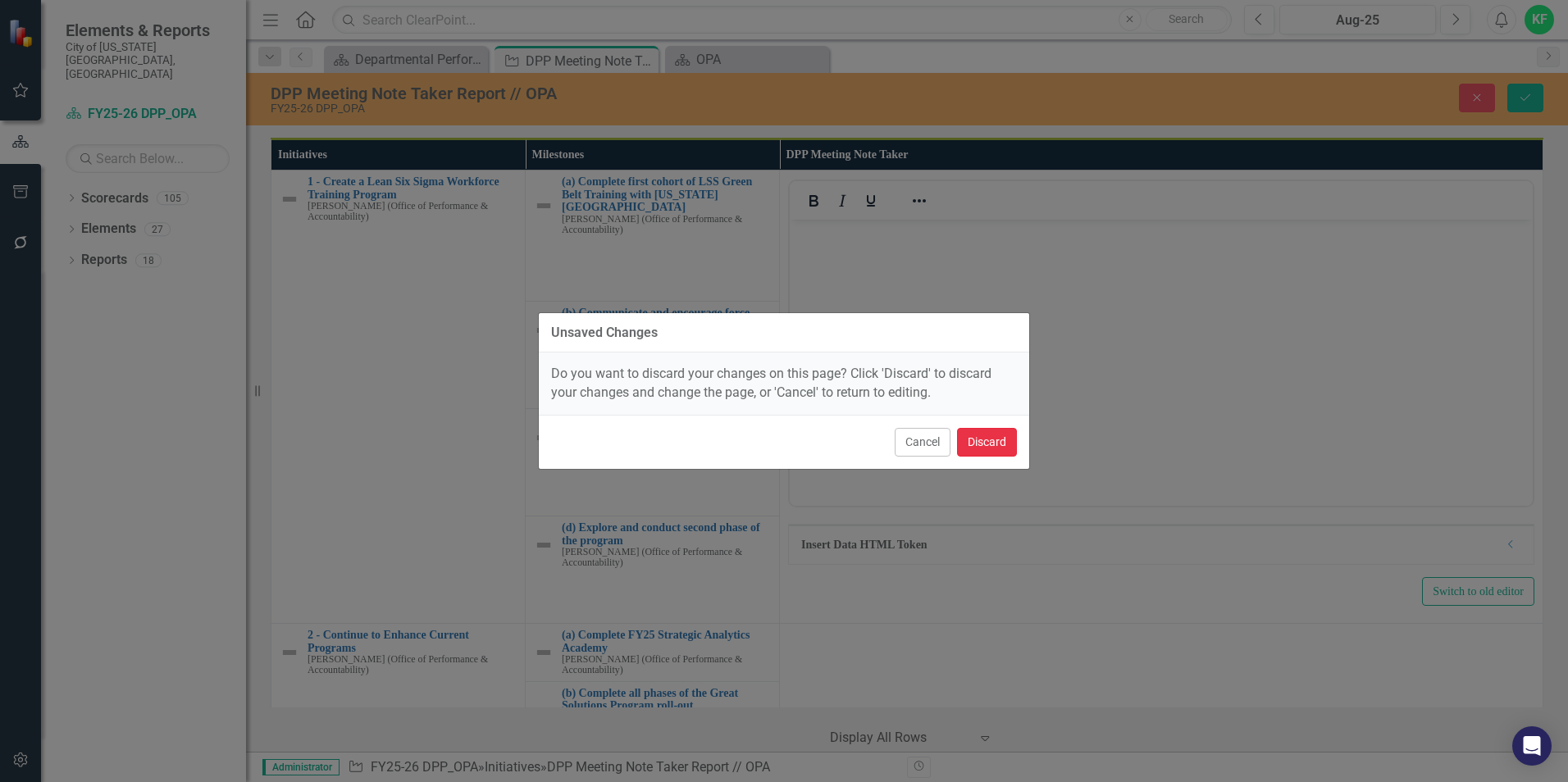
click at [991, 441] on button "Discard" at bounding box center [987, 441] width 60 height 28
